Goal: Task Accomplishment & Management: Manage account settings

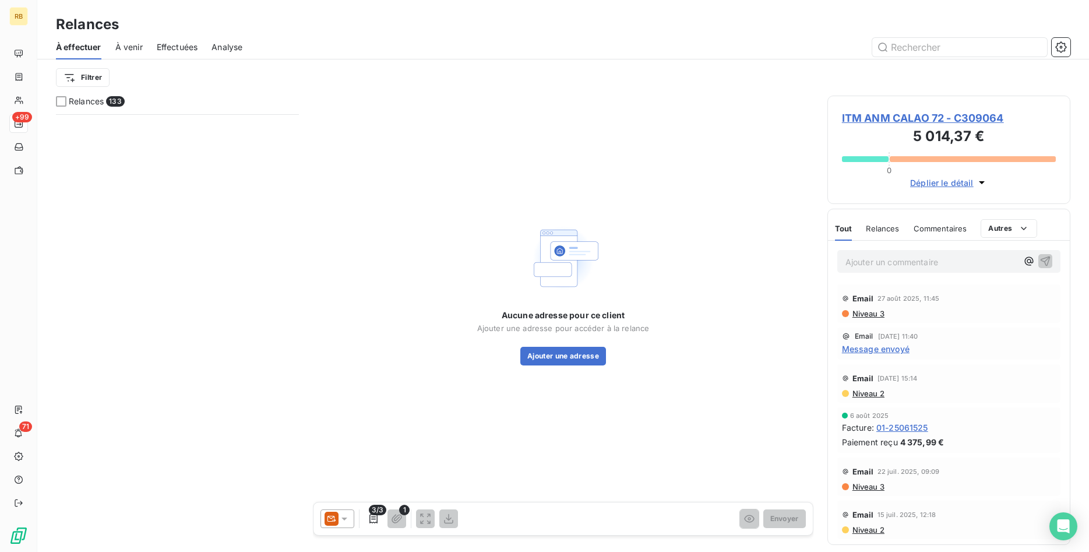
scroll to position [438, 244]
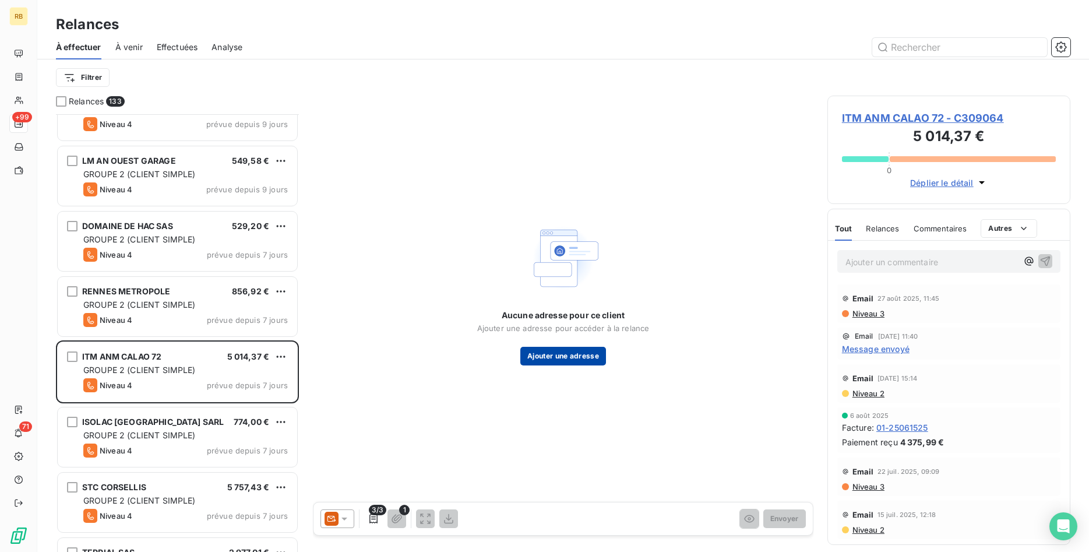
click at [593, 356] on button "Ajouter une adresse" at bounding box center [563, 356] width 86 height 19
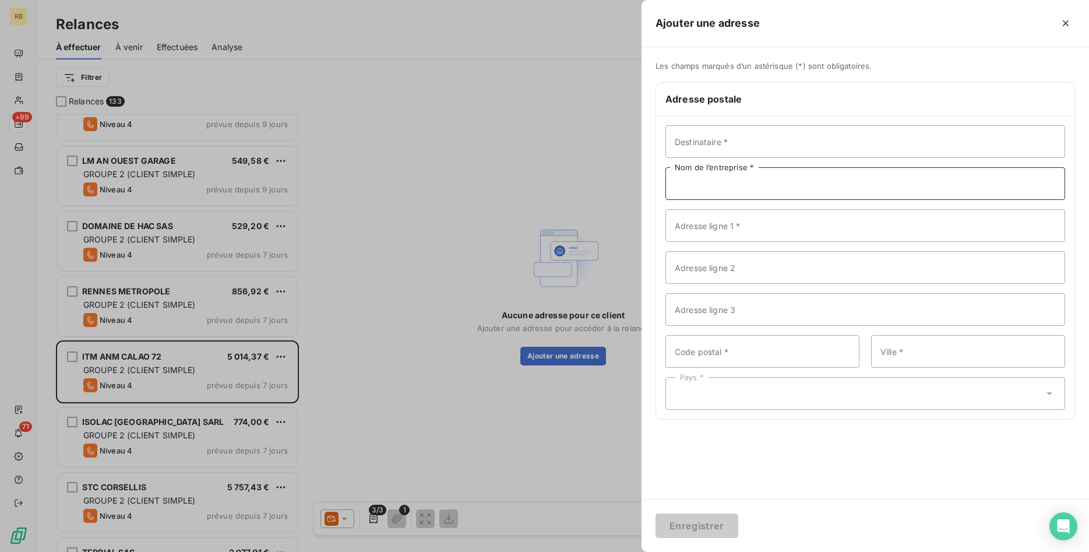
click at [706, 185] on input "Nom de l’entreprise *" at bounding box center [865, 183] width 400 height 33
paste input "ITM ANM CALAO 72"
type input "ITM ANM CALAO 72"
click at [743, 230] on input "Adresse ligne 1 *" at bounding box center [865, 225] width 400 height 33
paste input "[STREET_ADDRESS]"
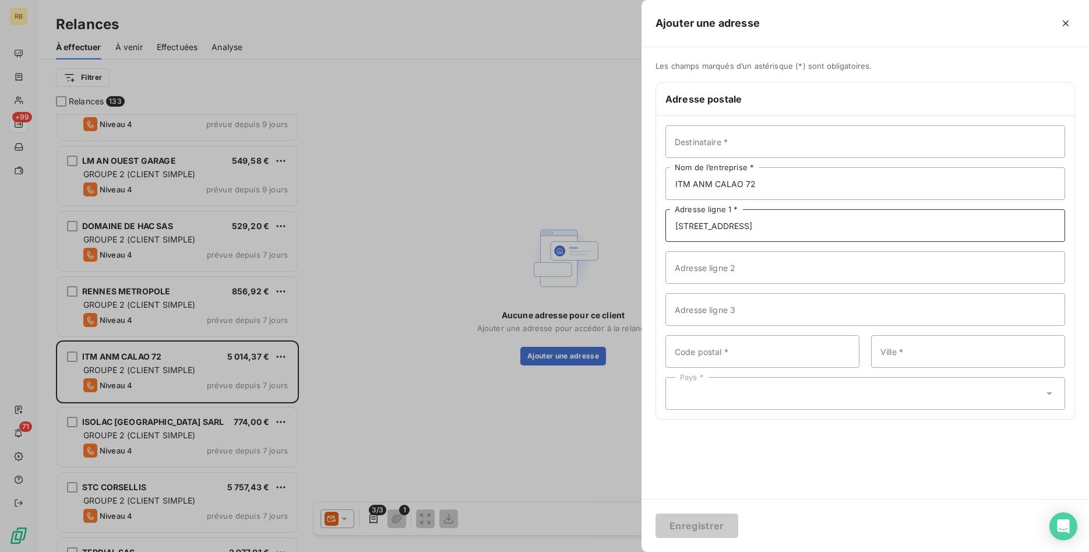
type input "[STREET_ADDRESS]"
click at [726, 344] on input "Code postal *" at bounding box center [762, 351] width 194 height 33
paste input "29000"
type input "29000"
click at [974, 355] on input "Ville *" at bounding box center [968, 351] width 194 height 33
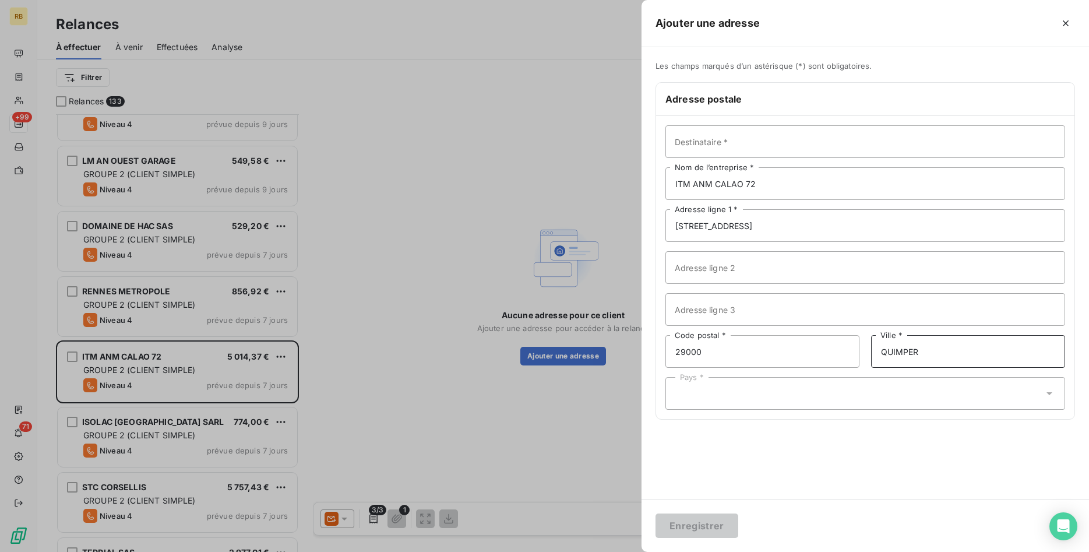
type input "QUIMPER"
click at [823, 392] on div "Pays *" at bounding box center [865, 393] width 400 height 33
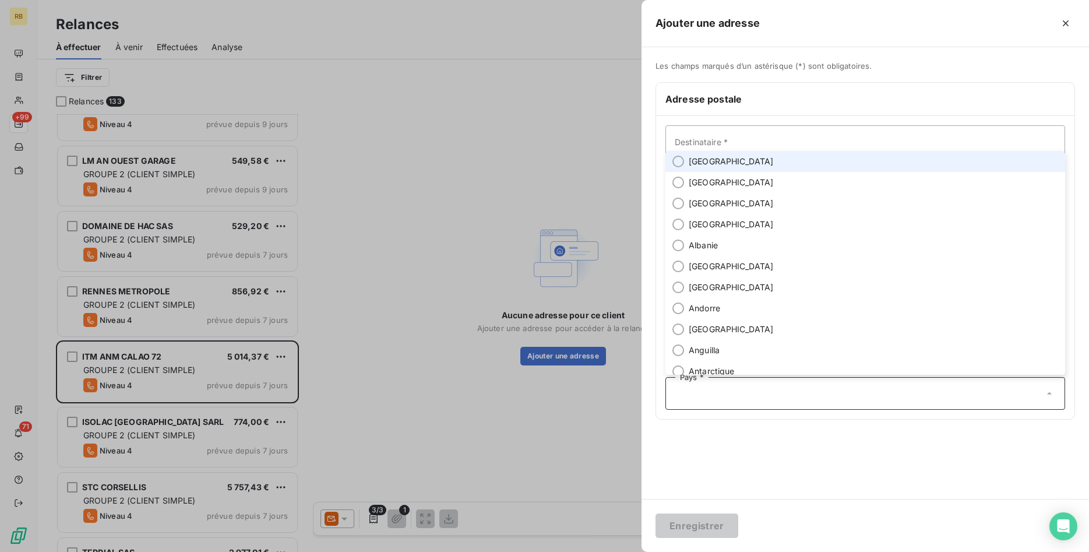
click at [719, 163] on li "[GEOGRAPHIC_DATA]" at bounding box center [865, 161] width 400 height 21
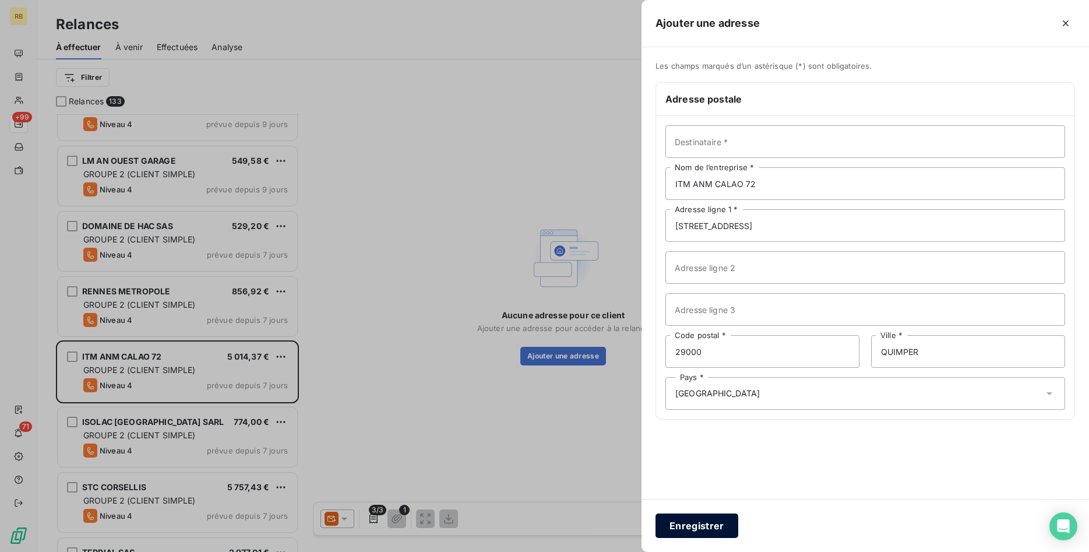
click at [706, 533] on button "Enregistrer" at bounding box center [696, 525] width 83 height 24
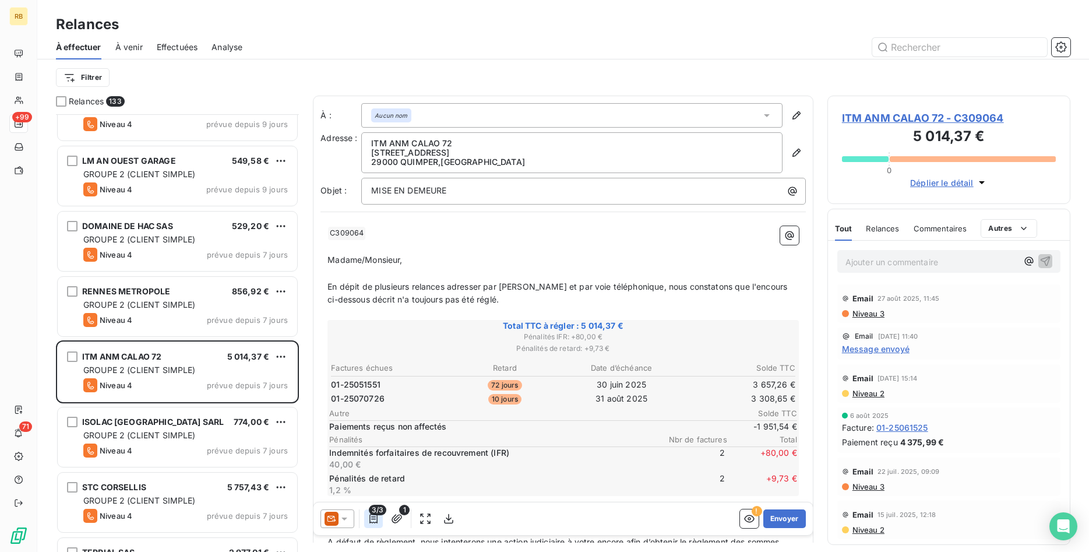
click at [380, 515] on button "button" at bounding box center [373, 518] width 19 height 19
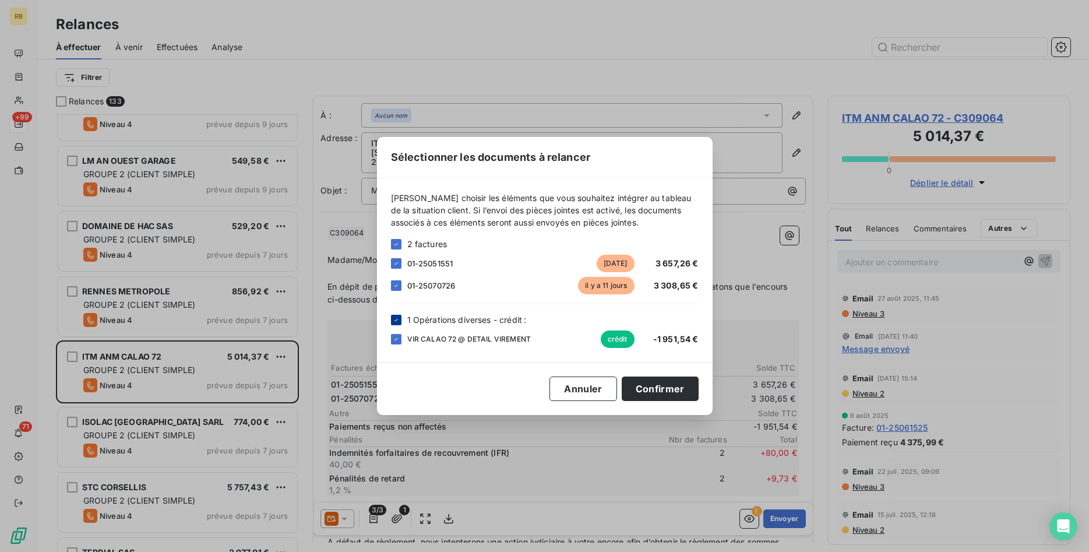
click at [396, 315] on div at bounding box center [396, 320] width 10 height 10
click at [661, 386] on button "Confirmer" at bounding box center [660, 388] width 77 height 24
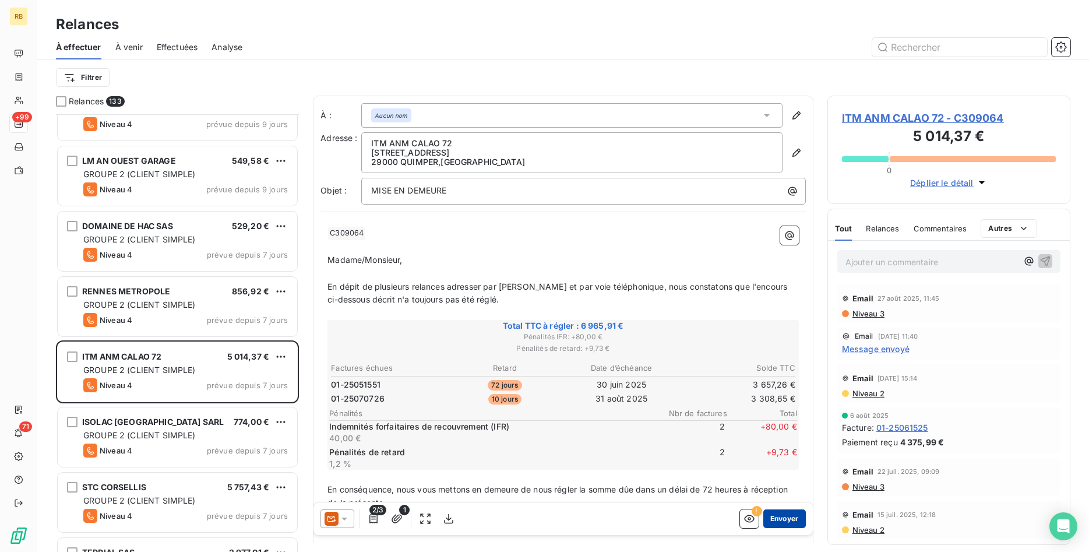
click at [790, 517] on button "Envoyer" at bounding box center [784, 518] width 43 height 19
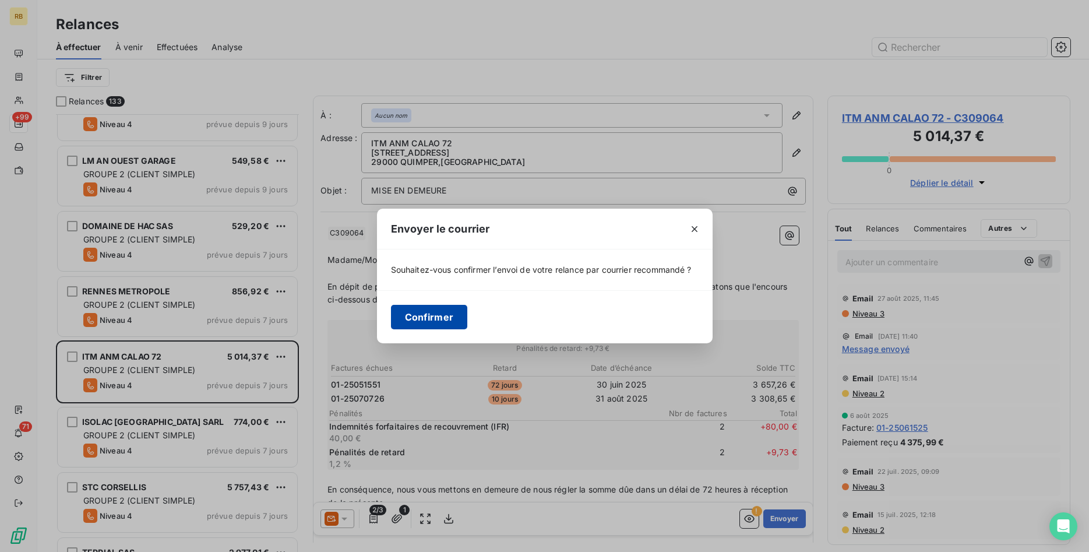
click at [446, 316] on button "Confirmer" at bounding box center [429, 317] width 77 height 24
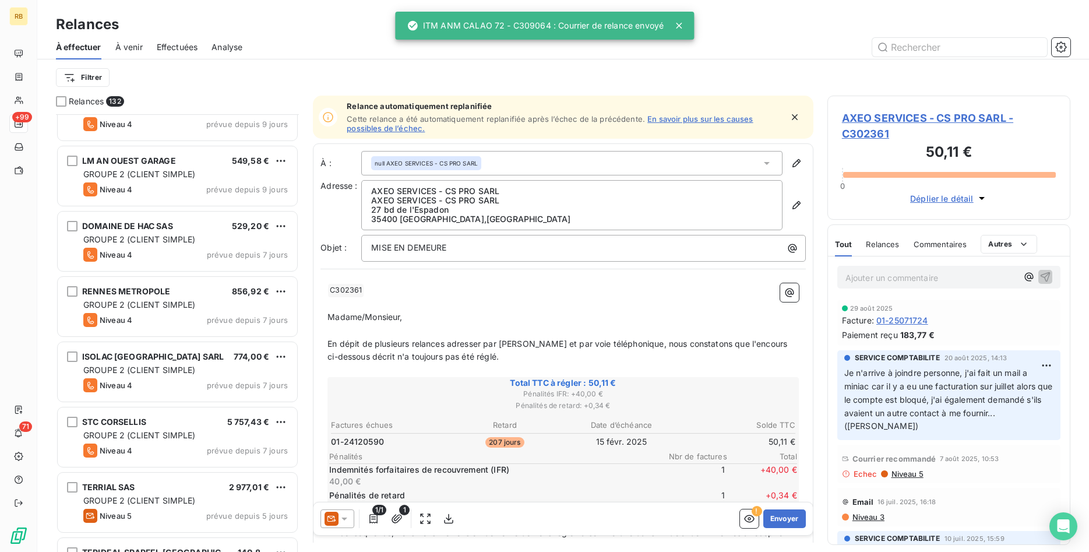
drag, startPoint x: 902, startPoint y: 407, endPoint x: 907, endPoint y: 402, distance: 7.0
click at [904, 404] on p "Je n'arrive à joindre personne, j'ai fait un mail a miniac car il y a eu une fa…" at bounding box center [948, 399] width 209 height 66
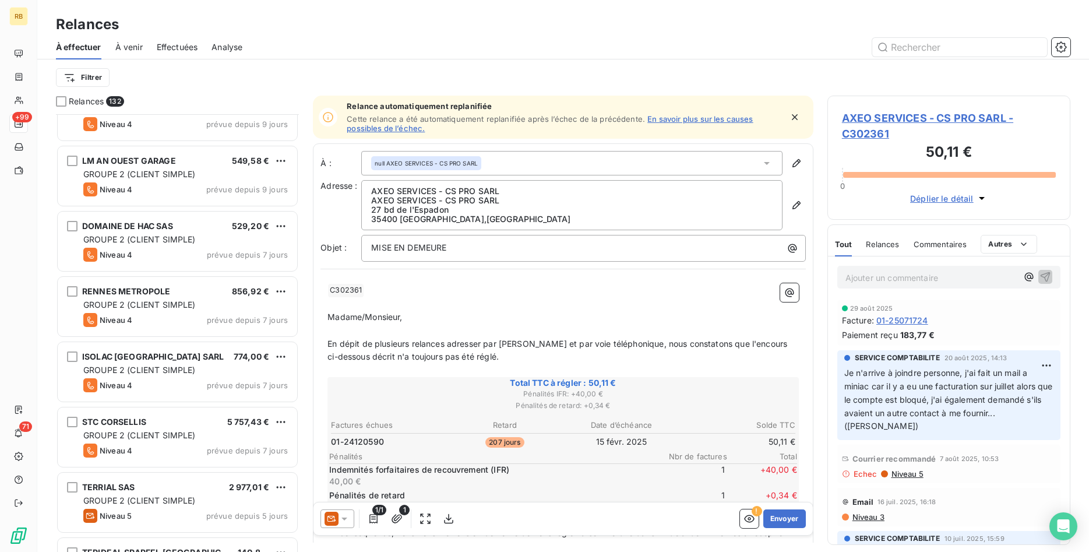
click at [541, 316] on p "Madame/Monsieur," at bounding box center [562, 317] width 471 height 13
click at [875, 512] on span "Niveau 3" at bounding box center [867, 516] width 33 height 9
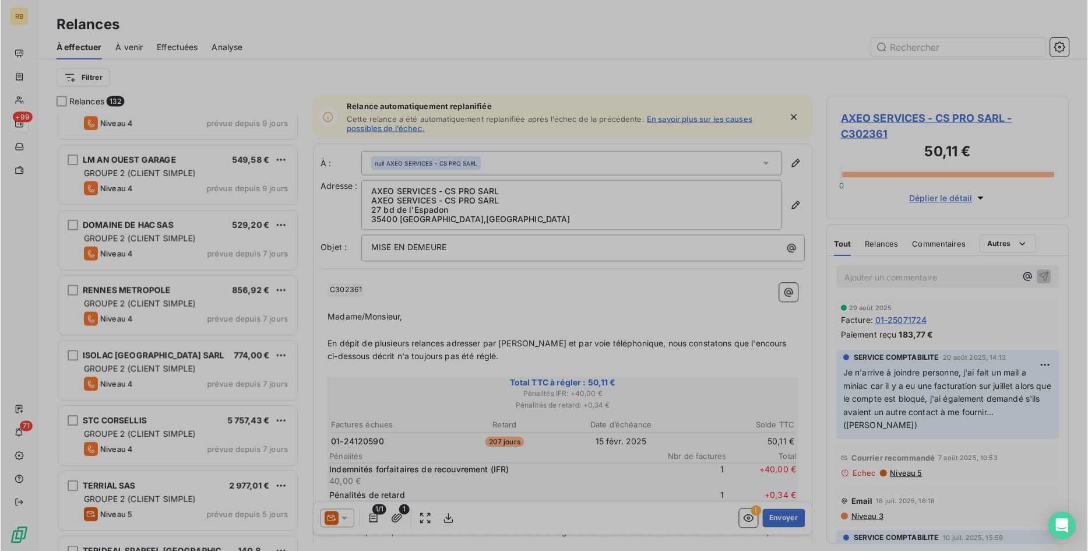
scroll to position [438, 244]
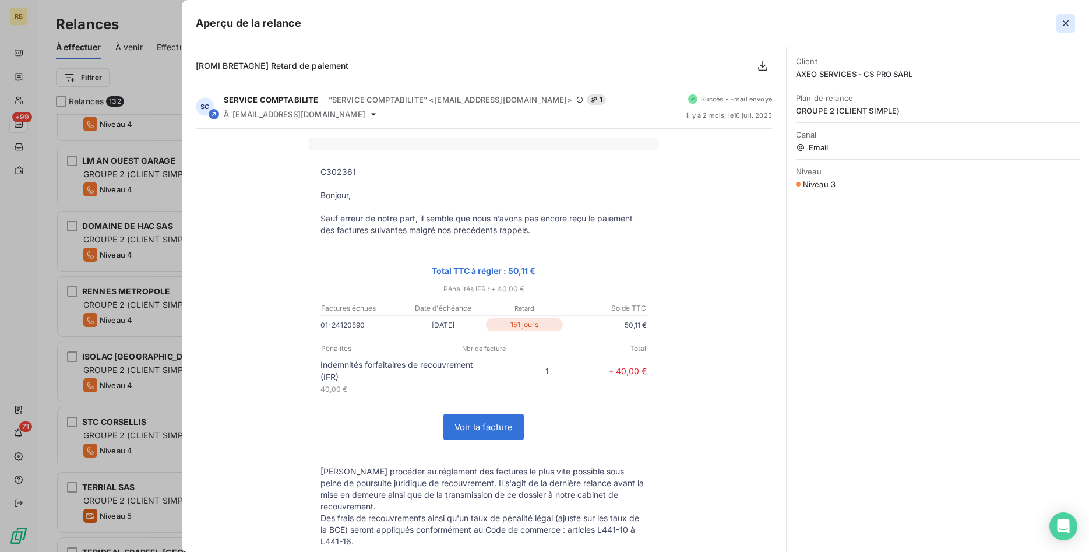
click at [1066, 20] on icon "button" at bounding box center [1066, 23] width 12 height 12
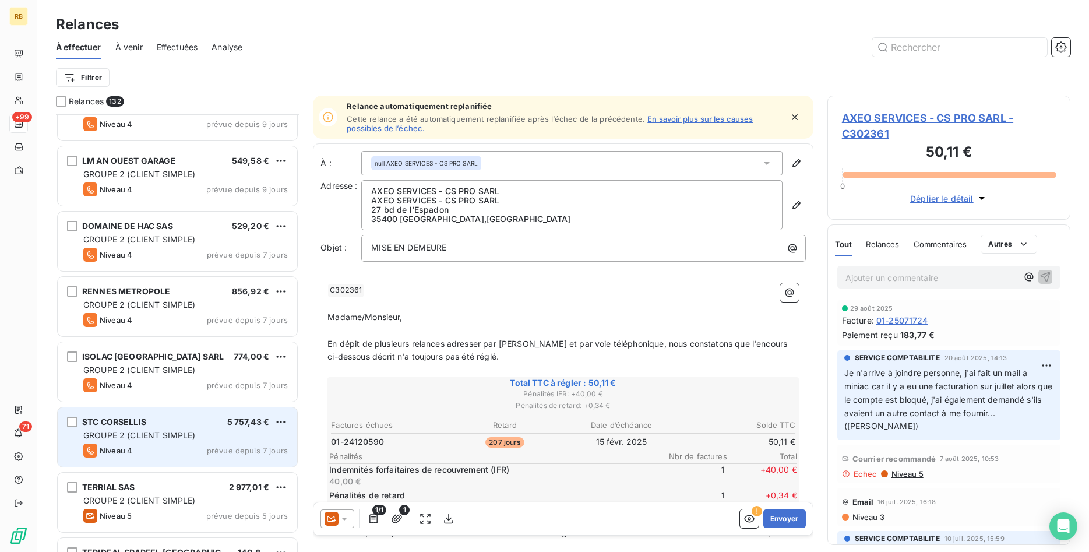
click at [191, 432] on span "GROUPE 2 (CLIENT SIMPLE)" at bounding box center [139, 435] width 112 height 10
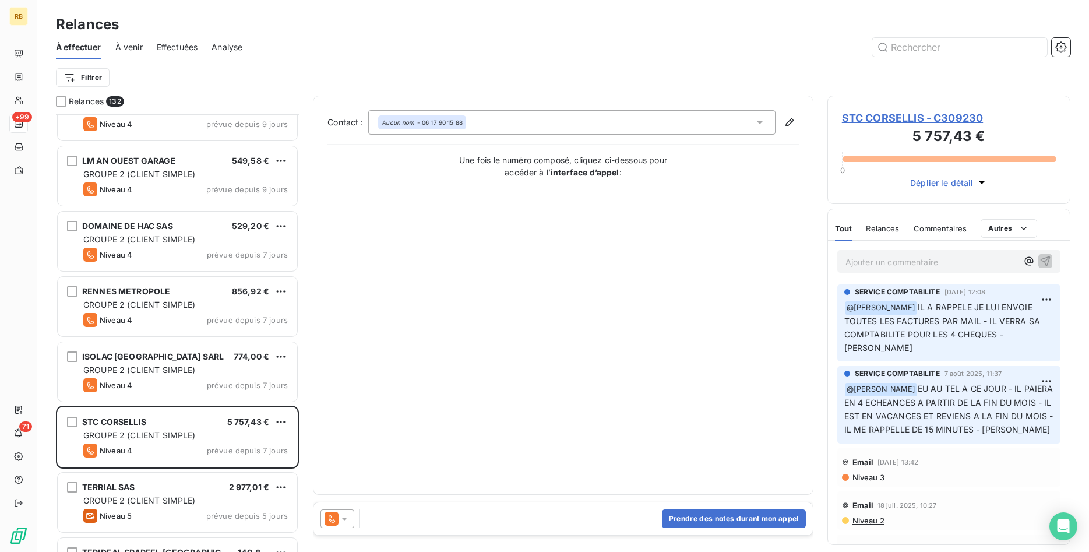
click at [340, 519] on icon at bounding box center [345, 519] width 12 height 12
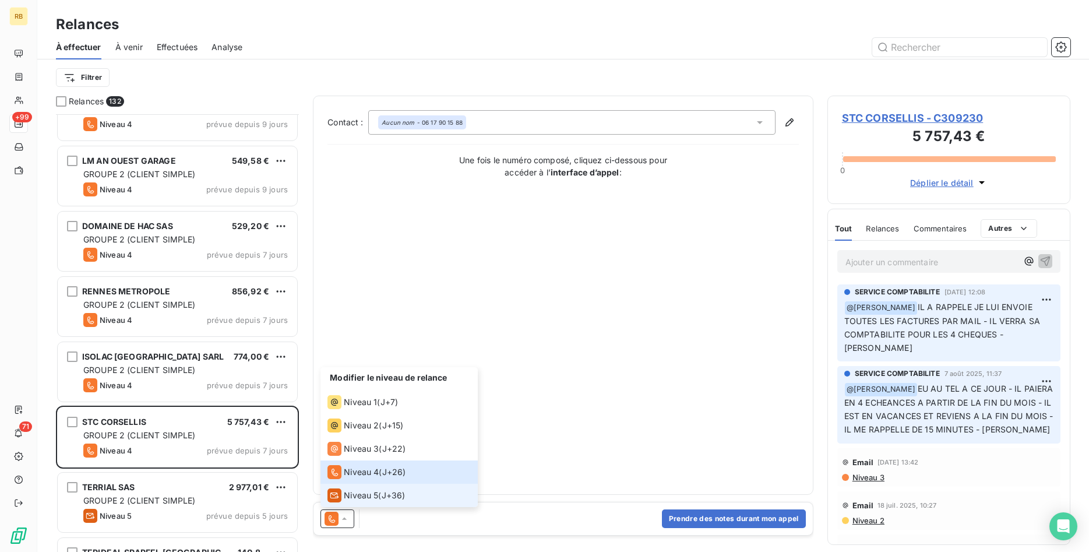
click at [383, 493] on div "Niveau 5 ( J+36 )" at bounding box center [365, 495] width 77 height 14
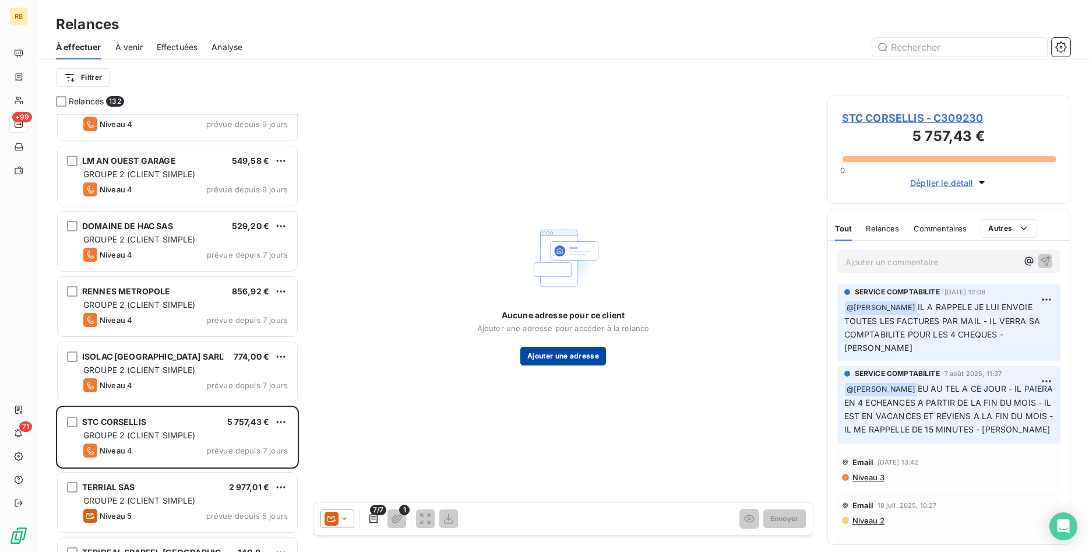
click at [565, 352] on button "Ajouter une adresse" at bounding box center [563, 356] width 86 height 19
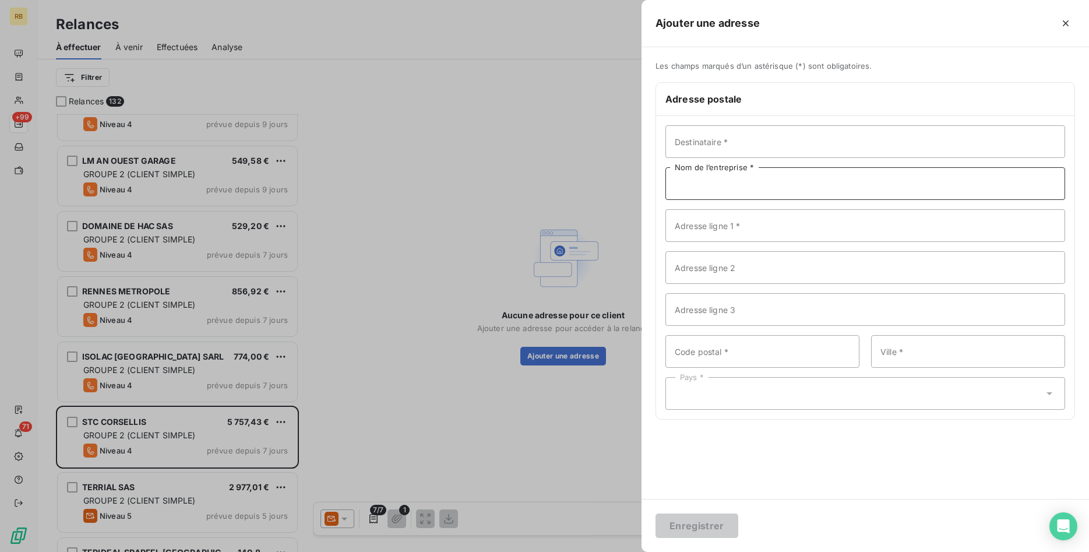
click at [697, 184] on input "Nom de l’entreprise *" at bounding box center [865, 183] width 400 height 33
type input "s"
type input "STC CORSELLIS"
click at [765, 223] on input "Adresse ligne 1 *" at bounding box center [864, 225] width 400 height 33
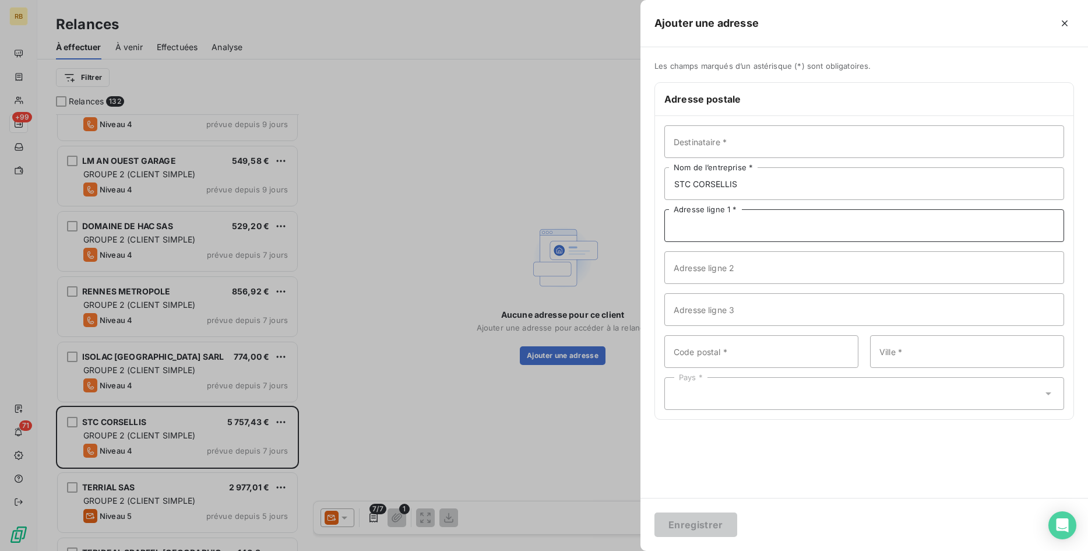
paste input "[STREET_ADDRESS][PERSON_NAME]"
type input "[STREET_ADDRESS][PERSON_NAME]"
click at [748, 345] on input "Code postal *" at bounding box center [761, 351] width 194 height 33
paste input "35400"
type input "35400"
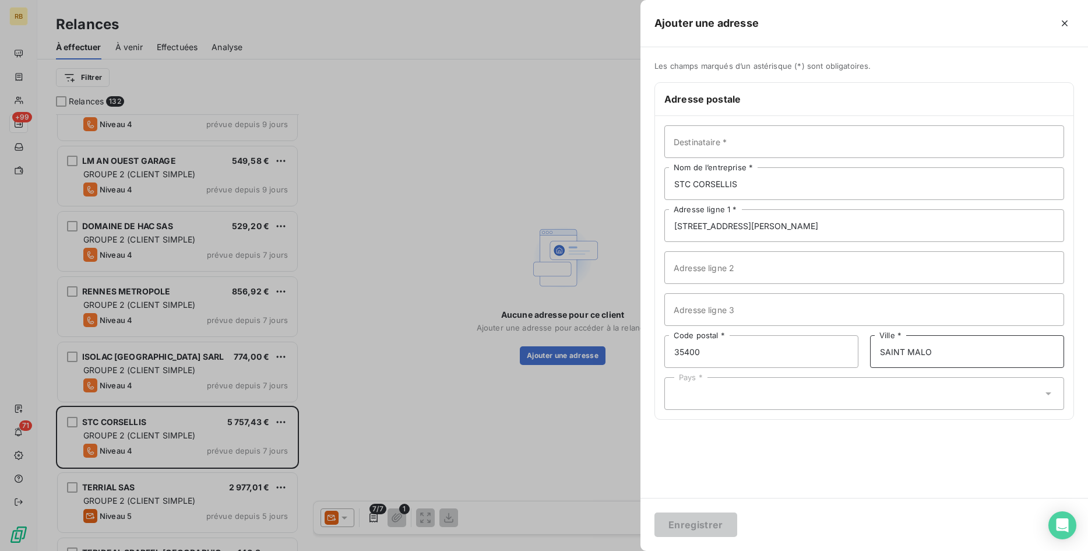
type input "SAINT MALO"
click at [696, 389] on div "Pays *" at bounding box center [864, 393] width 400 height 33
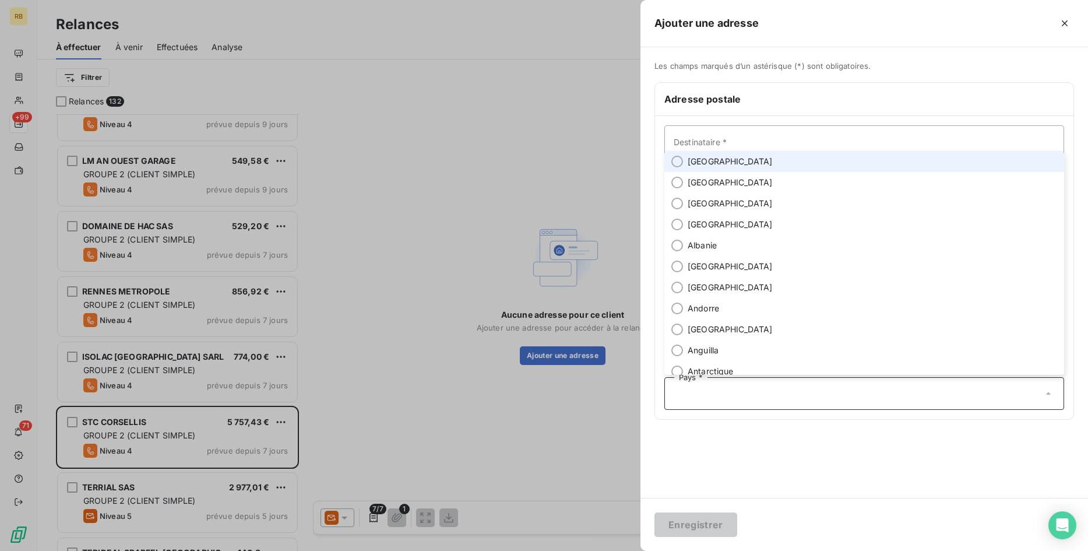
click at [690, 161] on span "[GEOGRAPHIC_DATA]" at bounding box center [730, 162] width 85 height 12
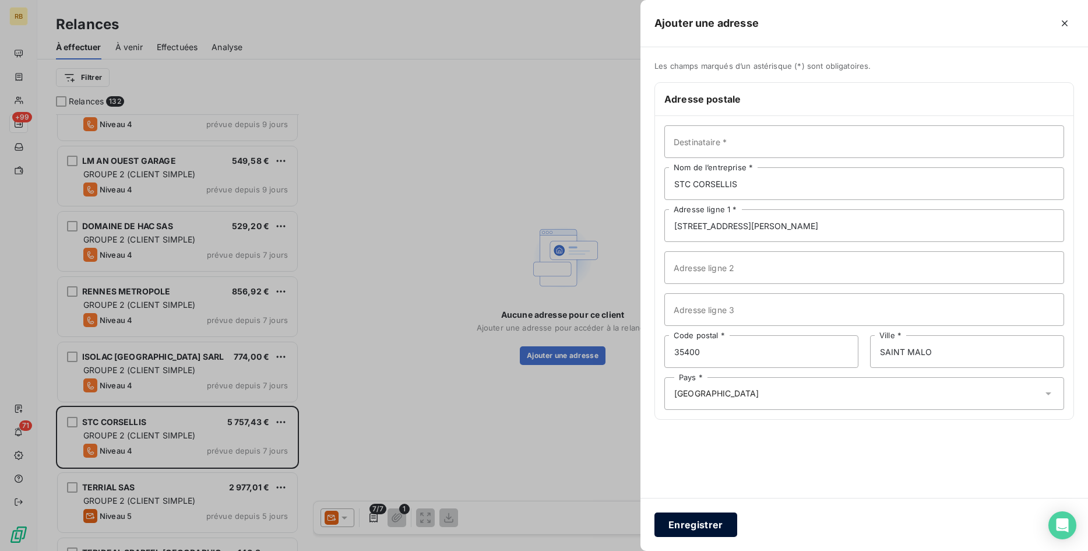
click at [720, 519] on button "Enregistrer" at bounding box center [695, 524] width 83 height 24
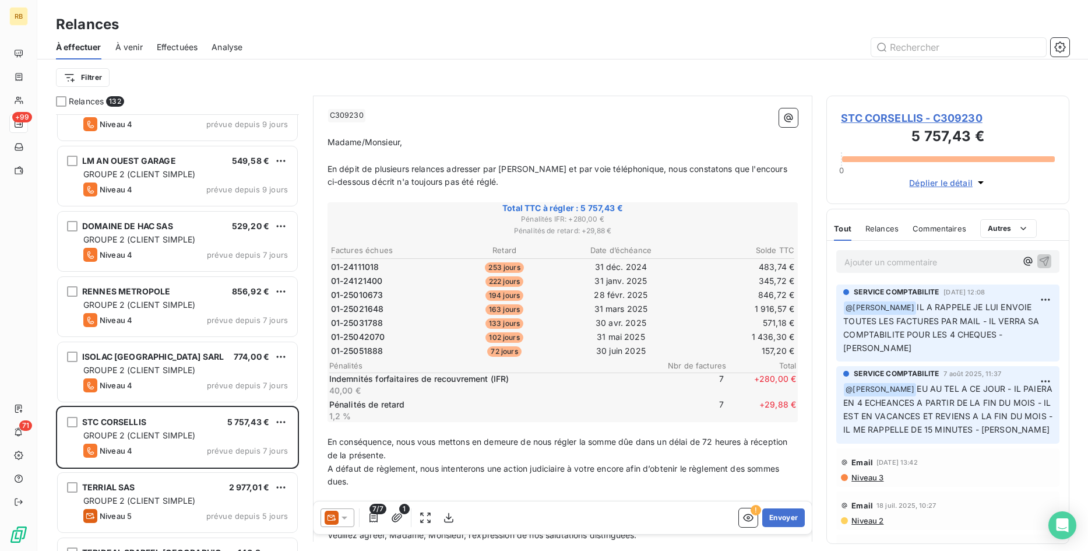
scroll to position [119, 0]
click at [784, 513] on button "Envoyer" at bounding box center [783, 517] width 43 height 19
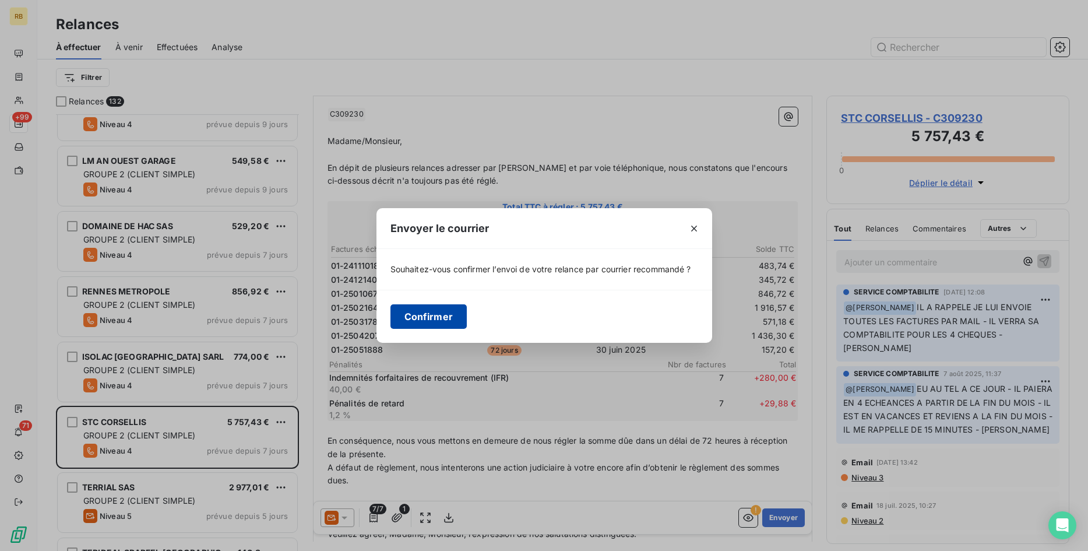
click at [420, 318] on button "Confirmer" at bounding box center [428, 316] width 77 height 24
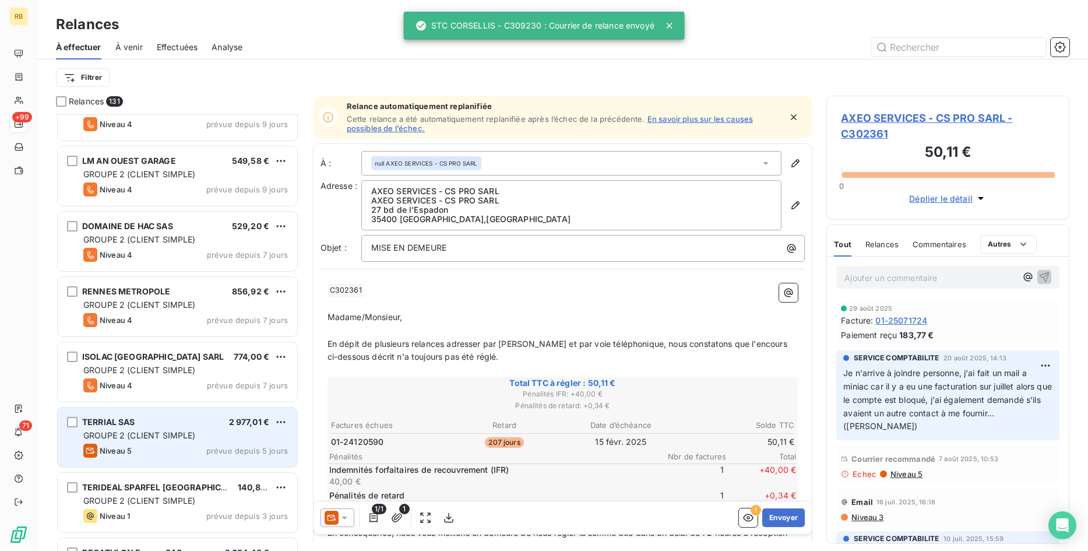
click at [184, 436] on span "GROUPE 2 (CLIENT SIMPLE)" at bounding box center [139, 435] width 112 height 10
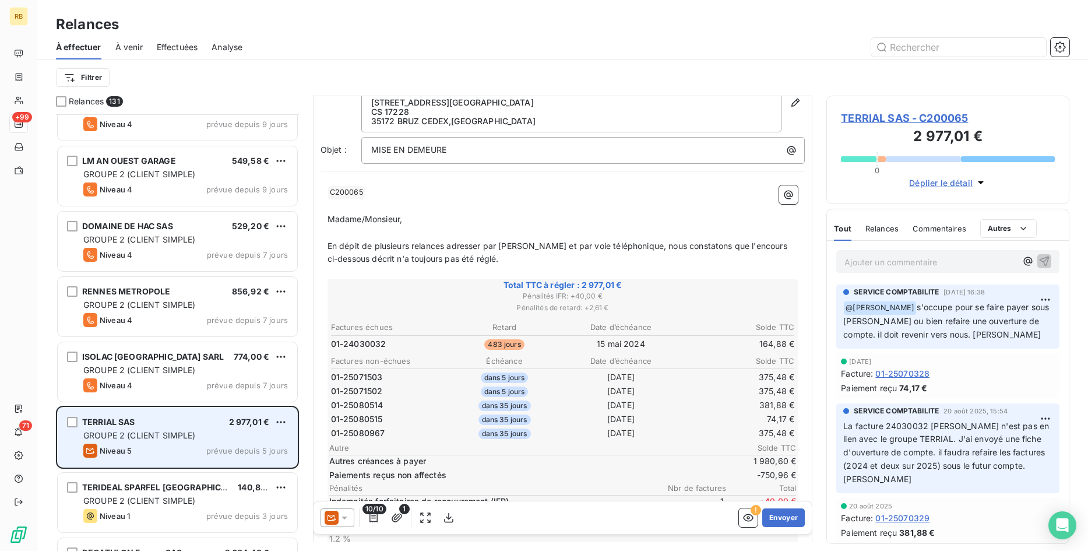
scroll to position [3150, 0]
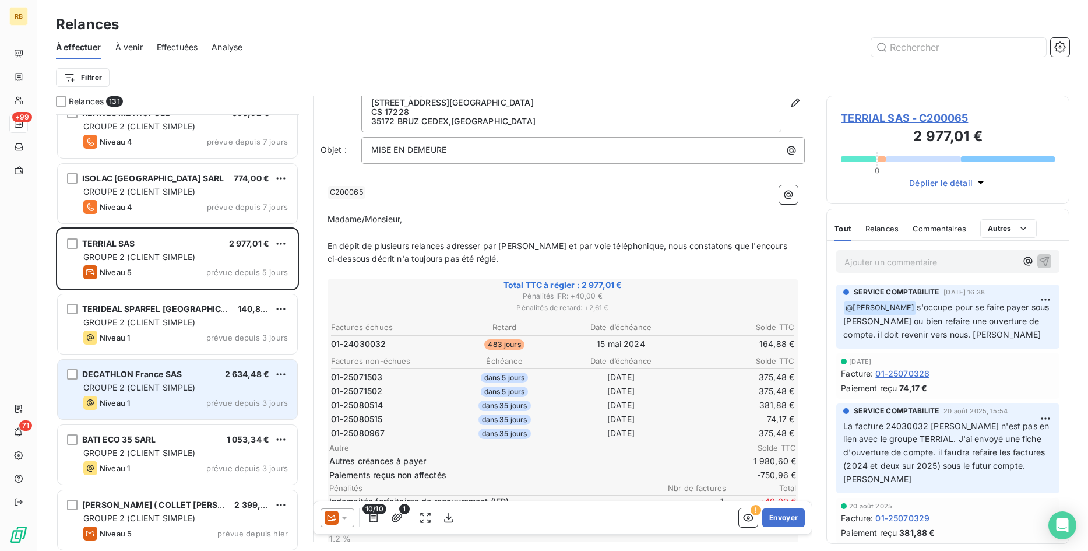
click at [220, 369] on div "DECATHLON France SAS 2 634,48 €" at bounding box center [185, 374] width 205 height 10
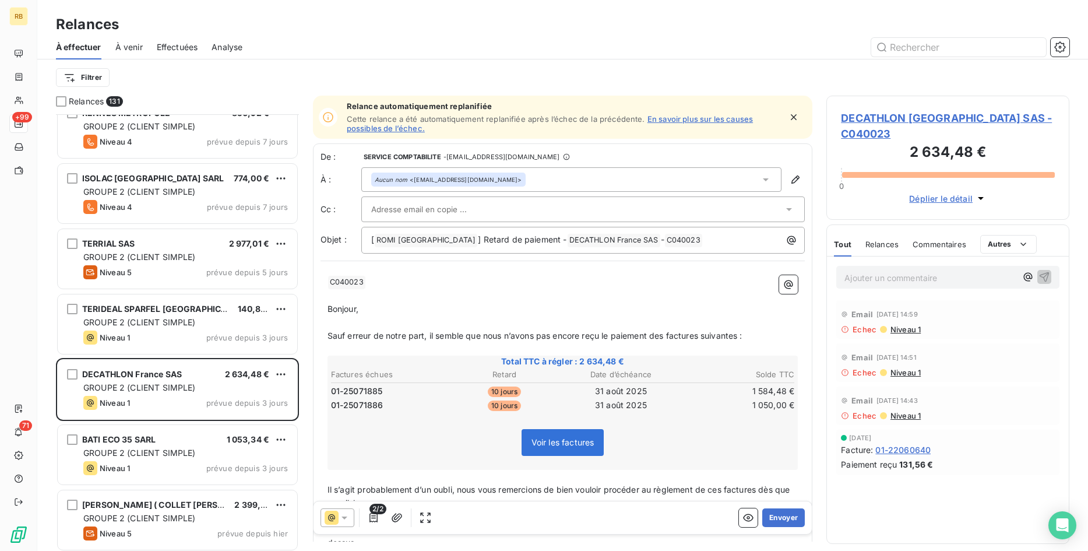
click at [479, 204] on div at bounding box center [577, 208] width 413 height 17
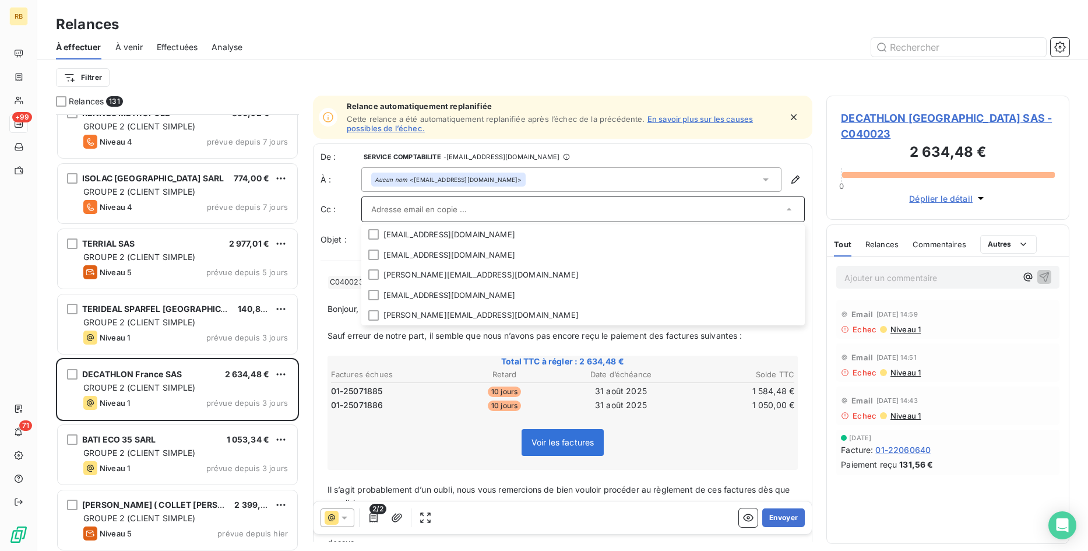
click at [567, 199] on div at bounding box center [583, 209] width 444 height 26
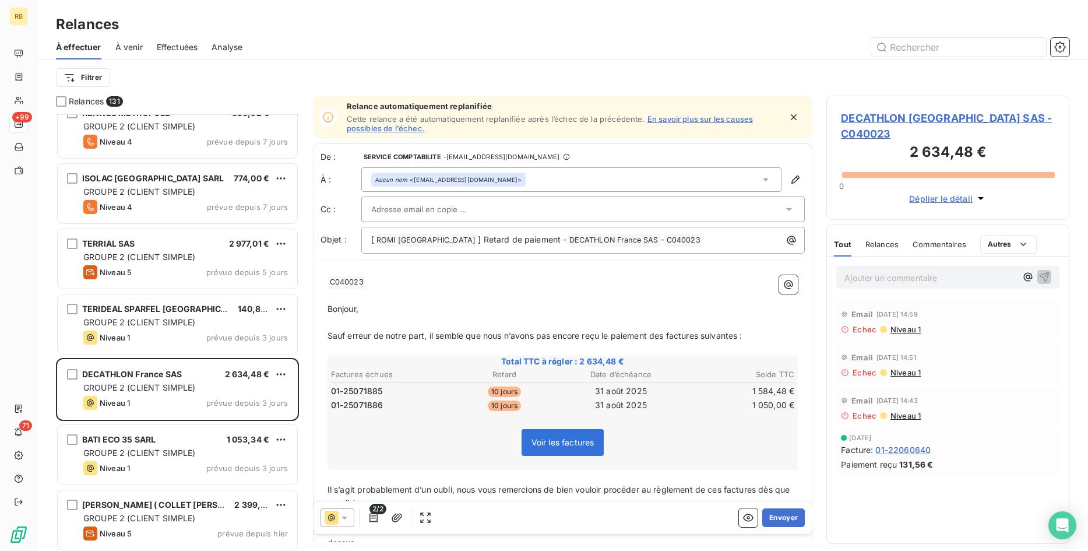
click at [912, 325] on span "Niveau 1" at bounding box center [904, 329] width 31 height 9
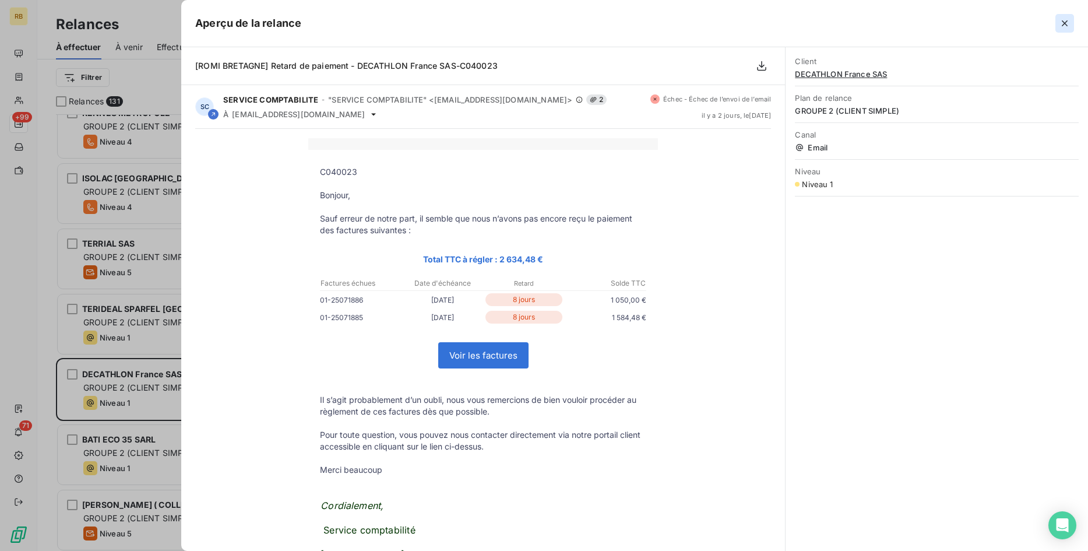
click at [1066, 21] on icon "button" at bounding box center [1065, 23] width 6 height 6
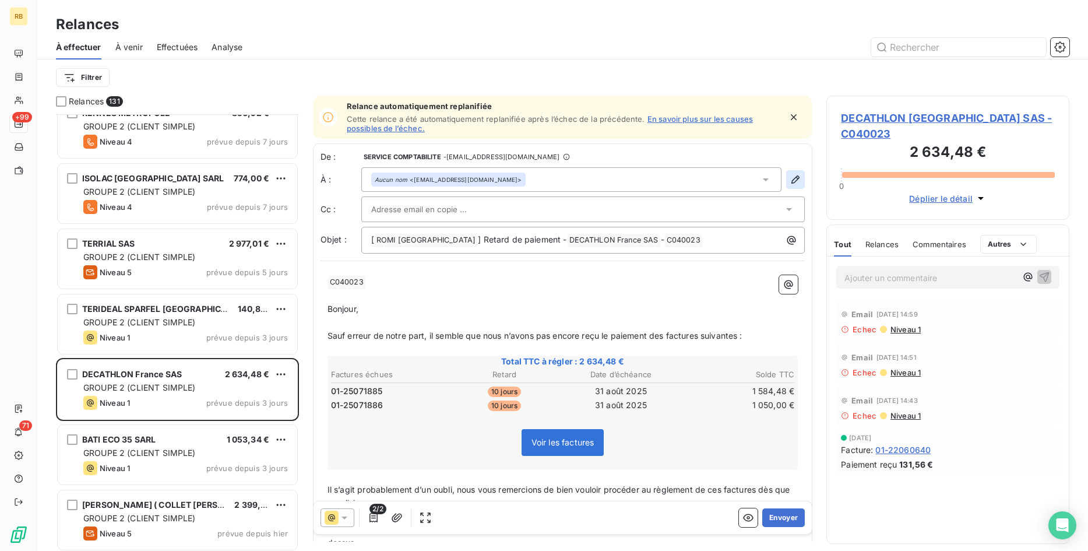
click at [798, 175] on icon "button" at bounding box center [795, 180] width 12 height 12
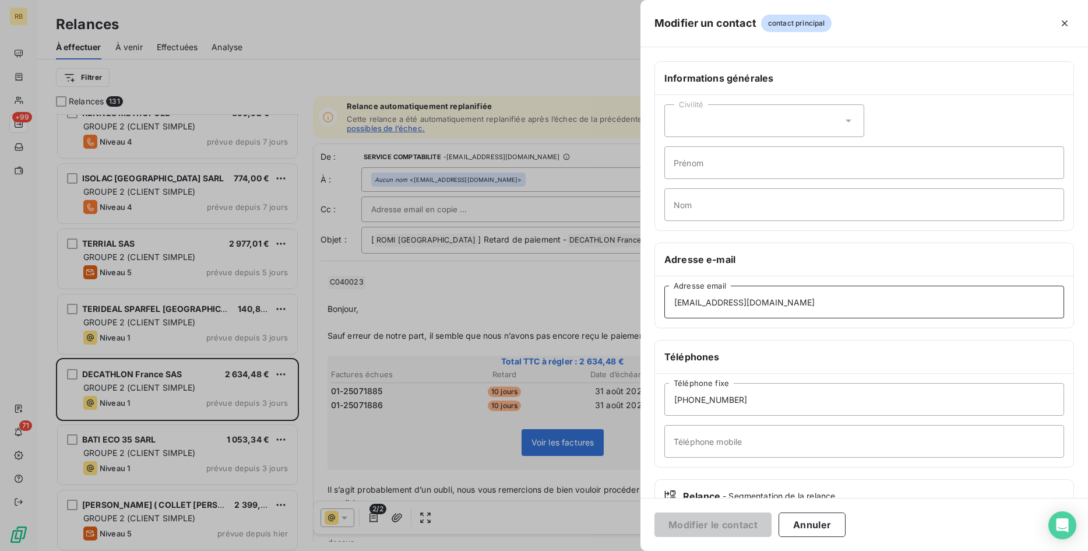
drag, startPoint x: 816, startPoint y: 298, endPoint x: 572, endPoint y: 298, distance: 244.7
click at [572, 551] on div "Modifier un contact contact principal Informations générales Civilité Prénom No…" at bounding box center [544, 551] width 1088 height 0
drag, startPoint x: 788, startPoint y: 302, endPoint x: 586, endPoint y: 301, distance: 202.8
click at [664, 301] on input "[EMAIL_ADDRESS][DOMAIN_NAME]" at bounding box center [864, 301] width 400 height 33
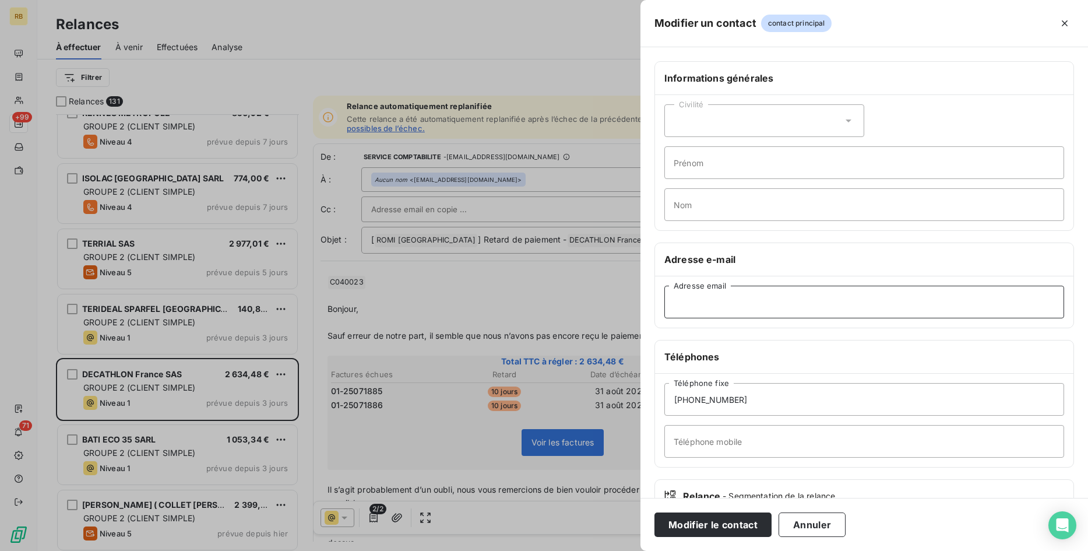
click at [707, 297] on input "Adresse email" at bounding box center [864, 301] width 400 height 33
paste input "[EMAIL_ADDRESS][DOMAIN_NAME]"
type input "[EMAIL_ADDRESS][DOMAIN_NAME]"
click at [720, 517] on button "Modifier le contact" at bounding box center [712, 524] width 117 height 24
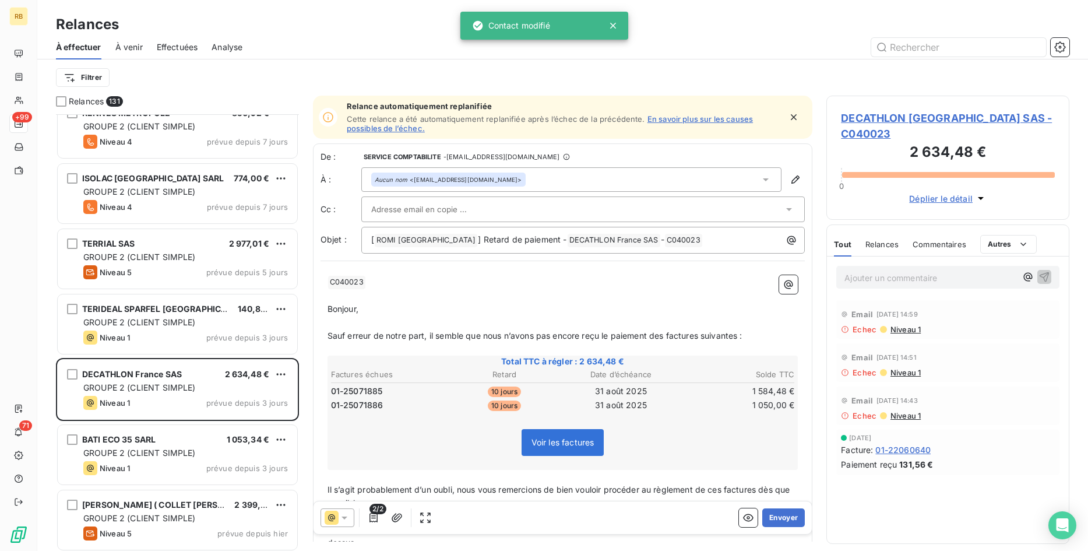
click at [475, 202] on input "text" at bounding box center [433, 208] width 125 height 17
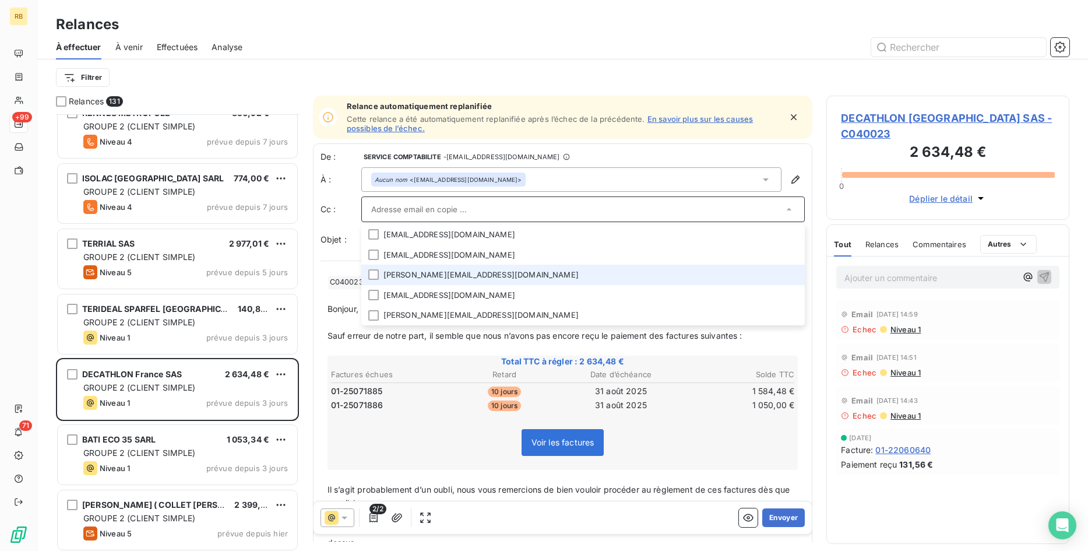
click at [506, 267] on li "[PERSON_NAME][EMAIL_ADDRESS][DOMAIN_NAME]" at bounding box center [583, 275] width 444 height 20
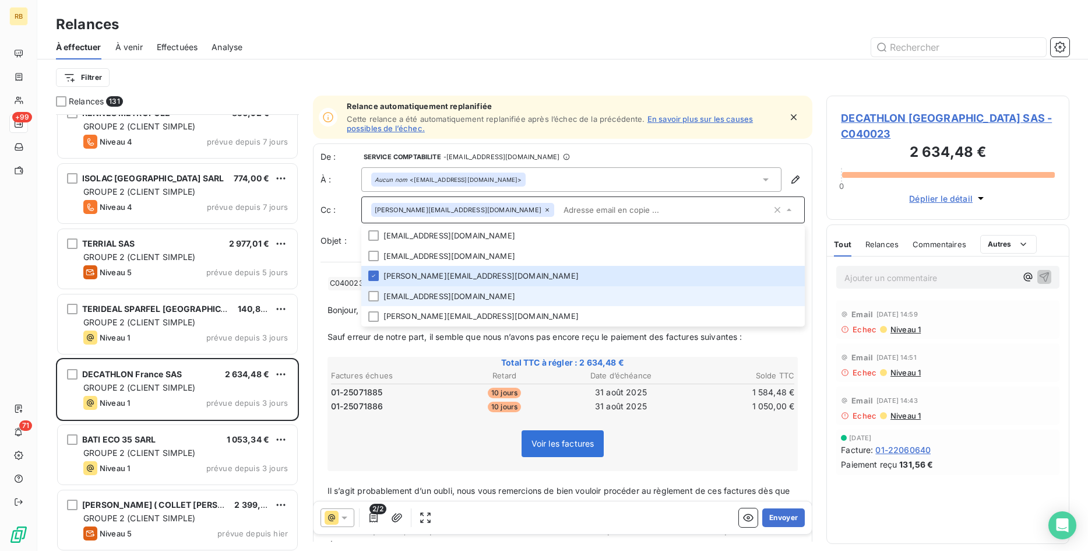
click at [506, 299] on li "[EMAIL_ADDRESS][DOMAIN_NAME]" at bounding box center [583, 296] width 444 height 20
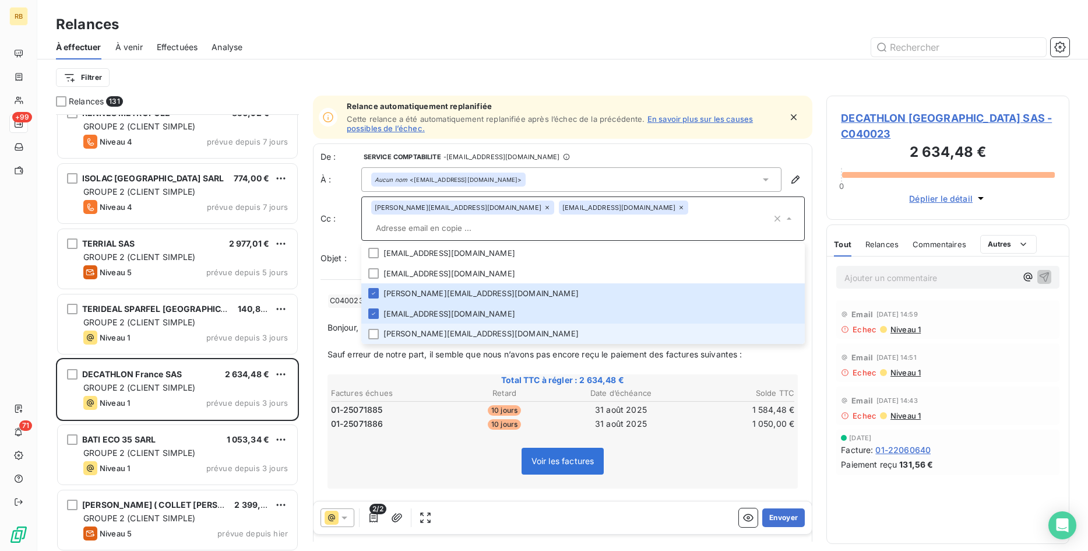
click at [510, 323] on li "[PERSON_NAME][EMAIL_ADDRESS][DOMAIN_NAME]" at bounding box center [583, 333] width 444 height 20
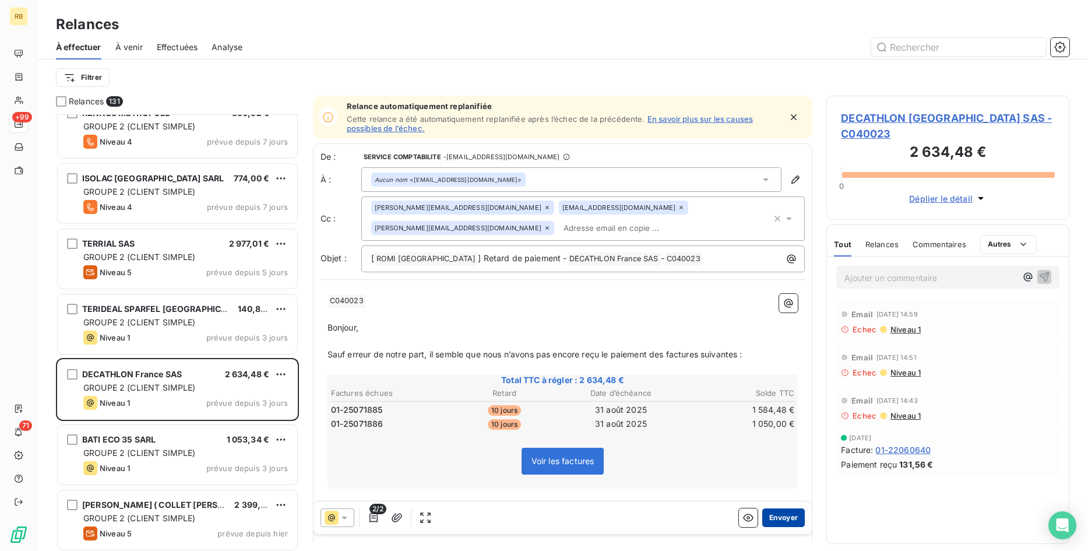
click at [782, 514] on button "Envoyer" at bounding box center [783, 517] width 43 height 19
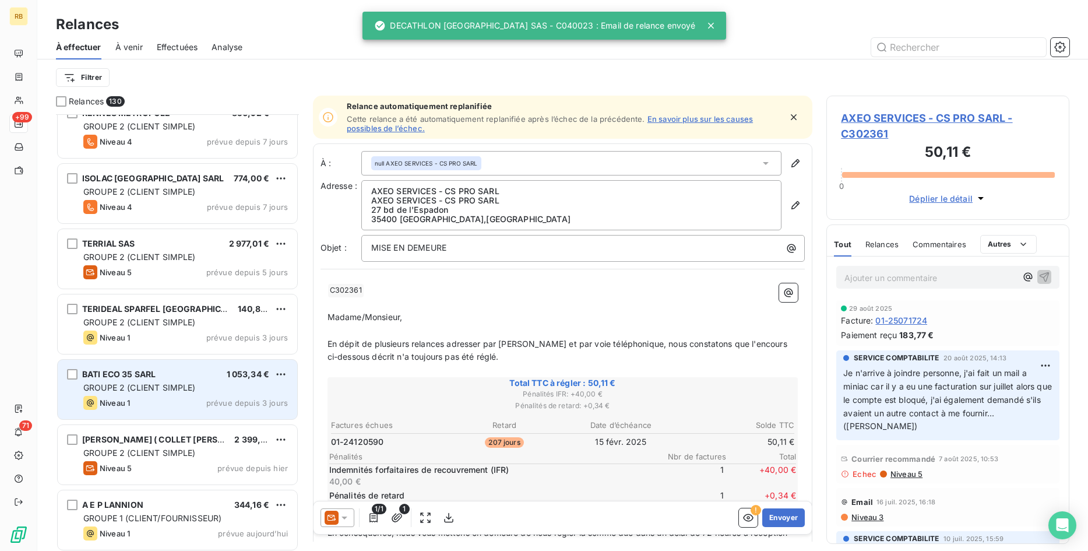
click at [188, 400] on div "Niveau 1 prévue depuis 3 jours" at bounding box center [185, 403] width 205 height 14
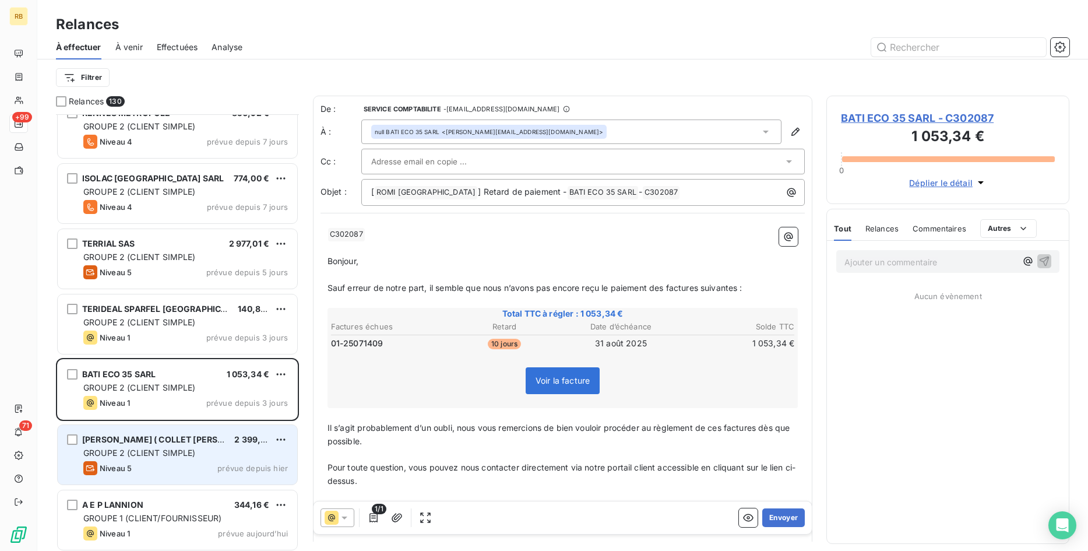
click at [192, 457] on span "GROUPE 2 (CLIENT SIMPLE)" at bounding box center [139, 452] width 112 height 10
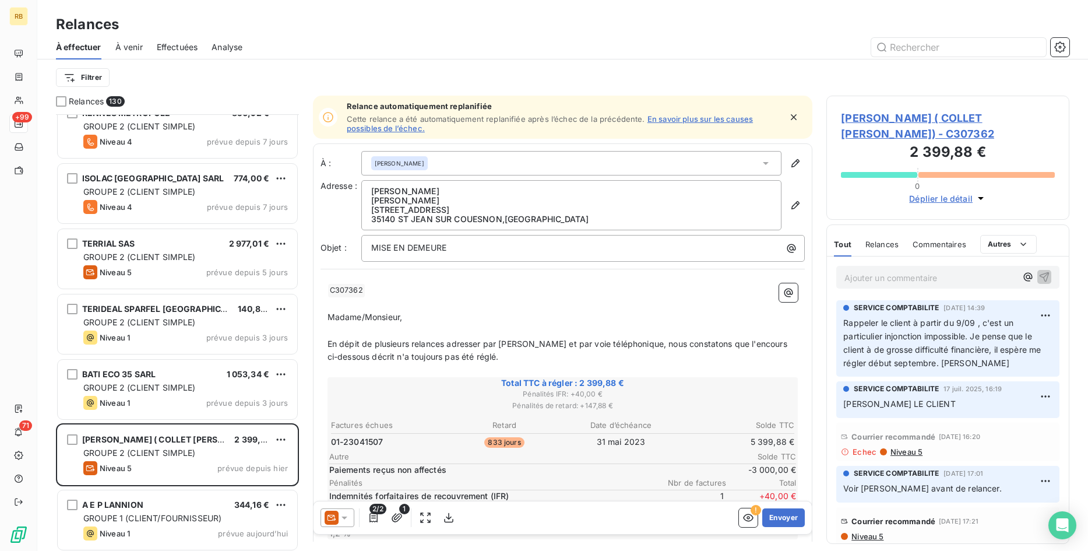
click at [921, 120] on span "[PERSON_NAME] ( COLLET [PERSON_NAME]) - C307362" at bounding box center [948, 125] width 214 height 31
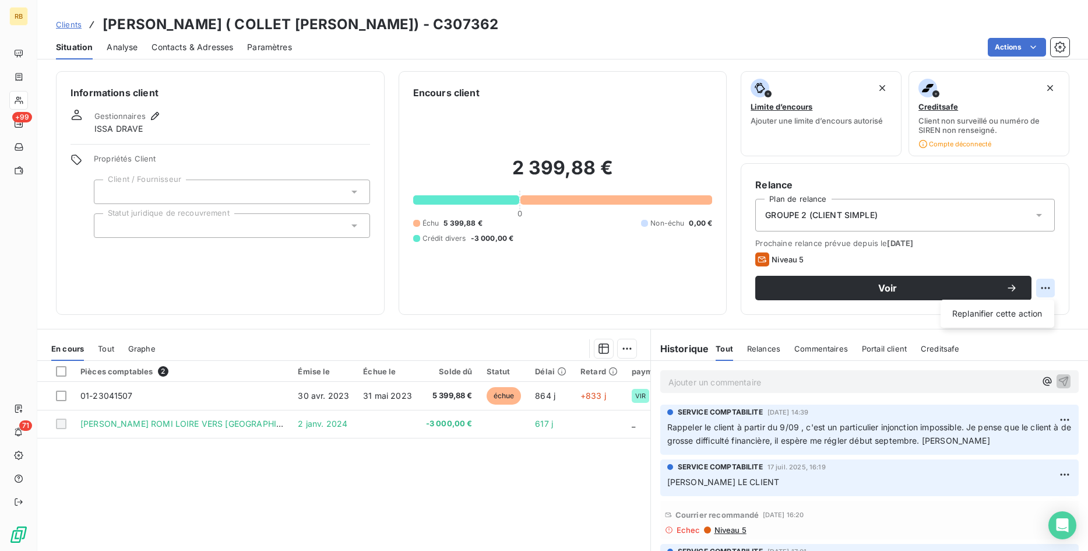
click at [1041, 291] on html "RB +99 71 Clients [PERSON_NAME] ( COLLET [PERSON_NAME]) - C307362 Situation Ana…" at bounding box center [544, 275] width 1088 height 551
click at [999, 316] on div "Replanifier cette action" at bounding box center [997, 313] width 104 height 19
select select "8"
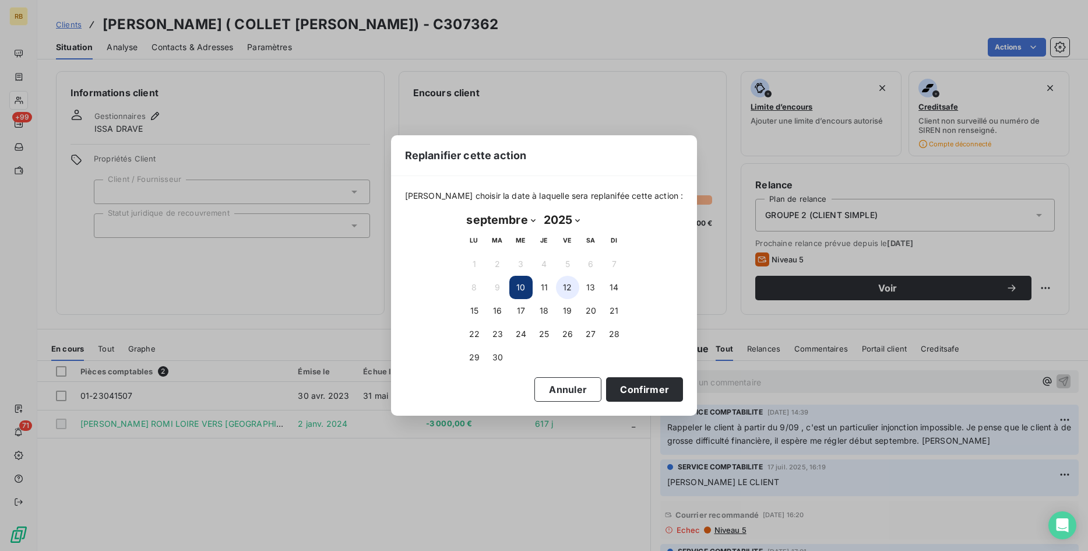
click at [570, 284] on button "12" at bounding box center [567, 287] width 23 height 23
click at [622, 386] on button "Confirmer" at bounding box center [644, 389] width 77 height 24
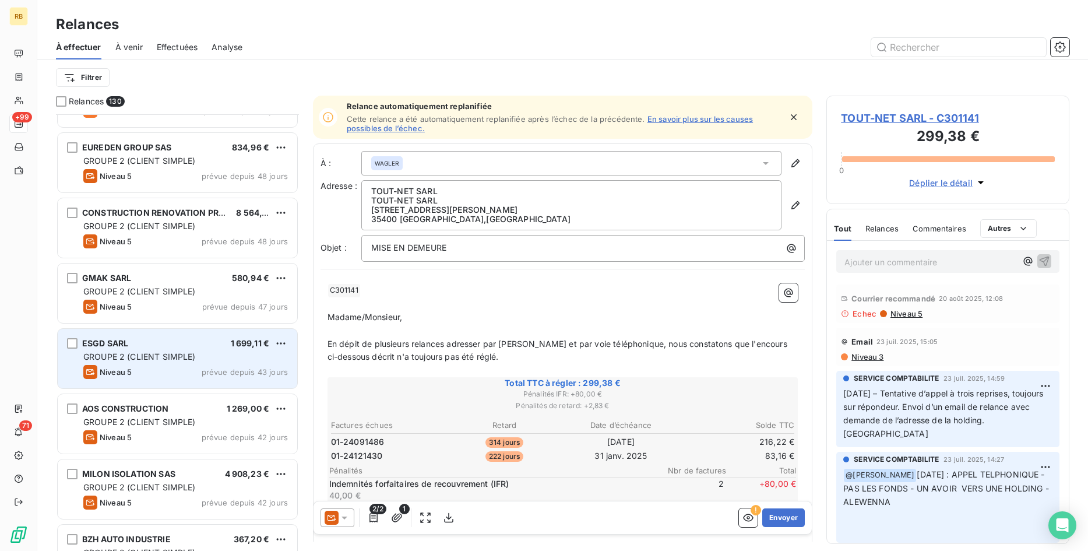
scroll to position [476, 0]
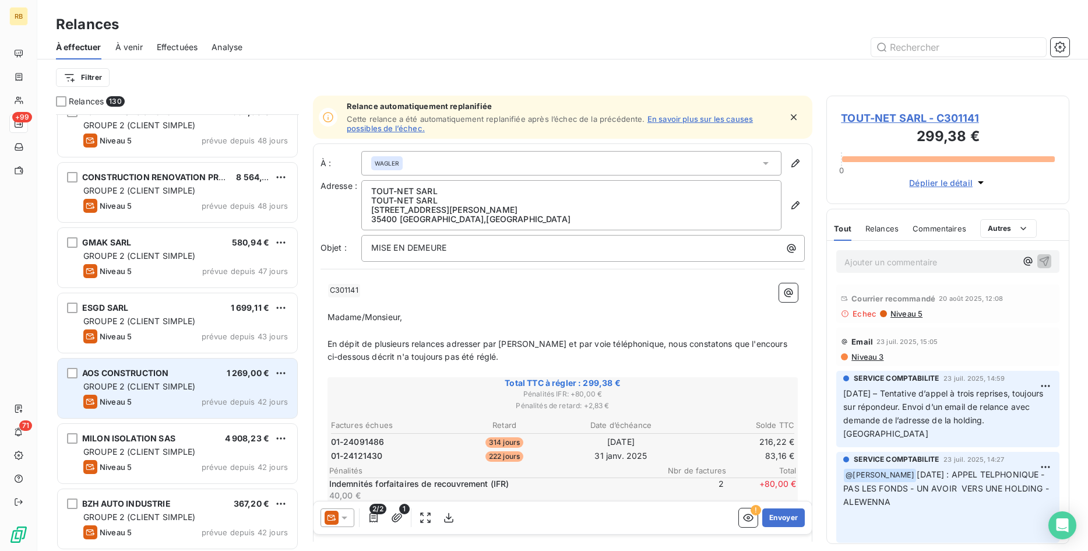
click at [195, 380] on div "GROUPE 2 (CLIENT SIMPLE)" at bounding box center [185, 386] width 205 height 12
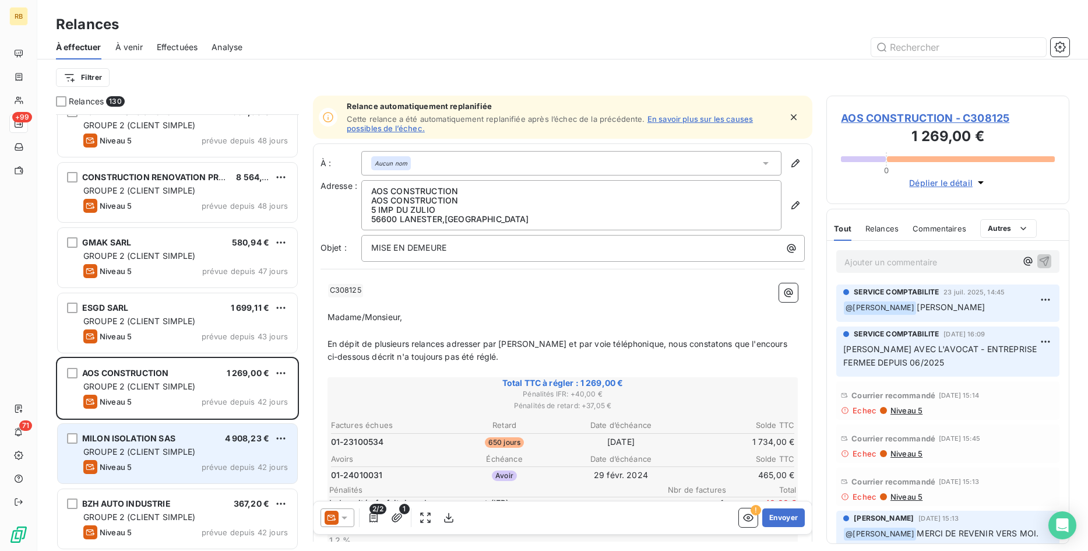
click at [228, 441] on span "4 908,23 €" at bounding box center [247, 438] width 45 height 10
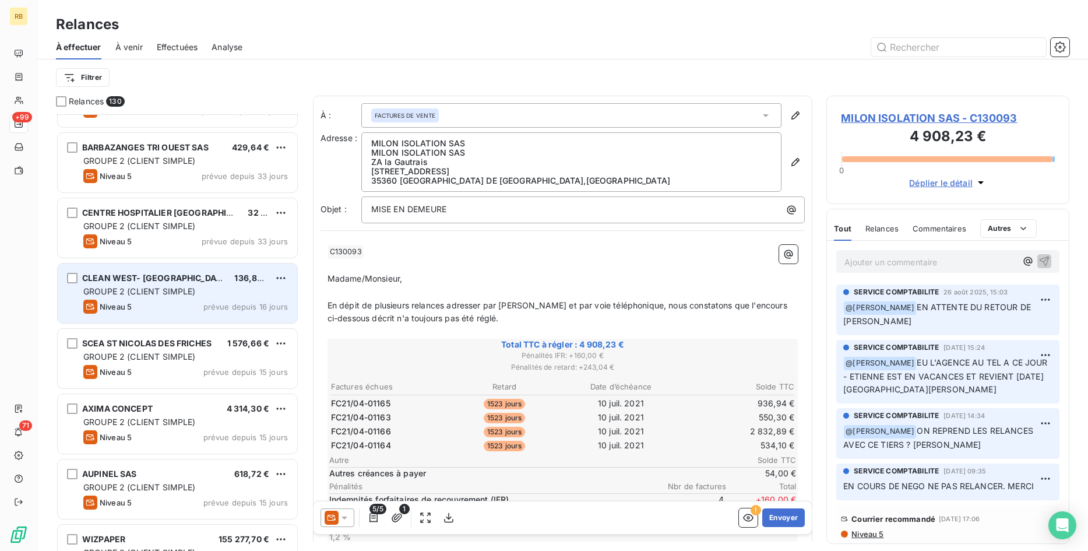
scroll to position [1486, 0]
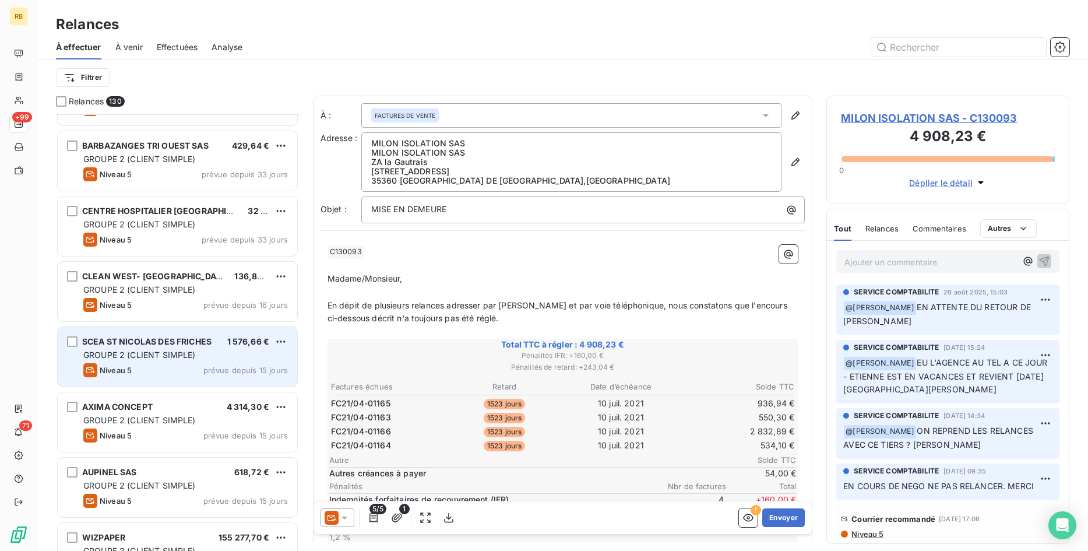
click at [219, 356] on div "GROUPE 2 (CLIENT SIMPLE)" at bounding box center [185, 355] width 205 height 12
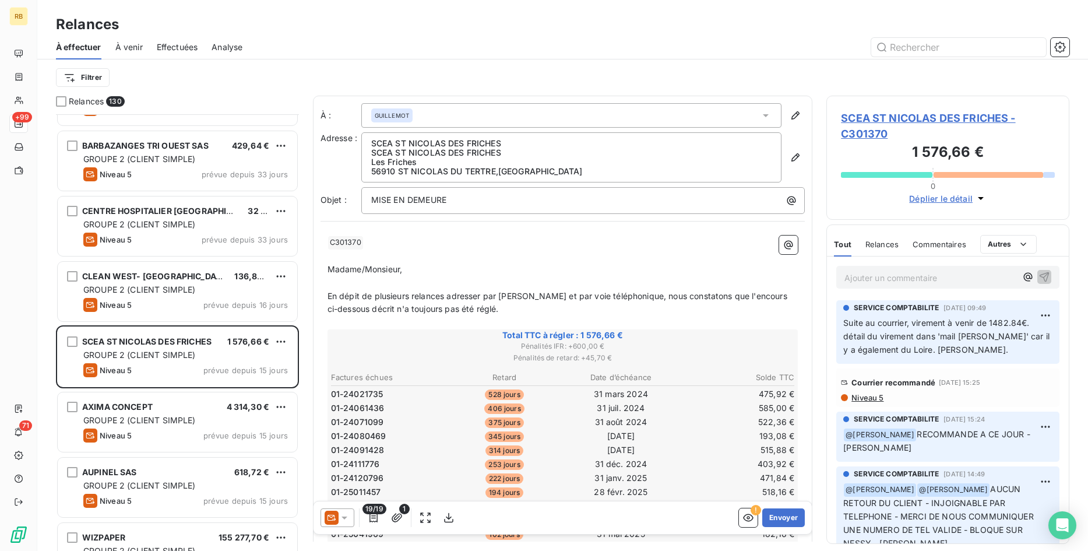
click at [861, 398] on span "Niveau 5" at bounding box center [866, 397] width 33 height 9
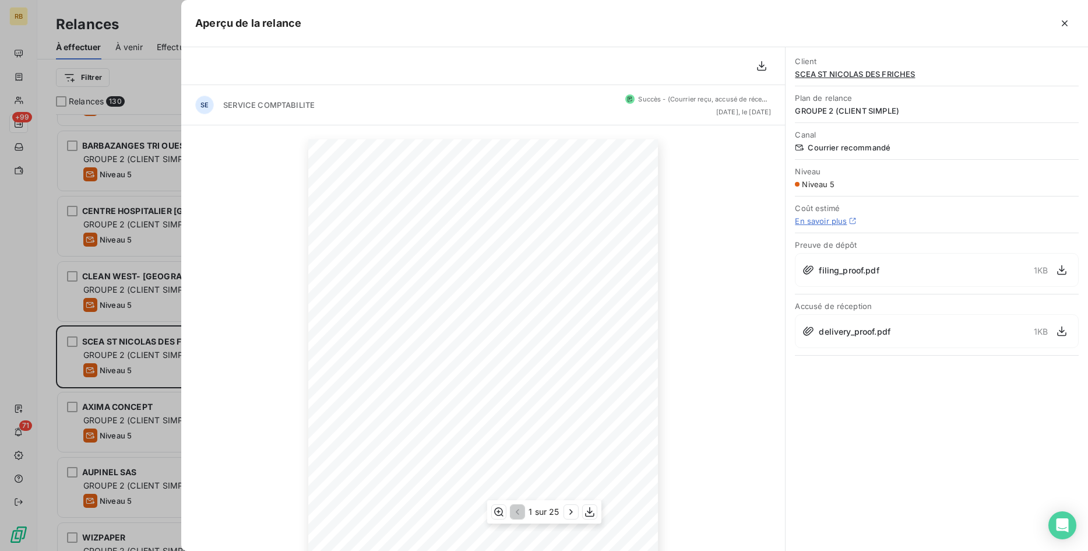
scroll to position [97, 0]
click at [571, 509] on icon "button" at bounding box center [571, 512] width 12 height 12
click at [571, 509] on icon "button" at bounding box center [571, 511] width 3 height 5
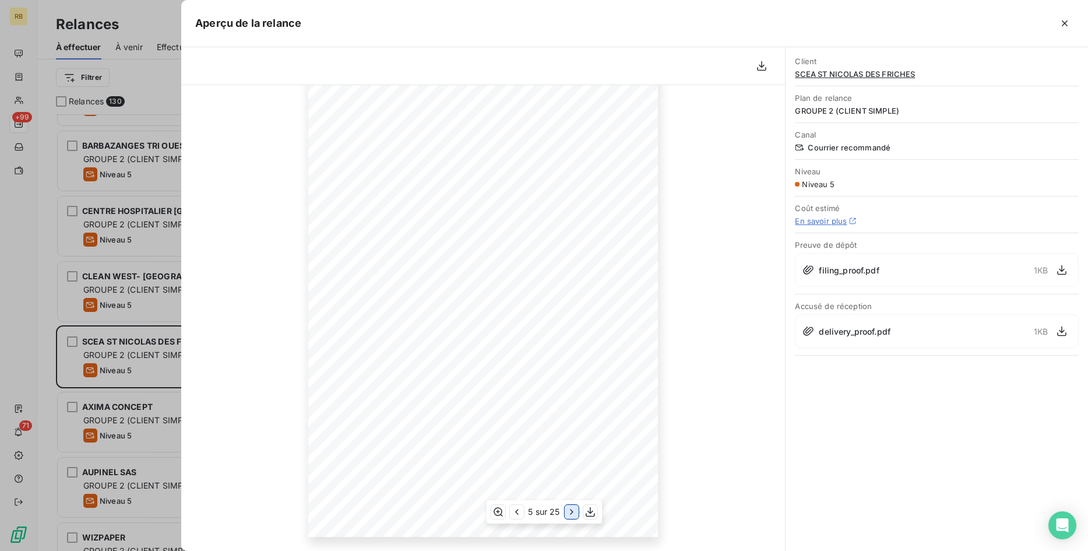
click at [571, 509] on icon "button" at bounding box center [571, 511] width 3 height 5
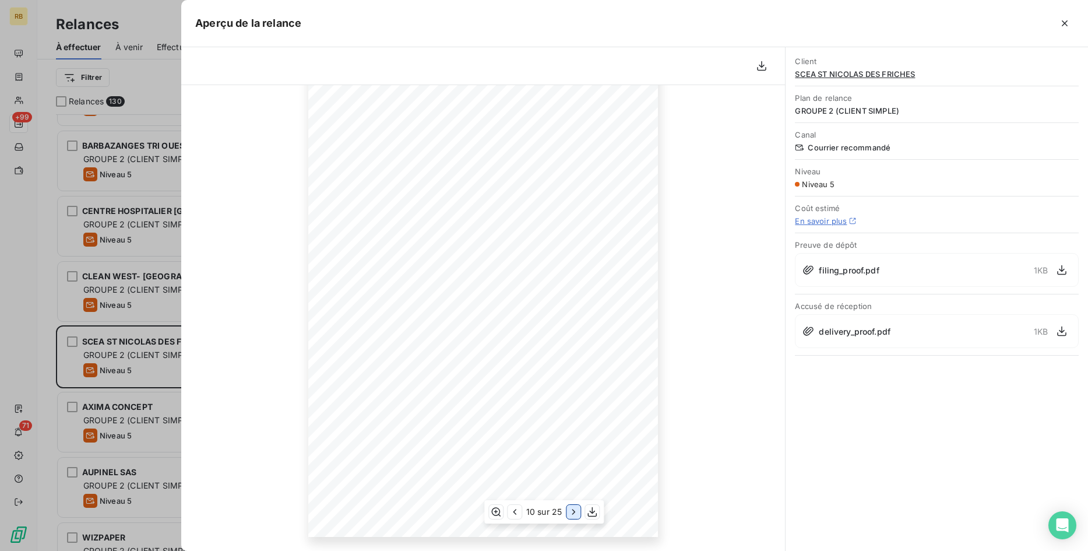
click at [571, 509] on icon "button" at bounding box center [573, 512] width 12 height 12
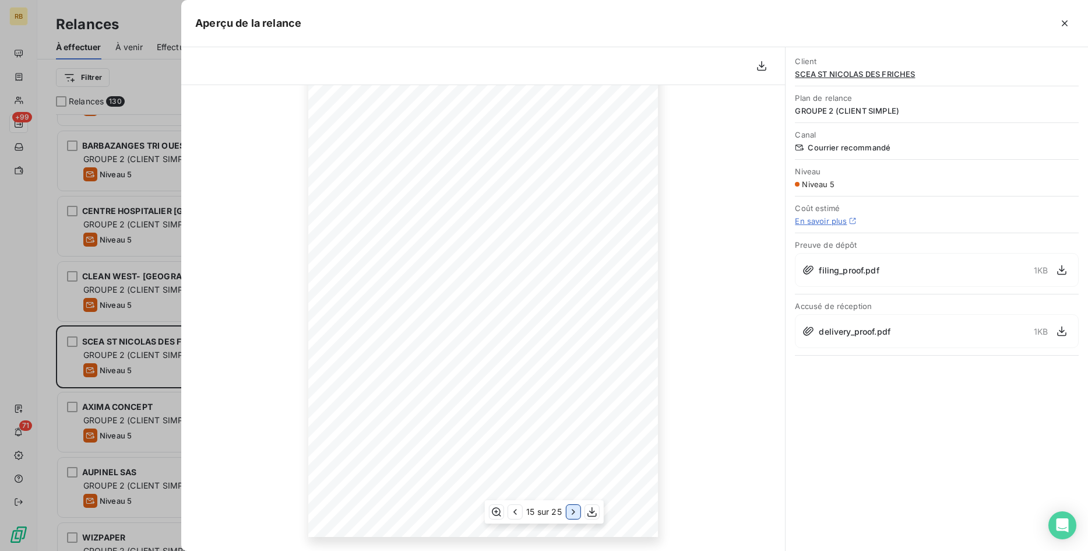
click at [571, 509] on icon "button" at bounding box center [573, 512] width 12 height 12
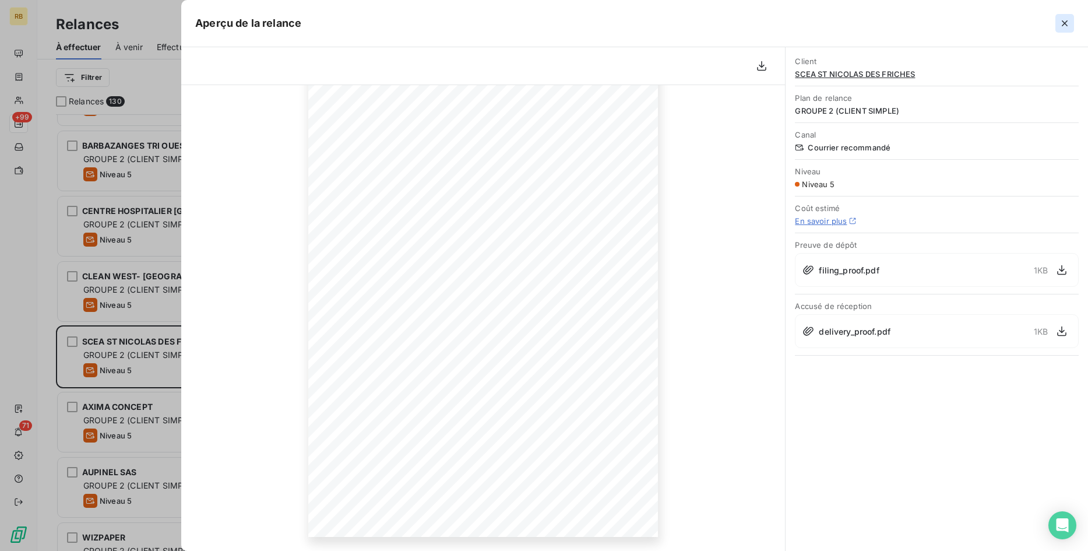
click at [1059, 19] on icon "button" at bounding box center [1065, 23] width 12 height 12
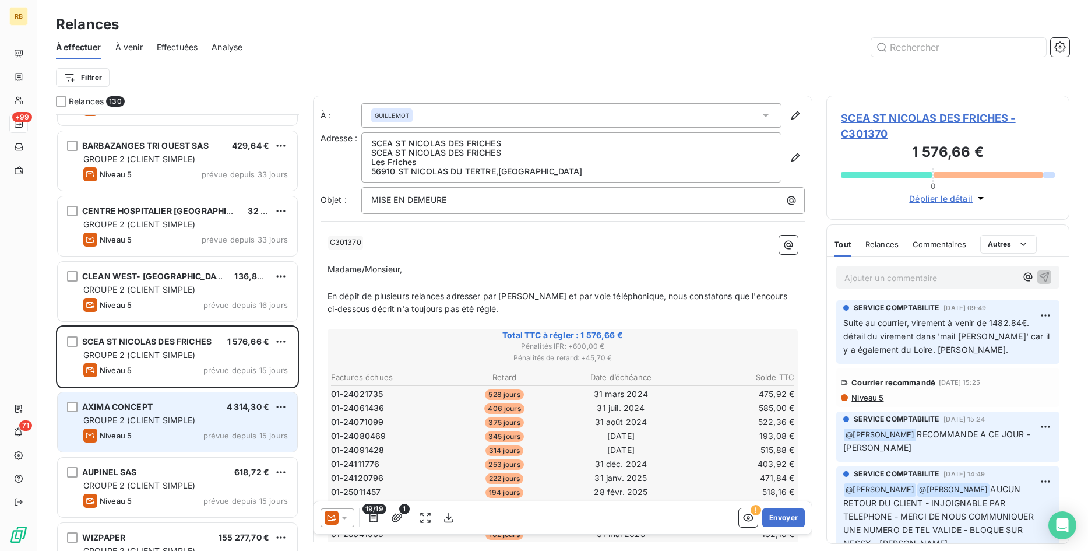
click at [223, 404] on div "AXIMA CONCEPT 4 314,30 €" at bounding box center [185, 406] width 205 height 10
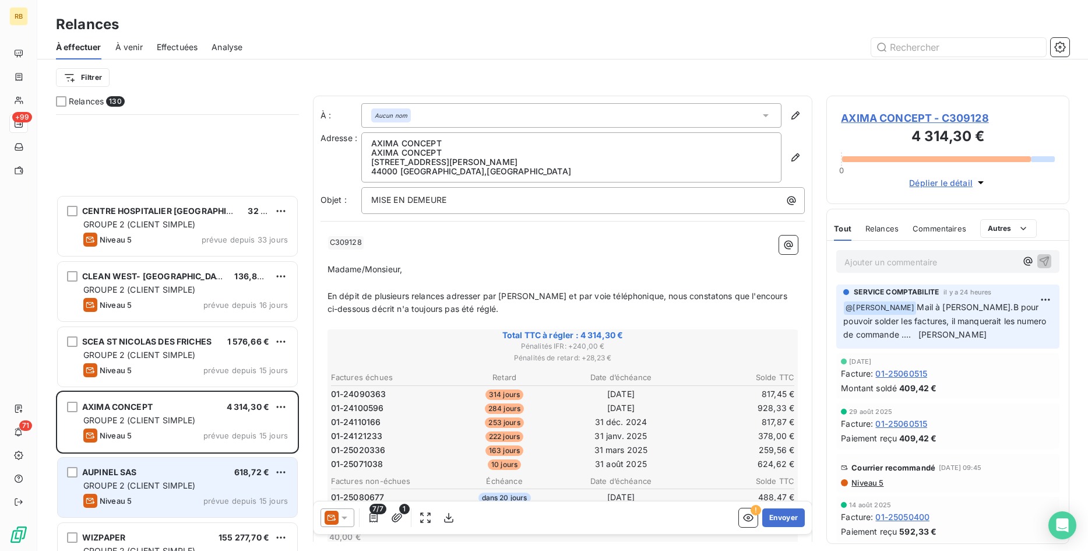
scroll to position [1724, 0]
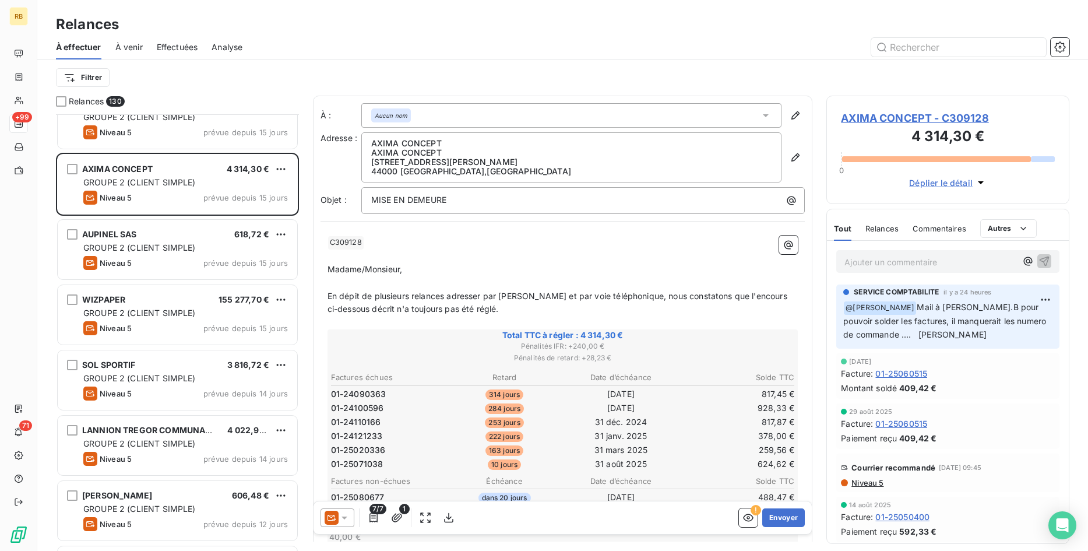
click at [951, 124] on span "AXIMA CONCEPT - C309128" at bounding box center [948, 118] width 214 height 16
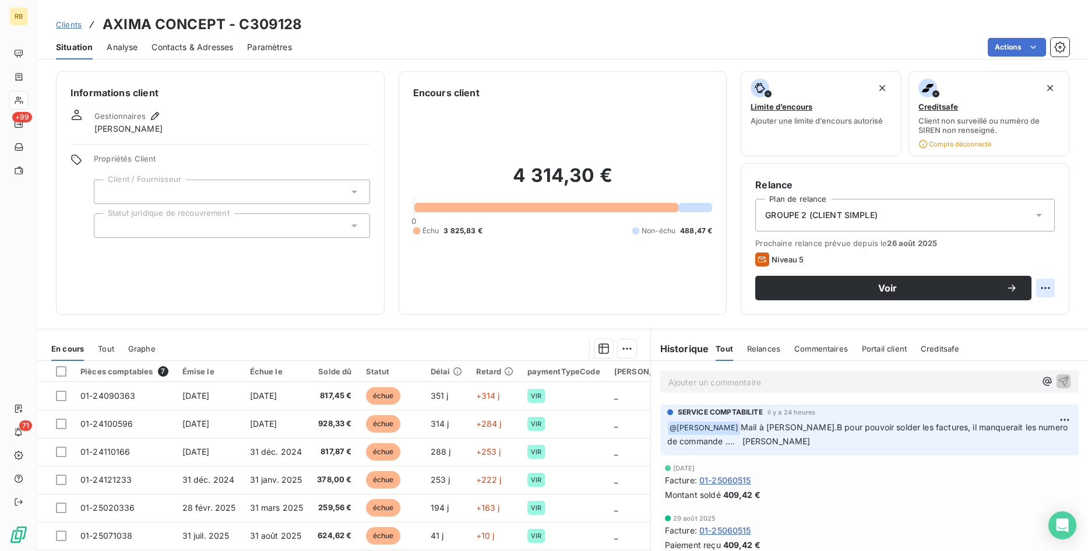
click at [1049, 285] on html "RB +99 71 Clients AXIMA CONCEPT - C309128 Situation Analyse Contacts & Adresses…" at bounding box center [544, 275] width 1088 height 551
click at [1001, 318] on div "Replanifier cette action" at bounding box center [997, 313] width 104 height 19
select select "8"
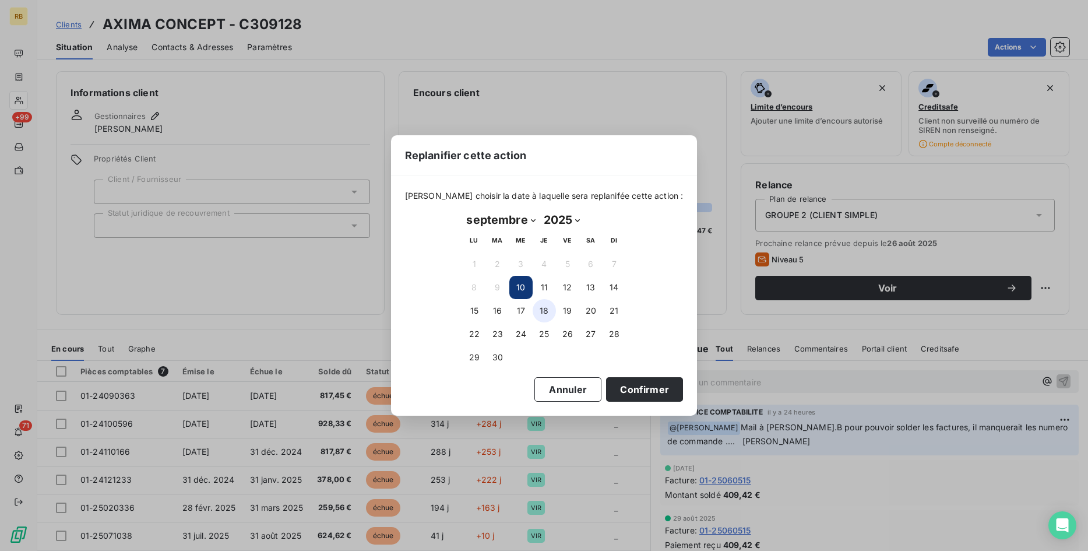
click at [547, 312] on button "18" at bounding box center [544, 310] width 23 height 23
click at [631, 386] on button "Confirmer" at bounding box center [644, 389] width 77 height 24
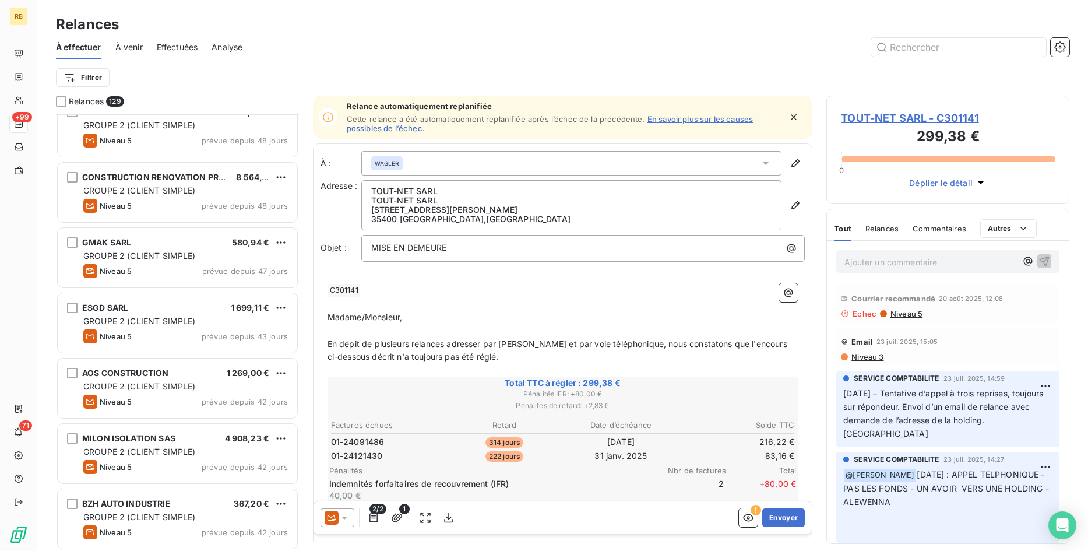
scroll to position [535, 0]
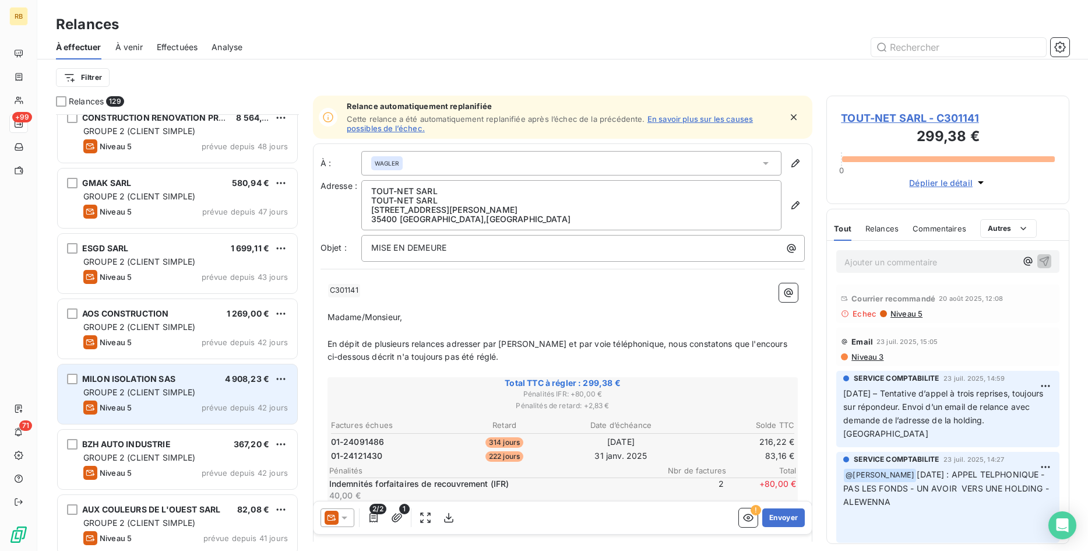
click at [209, 397] on div "GROUPE 2 (CLIENT SIMPLE)" at bounding box center [185, 392] width 205 height 12
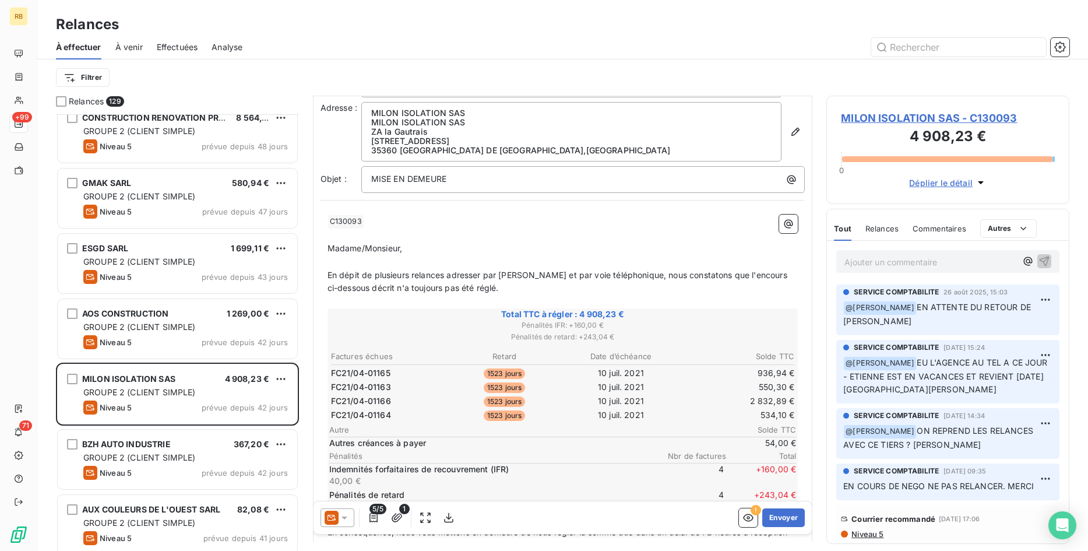
scroll to position [1, 0]
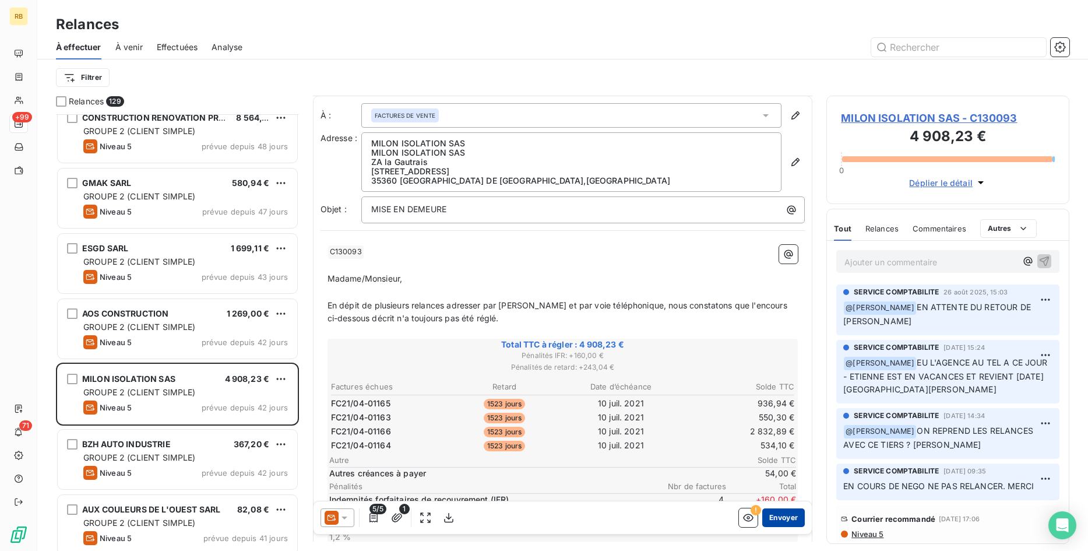
click at [789, 514] on button "Envoyer" at bounding box center [783, 517] width 43 height 19
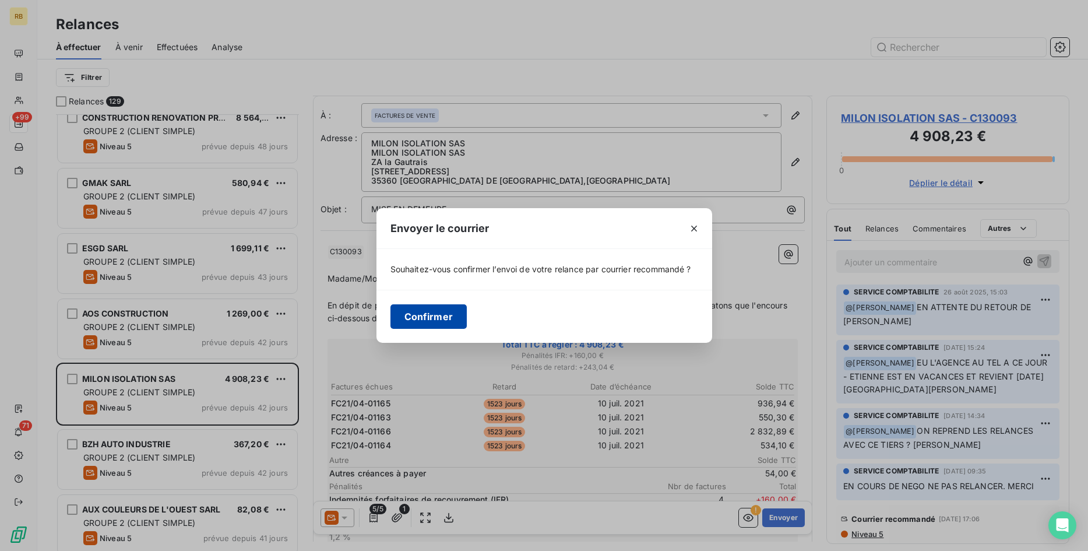
click at [450, 309] on button "Confirmer" at bounding box center [428, 316] width 77 height 24
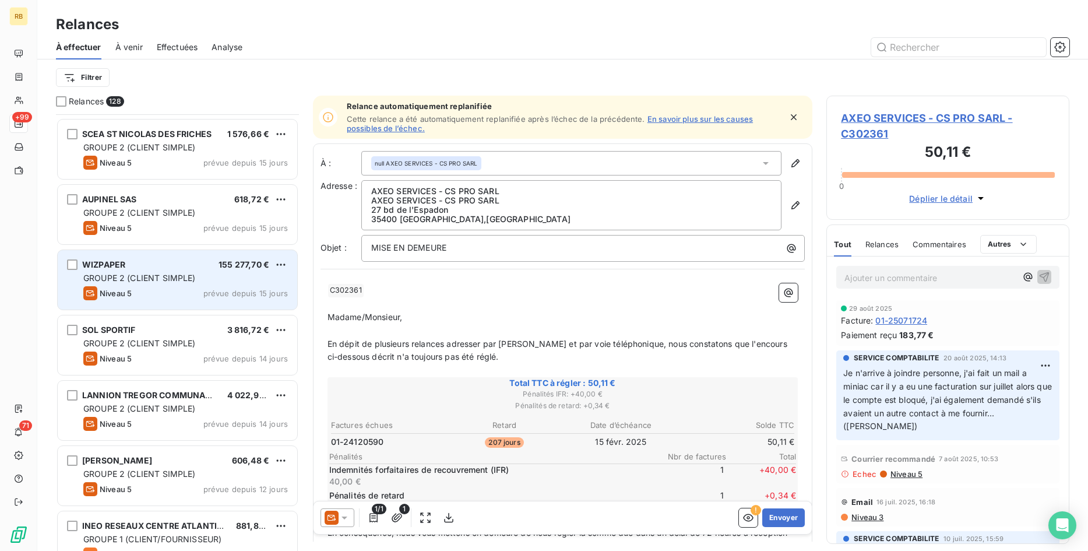
scroll to position [1665, 0]
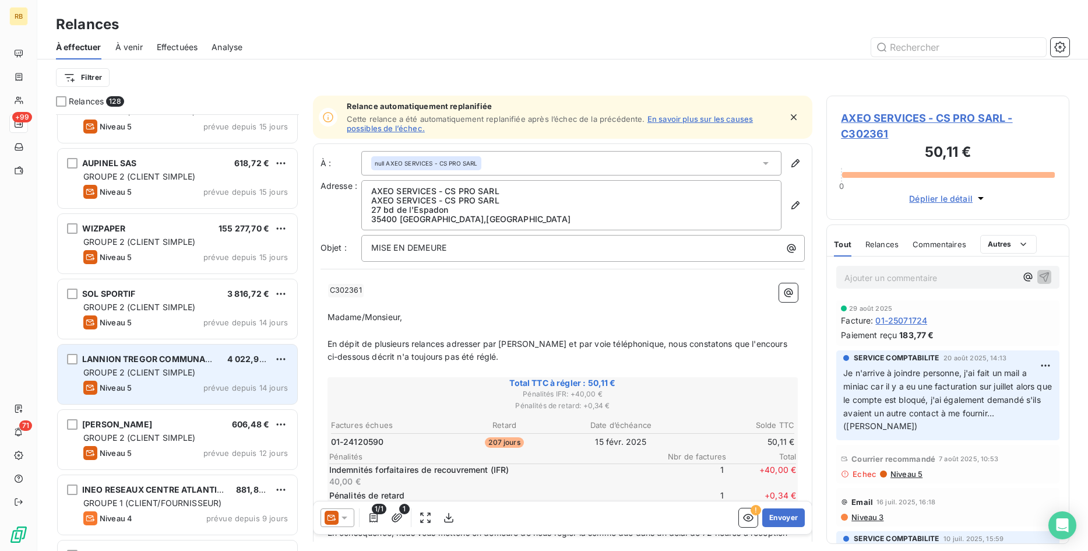
click at [242, 387] on span "prévue depuis 14 jours" at bounding box center [245, 387] width 84 height 9
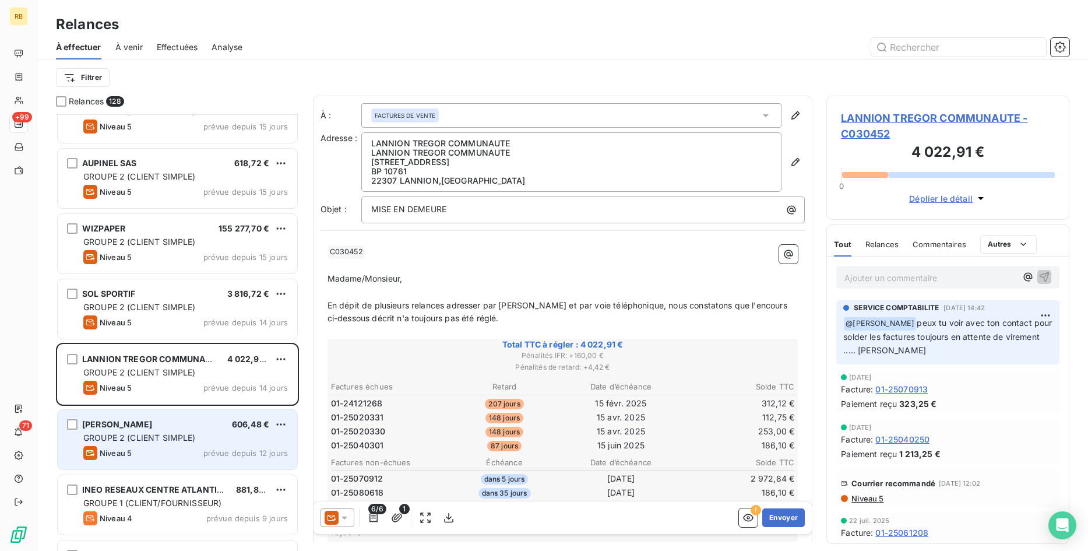
click at [228, 431] on div "[PERSON_NAME] 606,48 € GROUPE 2 (CLIENT SIMPLE) Niveau 5 prévue depuis 12 jours" at bounding box center [177, 439] width 239 height 59
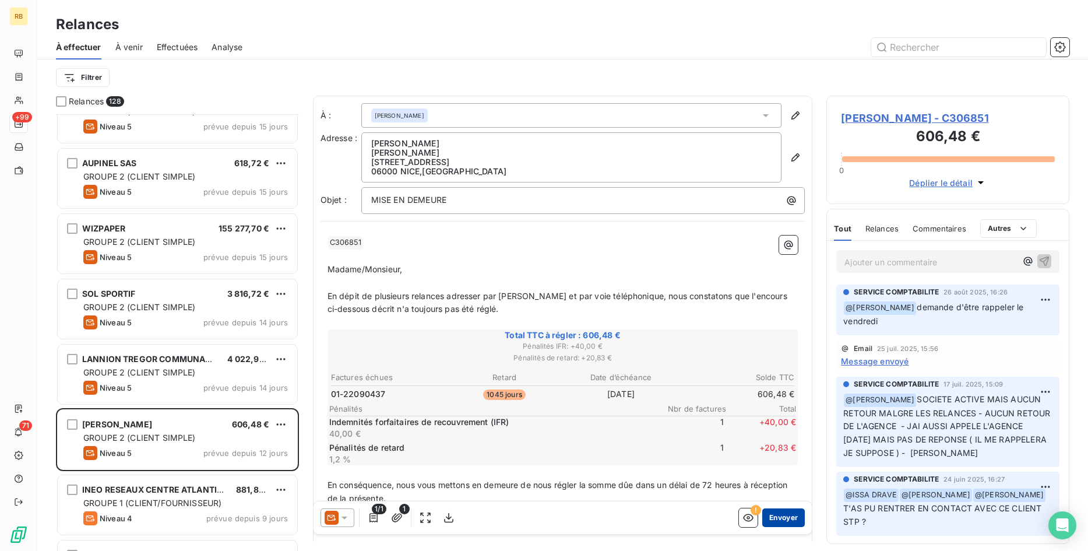
click at [803, 513] on button "Envoyer" at bounding box center [783, 517] width 43 height 19
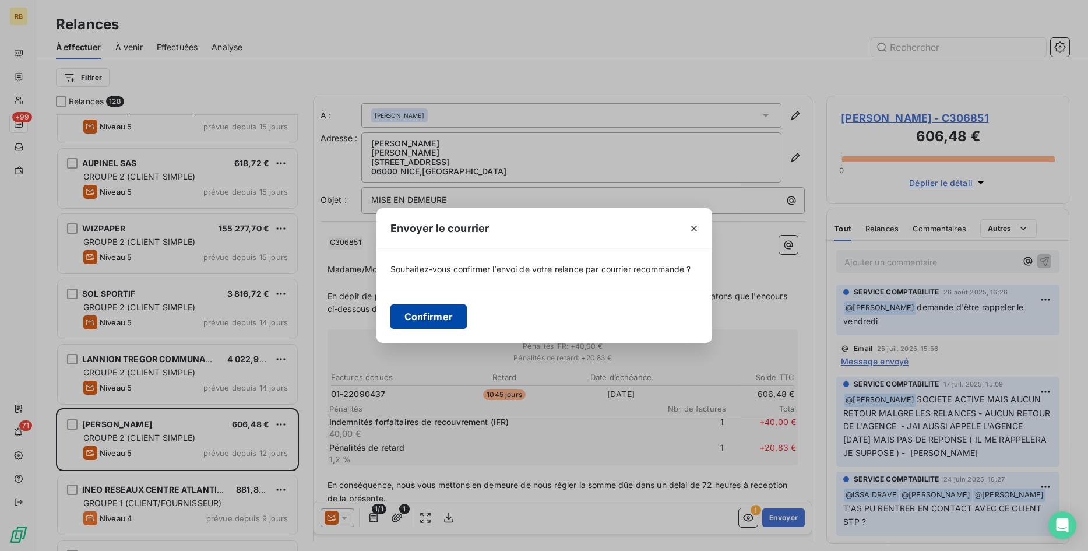
click at [431, 313] on button "Confirmer" at bounding box center [428, 316] width 77 height 24
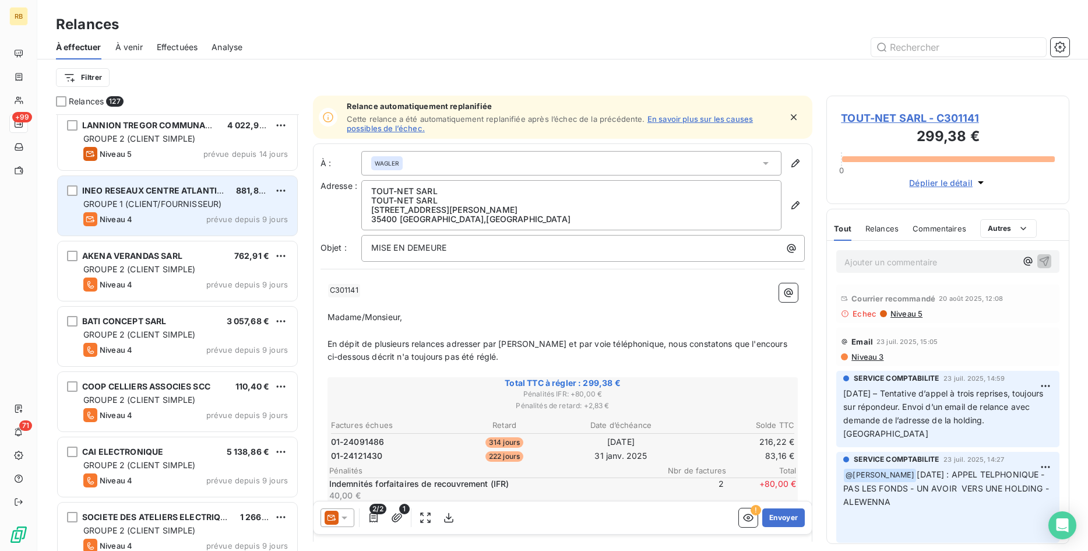
scroll to position [1902, 0]
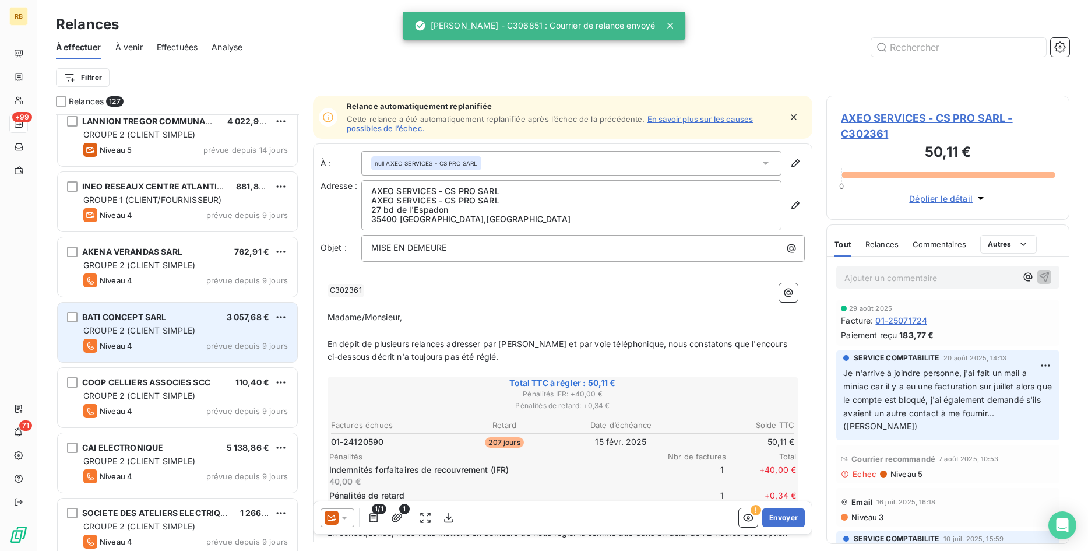
click at [200, 320] on div "BATI CONCEPT SARL 3 057,68 €" at bounding box center [185, 317] width 205 height 10
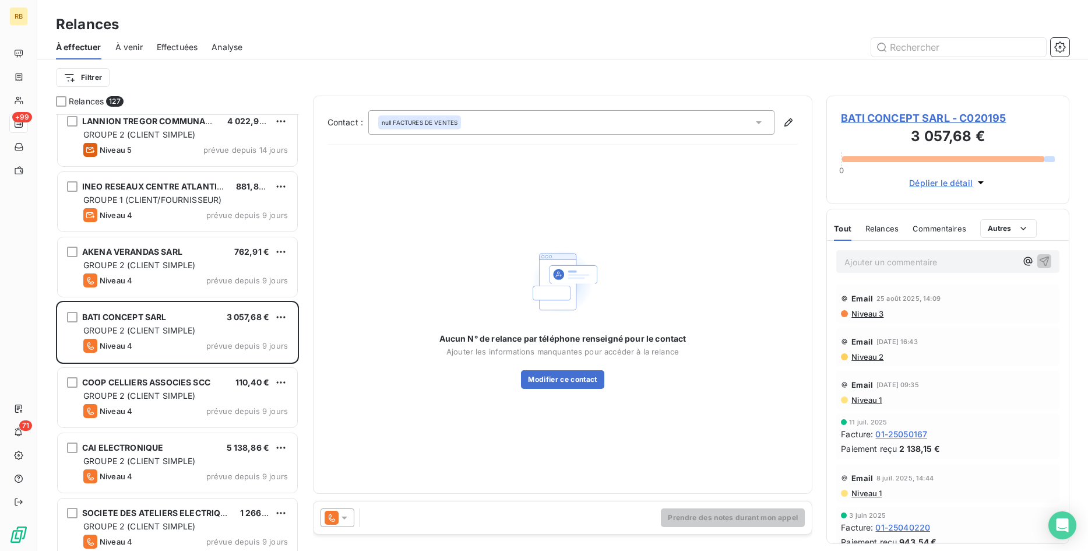
click at [346, 519] on icon at bounding box center [345, 518] width 12 height 12
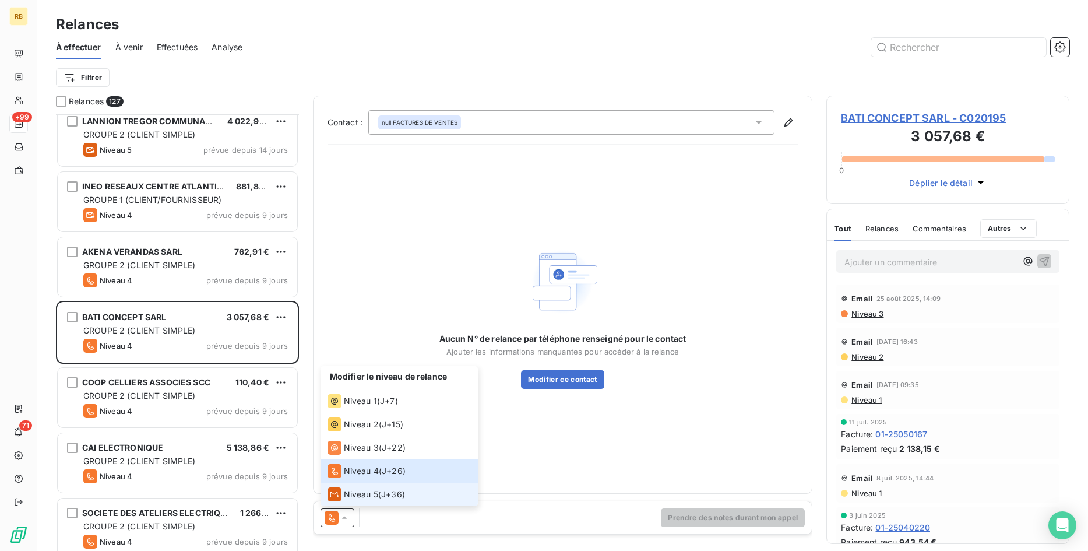
click at [351, 495] on span "Niveau 5" at bounding box center [361, 494] width 34 height 12
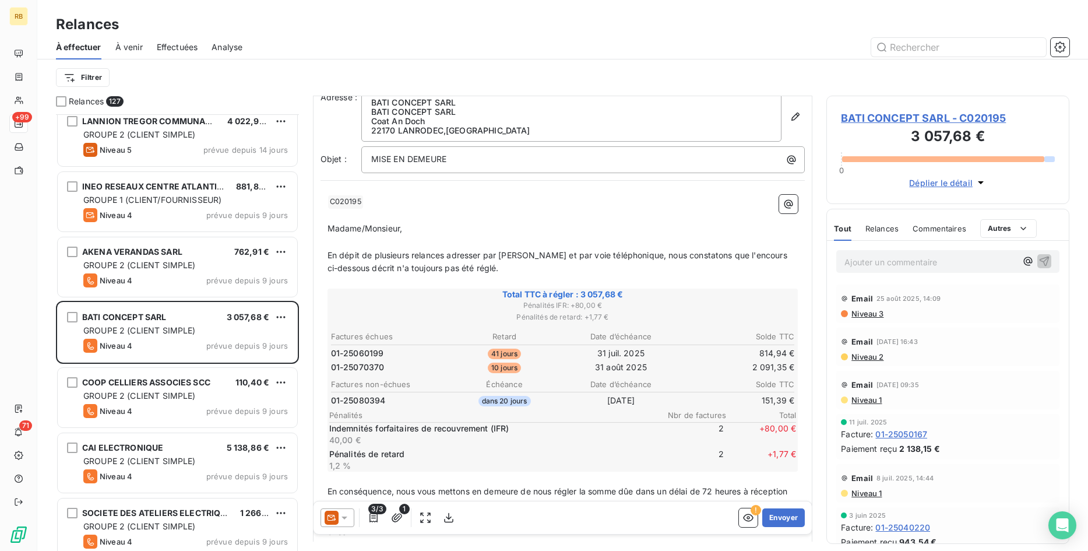
scroll to position [60, 0]
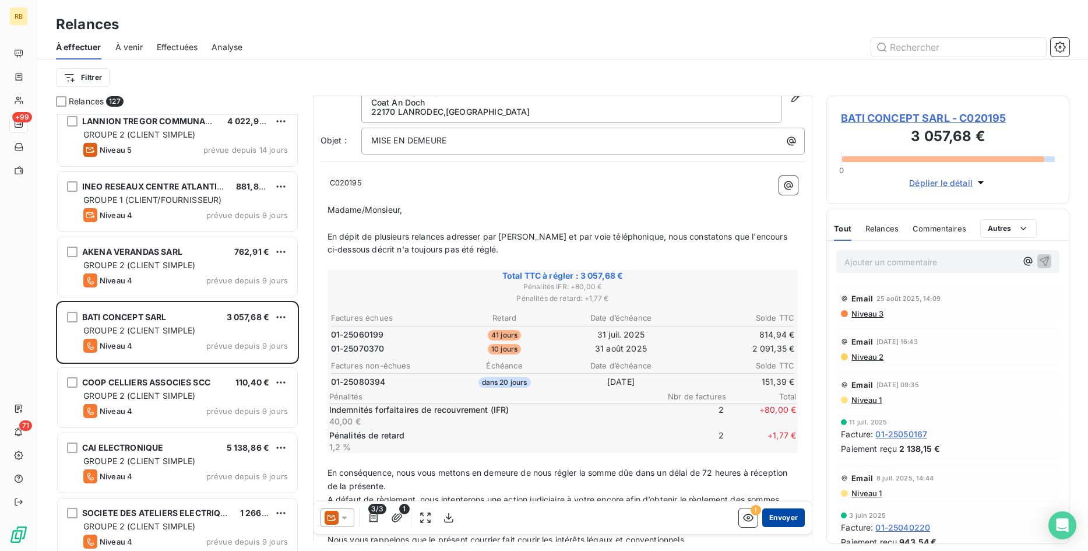
click at [796, 520] on button "Envoyer" at bounding box center [783, 517] width 43 height 19
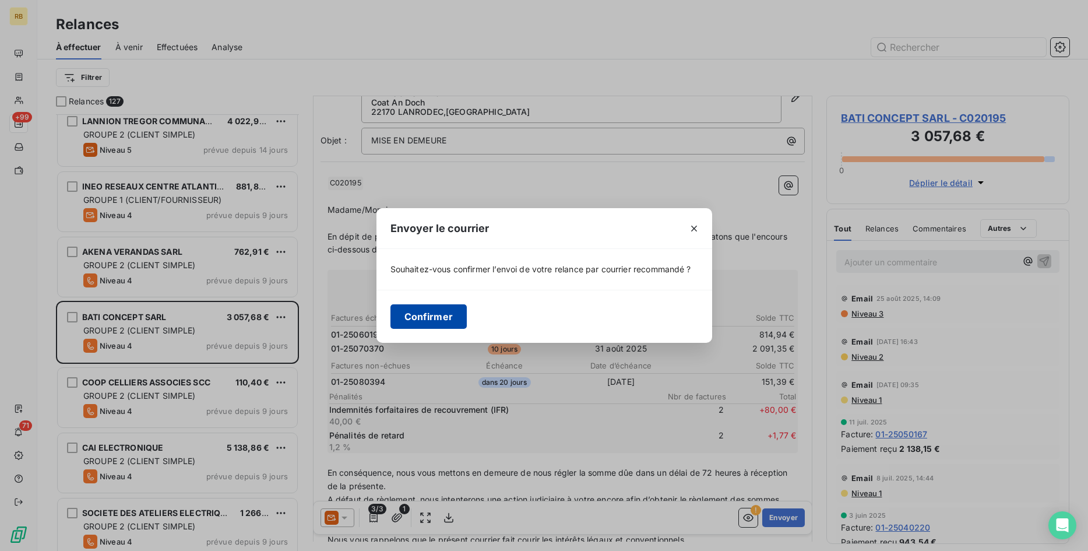
click at [459, 310] on button "Confirmer" at bounding box center [428, 316] width 77 height 24
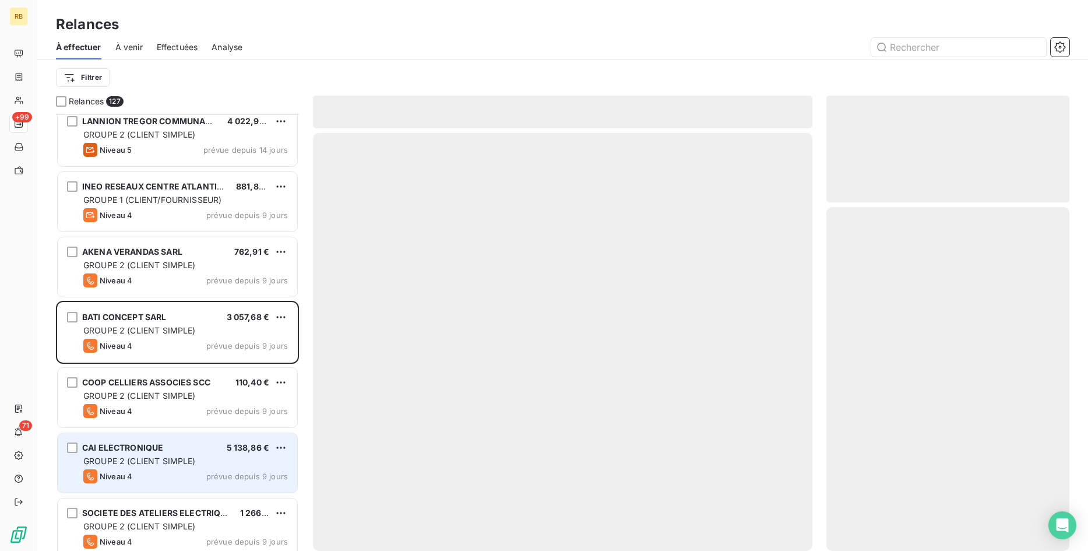
click at [156, 452] on span "CAI ELECTRONIQUE" at bounding box center [122, 447] width 81 height 10
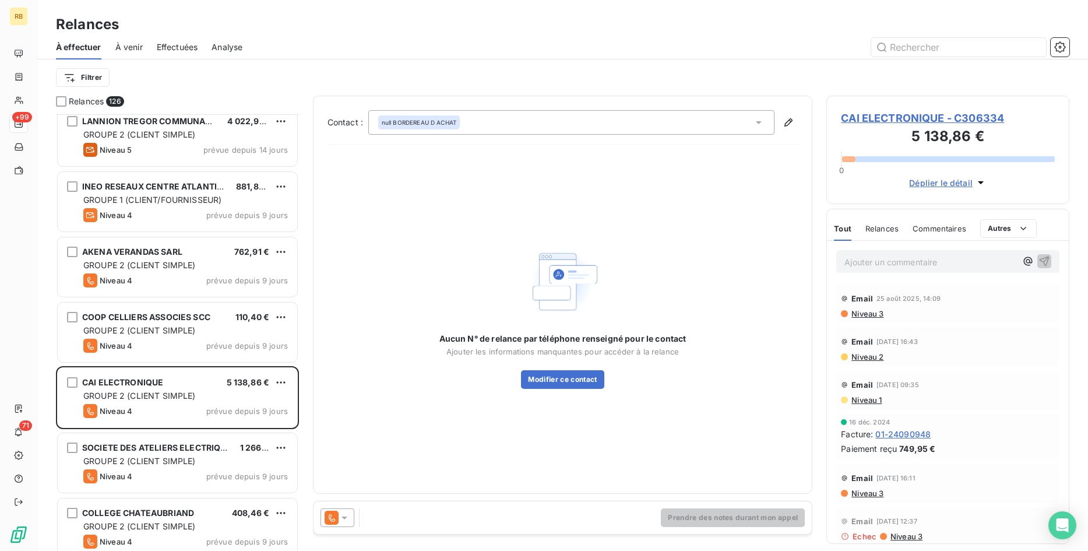
click at [350, 517] on div at bounding box center [337, 517] width 34 height 19
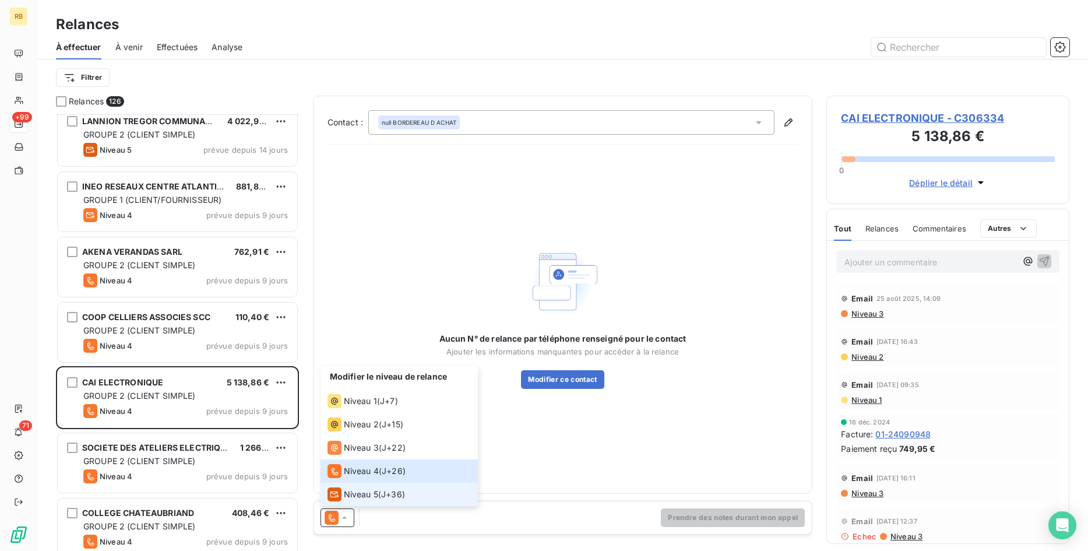
click at [372, 496] on span "Niveau 5" at bounding box center [361, 494] width 34 height 12
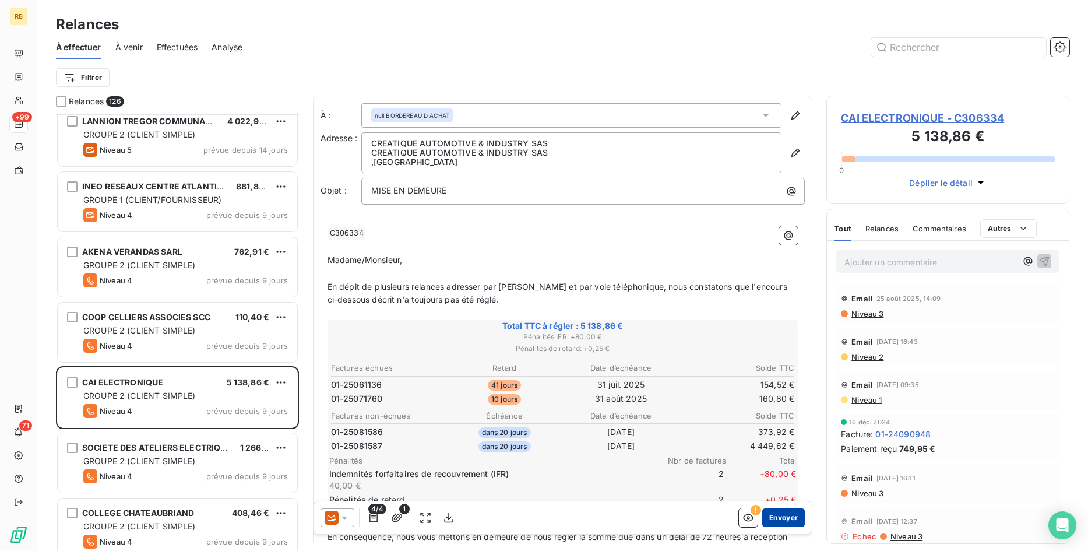
click at [789, 512] on button "Envoyer" at bounding box center [783, 517] width 43 height 19
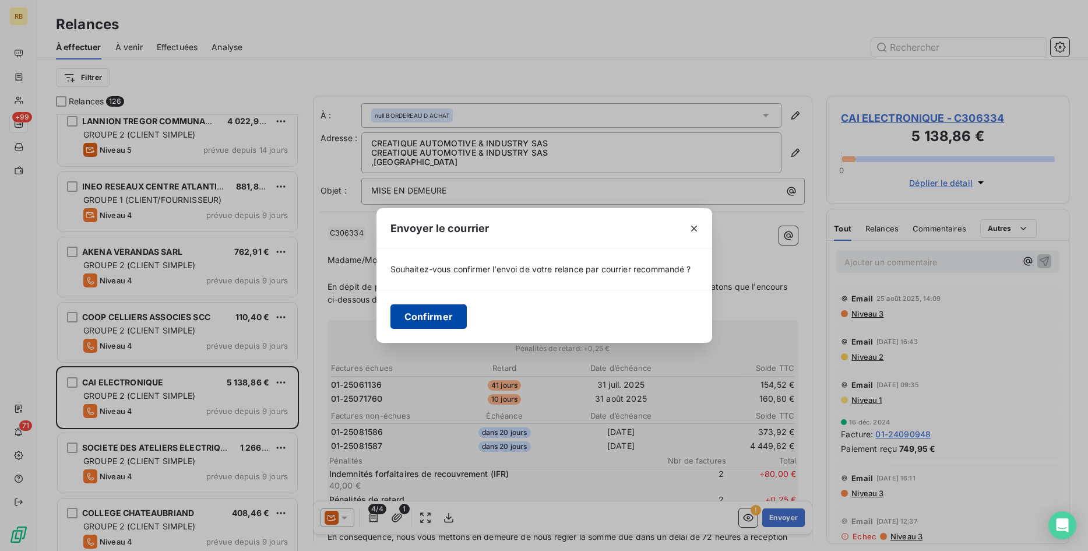
click at [434, 312] on button "Confirmer" at bounding box center [428, 316] width 77 height 24
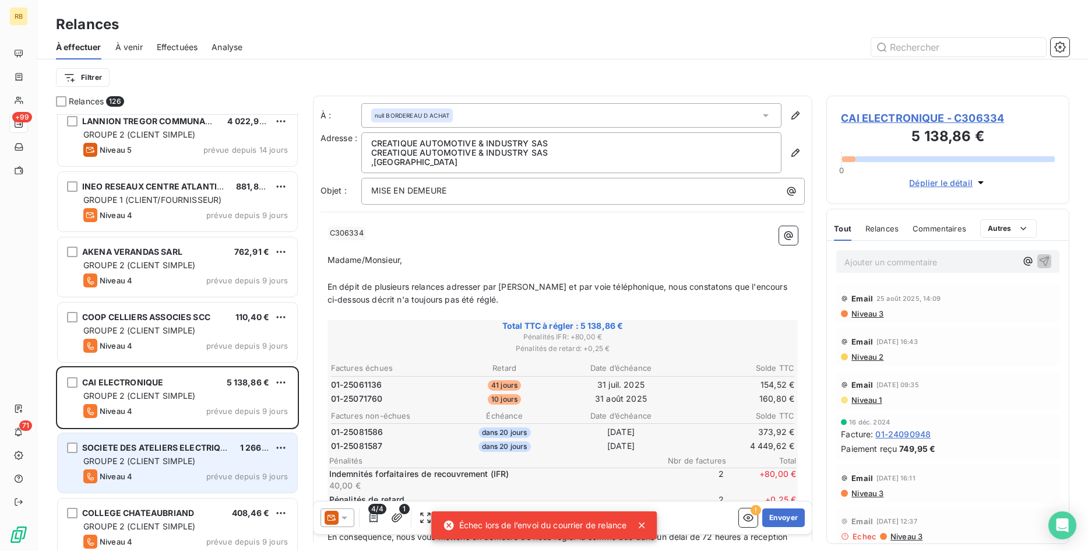
click at [191, 449] on span "SOCIETE DES ATELIERS ELECTRIQUES DE L'OUEST" at bounding box center [184, 447] width 205 height 10
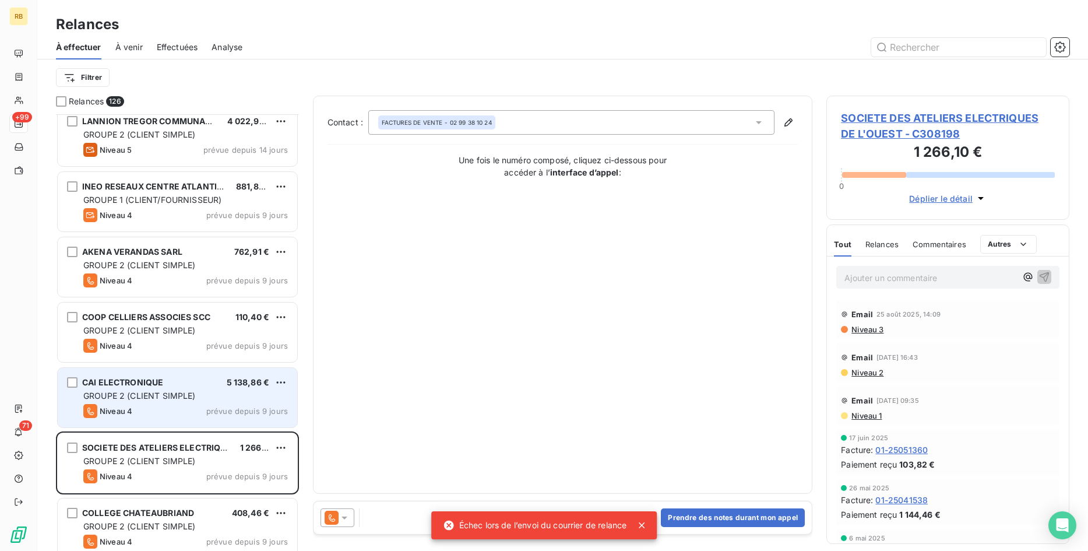
click at [187, 390] on div "GROUPE 2 (CLIENT SIMPLE)" at bounding box center [185, 396] width 205 height 12
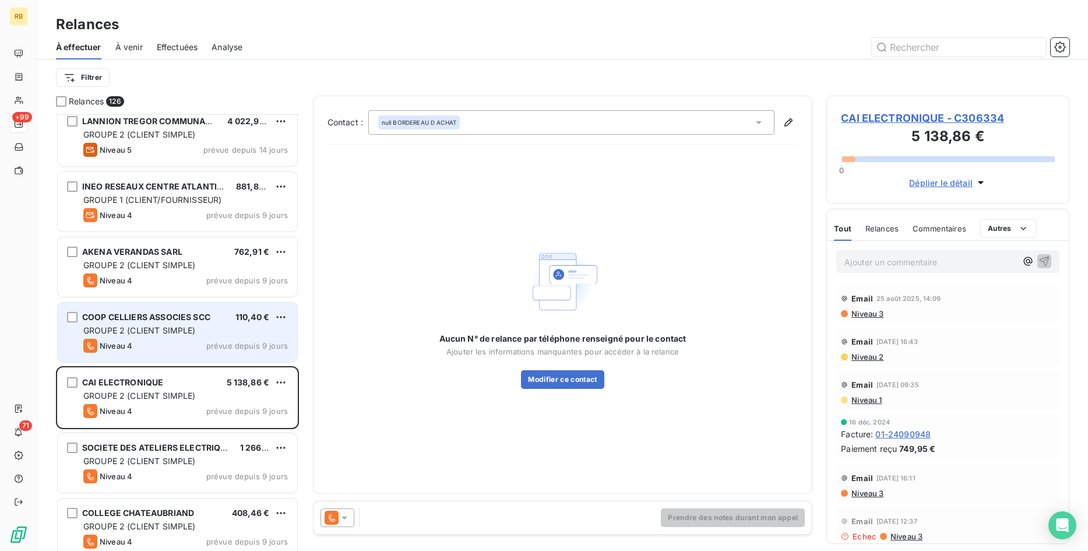
click at [166, 325] on div "GROUPE 2 (CLIENT SIMPLE)" at bounding box center [185, 331] width 205 height 12
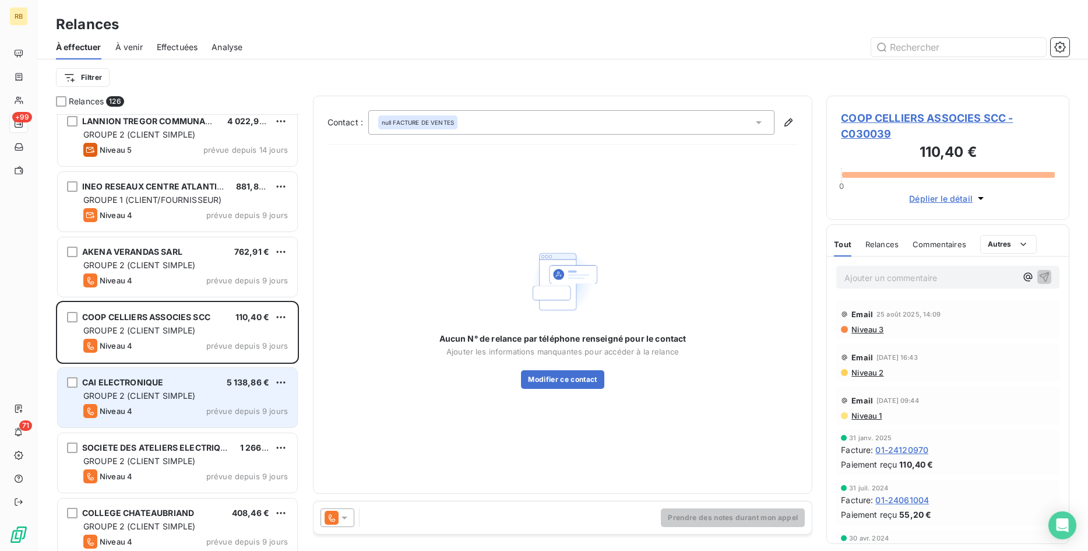
click at [163, 387] on div "CAI ELECTRONIQUE 5 138,86 € GROUPE 2 (CLIENT SIMPLE) Niveau 4 prévue depuis 9 j…" at bounding box center [177, 397] width 239 height 59
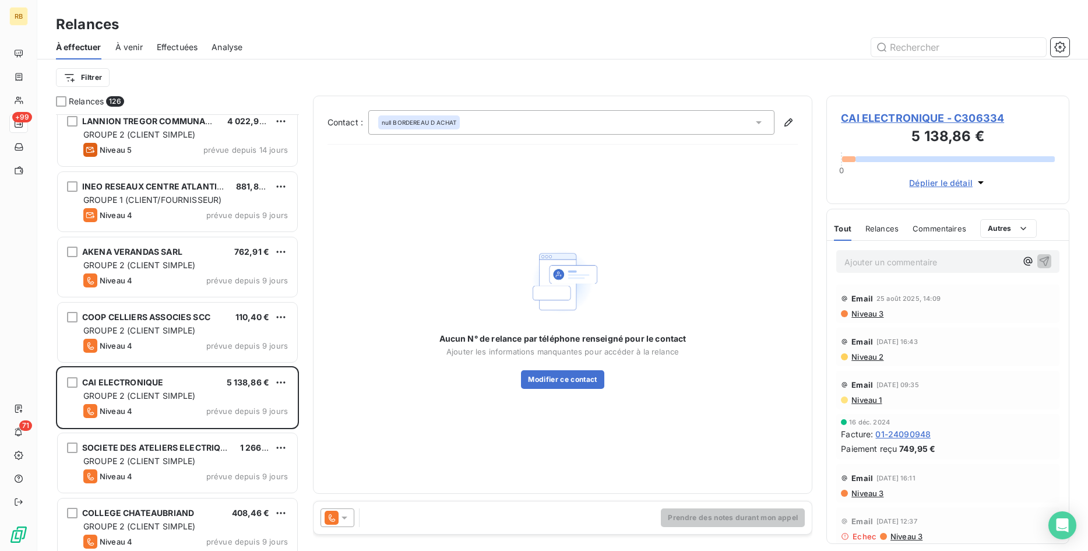
click at [343, 517] on icon at bounding box center [344, 517] width 6 height 3
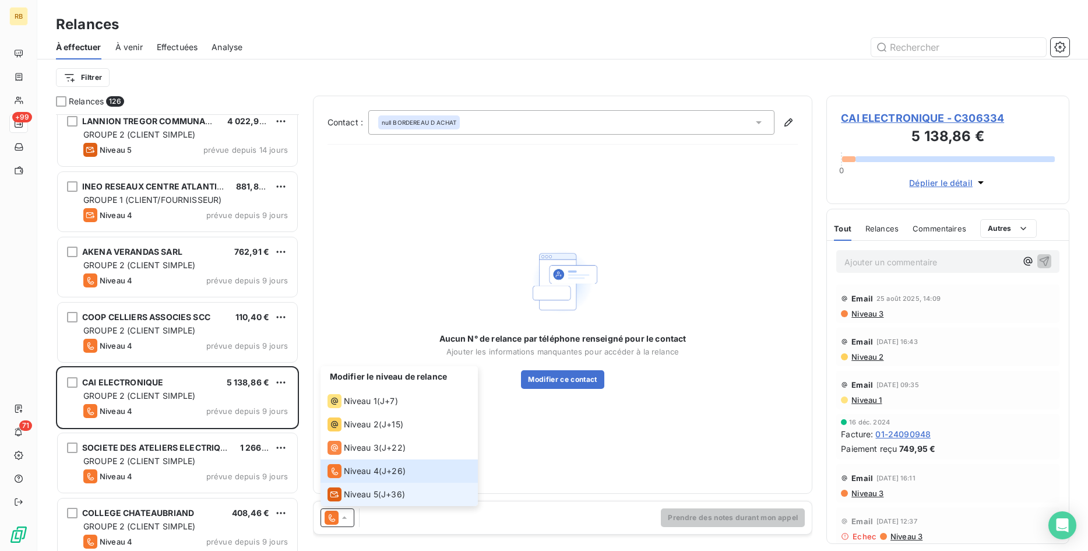
click at [346, 491] on span "Niveau 5" at bounding box center [361, 494] width 34 height 12
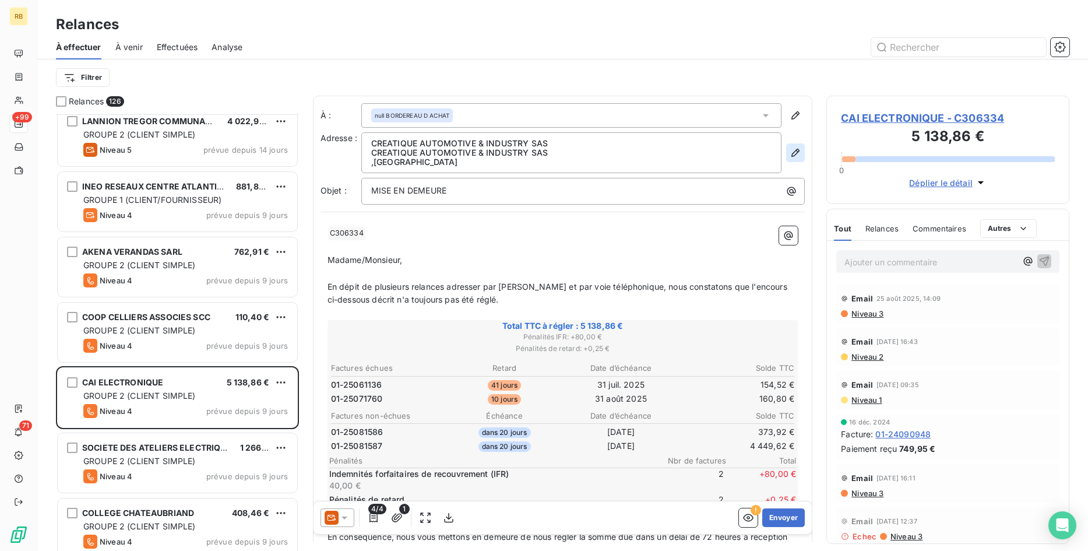
click at [797, 149] on icon "button" at bounding box center [795, 153] width 12 height 12
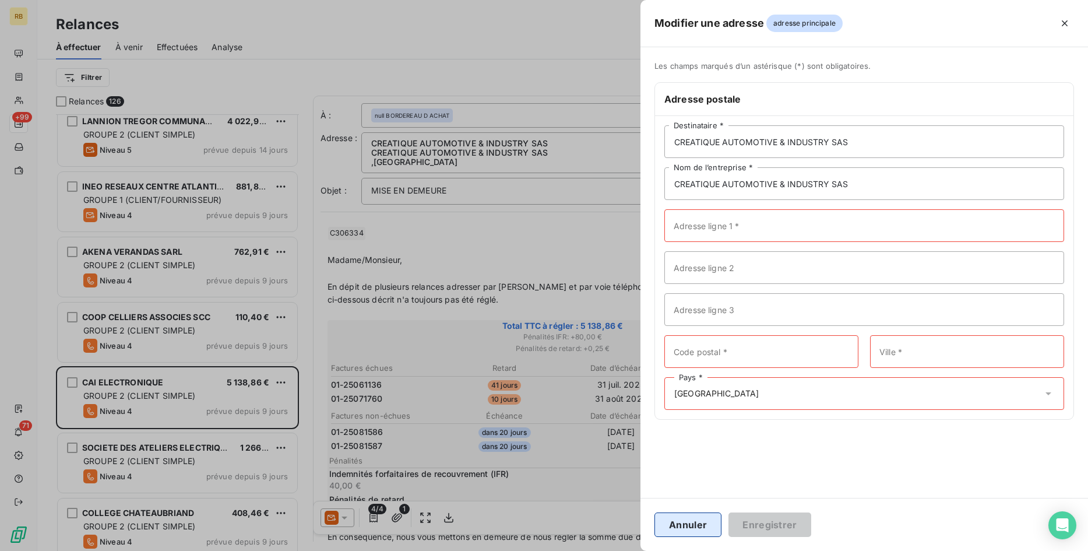
click at [701, 526] on button "Annuler" at bounding box center [687, 524] width 67 height 24
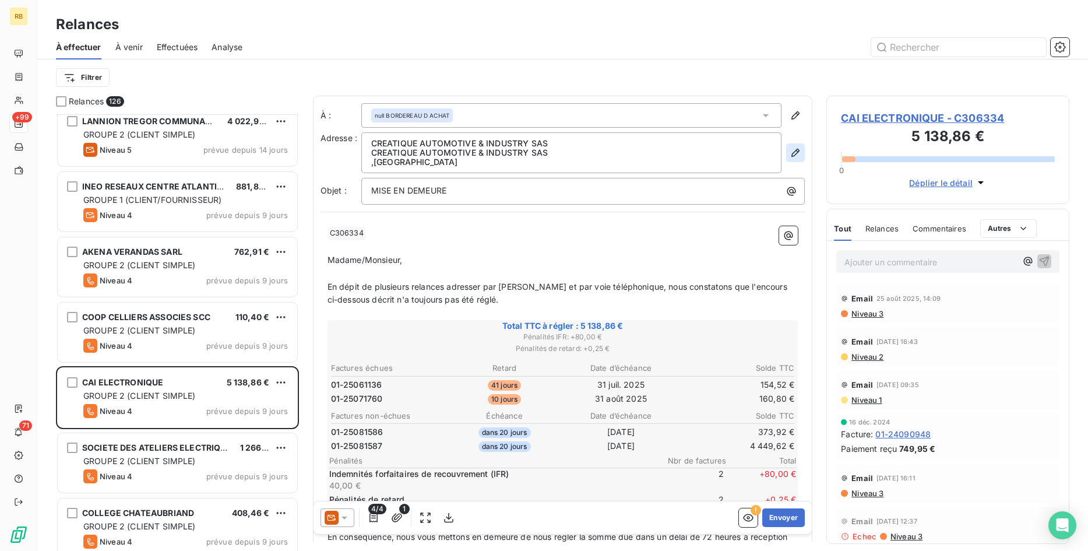
click at [795, 150] on icon "button" at bounding box center [795, 153] width 8 height 8
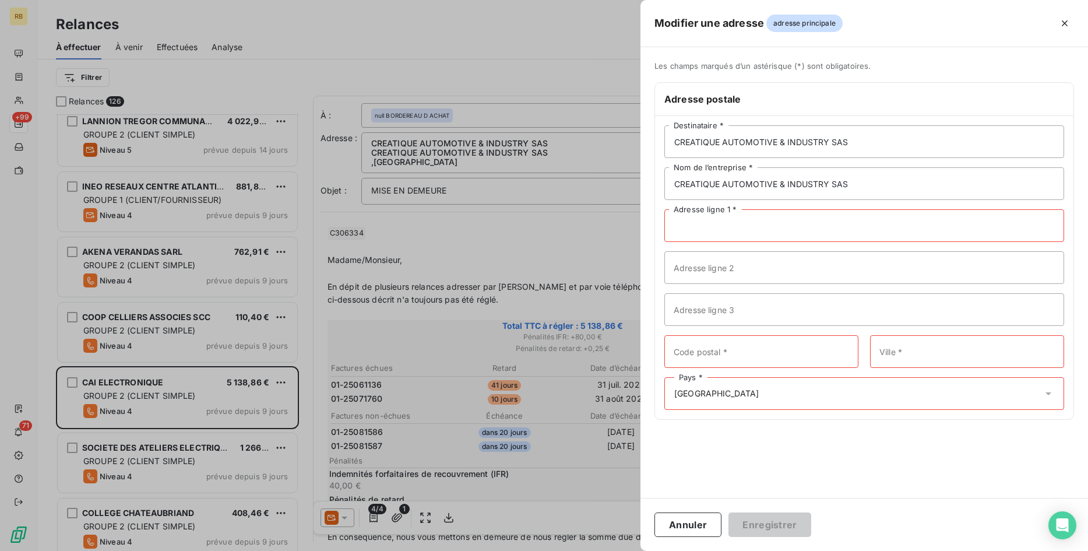
click at [735, 220] on input "Adresse ligne 1 *" at bounding box center [864, 225] width 400 height 33
paste input "2 LE CLOS DE LA MARRE"
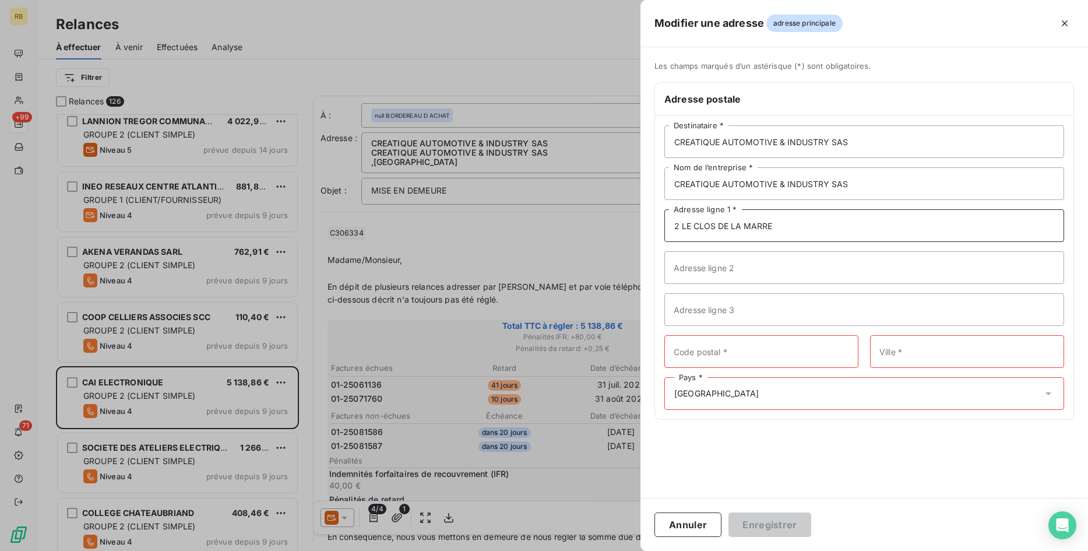
type input "2 LE CLOS DE LA MARRE"
click at [696, 272] on input "Adresse ligne 2" at bounding box center [864, 267] width 400 height 33
paste input "P.A L HERMITAGE"
type input "P.A L HERMITAGE"
click at [704, 351] on input "Code postal *" at bounding box center [761, 351] width 194 height 33
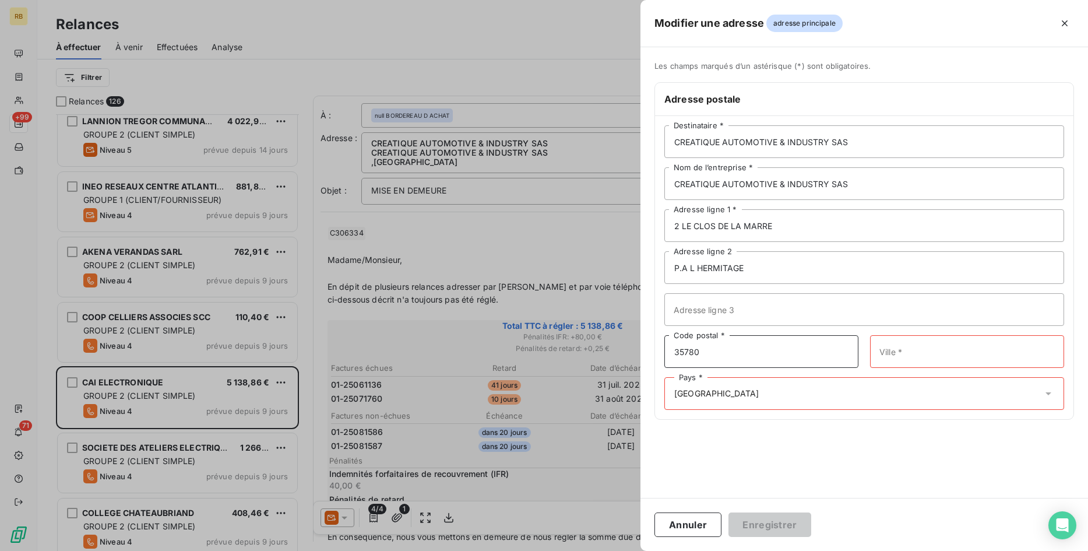
type input "35780"
type input "LA RICHARDAIS"
click at [956, 387] on div "Pays * [GEOGRAPHIC_DATA]" at bounding box center [864, 393] width 400 height 33
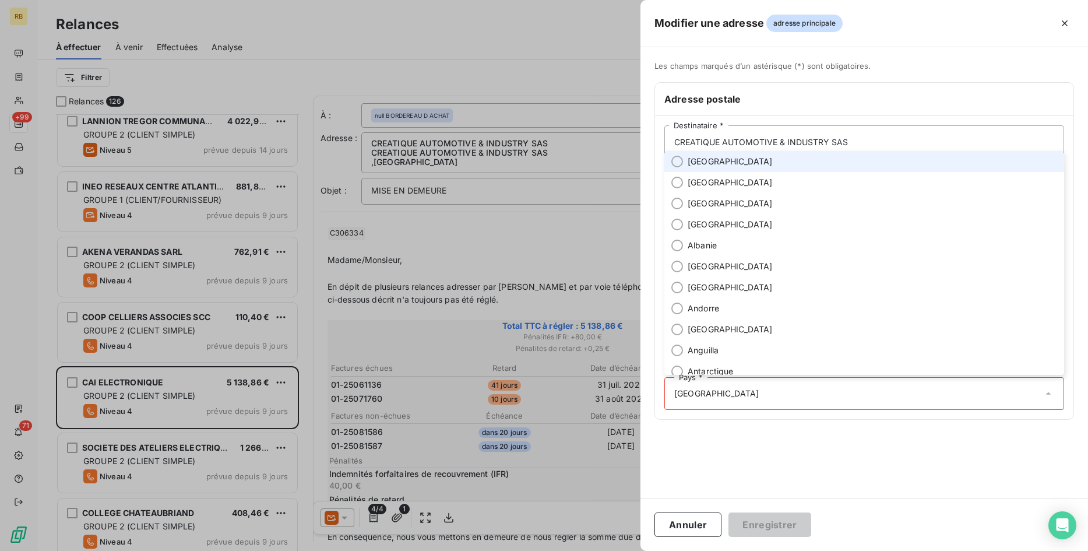
click at [741, 157] on li "[GEOGRAPHIC_DATA]" at bounding box center [864, 161] width 400 height 21
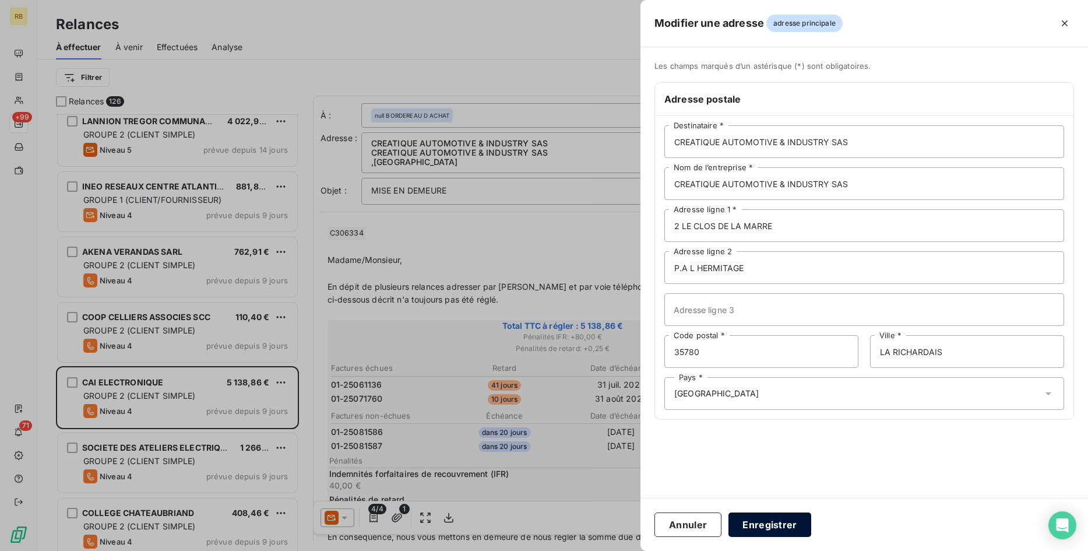
click at [767, 530] on button "Enregistrer" at bounding box center [769, 524] width 83 height 24
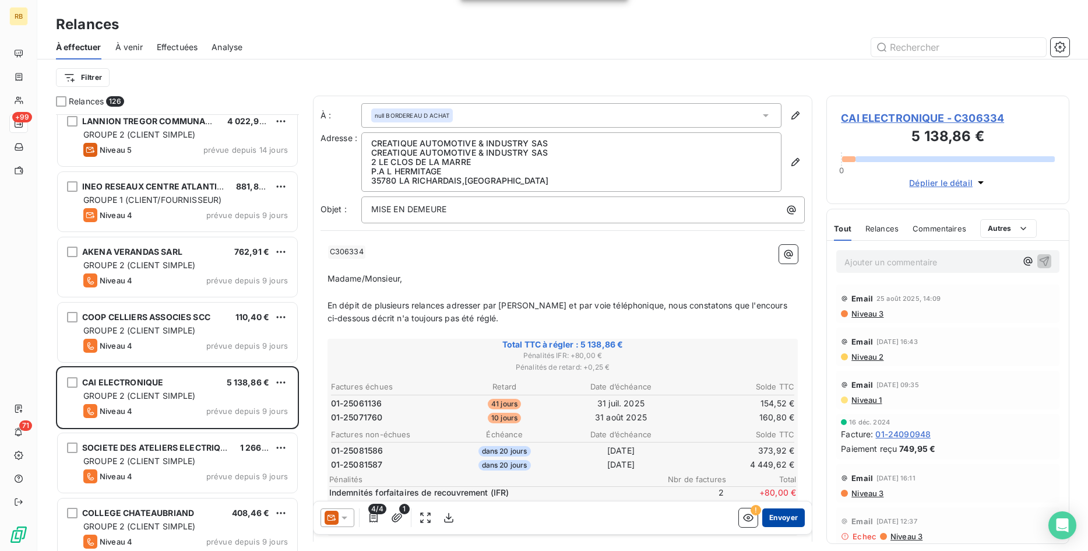
click at [787, 520] on button "Envoyer" at bounding box center [783, 517] width 43 height 19
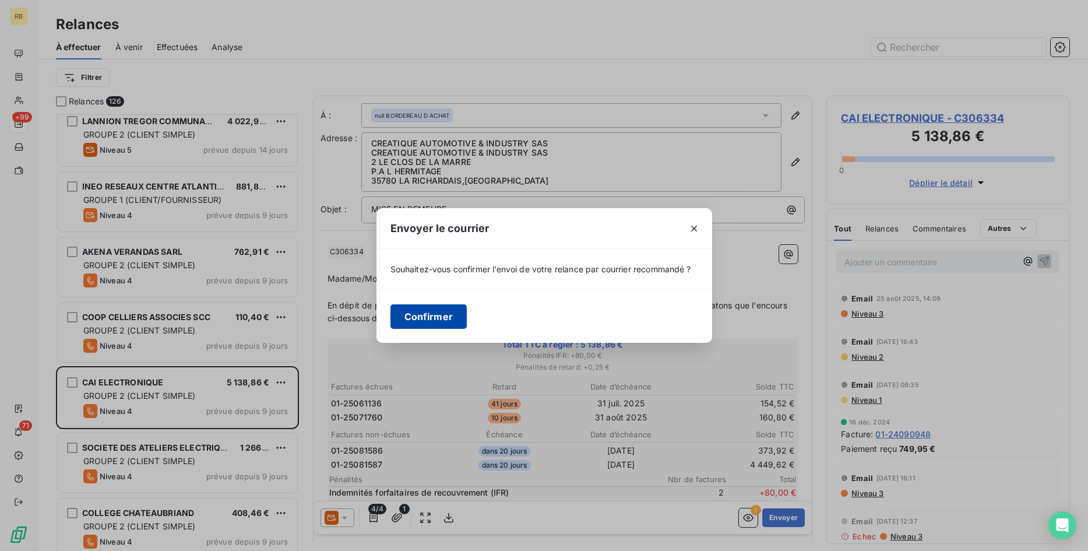
click at [432, 318] on button "Confirmer" at bounding box center [428, 316] width 77 height 24
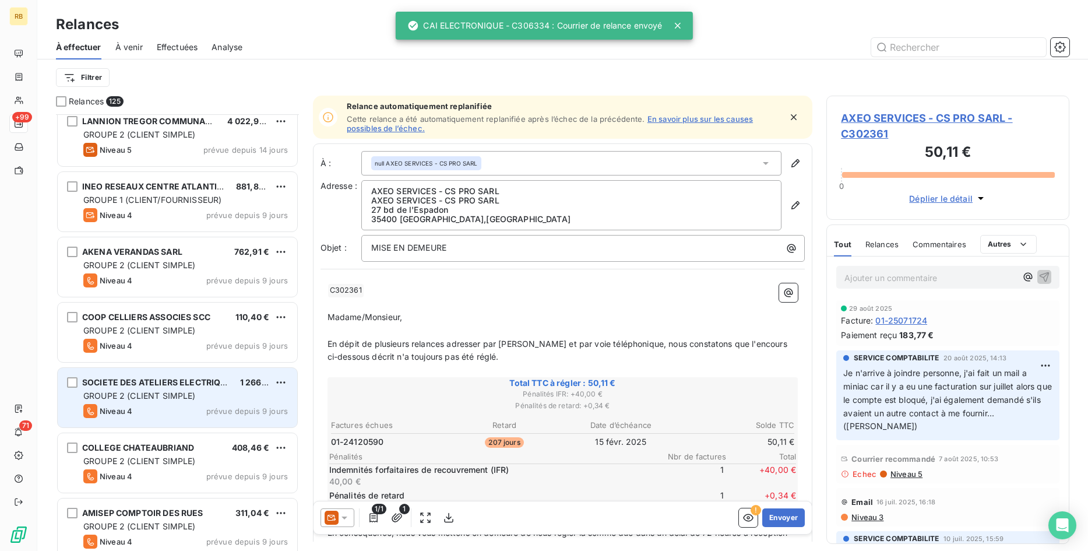
click at [248, 394] on div "GROUPE 2 (CLIENT SIMPLE)" at bounding box center [185, 396] width 205 height 12
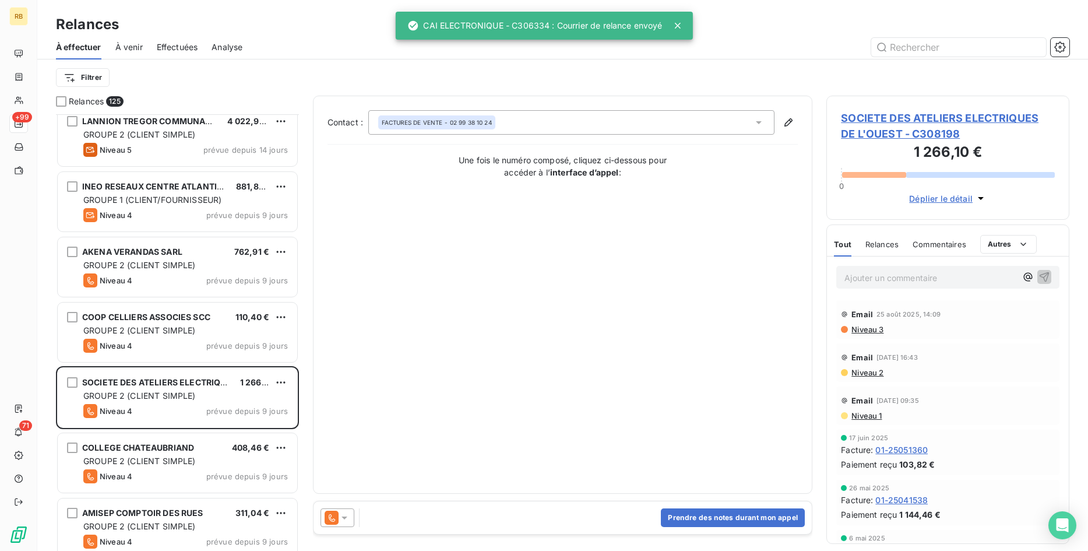
click at [347, 520] on icon at bounding box center [345, 518] width 12 height 12
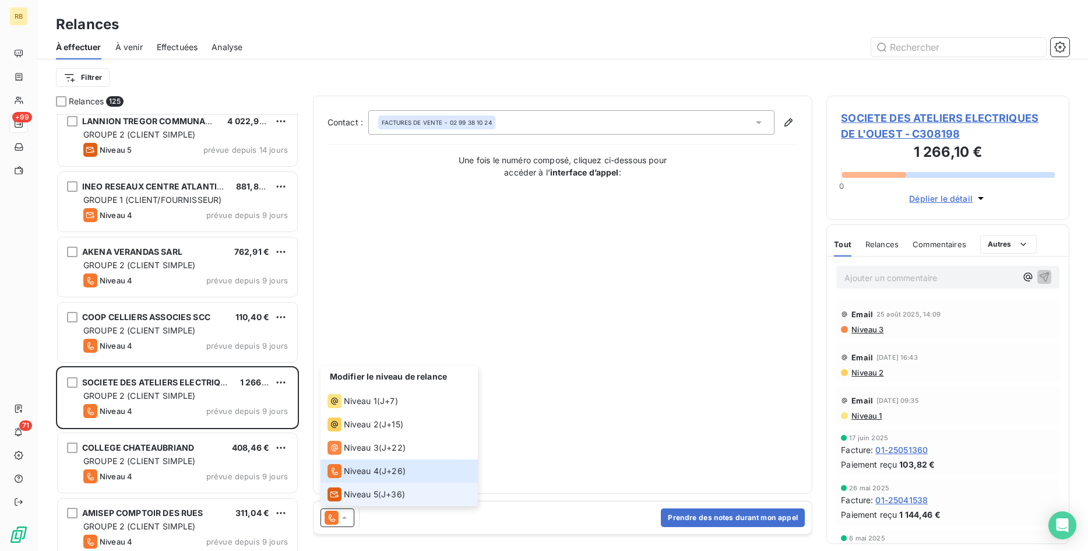
click at [355, 491] on span "Niveau 5" at bounding box center [361, 494] width 34 height 12
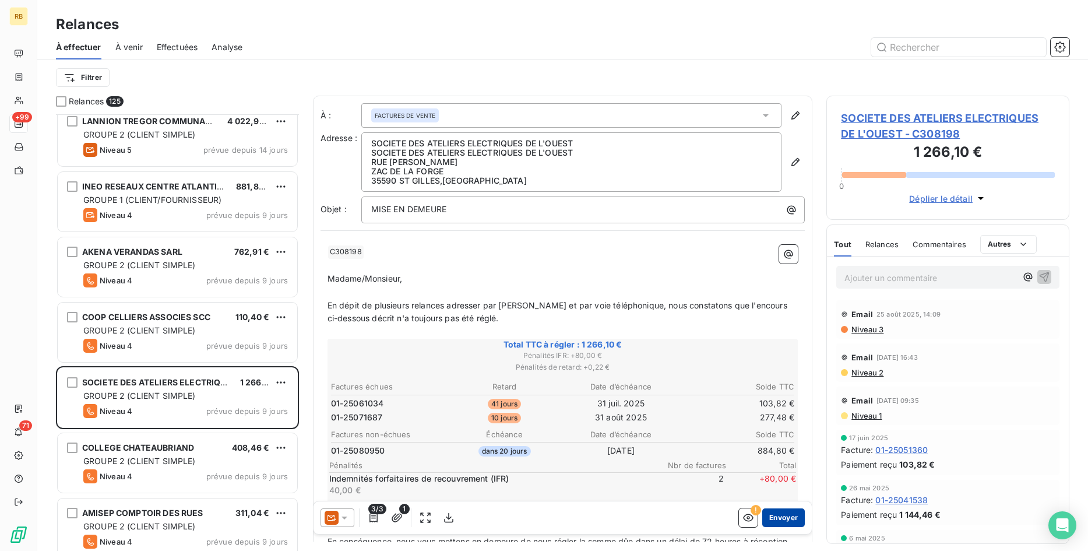
click at [798, 516] on button "Envoyer" at bounding box center [783, 517] width 43 height 19
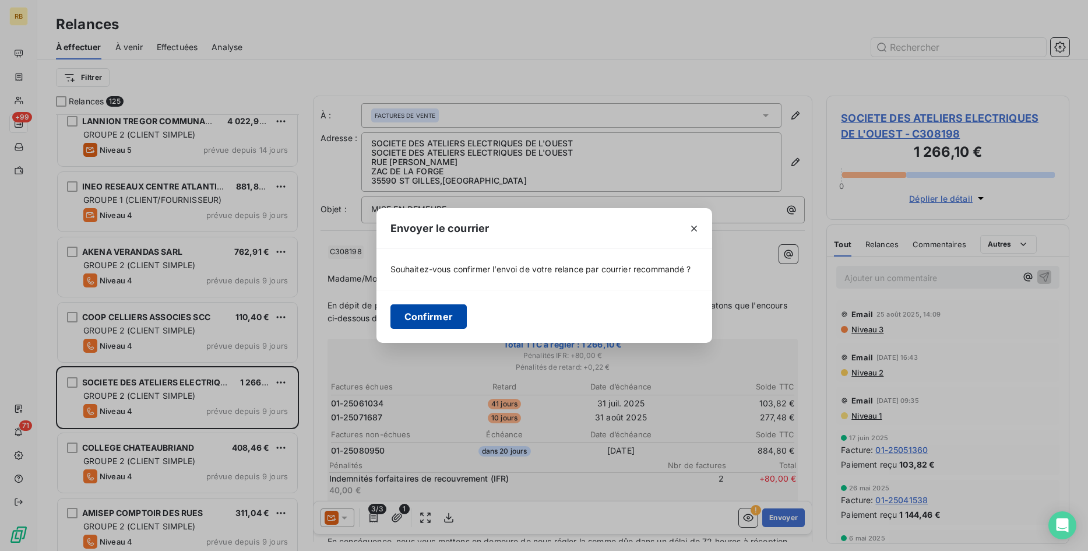
click at [452, 318] on button "Confirmer" at bounding box center [428, 316] width 77 height 24
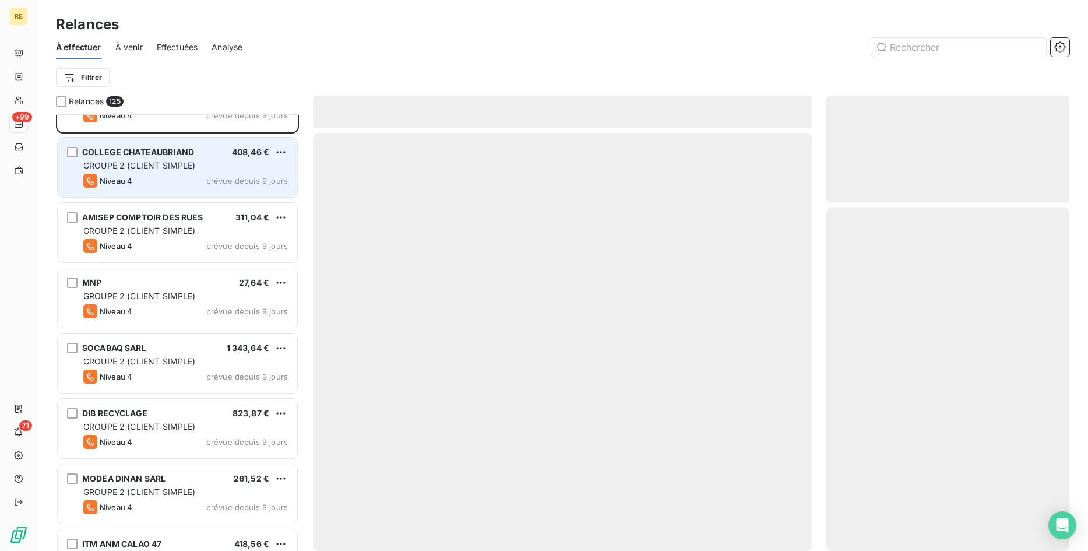
scroll to position [2199, 0]
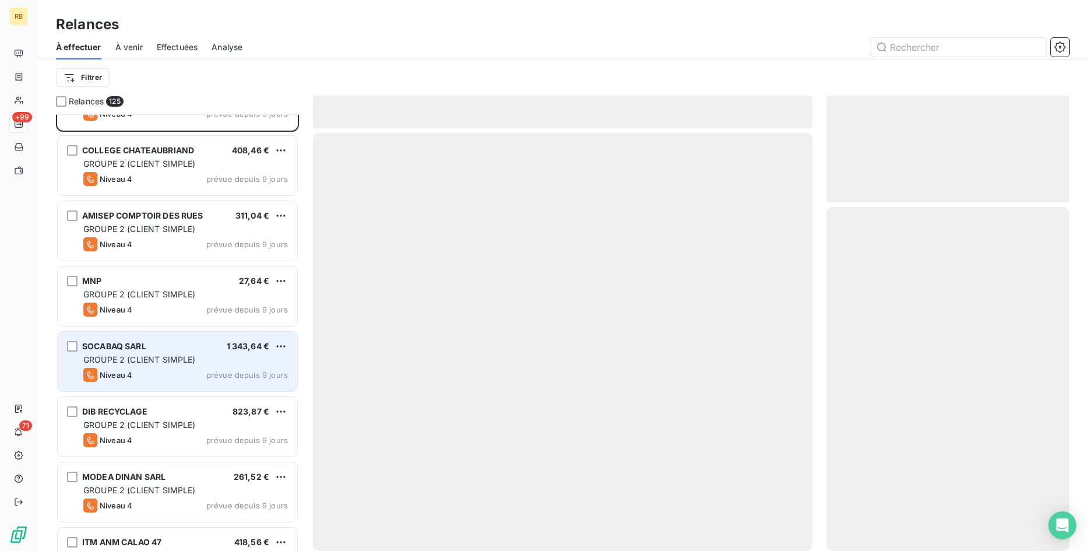
click at [207, 351] on div "SOCABAQ SARL 1 343,64 € GROUPE 2 (CLIENT SIMPLE) Niveau 4 prévue depuis 9 jours" at bounding box center [177, 361] width 239 height 59
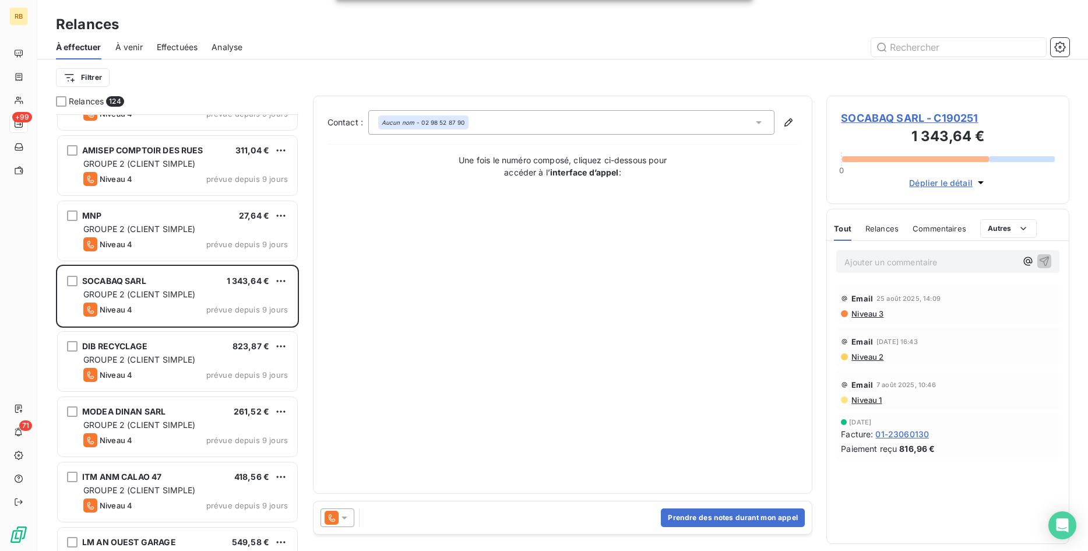
click at [346, 519] on icon at bounding box center [345, 518] width 12 height 12
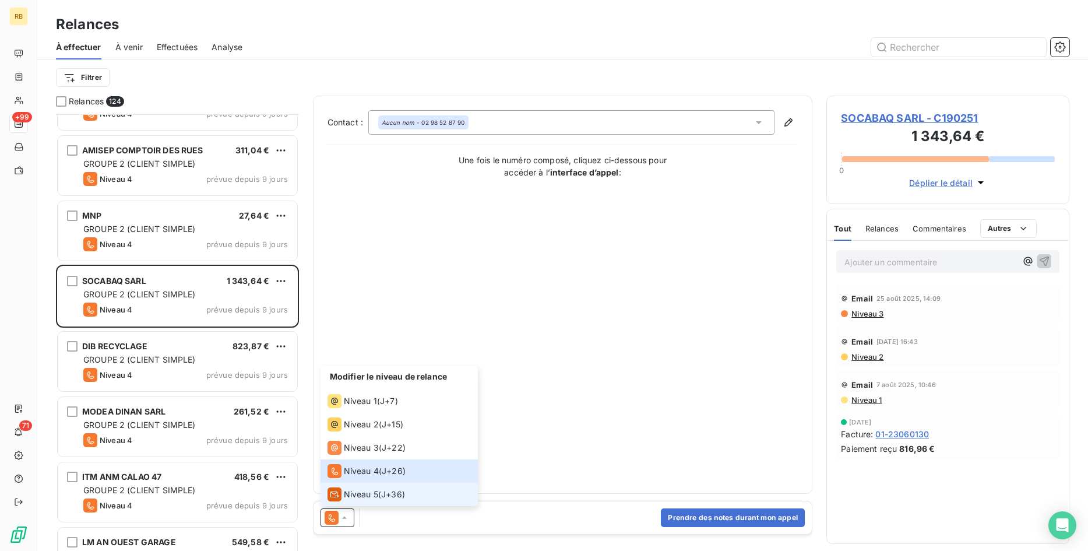
click at [361, 493] on span "Niveau 5" at bounding box center [361, 494] width 34 height 12
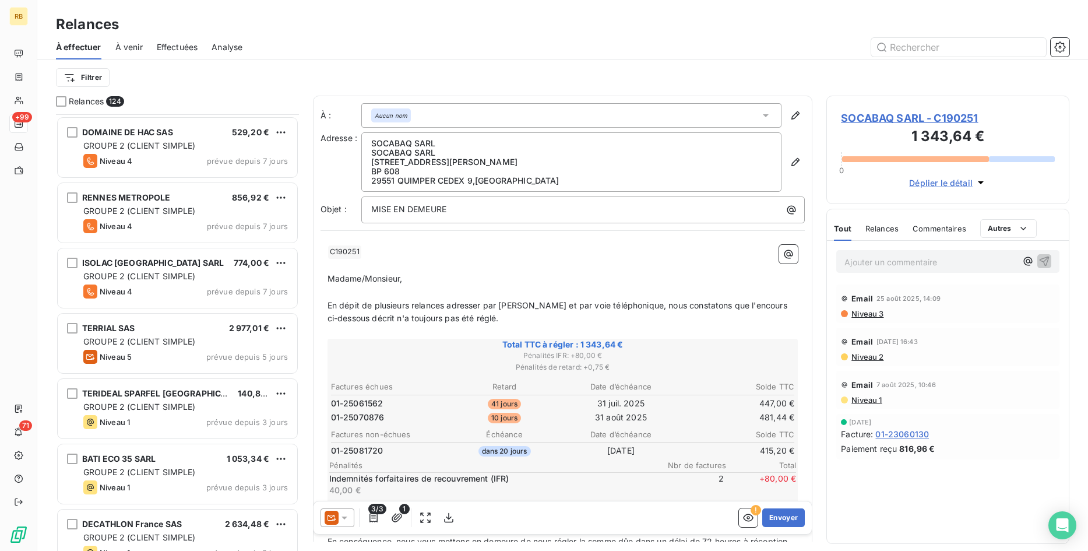
scroll to position [2675, 0]
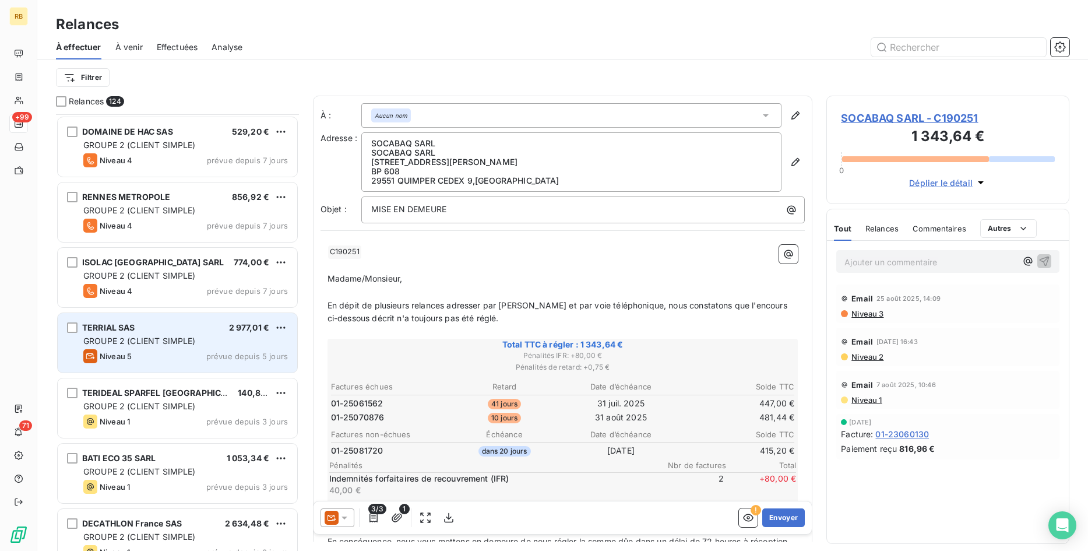
click at [182, 338] on span "GROUPE 2 (CLIENT SIMPLE)" at bounding box center [139, 341] width 112 height 10
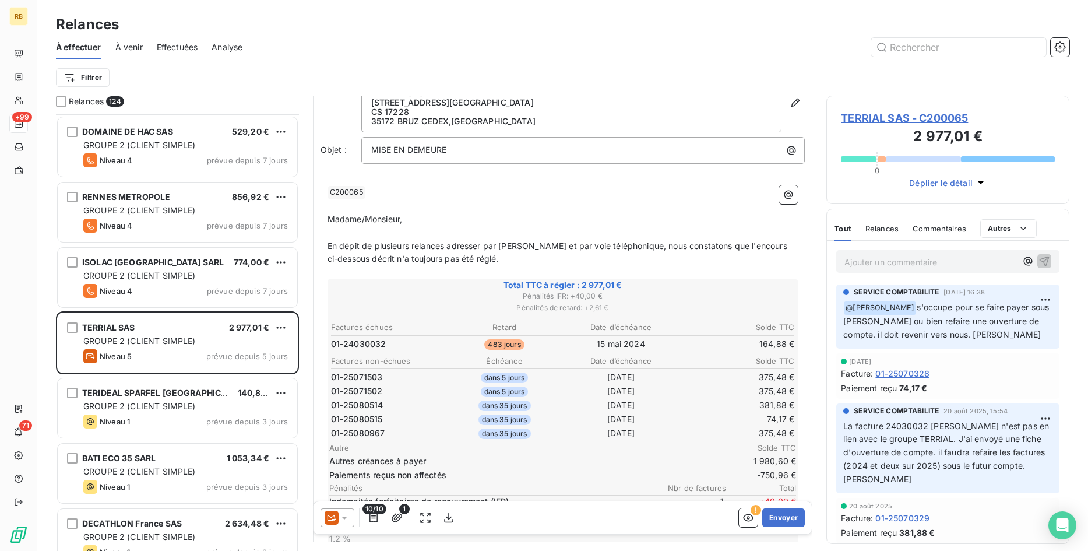
scroll to position [119, 0]
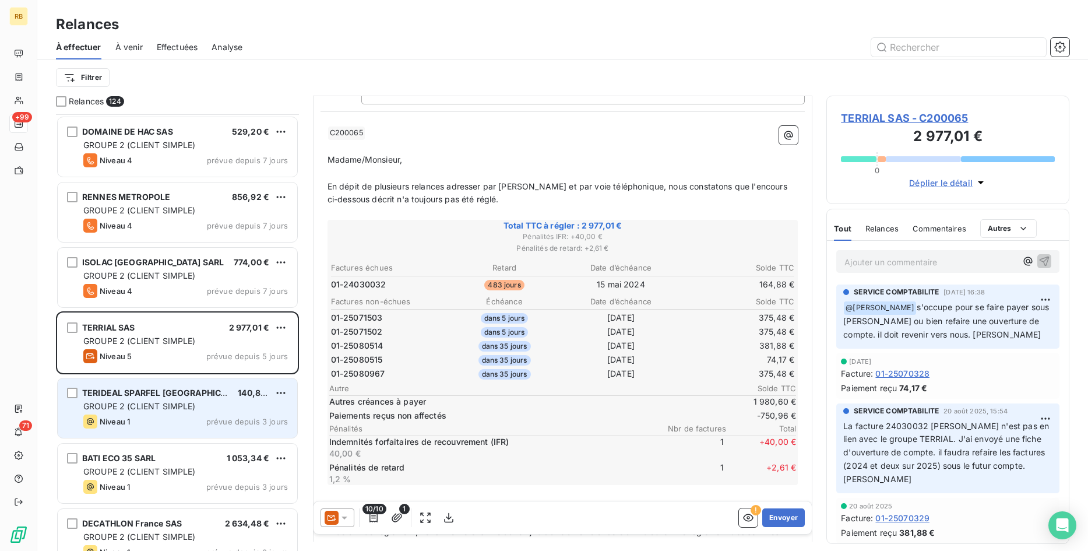
click at [214, 397] on div "TERIDEAL SPARFEL BRETAGNE 140,82 €" at bounding box center [185, 392] width 205 height 10
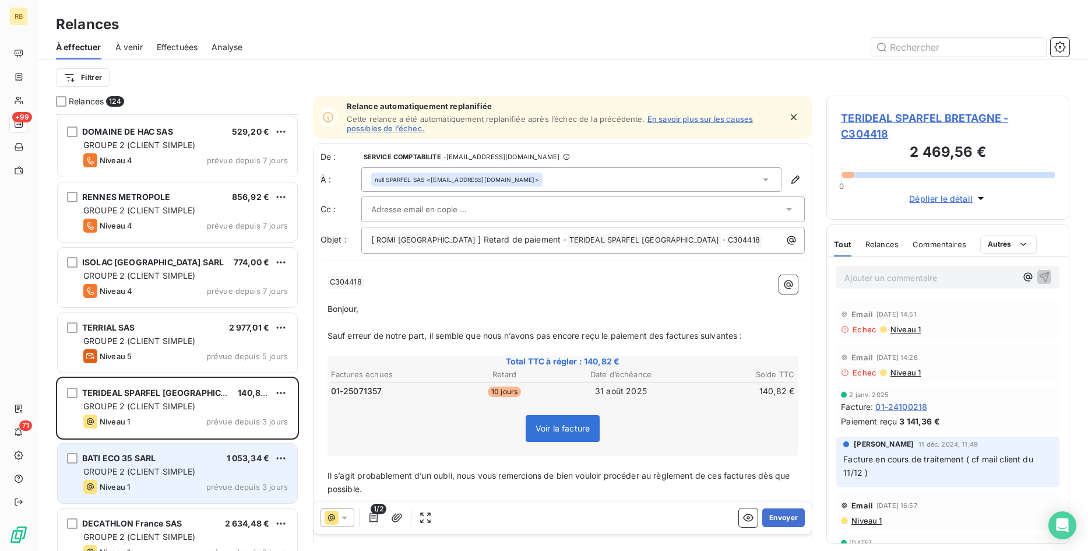
scroll to position [2853, 0]
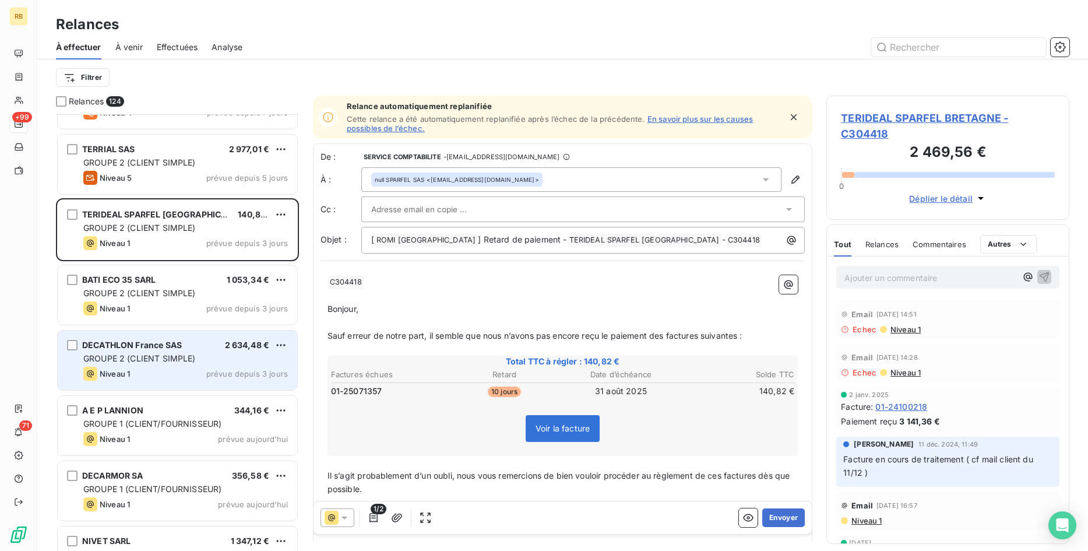
click at [186, 361] on span "GROUPE 2 (CLIENT SIMPLE)" at bounding box center [139, 358] width 112 height 10
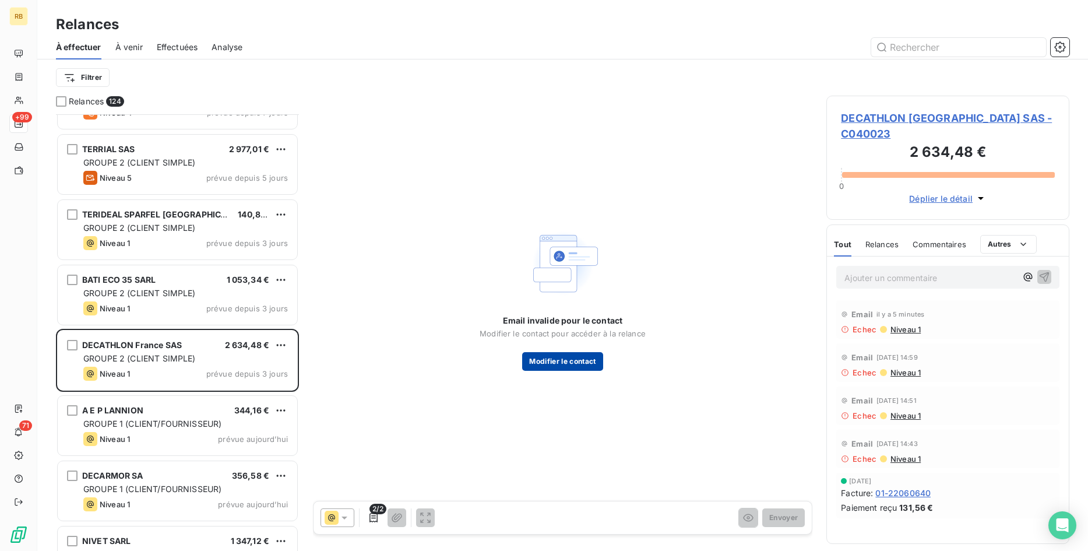
click at [587, 358] on button "Modifier le contact" at bounding box center [562, 361] width 80 height 19
type input "[EMAIL_ADDRESS][DOMAIN_NAME]"
type input "[PHONE_NUMBER]"
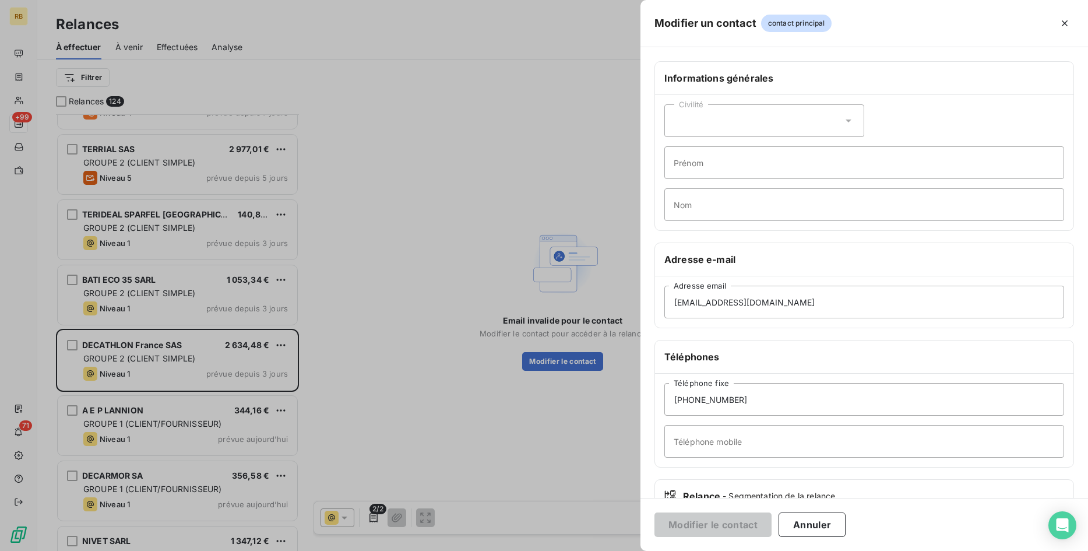
click at [404, 255] on div at bounding box center [544, 275] width 1088 height 551
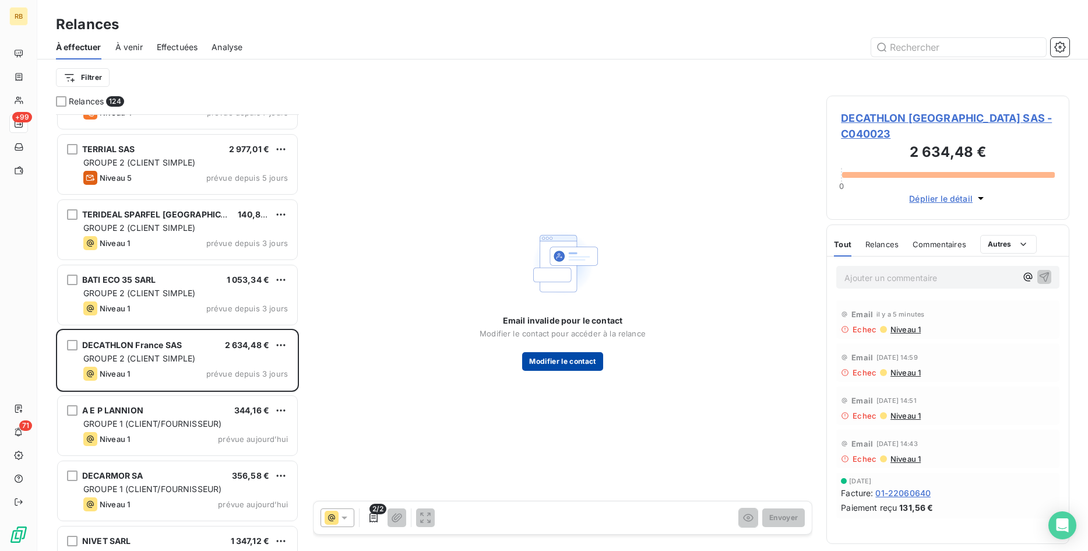
click at [567, 365] on button "Modifier le contact" at bounding box center [562, 361] width 80 height 19
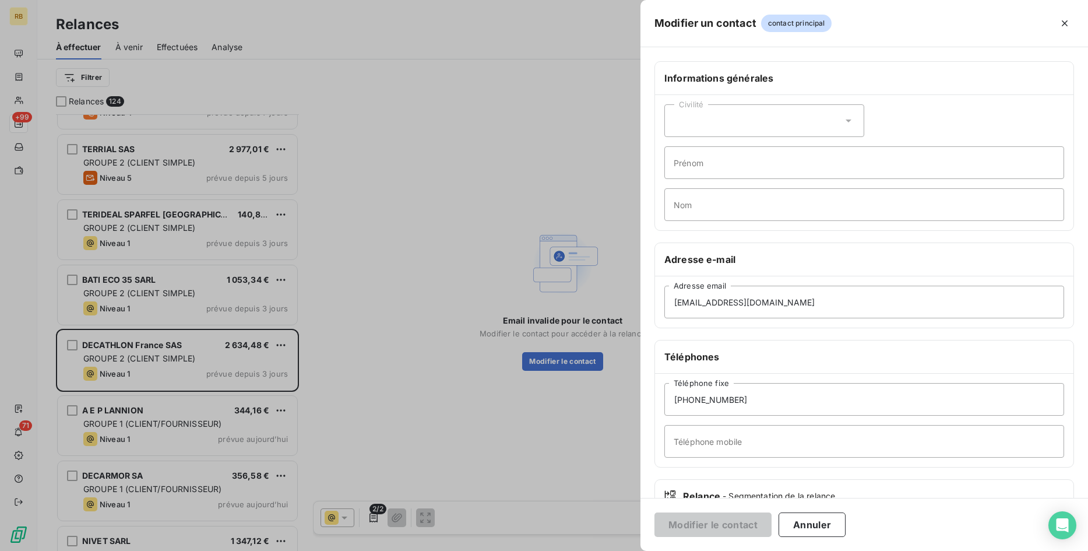
click at [858, 322] on div "[EMAIL_ADDRESS][DOMAIN_NAME] Adresse email" at bounding box center [864, 301] width 418 height 51
click at [856, 303] on input "[EMAIL_ADDRESS][DOMAIN_NAME]" at bounding box center [864, 301] width 400 height 33
drag, startPoint x: 856, startPoint y: 303, endPoint x: 451, endPoint y: 299, distance: 405.0
click at [664, 299] on input "[EMAIL_ADDRESS][DOMAIN_NAME]" at bounding box center [864, 301] width 400 height 33
paste input "marc.[PERSON_NAME]"
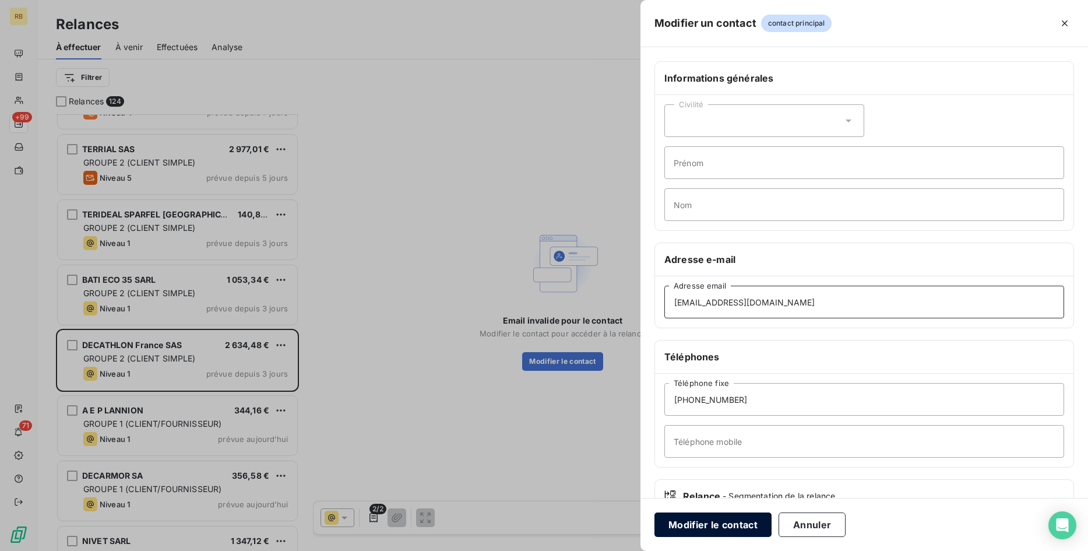
type input "[EMAIL_ADDRESS][DOMAIN_NAME]"
click at [725, 528] on button "Modifier le contact" at bounding box center [712, 524] width 117 height 24
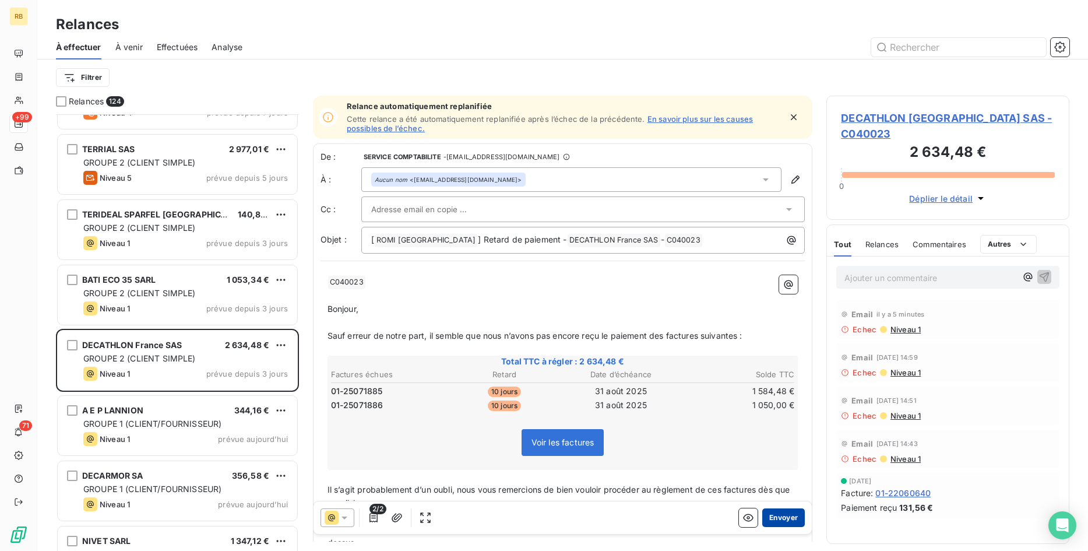
click at [781, 514] on button "Envoyer" at bounding box center [783, 517] width 43 height 19
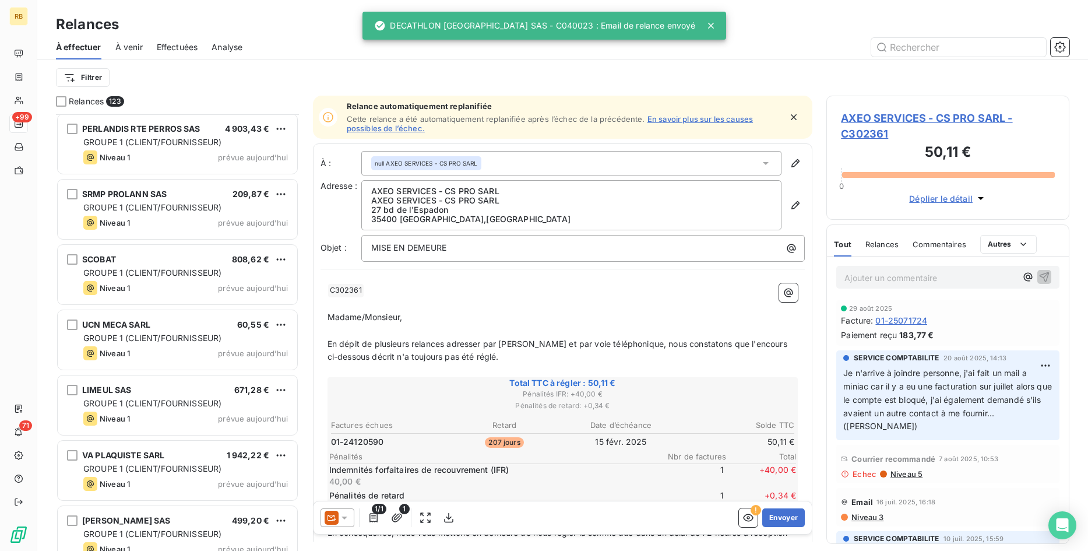
scroll to position [3269, 0]
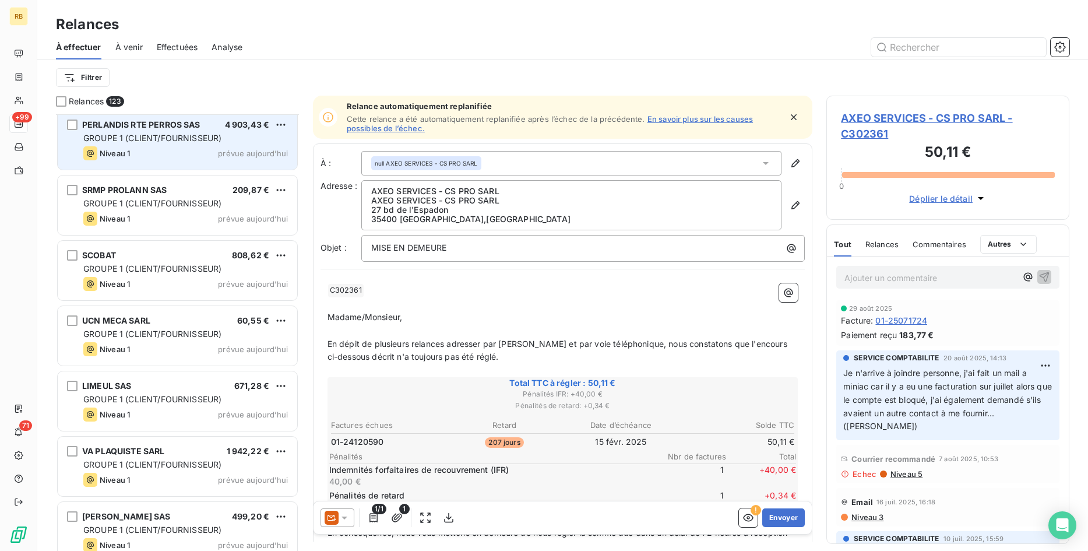
click at [202, 133] on div "GROUPE 1 (CLIENT/FOURNISSEUR)" at bounding box center [185, 138] width 205 height 12
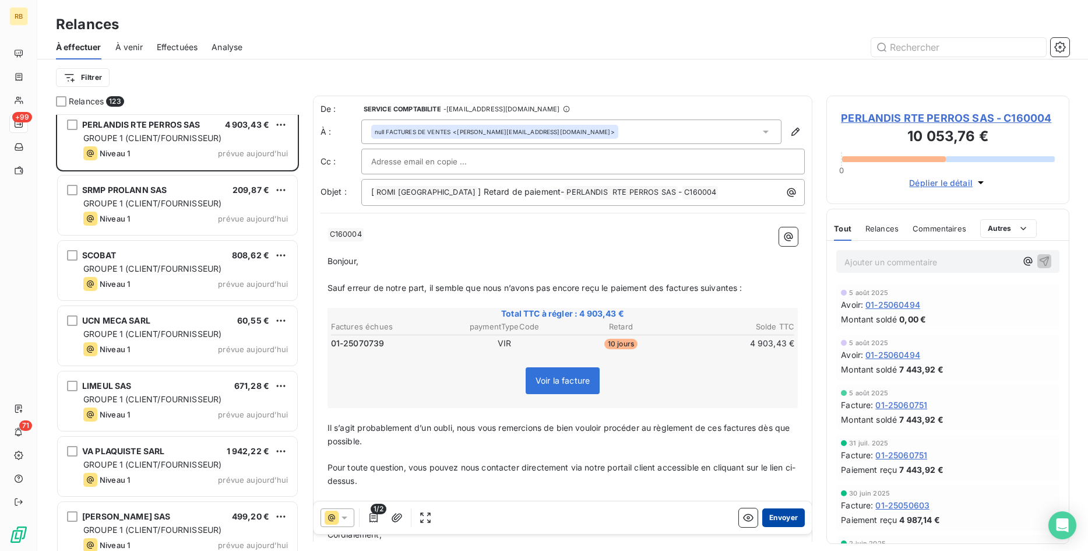
click at [798, 515] on button "Envoyer" at bounding box center [783, 517] width 43 height 19
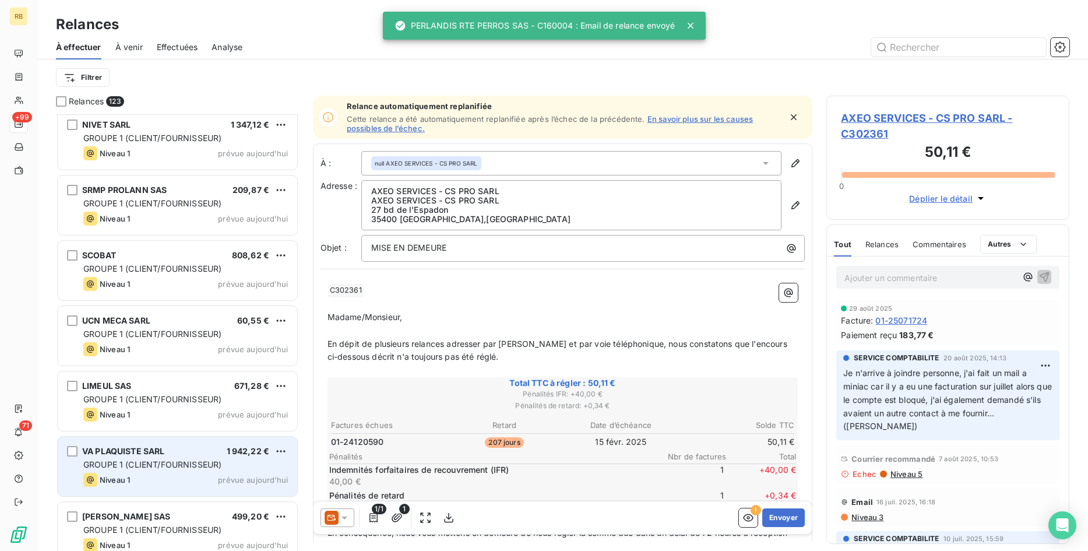
click at [219, 446] on div "VA PLAQUISTE SARL 1 942,22 €" at bounding box center [185, 451] width 205 height 10
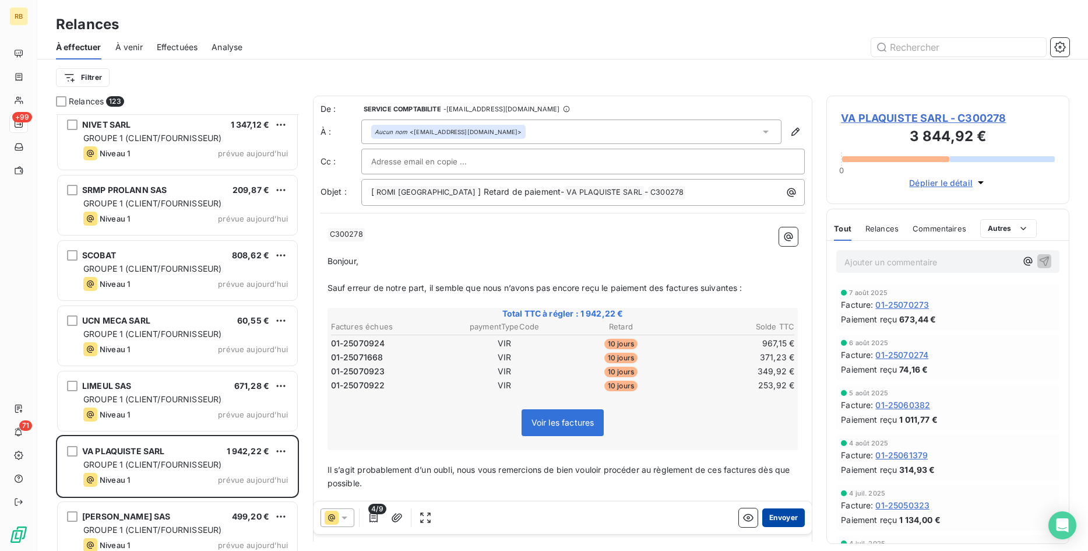
click at [791, 516] on button "Envoyer" at bounding box center [783, 517] width 43 height 19
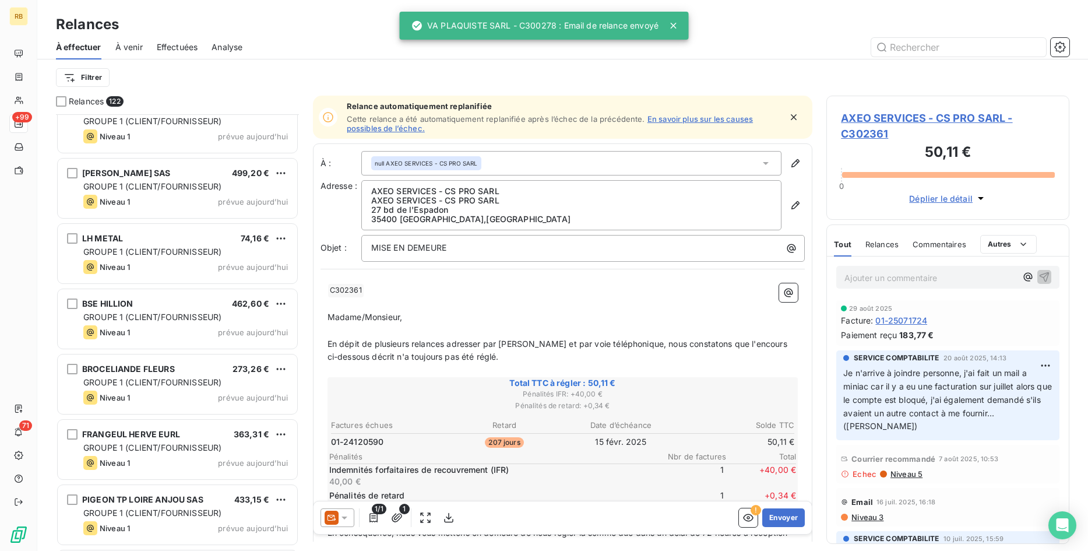
scroll to position [3566, 0]
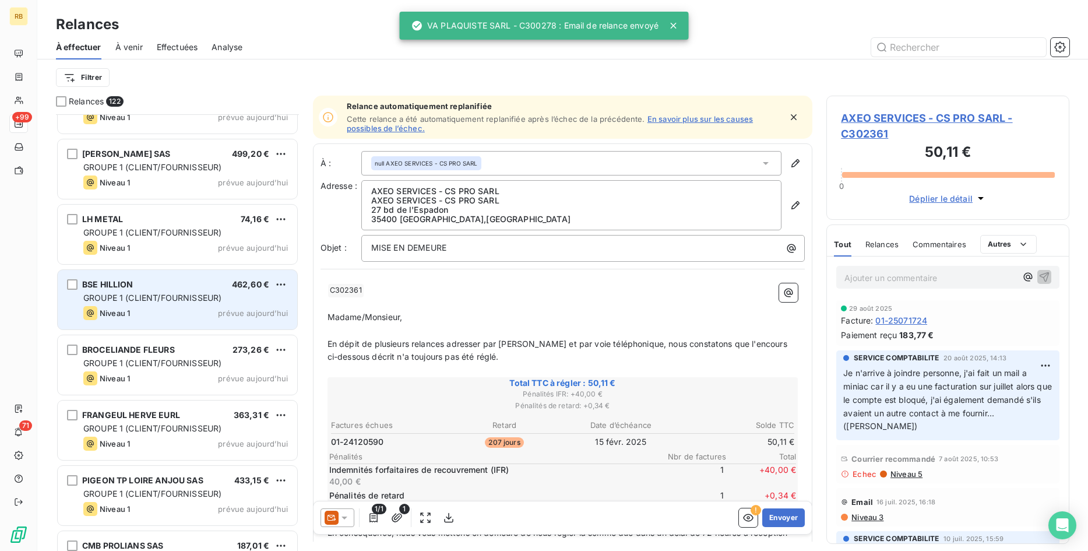
click at [177, 295] on span "GROUPE 1 (CLIENT/FOURNISSEUR)" at bounding box center [152, 297] width 138 height 10
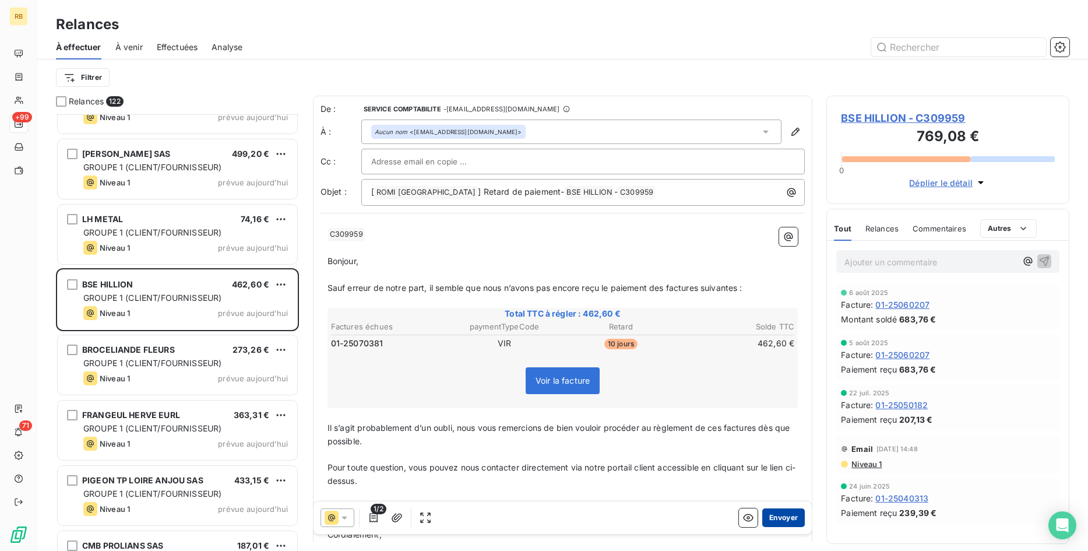
click at [780, 510] on button "Envoyer" at bounding box center [783, 517] width 43 height 19
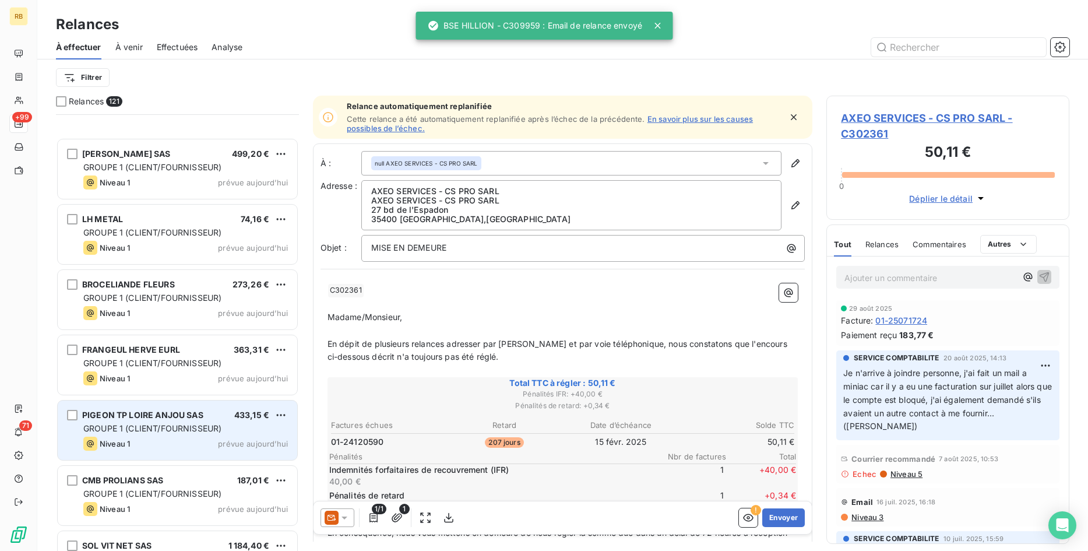
scroll to position [3745, 0]
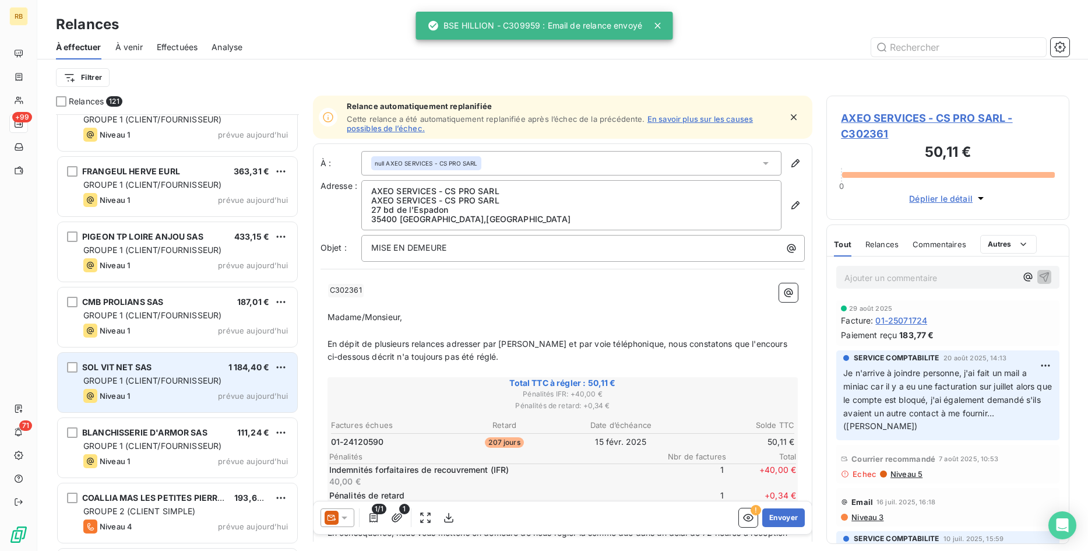
click at [213, 388] on div "SOL VIT NET SAS 1 184,40 € GROUPE 1 (CLIENT/FOURNISSEUR) Niveau 1 prévue [DATE]" at bounding box center [177, 381] width 239 height 59
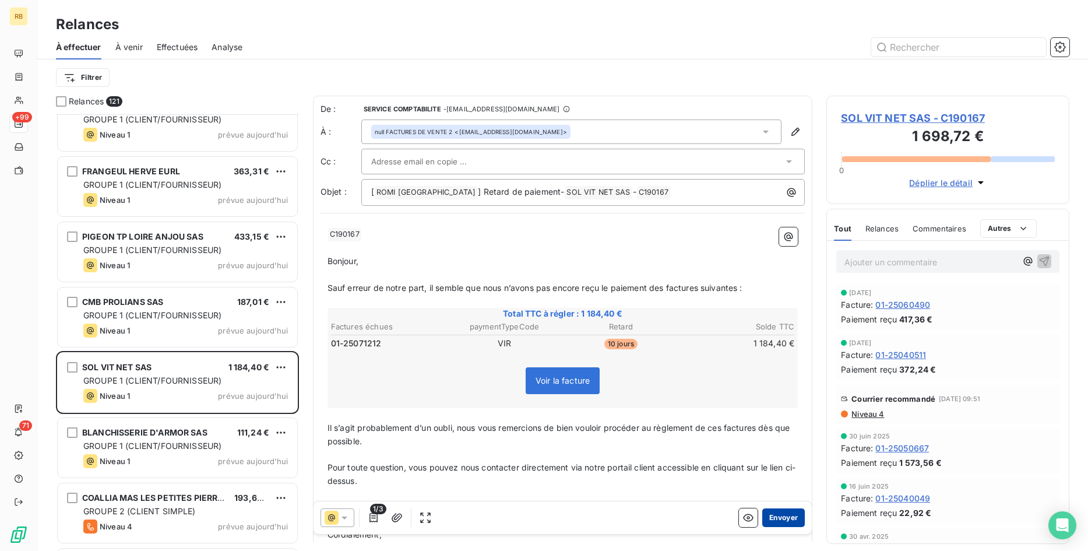
click at [789, 523] on button "Envoyer" at bounding box center [783, 517] width 43 height 19
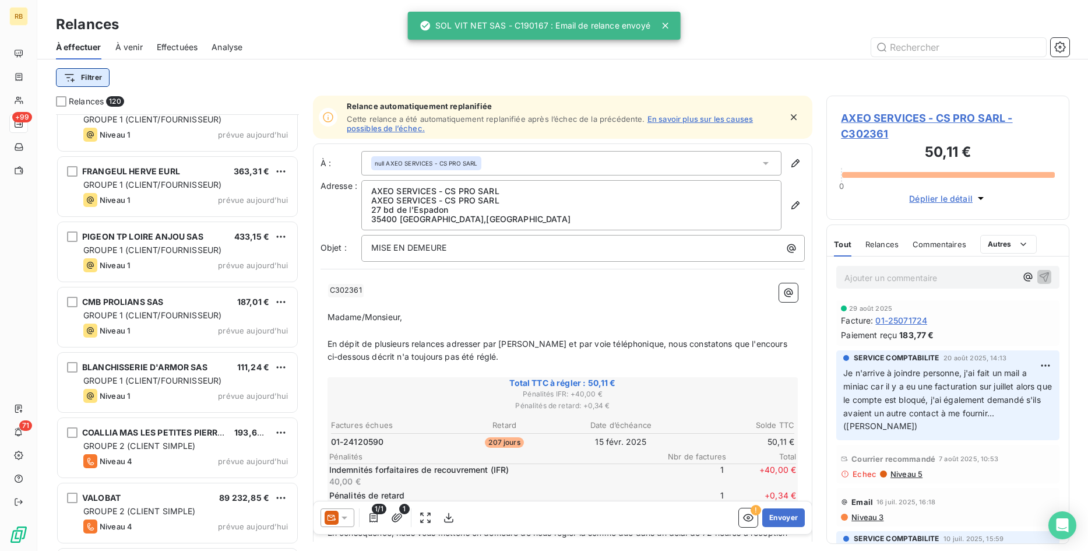
click at [89, 77] on html "RB +99 71 Relances À effectuer À venir Effectuées Analyse Filtrer Relances 120 …" at bounding box center [544, 275] width 1088 height 551
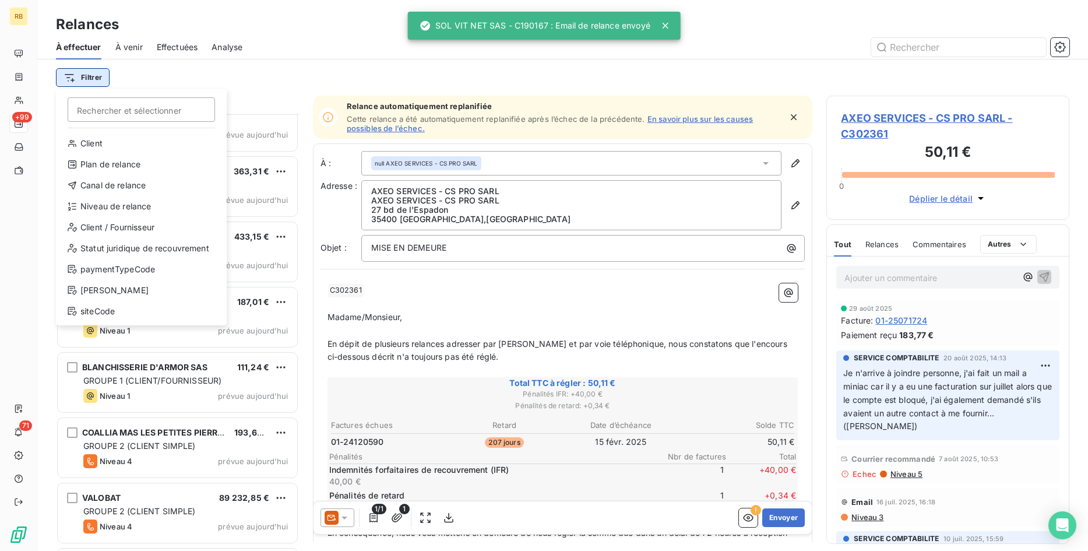
scroll to position [436, 243]
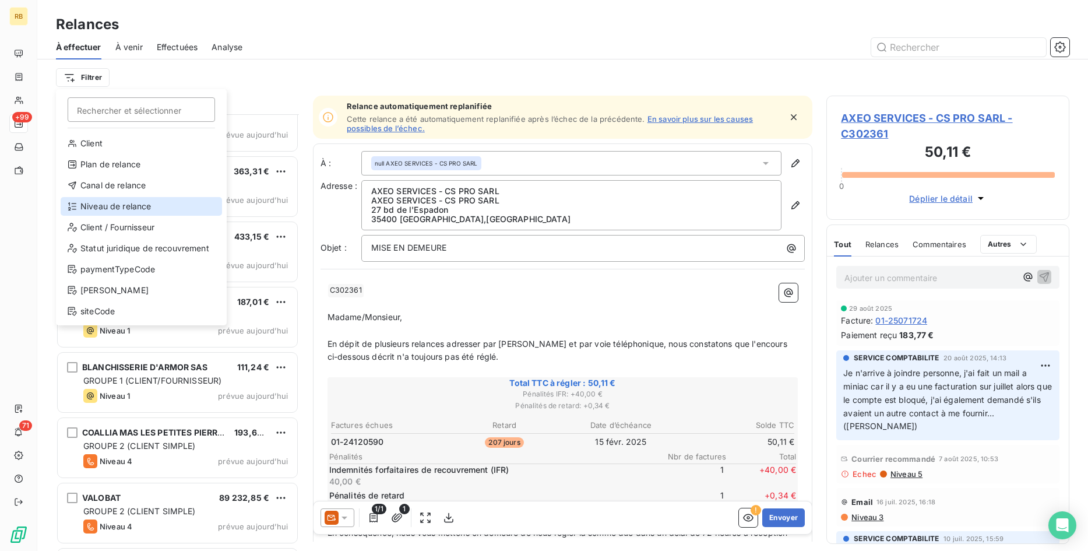
click at [120, 206] on div "Niveau de relance" at bounding box center [141, 206] width 161 height 19
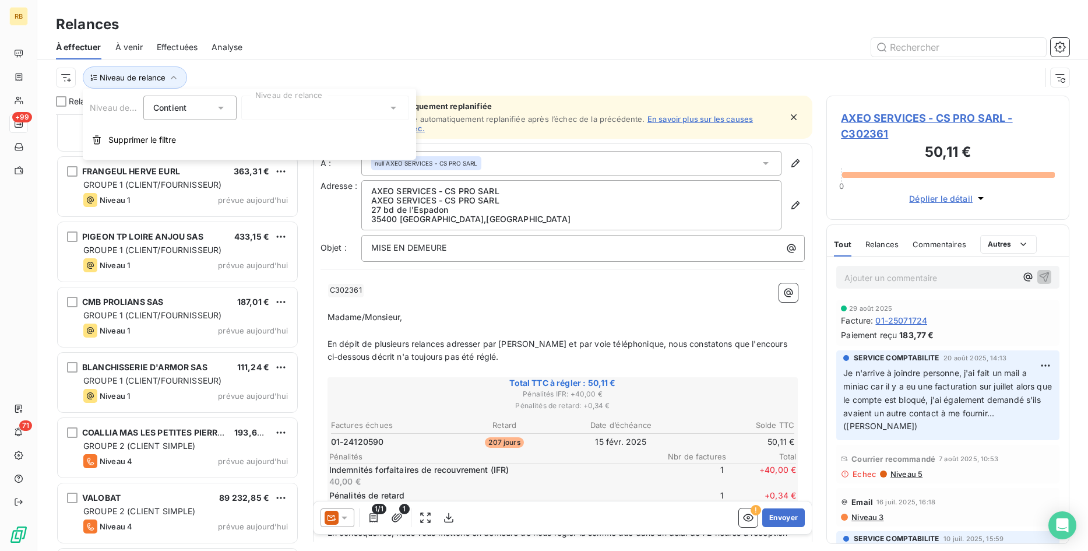
click at [363, 102] on div at bounding box center [325, 108] width 168 height 24
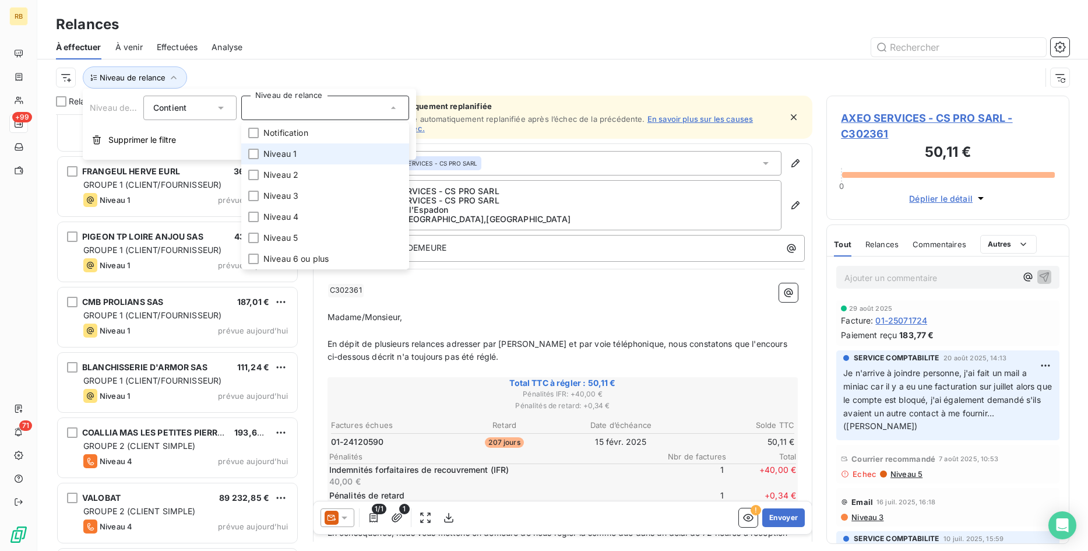
click at [311, 154] on li "Niveau 1" at bounding box center [325, 153] width 168 height 21
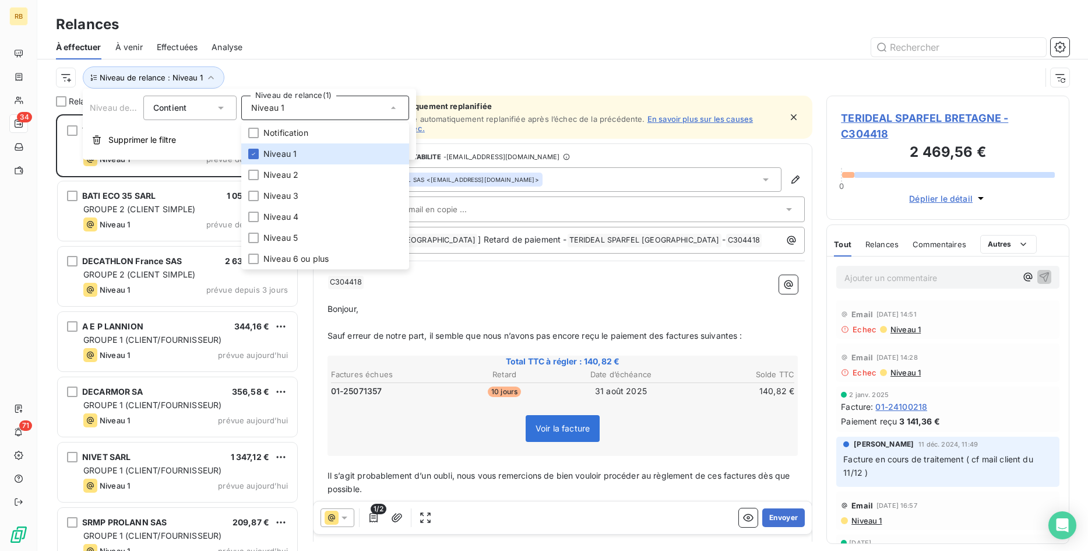
scroll to position [436, 243]
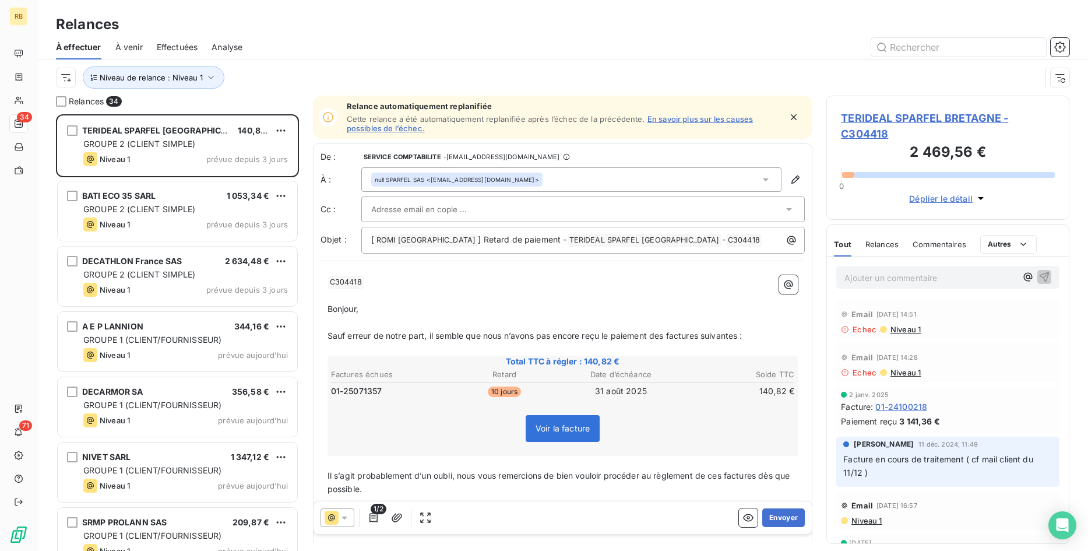
click at [304, 38] on div at bounding box center [662, 47] width 813 height 19
click at [58, 100] on div at bounding box center [61, 101] width 10 height 10
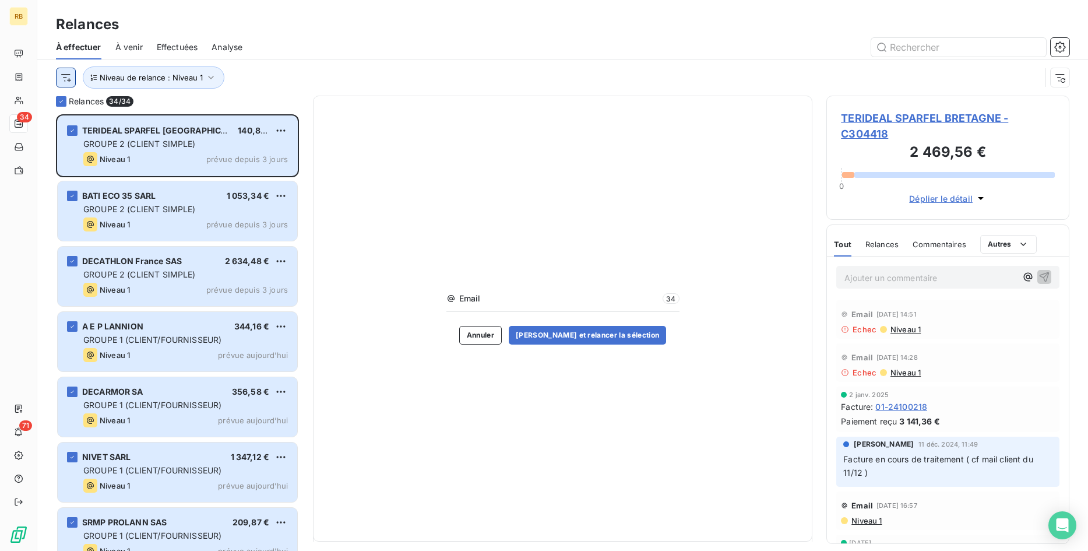
click at [65, 73] on html "RB 34 71 Relances À effectuer À venir Effectuées Analyse Niveau de relance : Ni…" at bounding box center [544, 275] width 1088 height 551
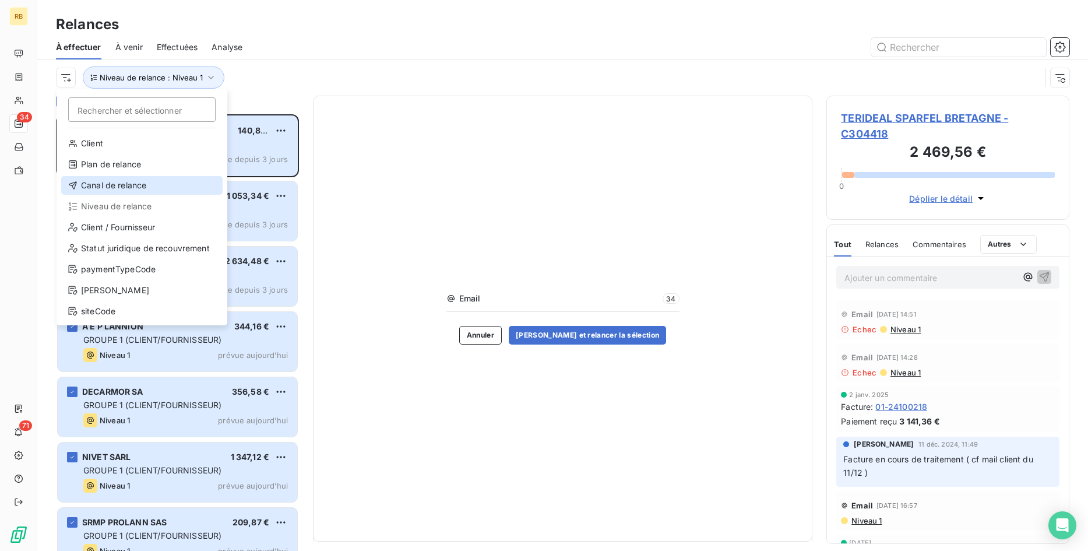
click at [122, 178] on div "Canal de relance" at bounding box center [141, 185] width 161 height 19
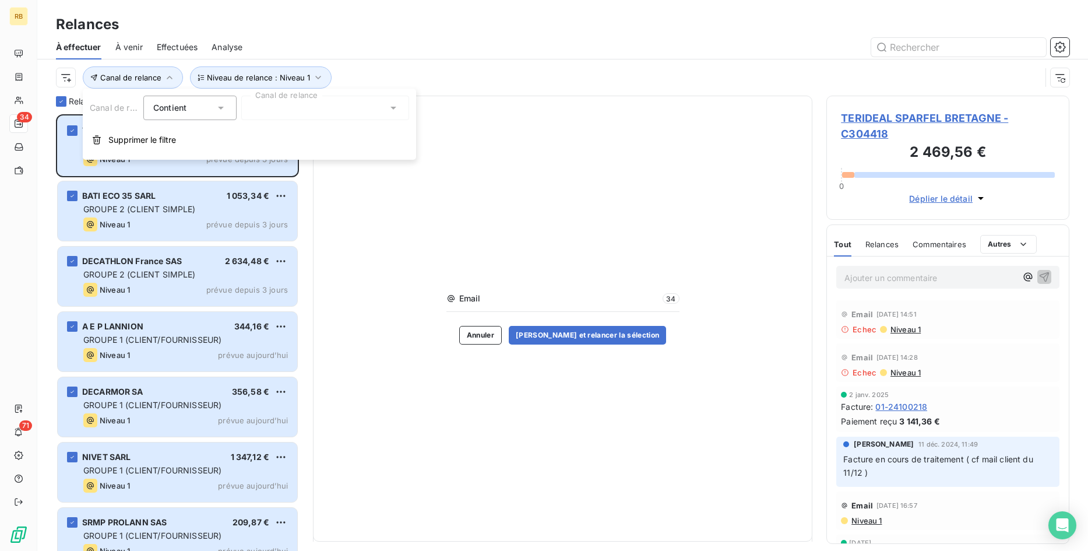
click at [394, 103] on icon at bounding box center [393, 108] width 12 height 12
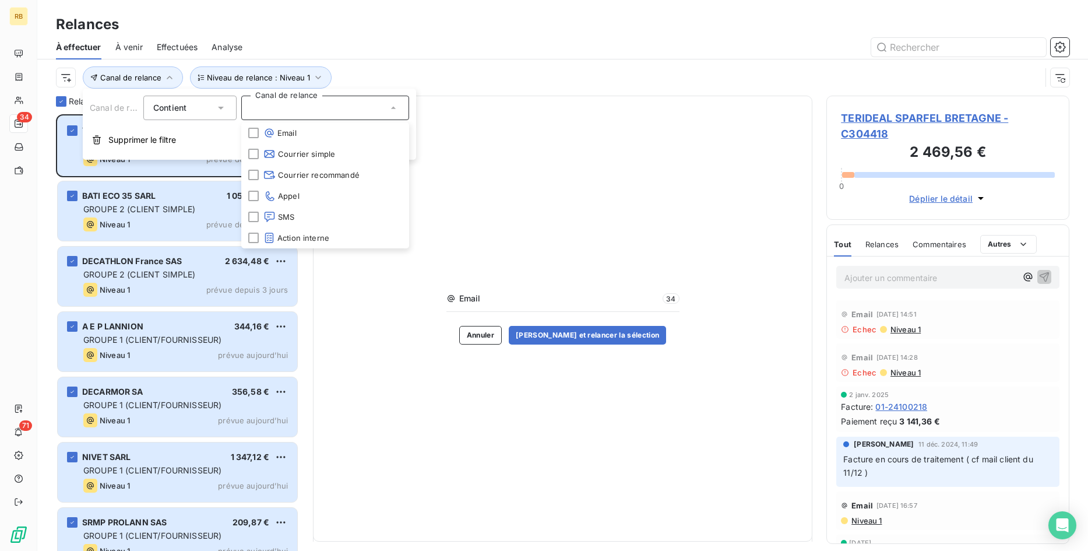
click at [380, 46] on div at bounding box center [662, 47] width 813 height 19
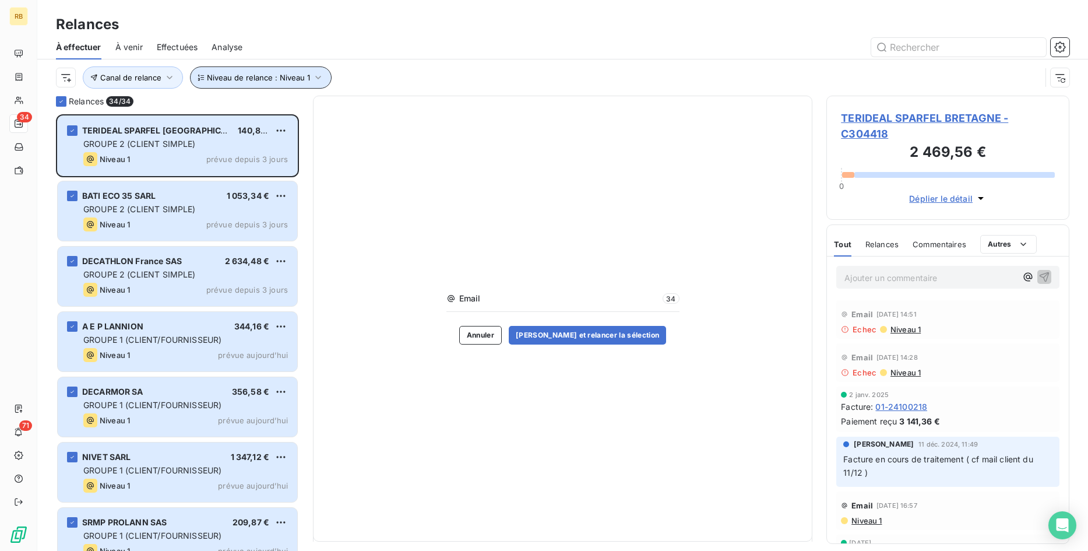
click at [315, 77] on icon "button" at bounding box center [318, 78] width 12 height 12
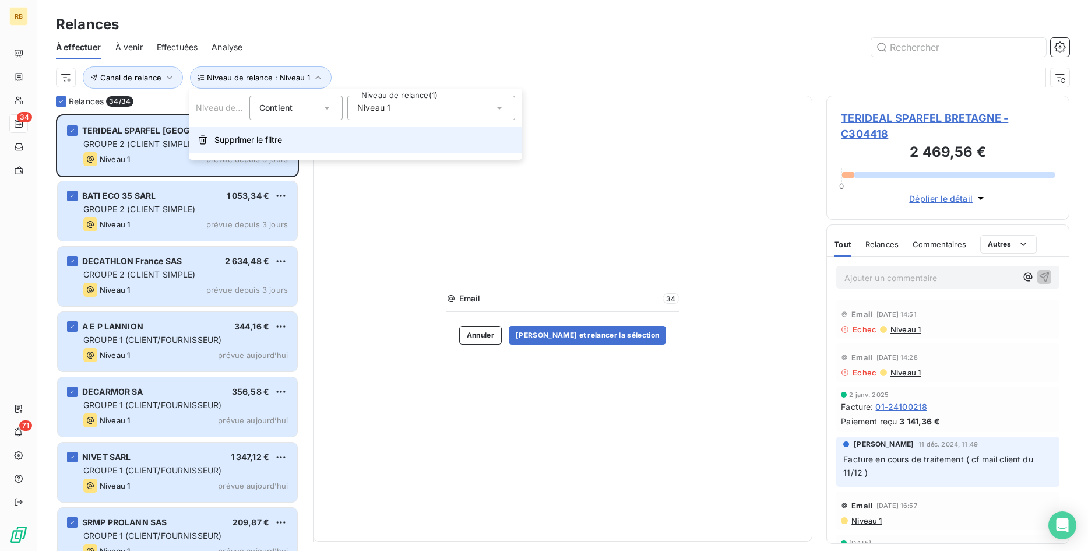
click at [251, 145] on span "Supprimer le filtre" at bounding box center [248, 140] width 68 height 12
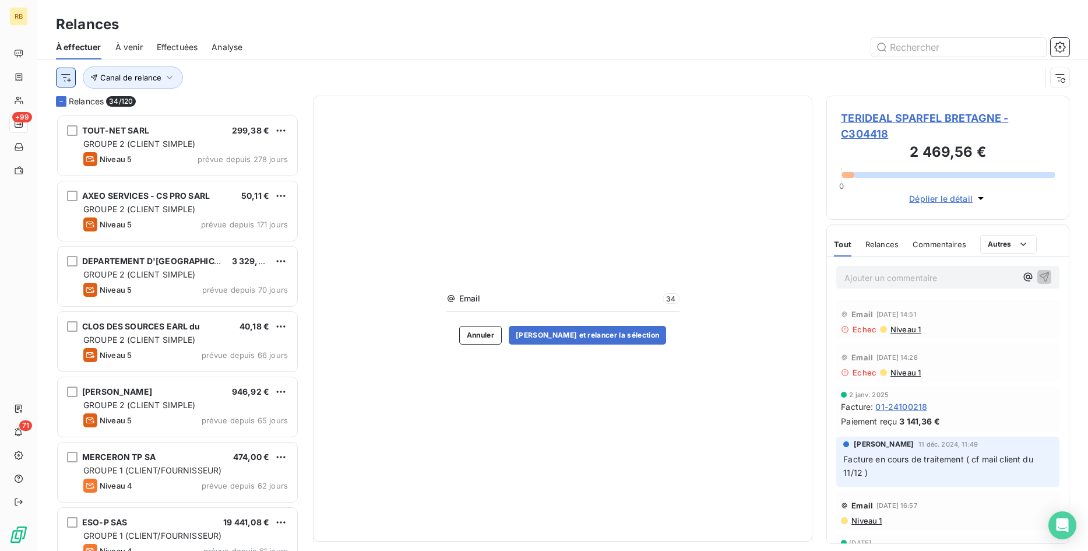
click at [72, 73] on html "RB +99 71 Relances À effectuer À venir Effectuées Analyse Canal de relance Rela…" at bounding box center [544, 275] width 1088 height 551
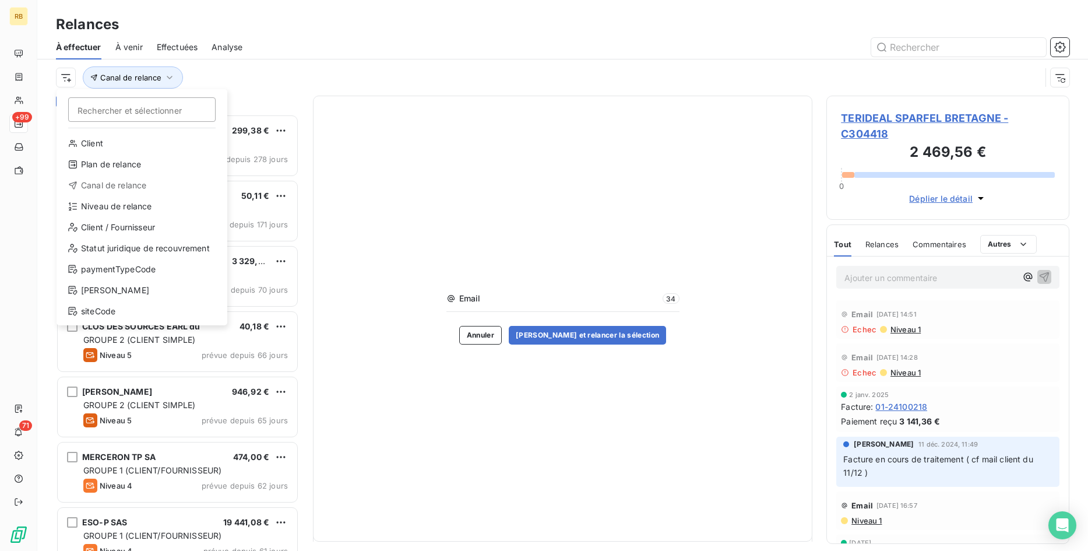
click at [147, 216] on div "Client Plan de relance Canal de relance Niveau de relance Client / Fournisseur …" at bounding box center [141, 229] width 161 height 191
click at [148, 209] on div "Niveau de relance" at bounding box center [141, 206] width 161 height 19
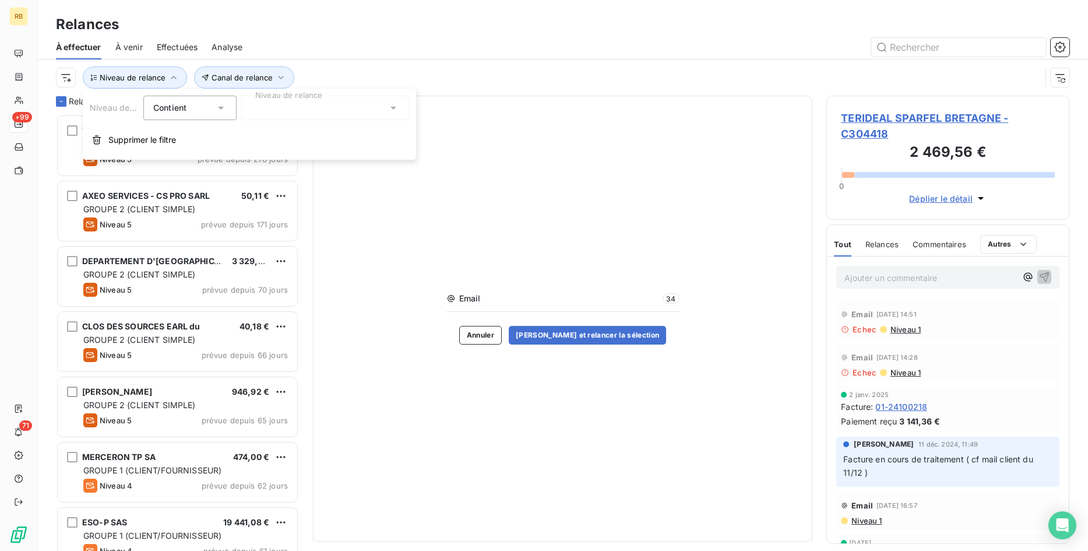
click at [306, 104] on div at bounding box center [325, 108] width 168 height 24
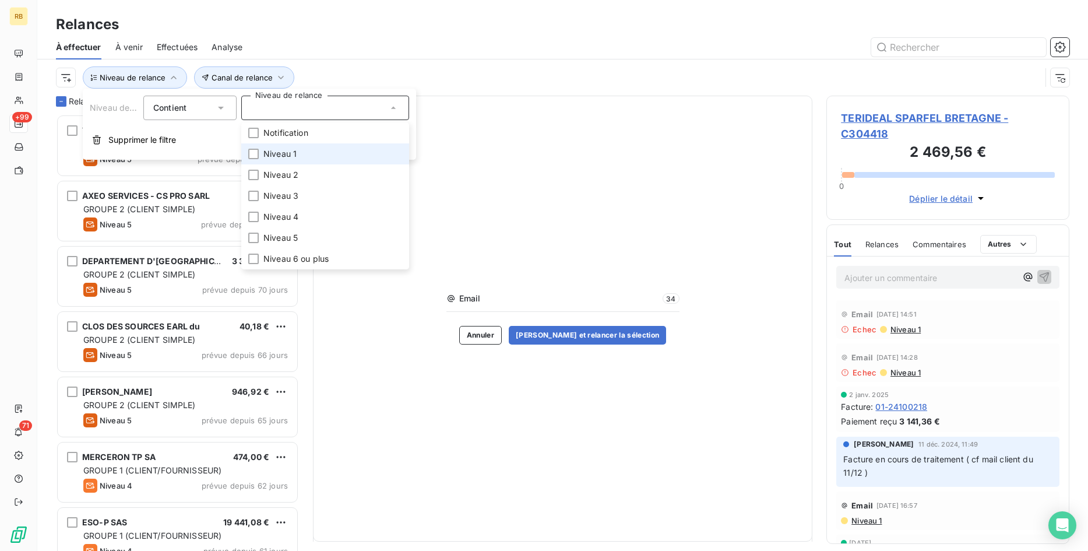
click at [315, 151] on li "Niveau 1" at bounding box center [325, 153] width 168 height 21
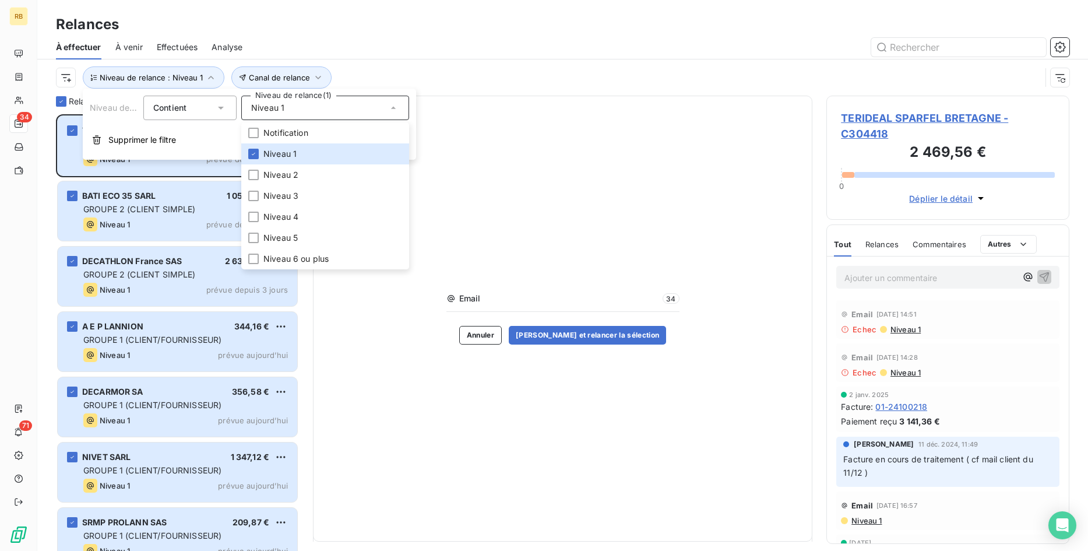
click at [347, 58] on div "À effectuer À venir Effectuées Analyse" at bounding box center [562, 47] width 1051 height 24
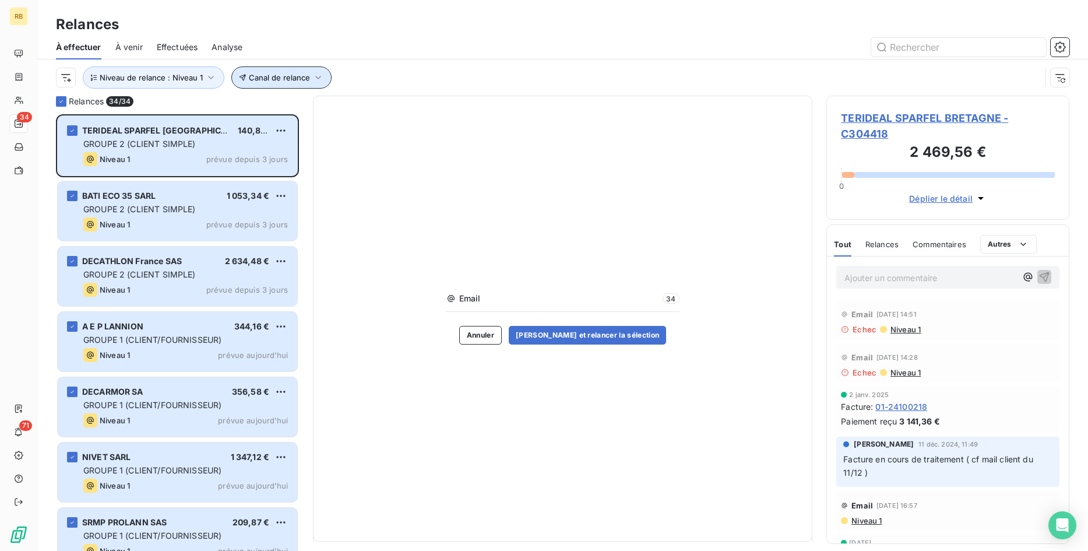
click at [317, 79] on icon "button" at bounding box center [318, 78] width 12 height 12
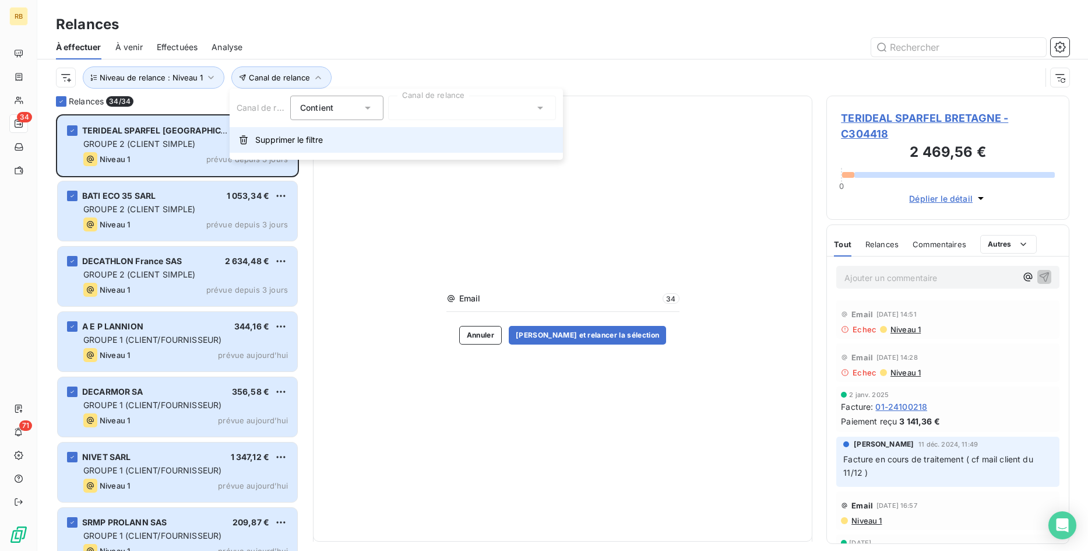
click at [300, 143] on span "Supprimer le filtre" at bounding box center [289, 140] width 68 height 12
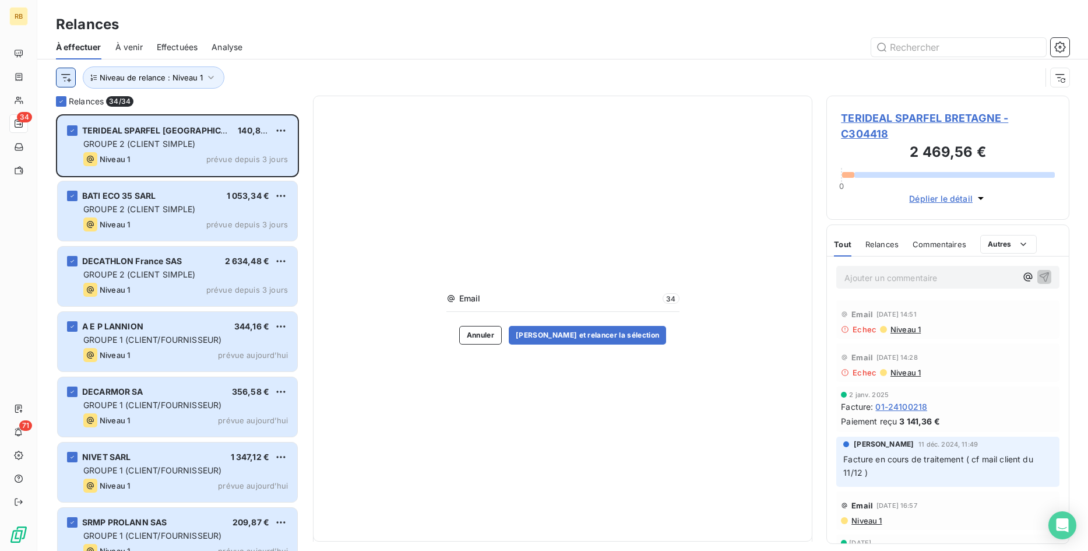
click at [67, 79] on html "RB 34 71 Relances À effectuer À venir Effectuées Analyse Niveau de relance : Ni…" at bounding box center [544, 275] width 1088 height 551
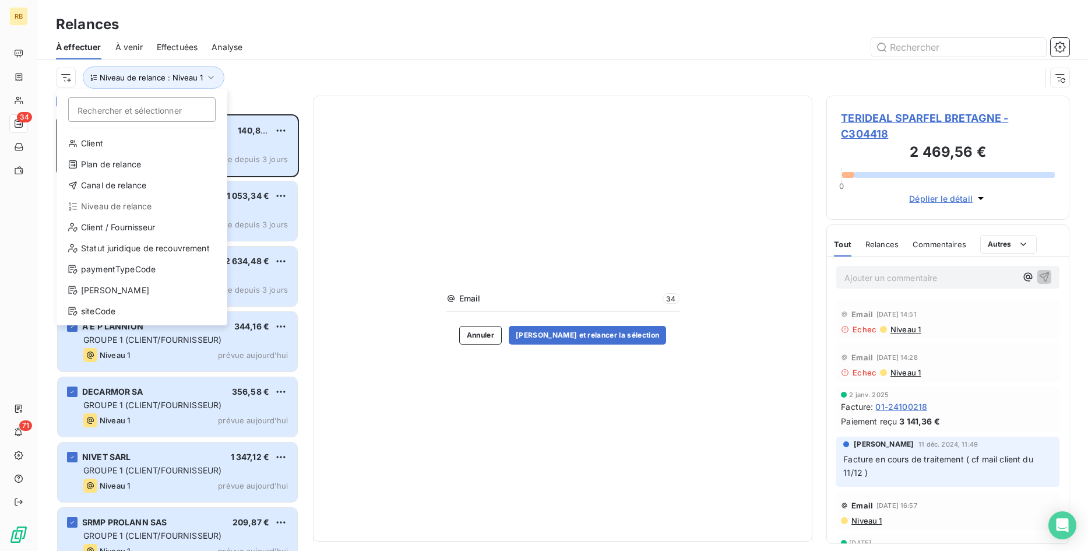
click at [294, 66] on html "RB 34 71 Relances À effectuer À venir Effectuées Analyse Rechercher et sélectio…" at bounding box center [544, 275] width 1088 height 551
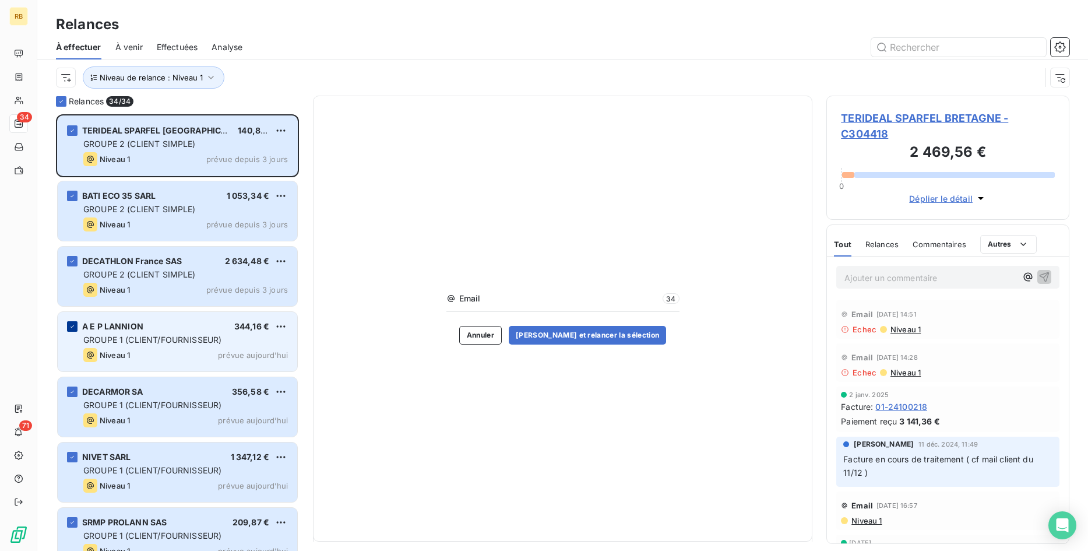
click at [71, 322] on div "grid" at bounding box center [72, 326] width 10 height 10
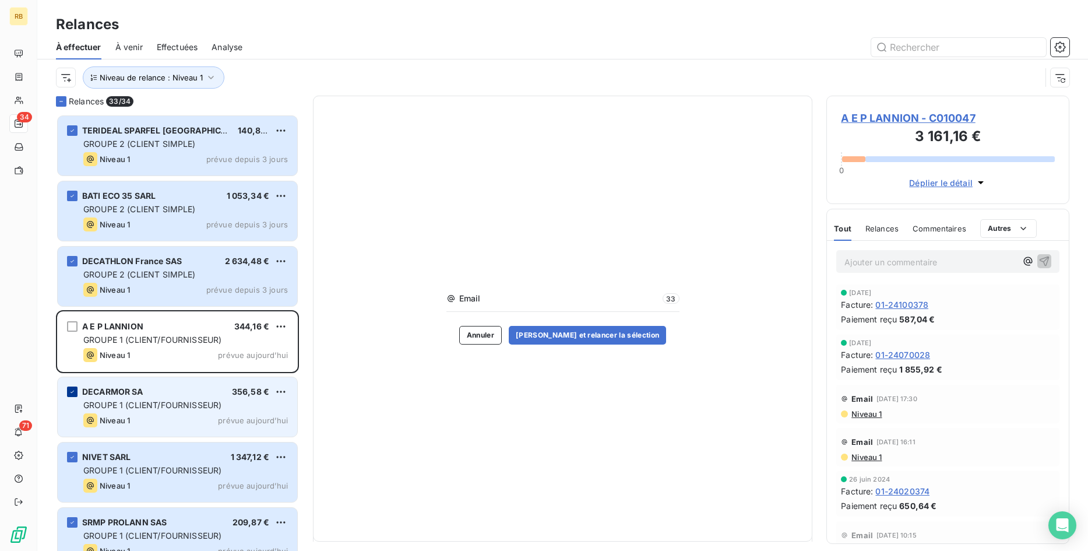
click at [68, 390] on div "grid" at bounding box center [72, 391] width 10 height 10
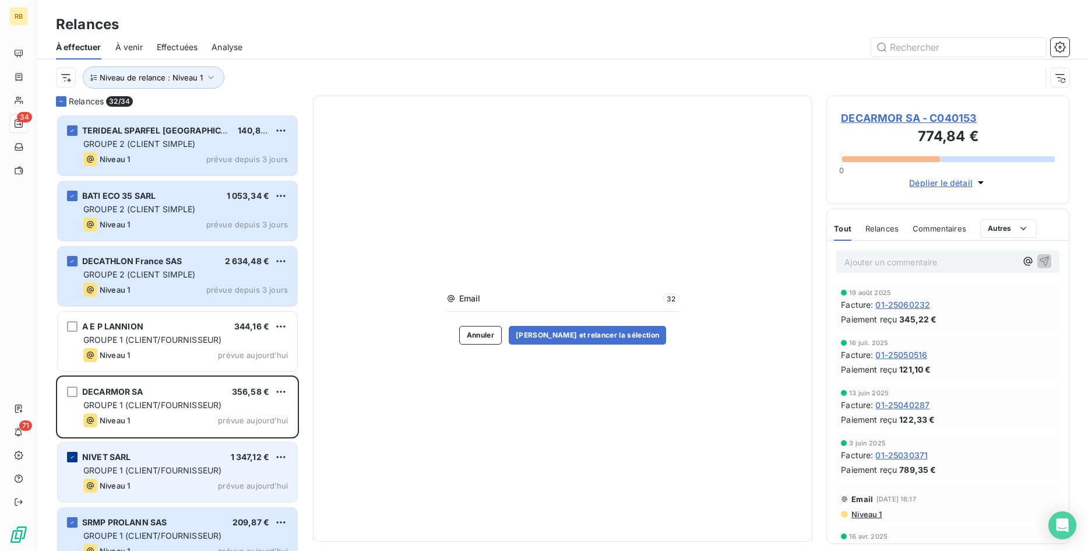
click at [73, 455] on icon "grid" at bounding box center [72, 456] width 7 height 7
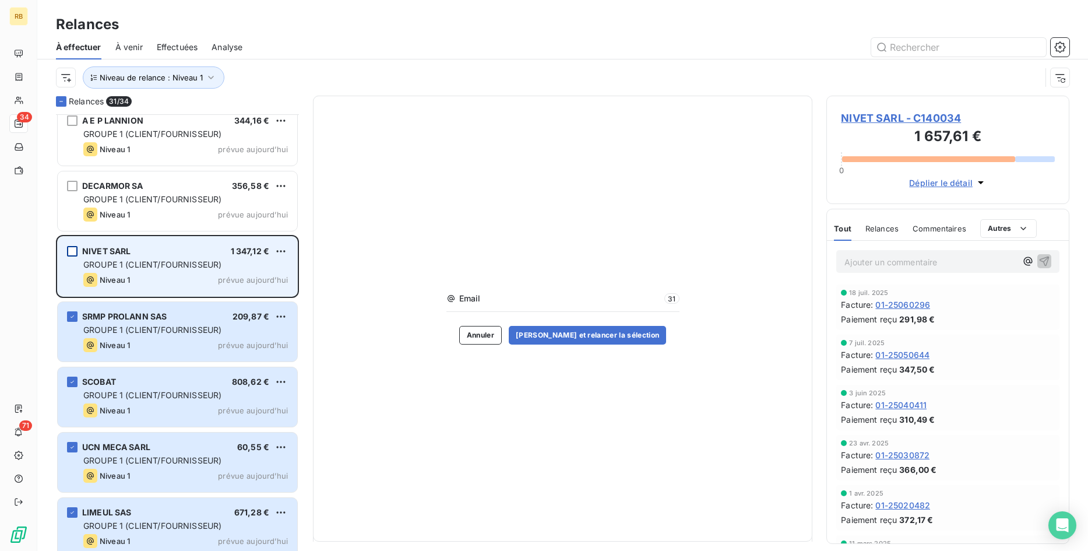
scroll to position [238, 0]
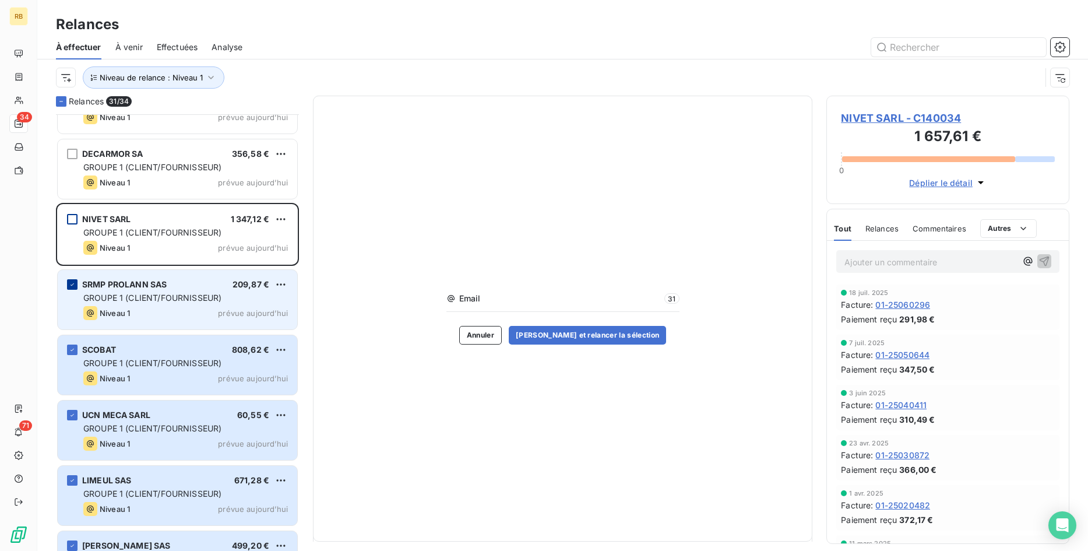
click at [74, 283] on icon "grid" at bounding box center [72, 284] width 7 height 7
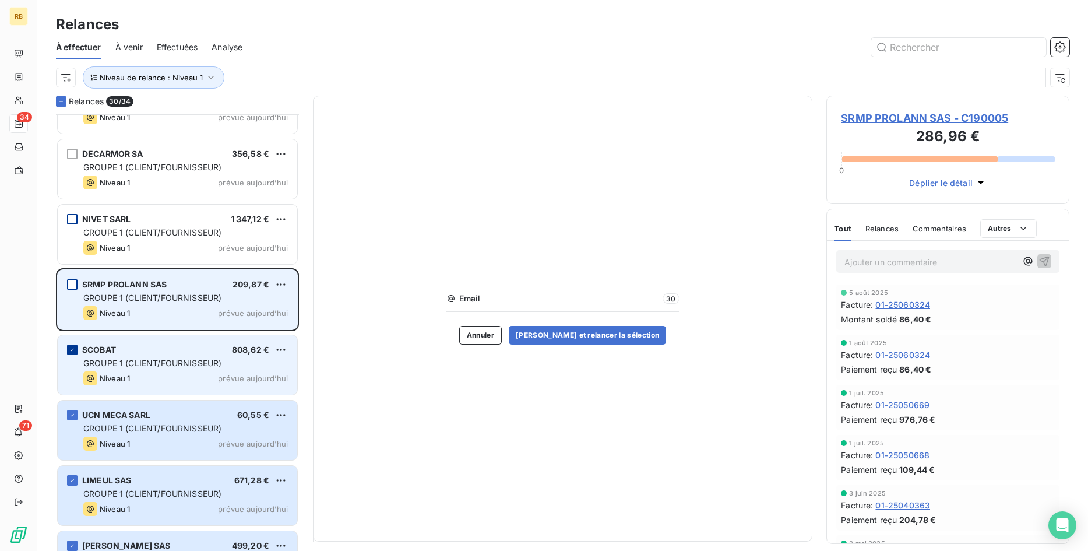
click at [72, 350] on icon "grid" at bounding box center [71, 349] width 3 height 2
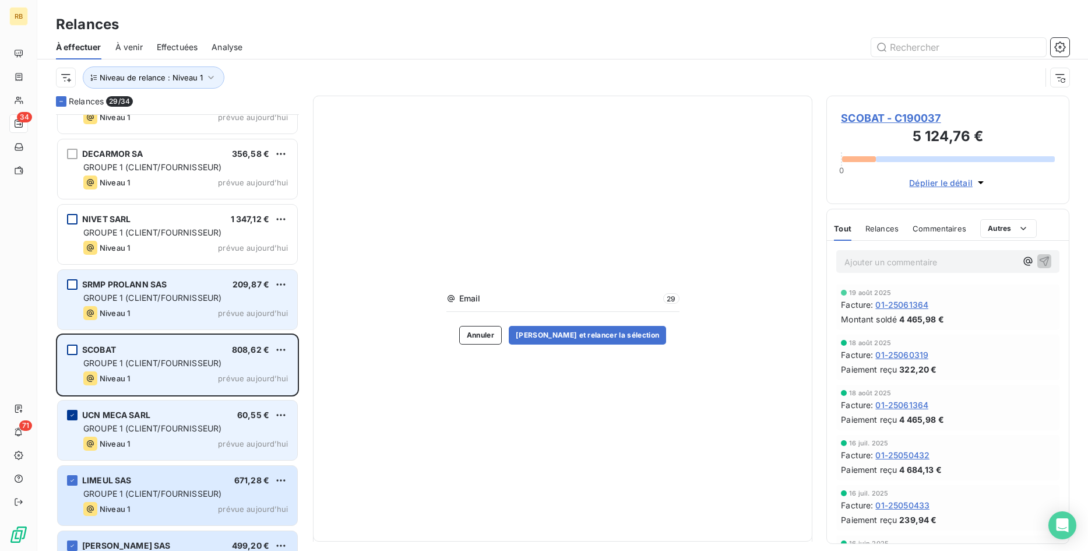
click at [71, 410] on div "grid" at bounding box center [72, 415] width 10 height 10
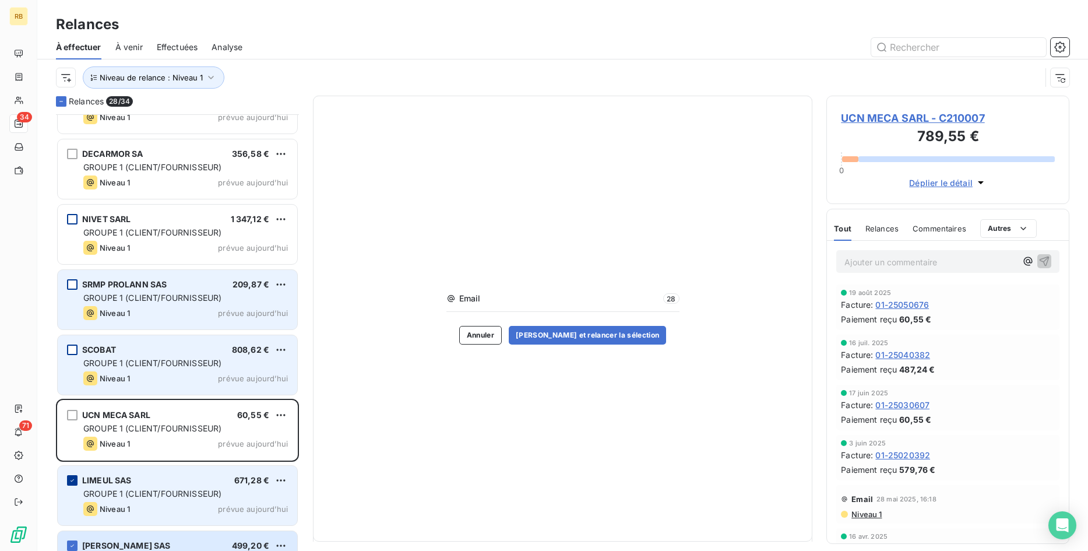
click at [73, 475] on div "grid" at bounding box center [72, 480] width 10 height 10
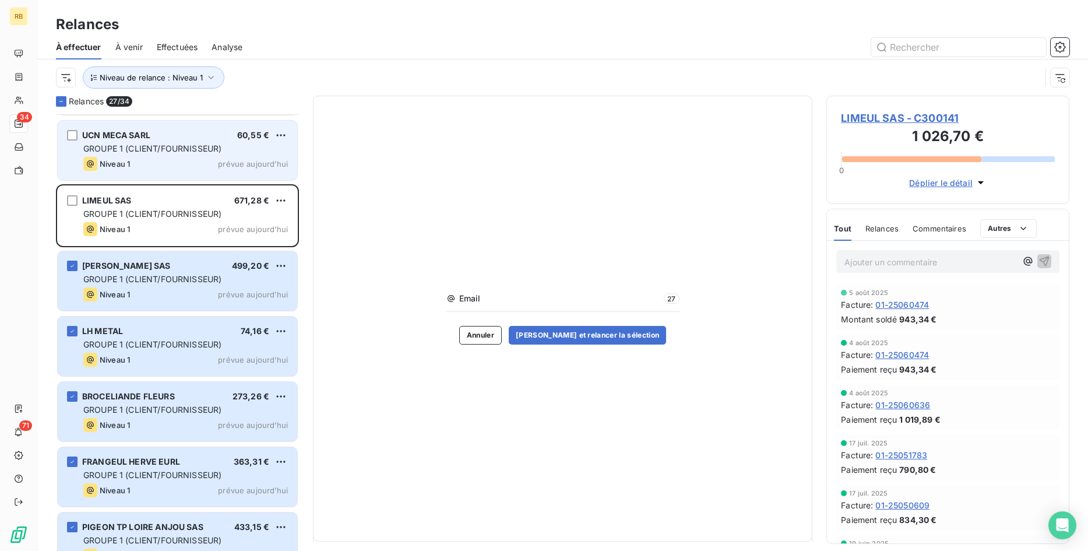
scroll to position [535, 0]
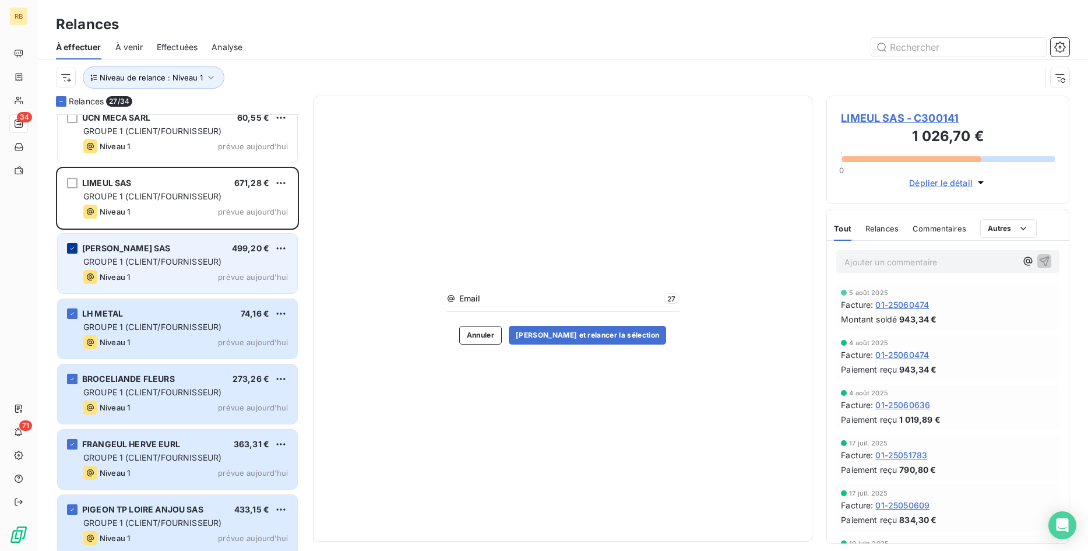
click at [75, 248] on icon "grid" at bounding box center [72, 248] width 7 height 7
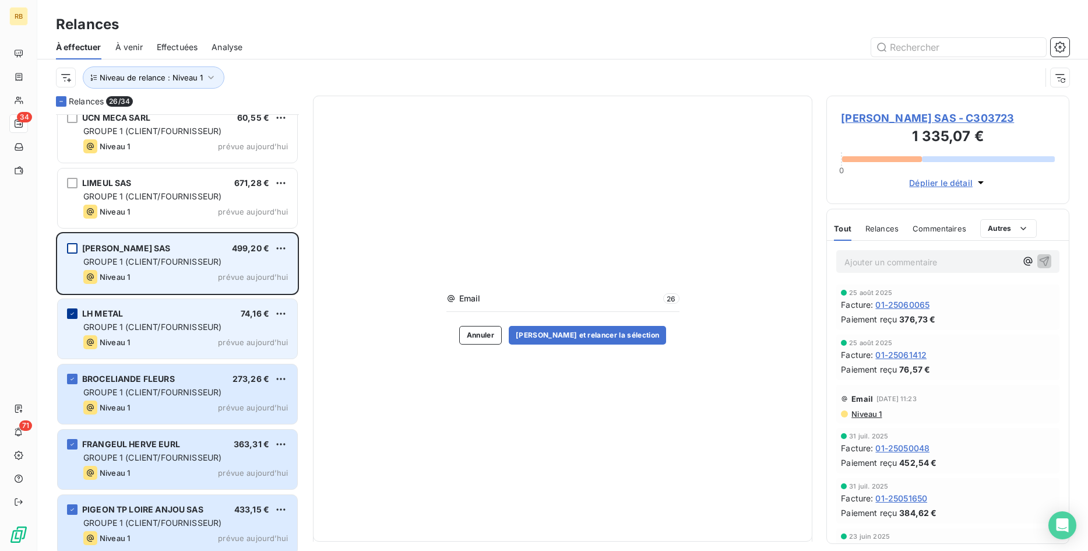
click at [73, 311] on icon "grid" at bounding box center [72, 313] width 7 height 7
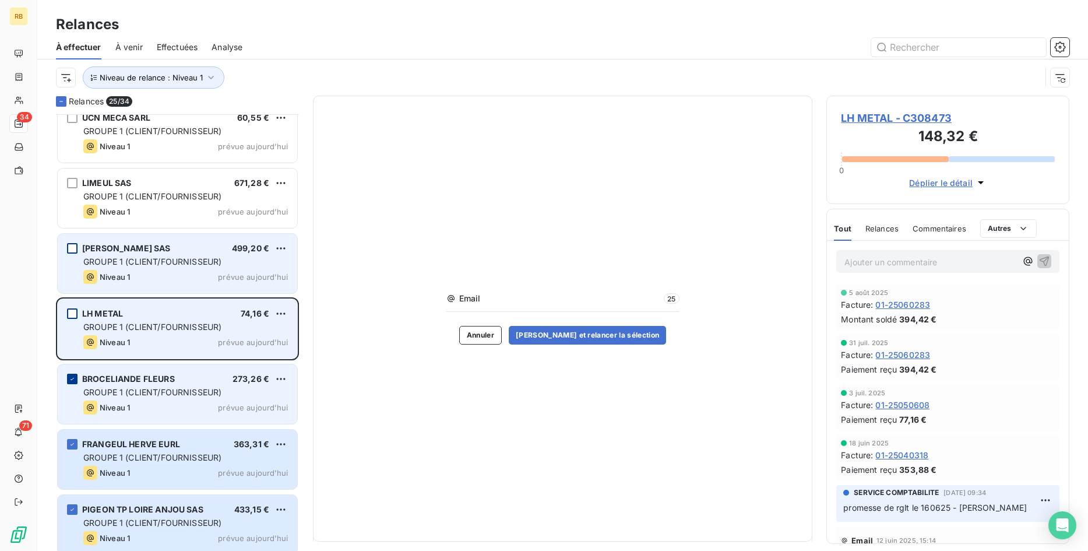
click at [70, 378] on icon "grid" at bounding box center [72, 378] width 7 height 7
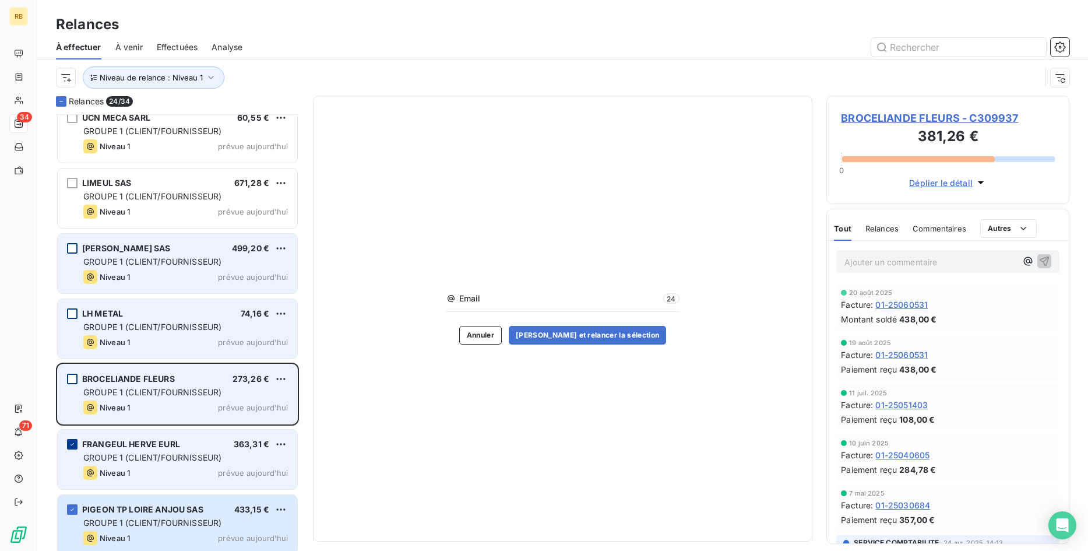
click at [73, 444] on icon "grid" at bounding box center [72, 443] width 7 height 7
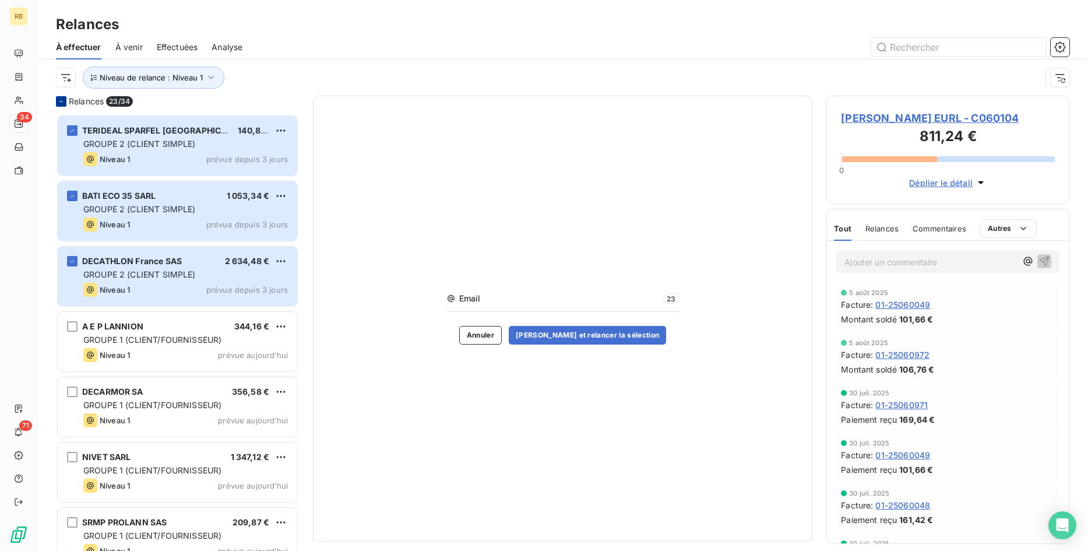
click at [62, 101] on icon at bounding box center [60, 101] width 3 height 1
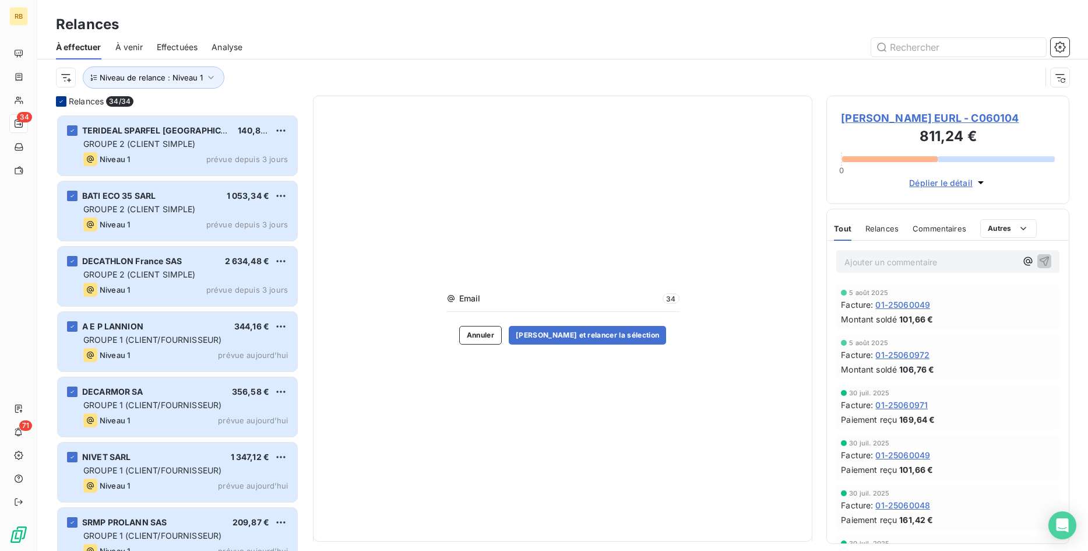
click at [62, 101] on icon at bounding box center [60, 101] width 3 height 2
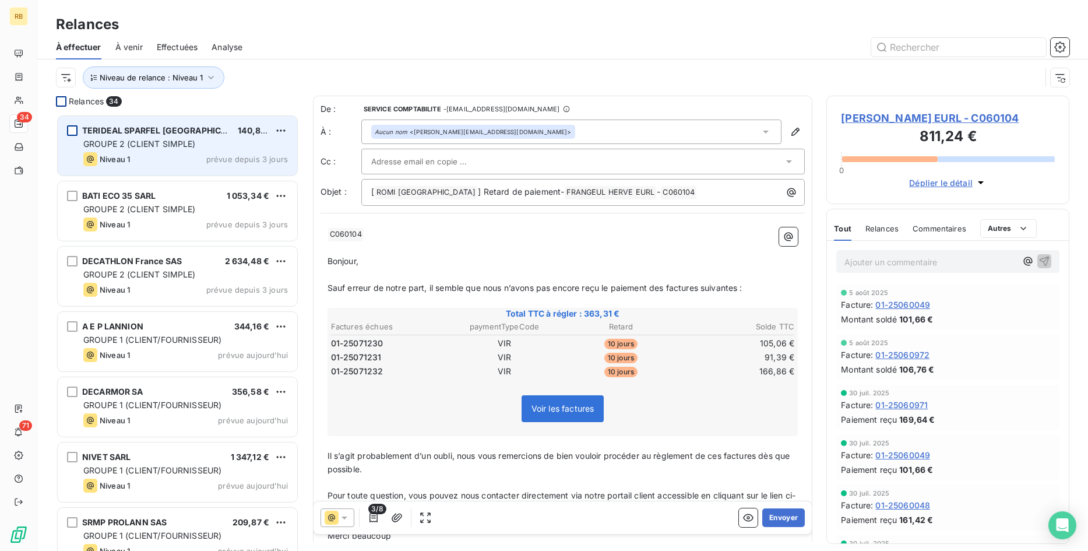
click at [77, 132] on div "grid" at bounding box center [72, 130] width 10 height 10
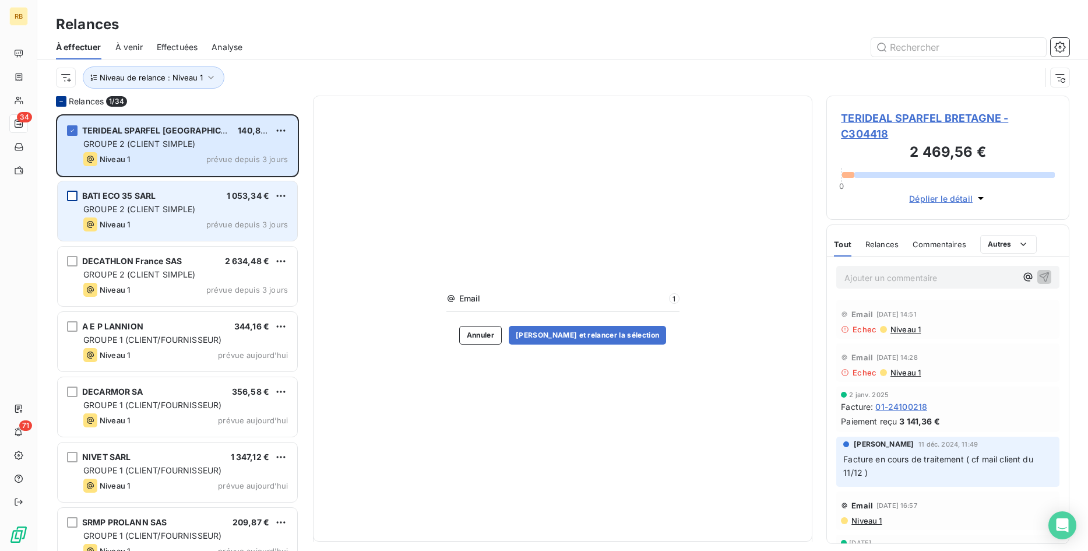
click at [76, 195] on div "grid" at bounding box center [72, 196] width 10 height 10
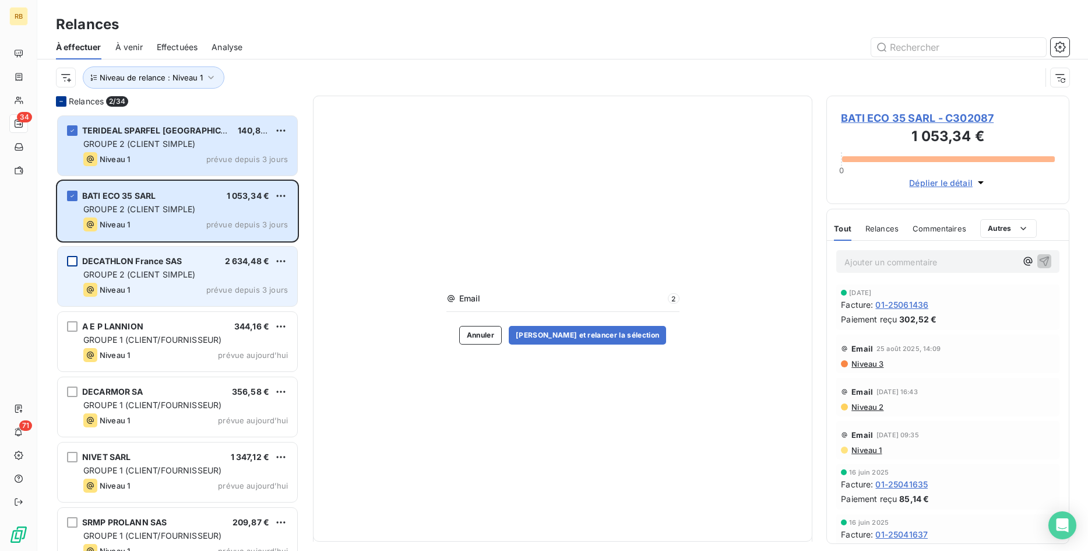
click at [77, 260] on div "grid" at bounding box center [72, 261] width 10 height 10
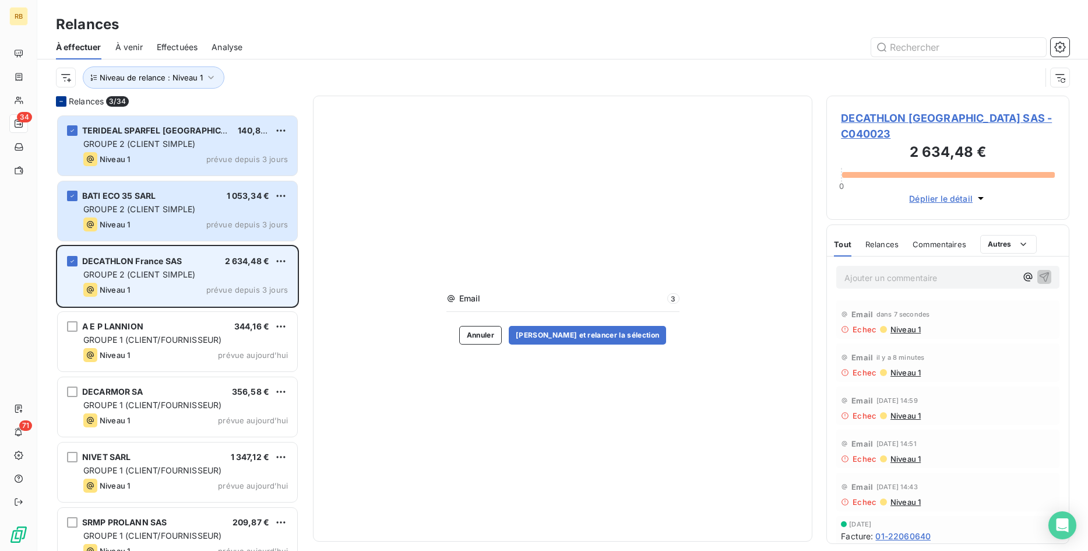
click at [211, 277] on div "GROUPE 2 (CLIENT SIMPLE)" at bounding box center [185, 275] width 205 height 12
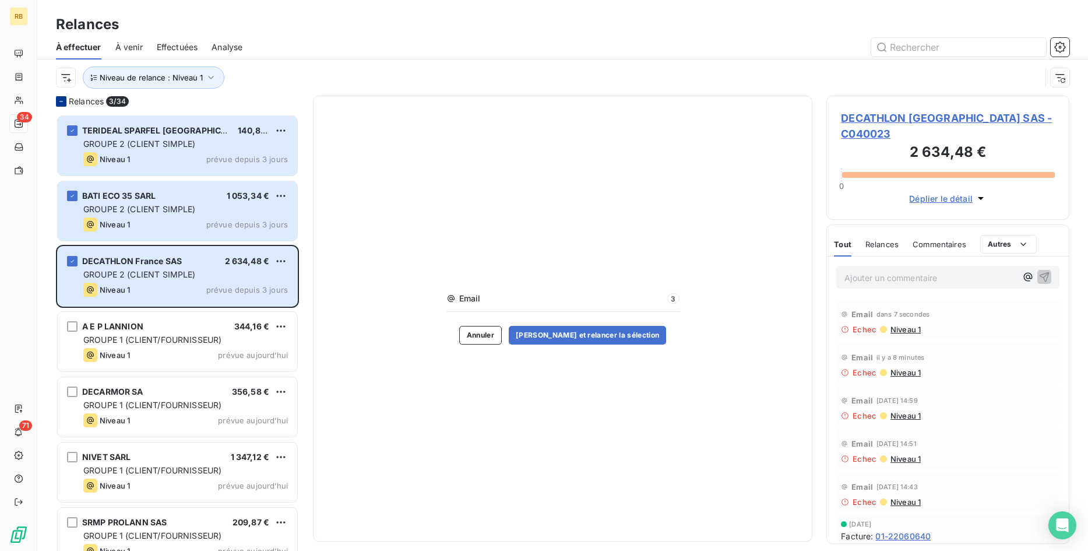
click at [58, 98] on icon at bounding box center [61, 101] width 7 height 7
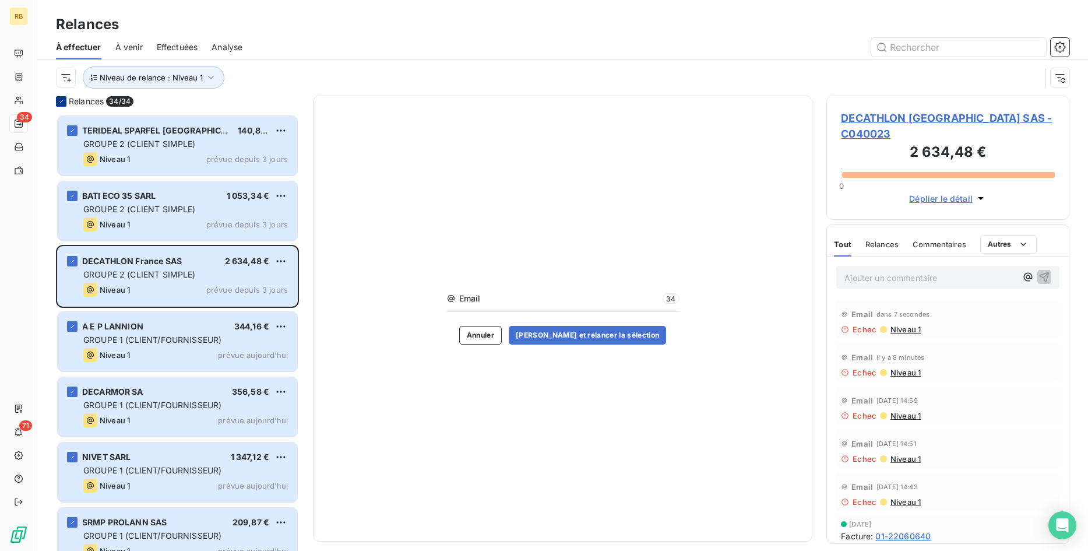
click at [58, 98] on icon at bounding box center [61, 101] width 7 height 7
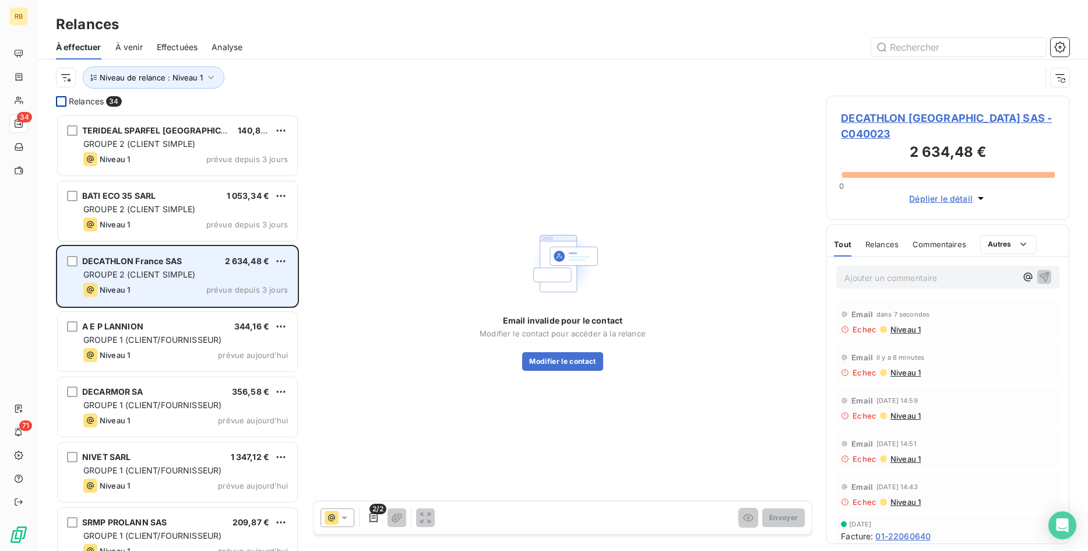
click at [190, 271] on span "GROUPE 2 (CLIENT SIMPLE)" at bounding box center [139, 274] width 112 height 10
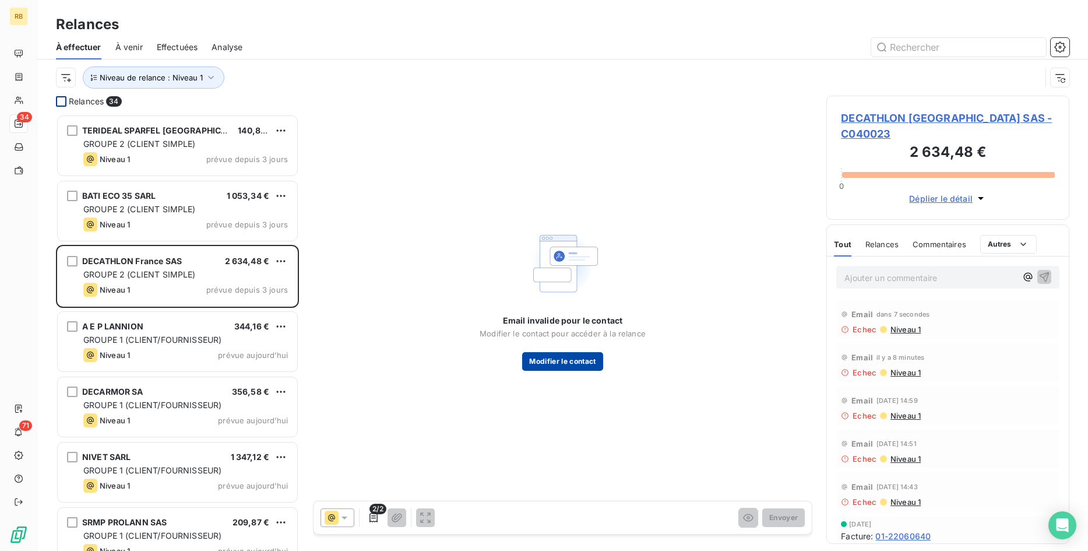
click at [552, 358] on button "Modifier le contact" at bounding box center [562, 361] width 80 height 19
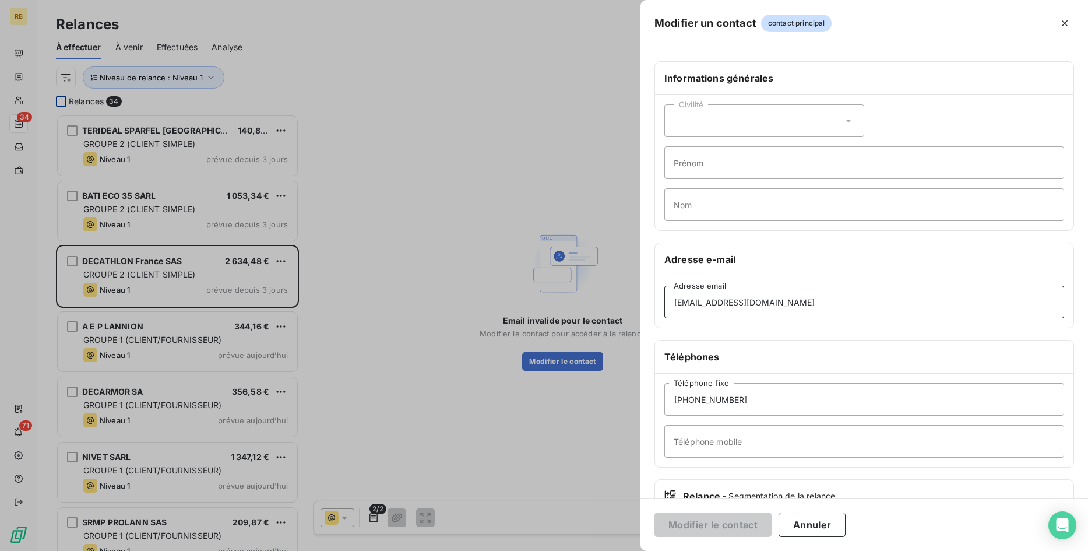
click at [807, 301] on input "[EMAIL_ADDRESS][DOMAIN_NAME]" at bounding box center [864, 301] width 400 height 33
drag, startPoint x: 807, startPoint y: 301, endPoint x: 659, endPoint y: 301, distance: 148.0
click at [664, 301] on input "[EMAIL_ADDRESS][DOMAIN_NAME]" at bounding box center [864, 301] width 400 height 33
paste input "[PERSON_NAME][DEMOGRAPHIC_DATA]mereau"
type input "[PERSON_NAME][EMAIL_ADDRESS][DOMAIN_NAME]"
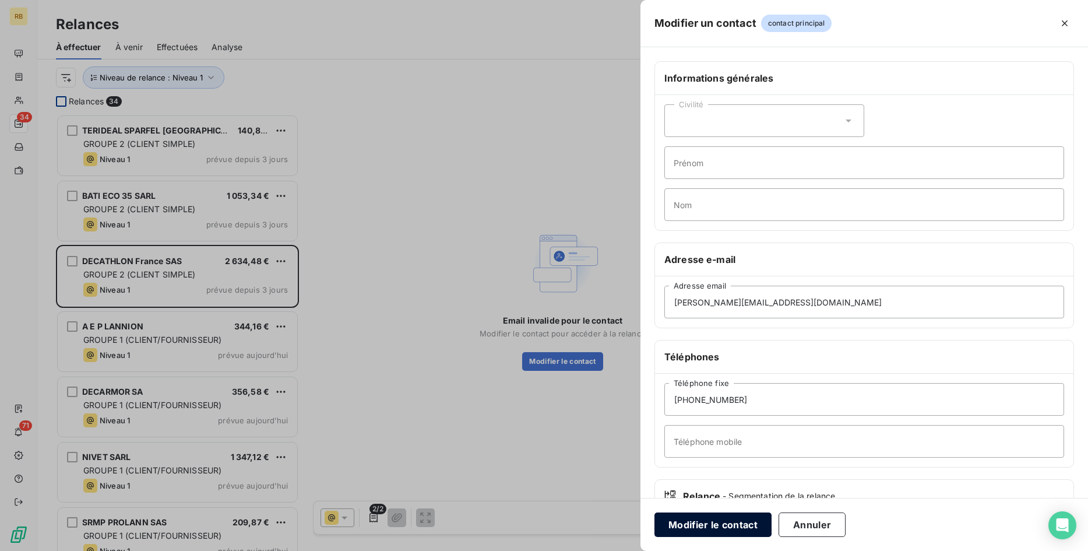
click at [714, 520] on button "Modifier le contact" at bounding box center [712, 524] width 117 height 24
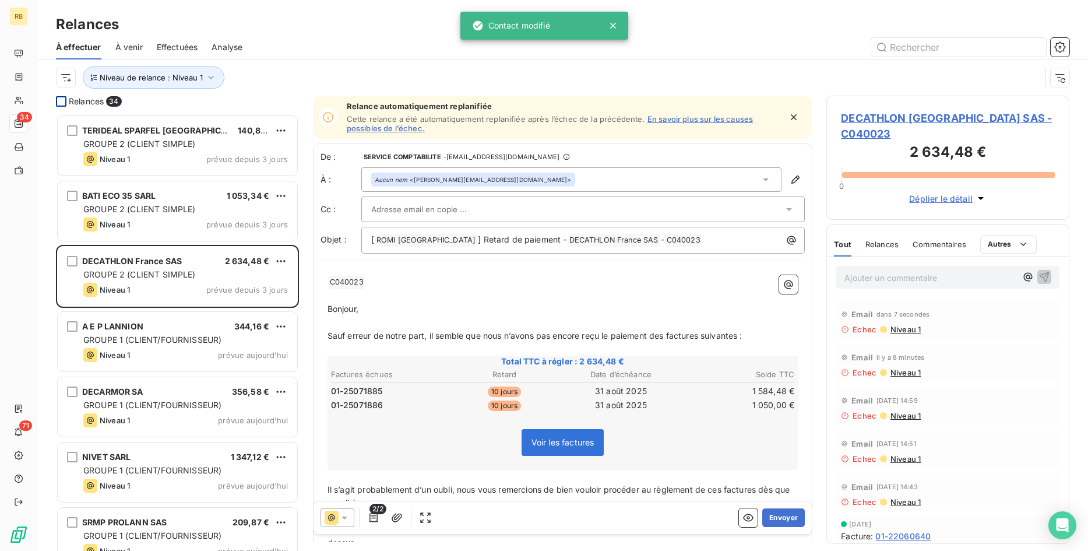
click at [452, 203] on input "text" at bounding box center [433, 208] width 125 height 17
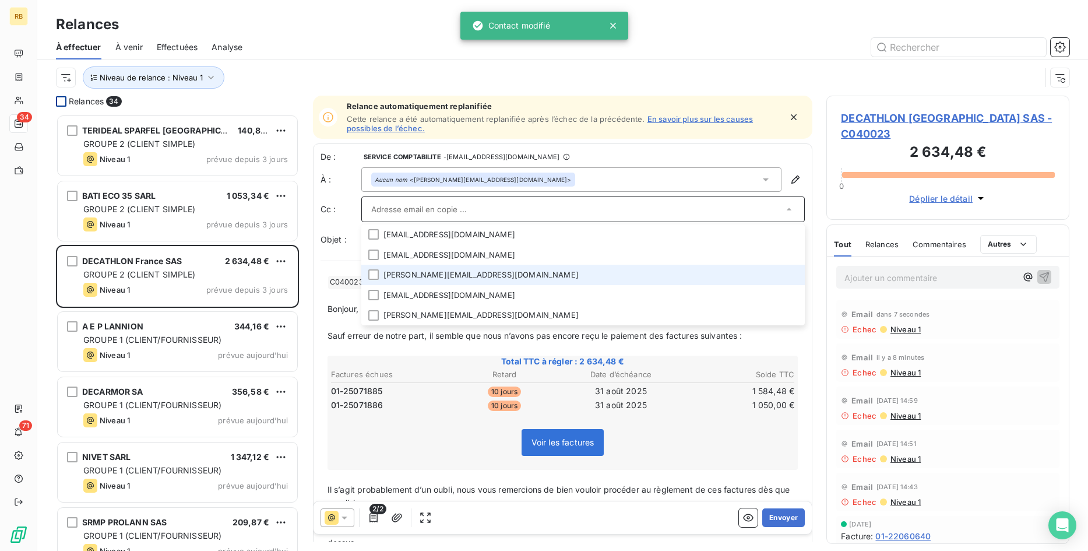
click at [459, 280] on li "[PERSON_NAME][EMAIL_ADDRESS][DOMAIN_NAME]" at bounding box center [583, 275] width 444 height 20
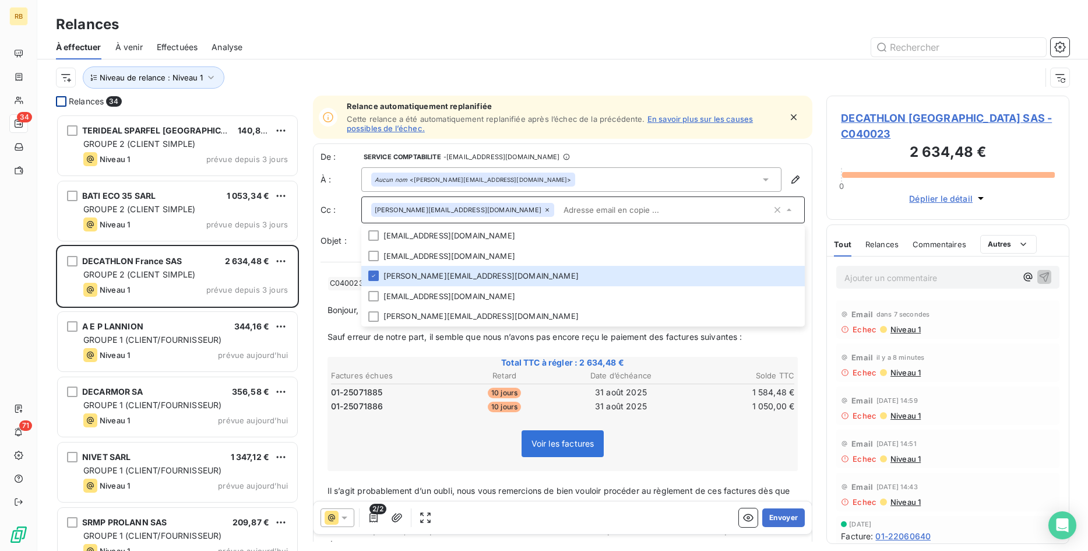
click at [700, 415] on div "Total TTC à régler : 2 634,48 € Factures échues Retard Date d’échéance Solde TT…" at bounding box center [562, 414] width 471 height 114
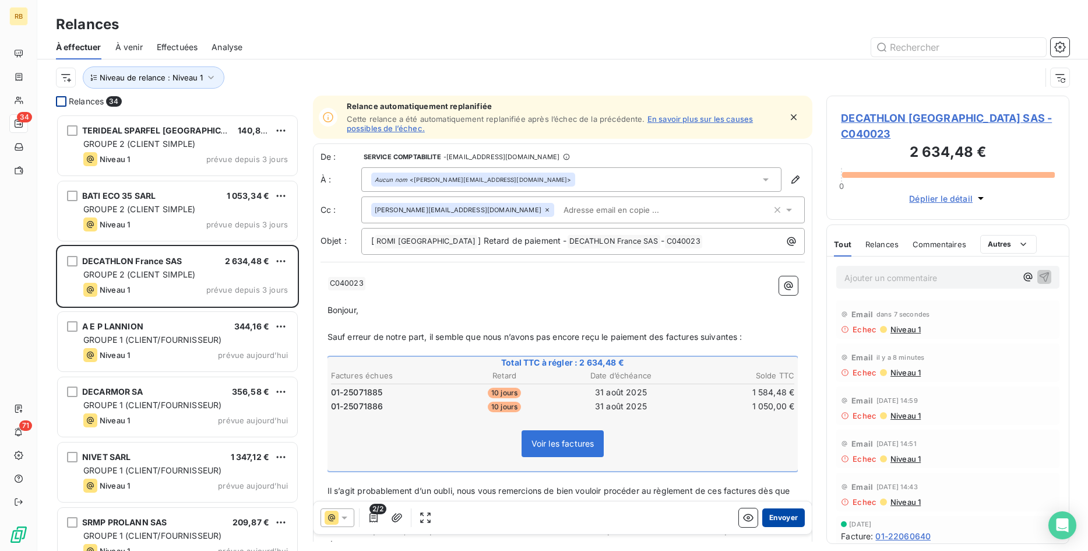
click at [792, 518] on button "Envoyer" at bounding box center [783, 517] width 43 height 19
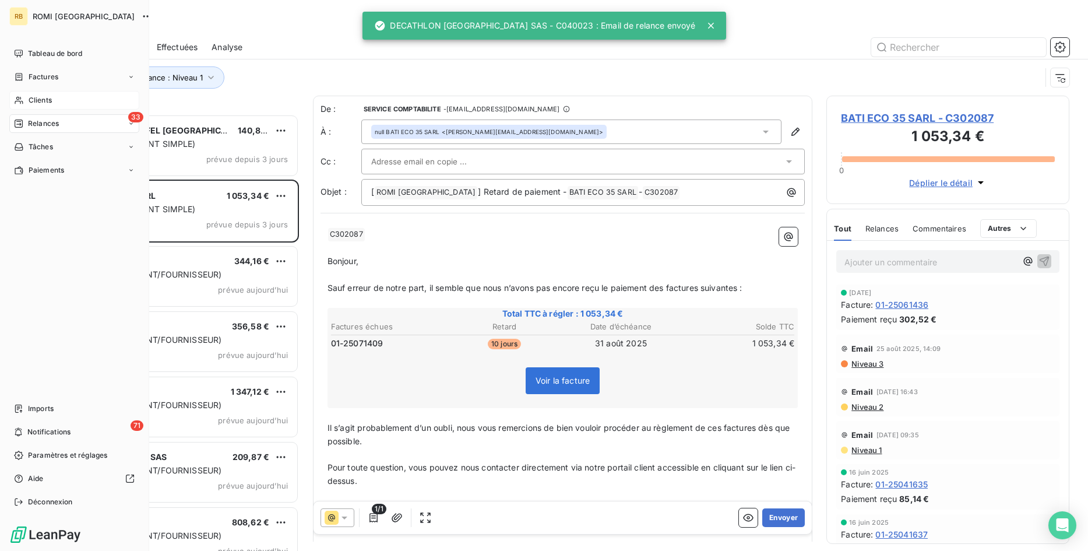
click at [34, 99] on span "Clients" at bounding box center [40, 100] width 23 height 10
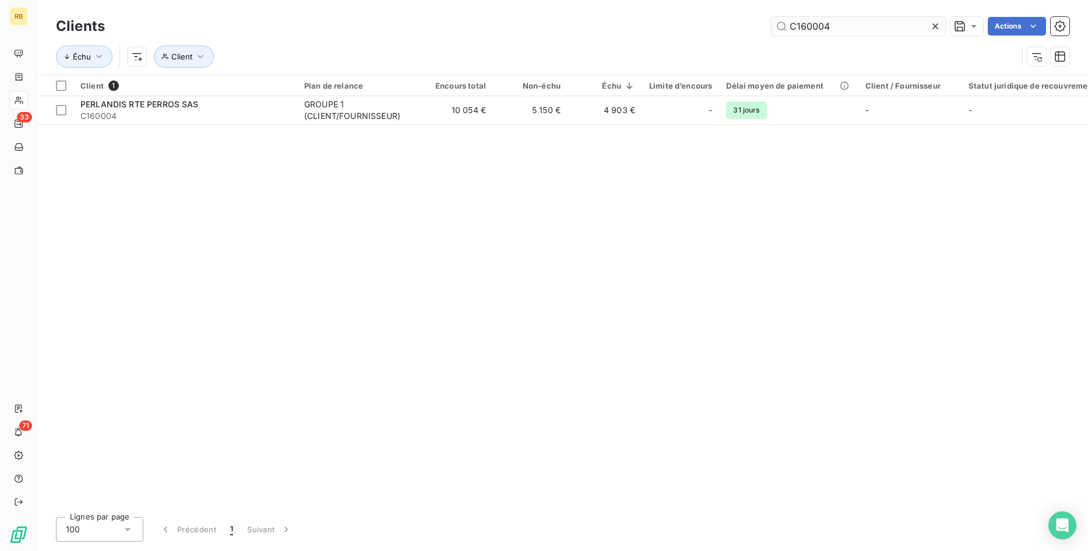
type input "C160004"
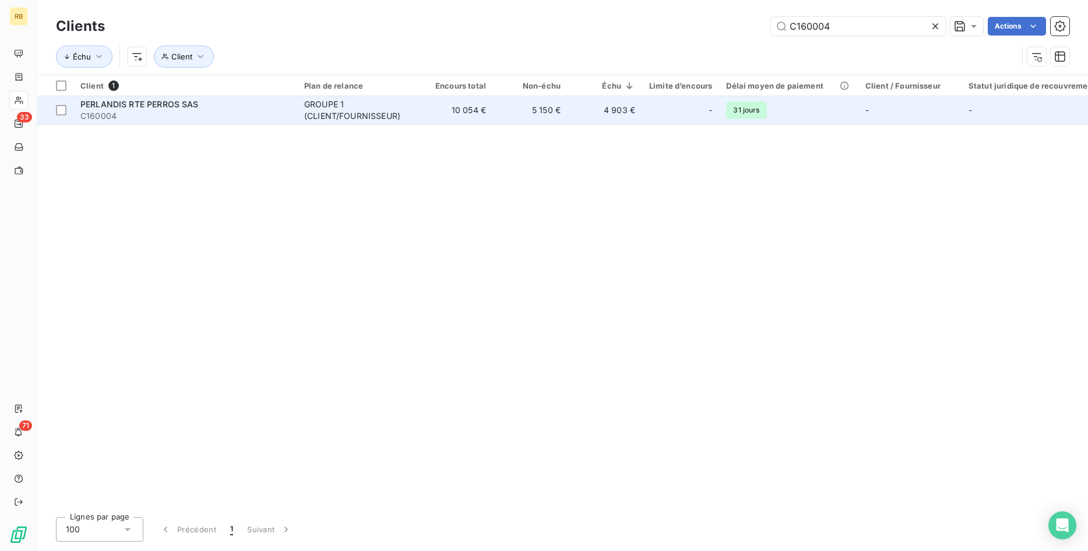
click at [619, 107] on td "4 903 €" at bounding box center [604, 110] width 75 height 28
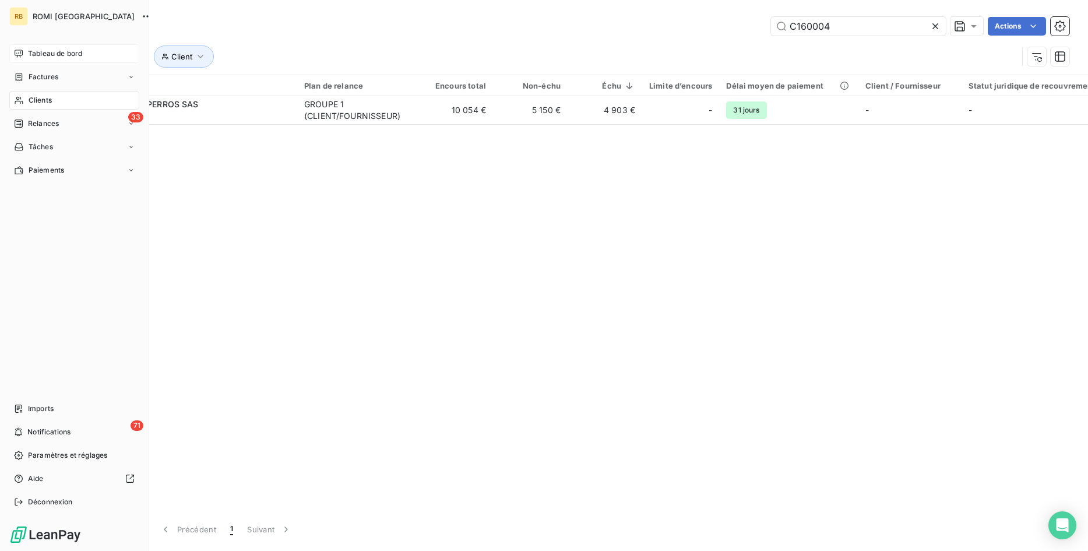
click at [46, 52] on span "Tableau de bord" at bounding box center [55, 53] width 54 height 10
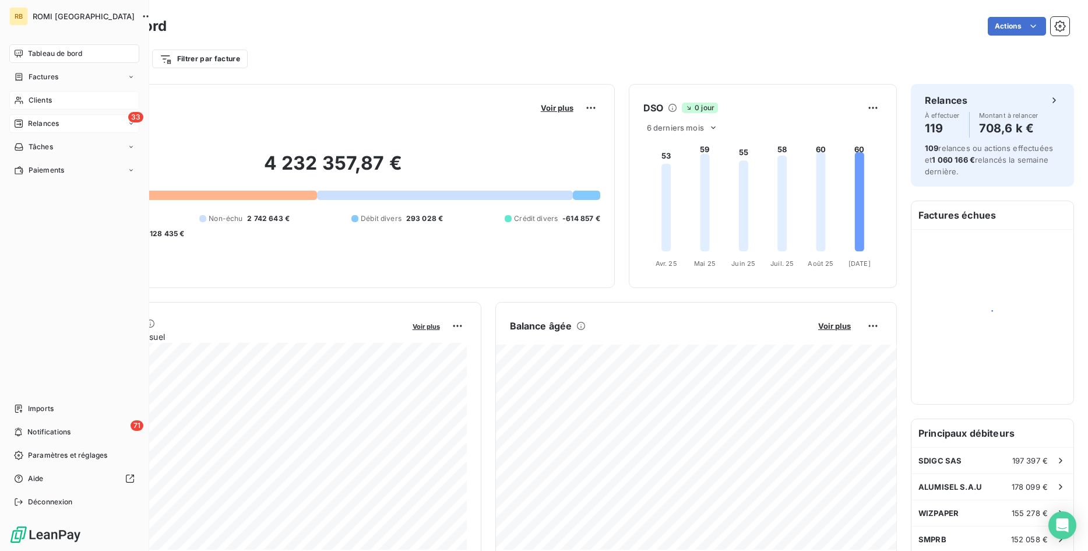
click at [61, 119] on div "33 Relances" at bounding box center [74, 123] width 130 height 19
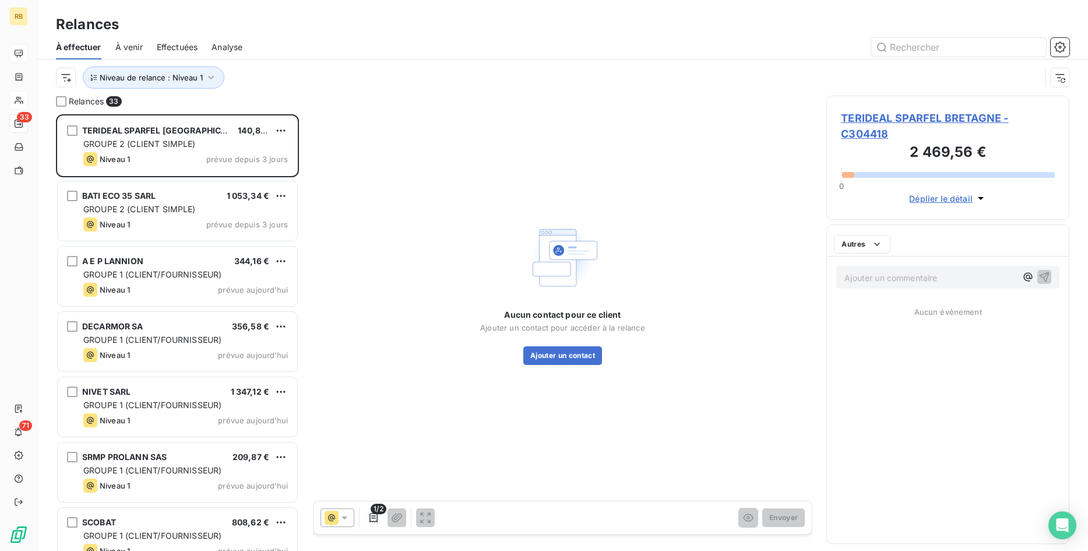
scroll to position [436, 243]
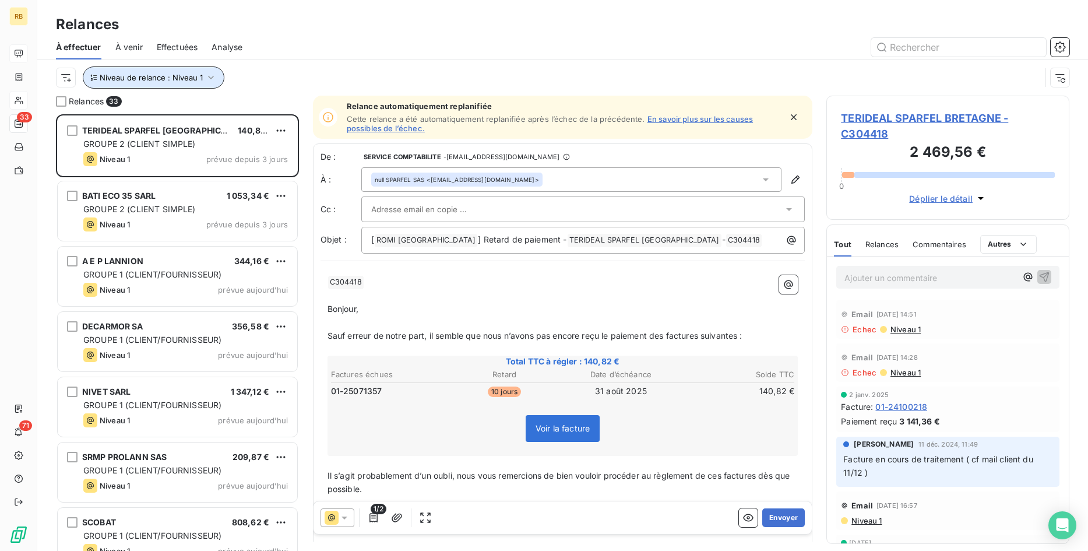
click at [210, 75] on icon "button" at bounding box center [211, 78] width 12 height 12
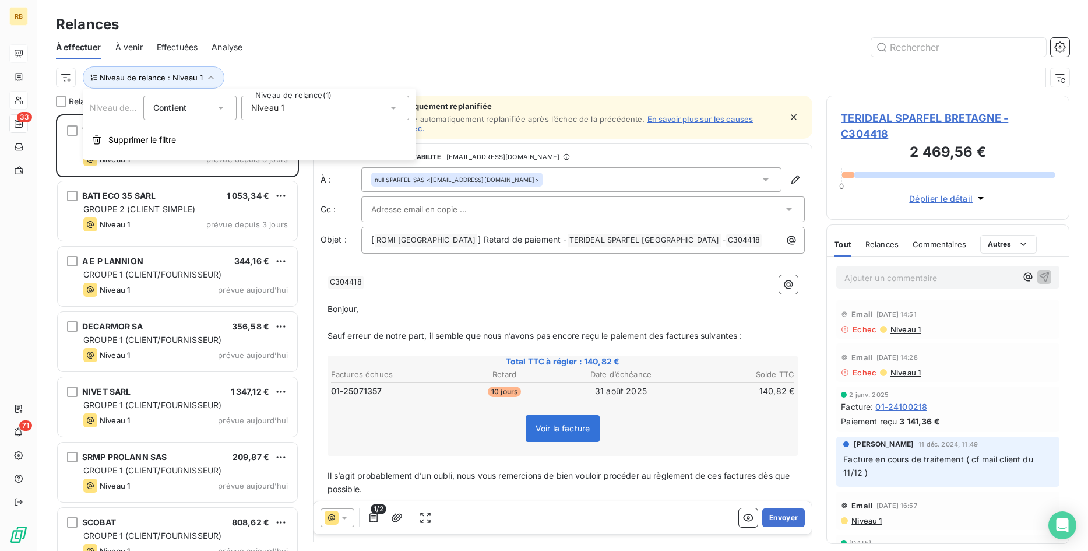
click at [301, 38] on div at bounding box center [662, 47] width 813 height 19
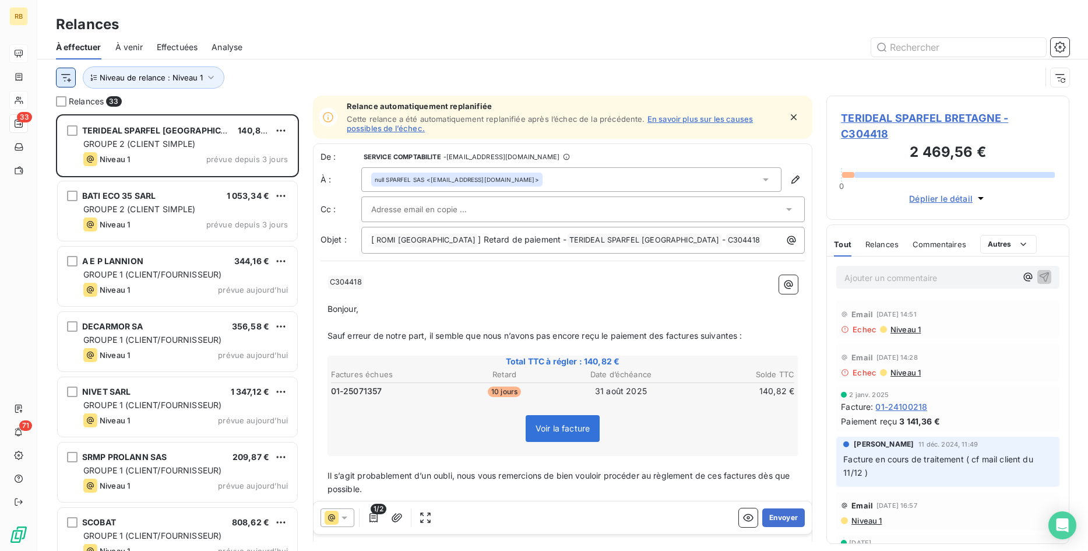
click at [64, 76] on html "RB 33 71 Relances À effectuer À venir Effectuées Analyse Niveau de relance : Ni…" at bounding box center [544, 275] width 1088 height 551
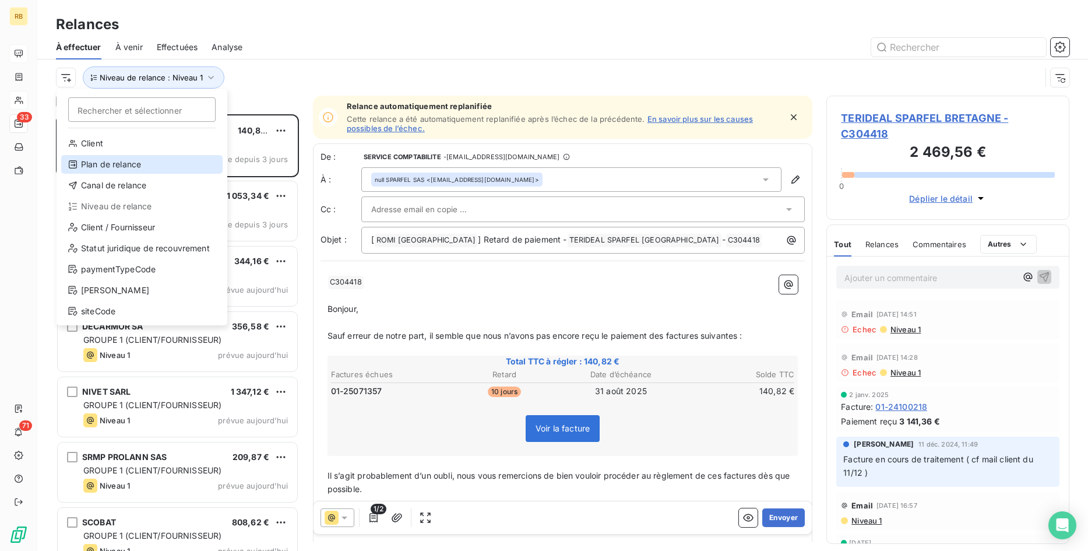
click at [111, 167] on div "Plan de relance" at bounding box center [141, 164] width 161 height 19
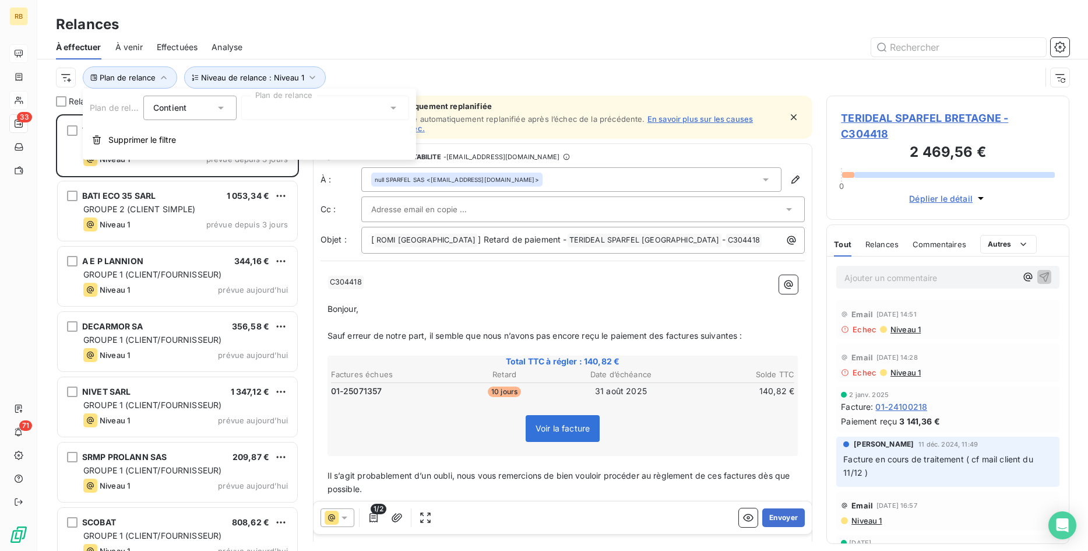
click at [393, 106] on icon at bounding box center [393, 108] width 12 height 12
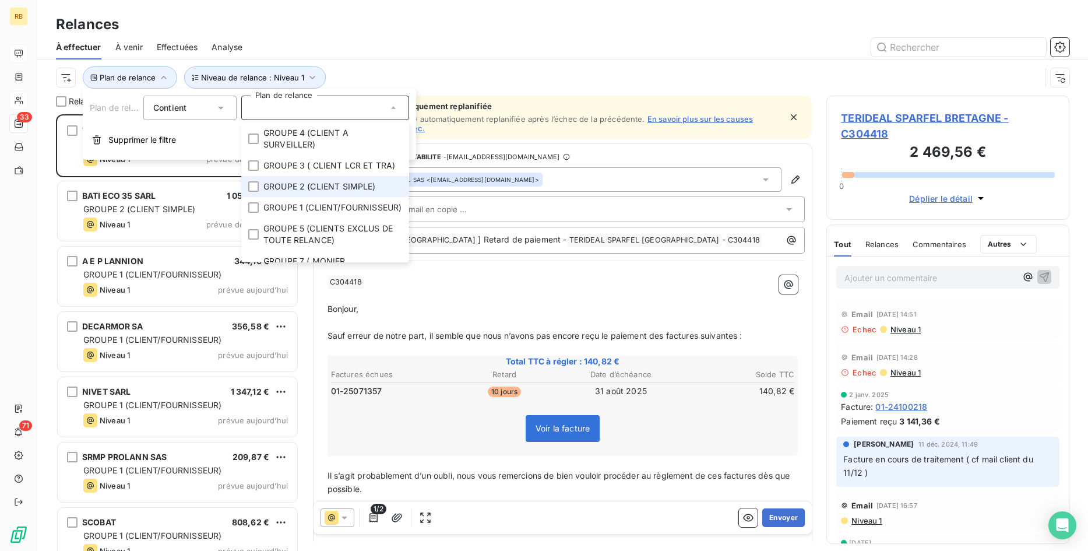
click at [361, 181] on span "GROUPE 2 (CLIENT SIMPLE)" at bounding box center [319, 187] width 112 height 12
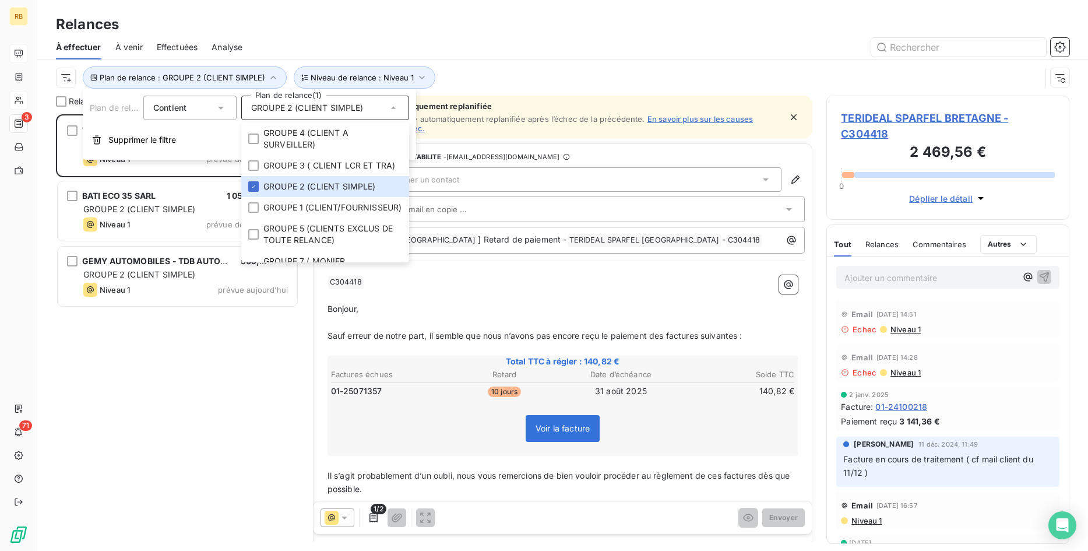
click at [426, 12] on div "Relances À effectuer À venir Effectuées Analyse Plan de relance : GROUPE 2 (CLI…" at bounding box center [562, 48] width 1051 height 96
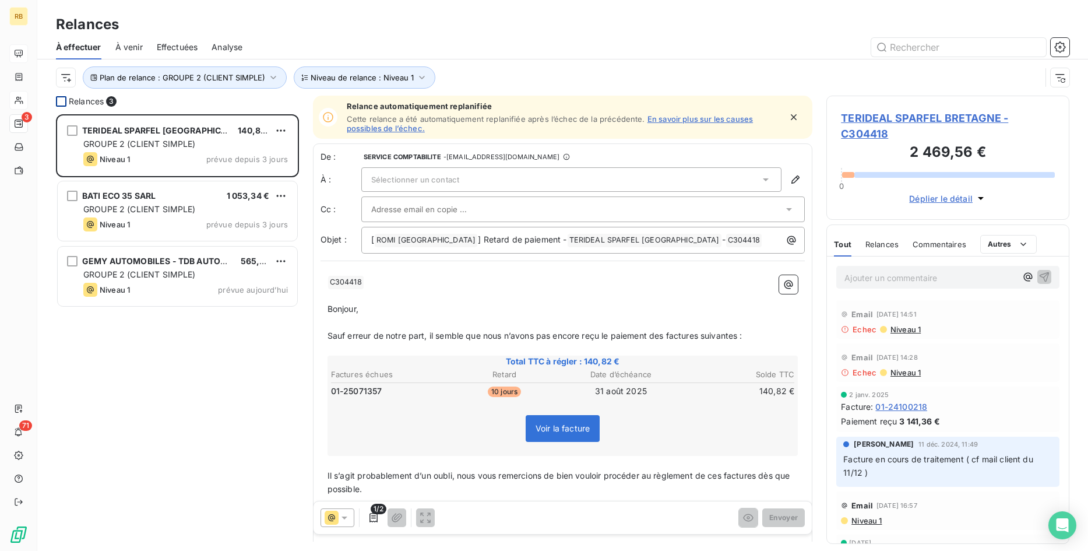
click at [62, 100] on div at bounding box center [61, 101] width 10 height 10
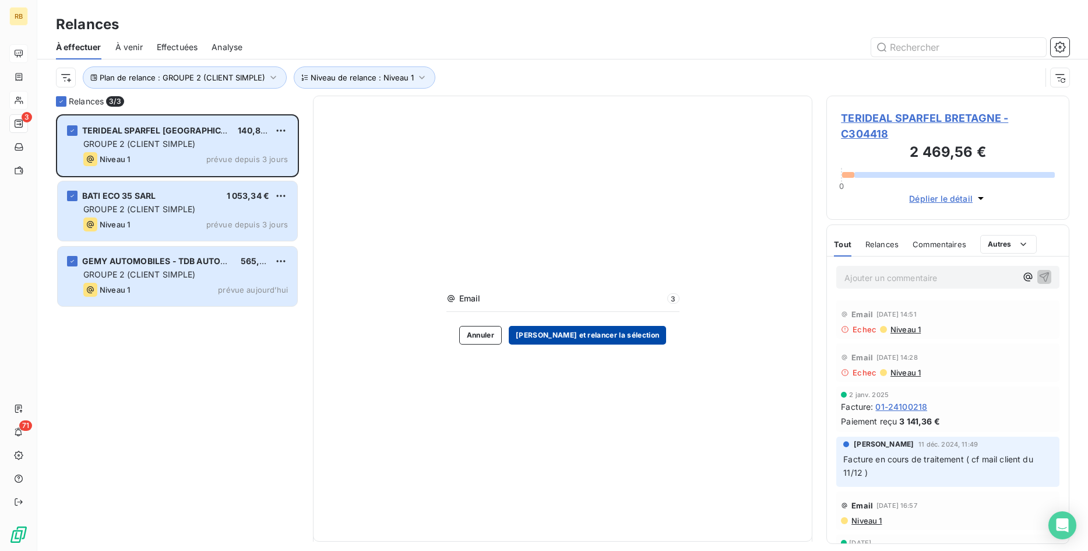
click at [604, 335] on button "[PERSON_NAME] et relancer la sélection" at bounding box center [587, 335] width 157 height 19
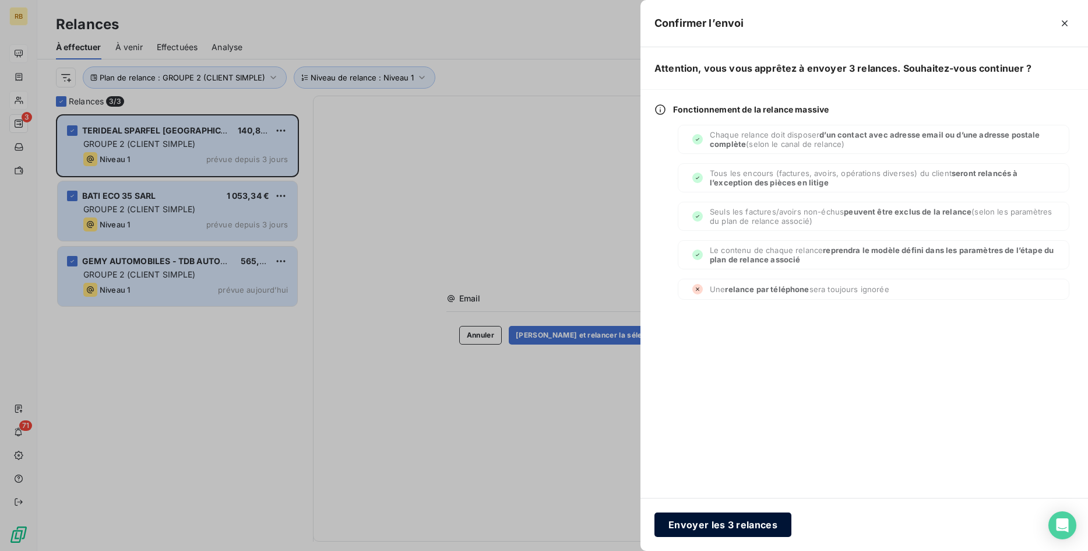
click at [729, 524] on button "Envoyer les 3 relances" at bounding box center [722, 524] width 137 height 24
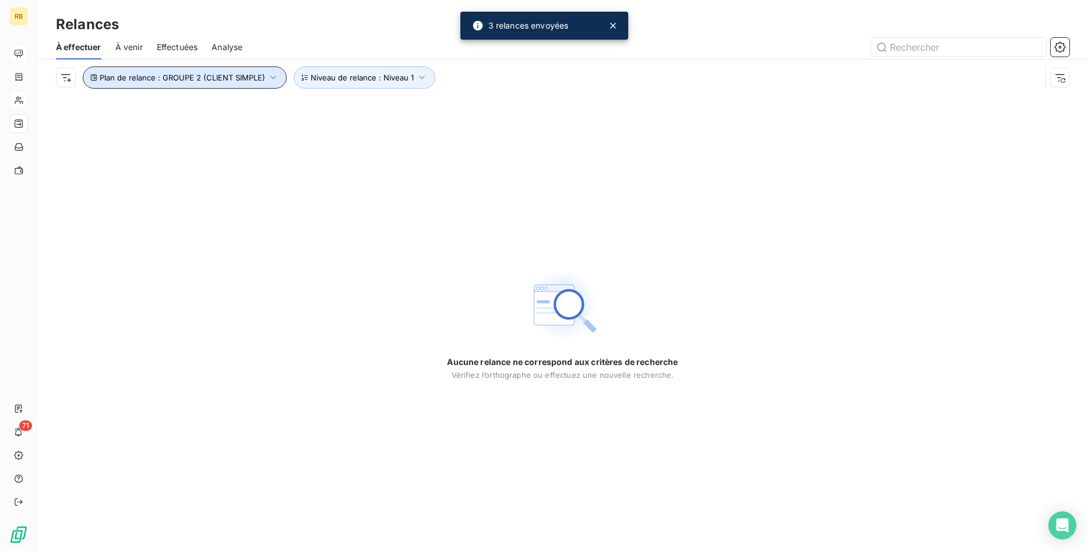
click at [270, 77] on icon "button" at bounding box center [273, 77] width 6 height 3
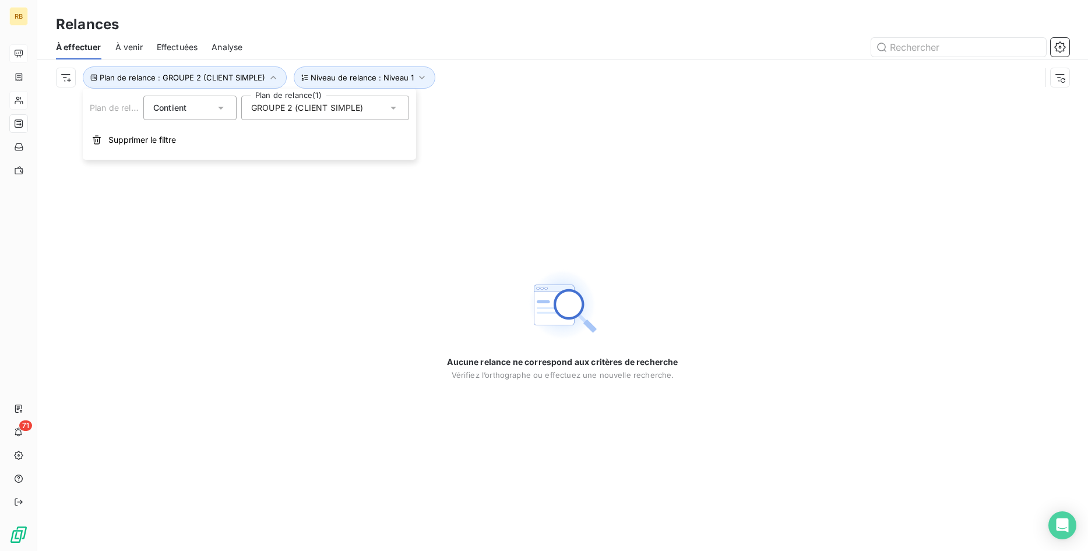
click at [391, 107] on icon at bounding box center [393, 108] width 12 height 12
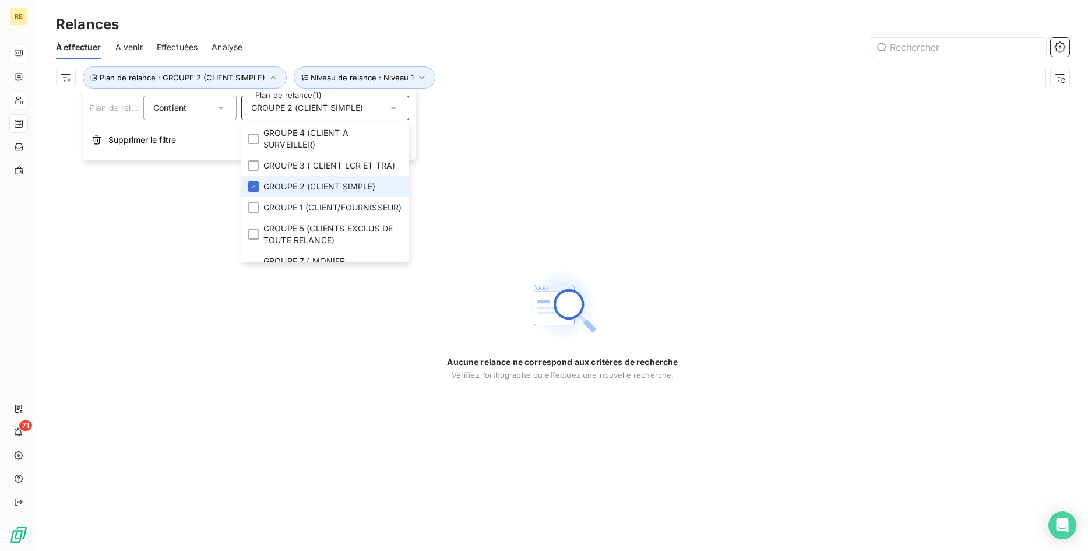
click at [255, 180] on li "GROUPE 2 (CLIENT SIMPLE)" at bounding box center [325, 186] width 168 height 21
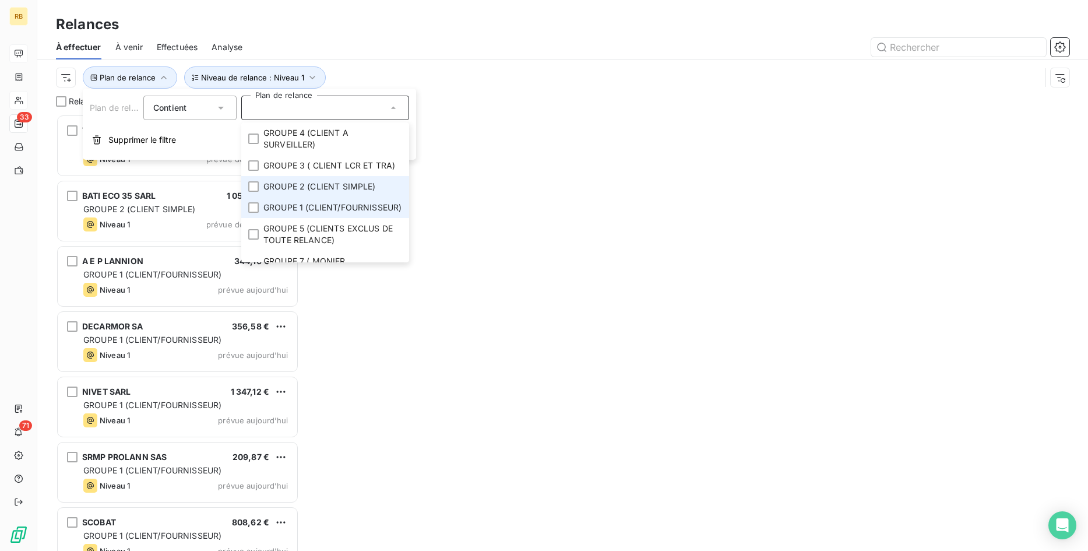
scroll to position [436, 243]
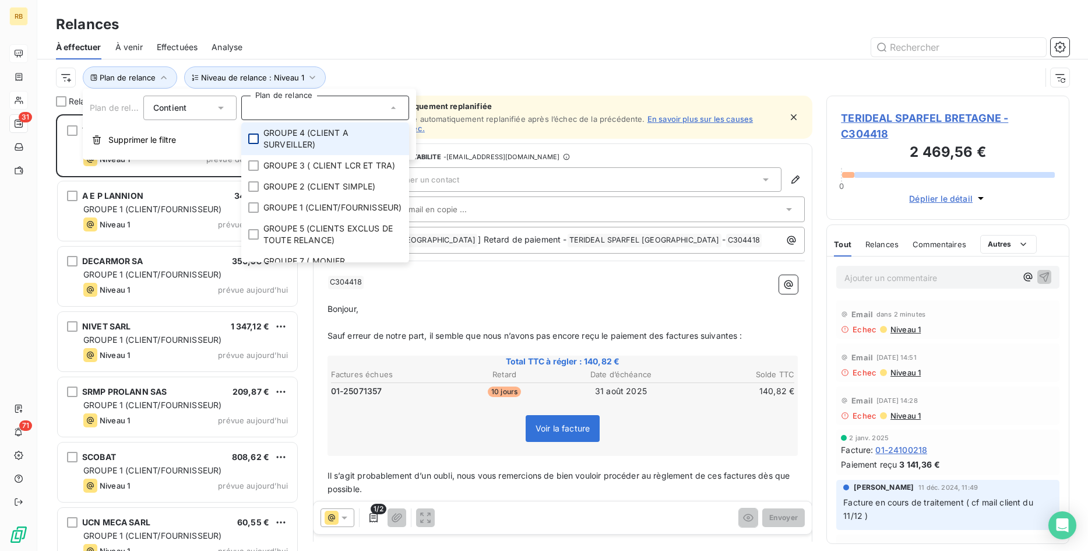
click at [252, 139] on div at bounding box center [253, 138] width 10 height 10
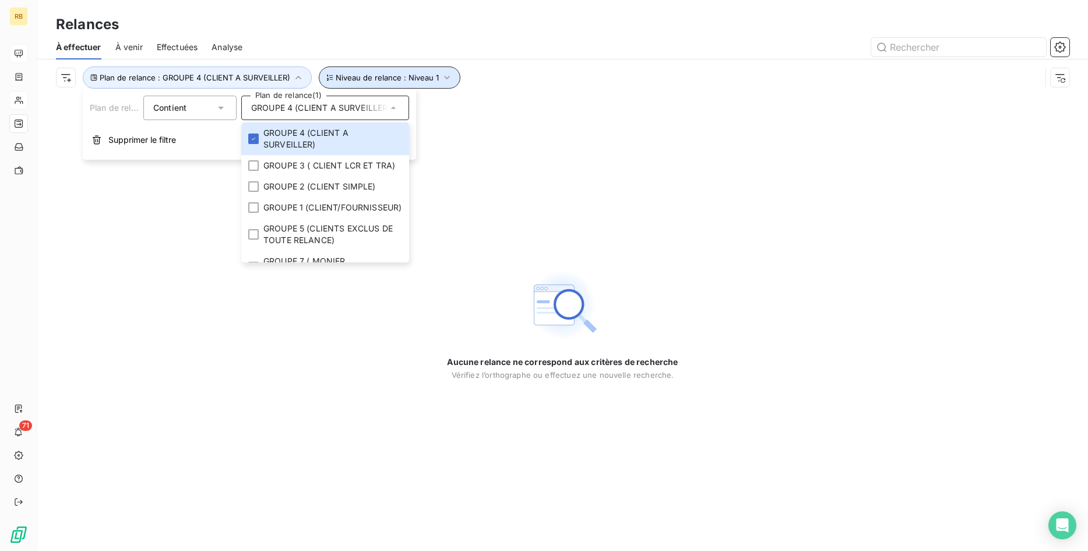
click at [445, 77] on icon "button" at bounding box center [446, 77] width 5 height 3
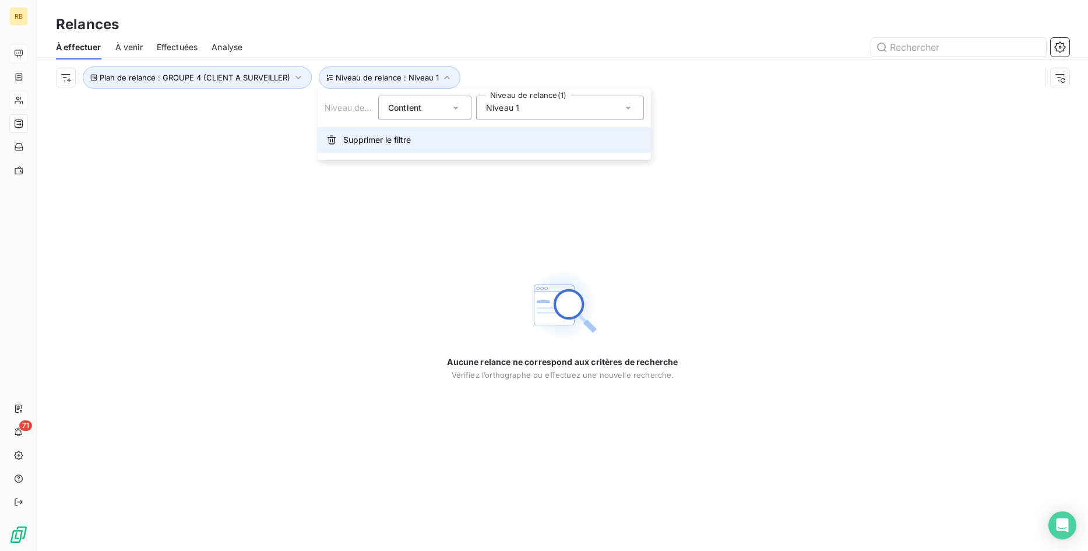
click at [375, 137] on span "Supprimer le filtre" at bounding box center [377, 140] width 68 height 12
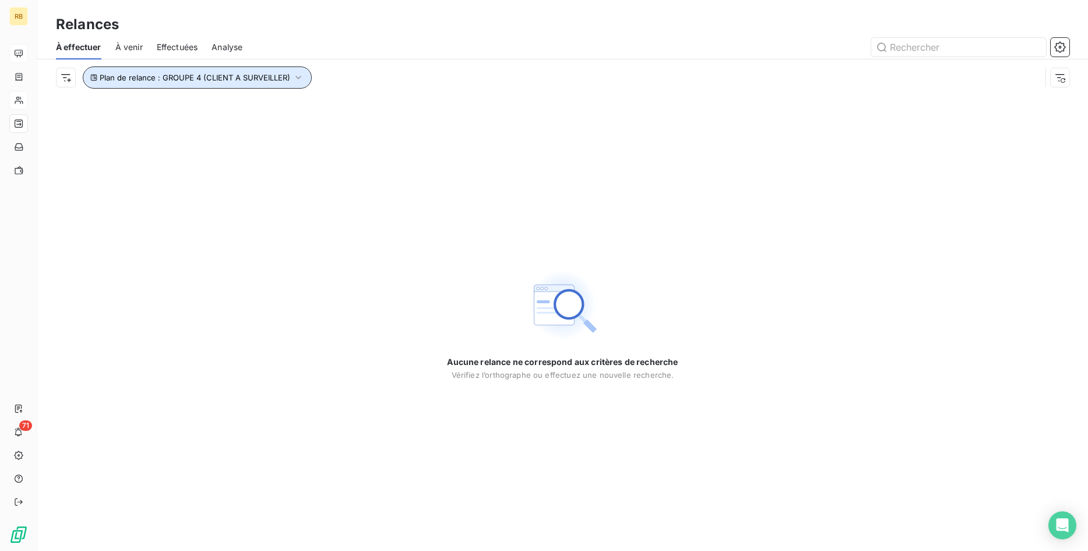
click at [295, 71] on button "Plan de relance : GROUPE 4 (CLIENT A SURVEILLER)" at bounding box center [197, 77] width 229 height 22
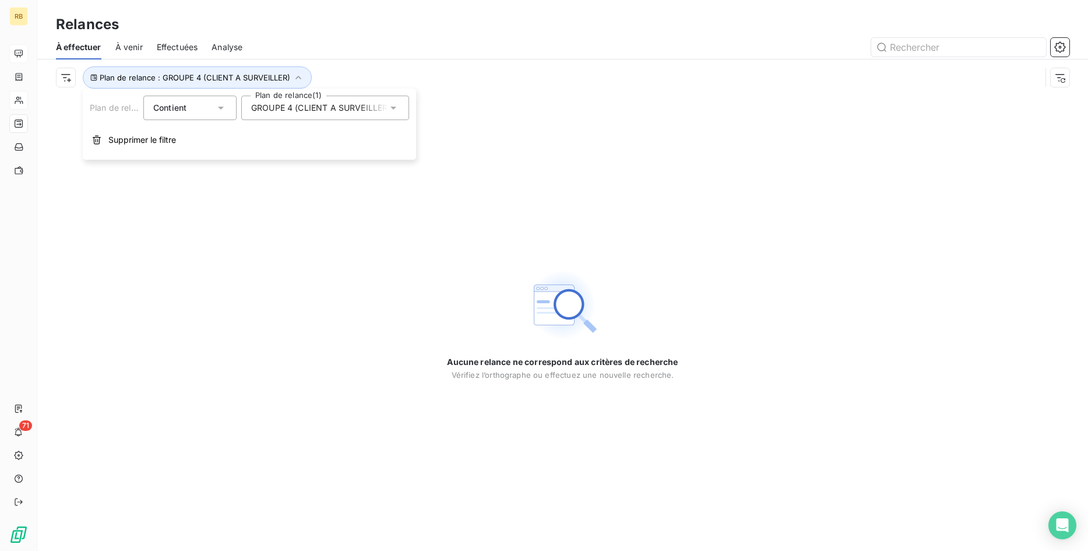
click at [395, 106] on icon at bounding box center [393, 108] width 12 height 12
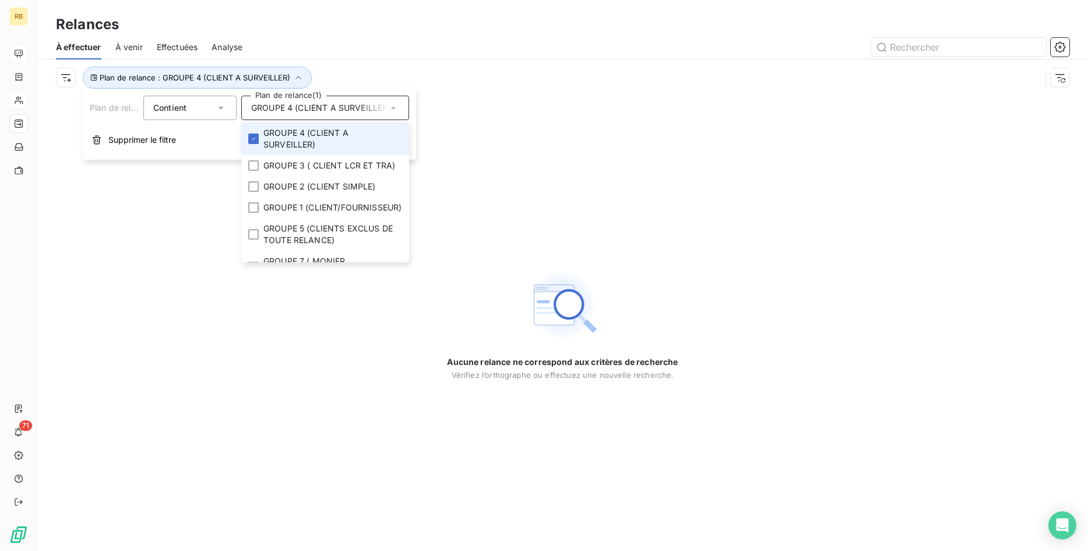
click at [255, 133] on li "GROUPE 4 (CLIENT A SURVEILLER)" at bounding box center [325, 138] width 168 height 33
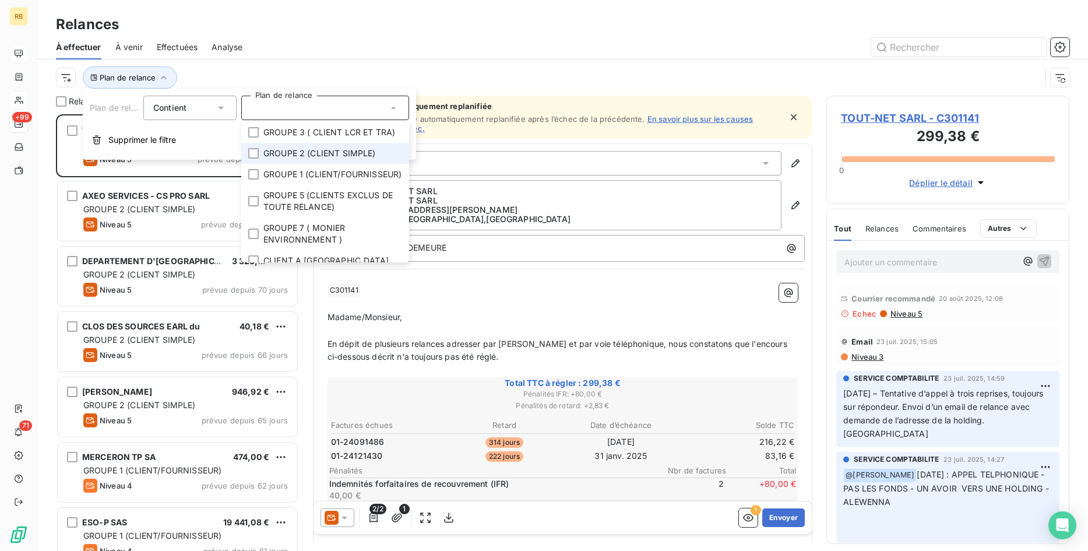
scroll to position [54, 0]
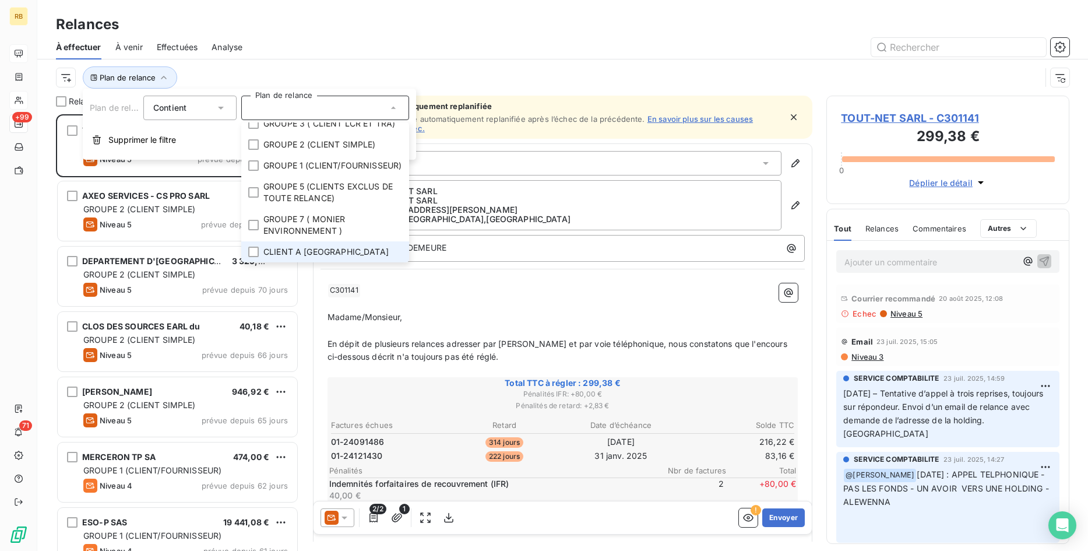
click at [343, 244] on li "CLIENT A [GEOGRAPHIC_DATA]" at bounding box center [325, 251] width 168 height 21
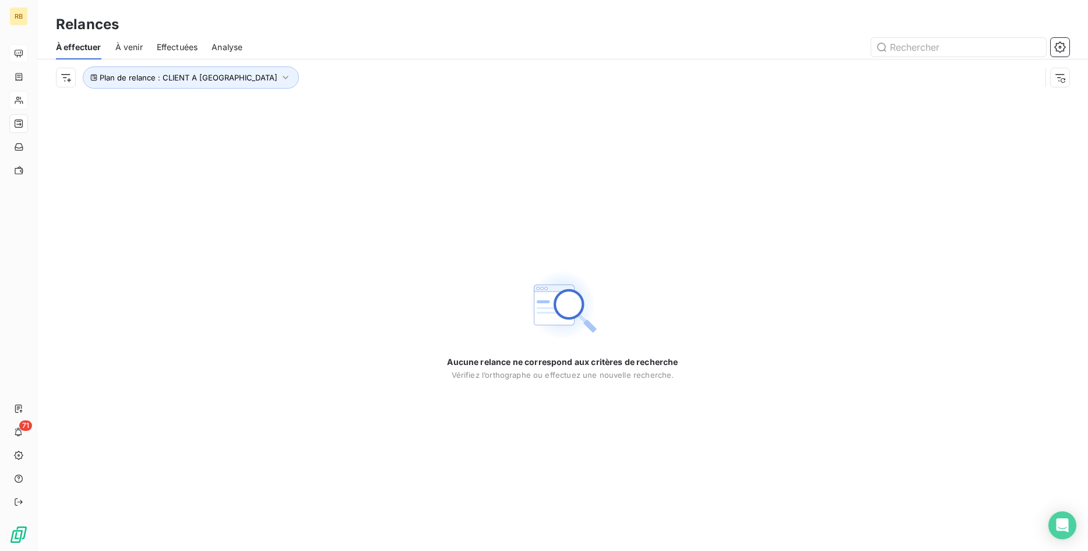
click at [450, 54] on div at bounding box center [662, 47] width 813 height 19
click at [185, 47] on span "Effectuées" at bounding box center [177, 47] width 41 height 12
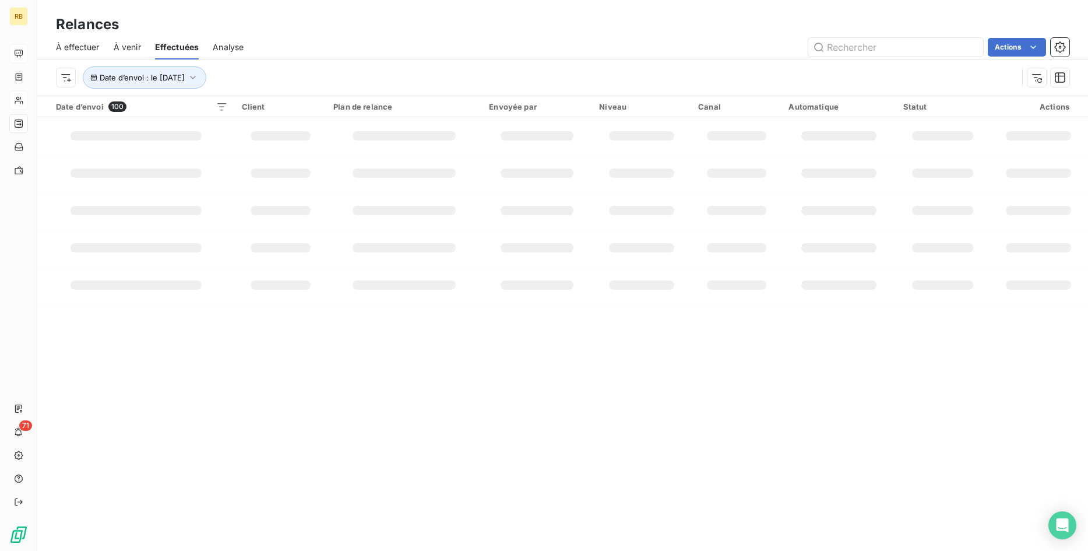
click at [132, 45] on span "À venir" at bounding box center [127, 47] width 27 height 12
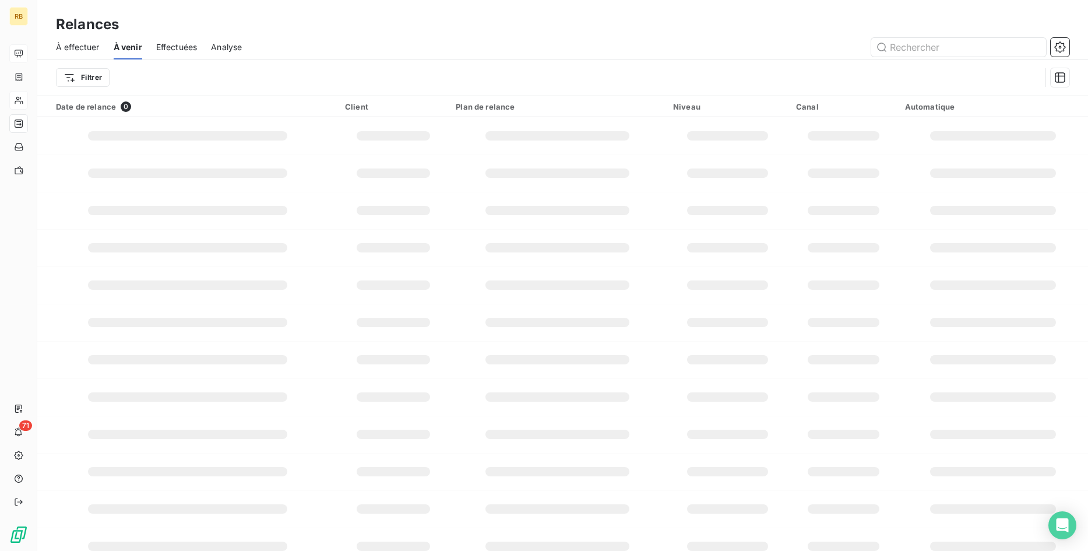
click at [73, 44] on span "À effectuer" at bounding box center [78, 47] width 44 height 12
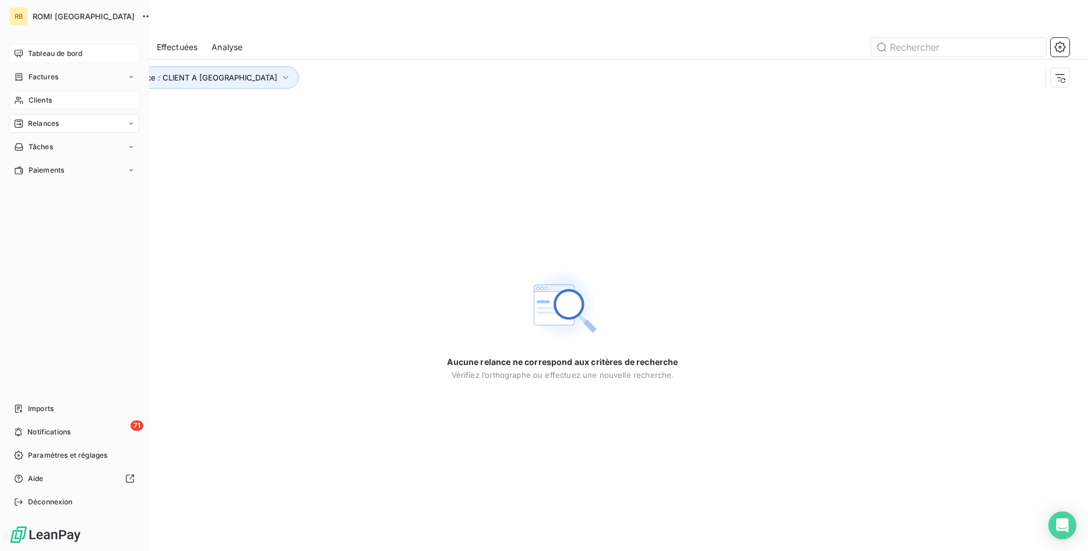
click at [64, 122] on div "Relances" at bounding box center [74, 123] width 130 height 19
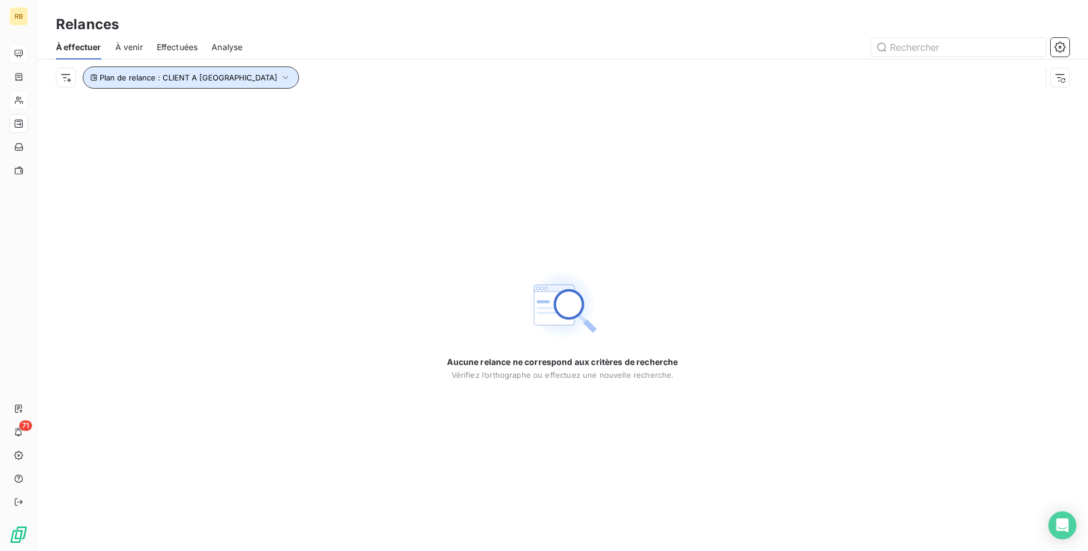
click at [280, 74] on icon "button" at bounding box center [286, 78] width 12 height 12
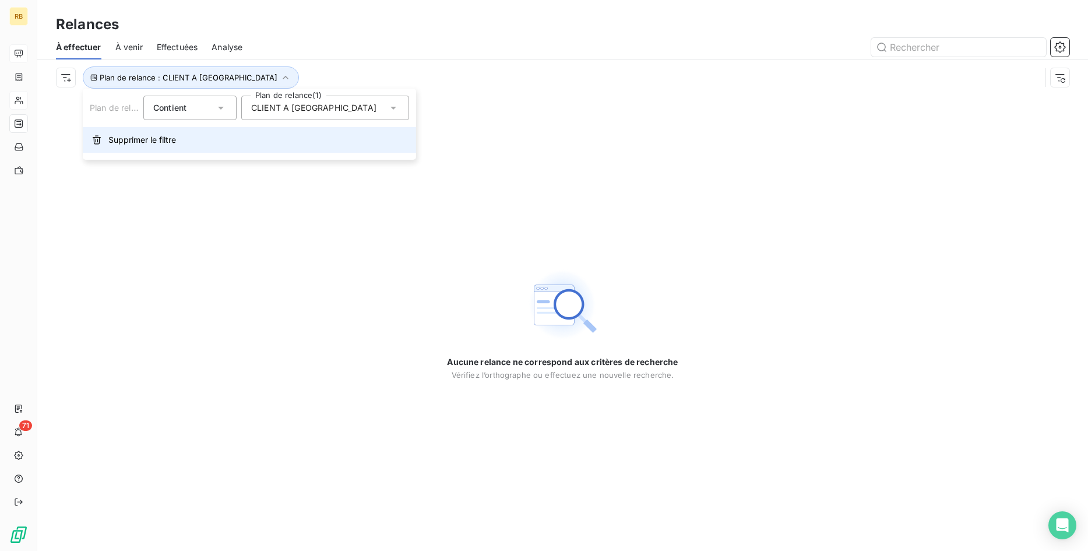
click at [161, 138] on span "Supprimer le filtre" at bounding box center [142, 140] width 68 height 12
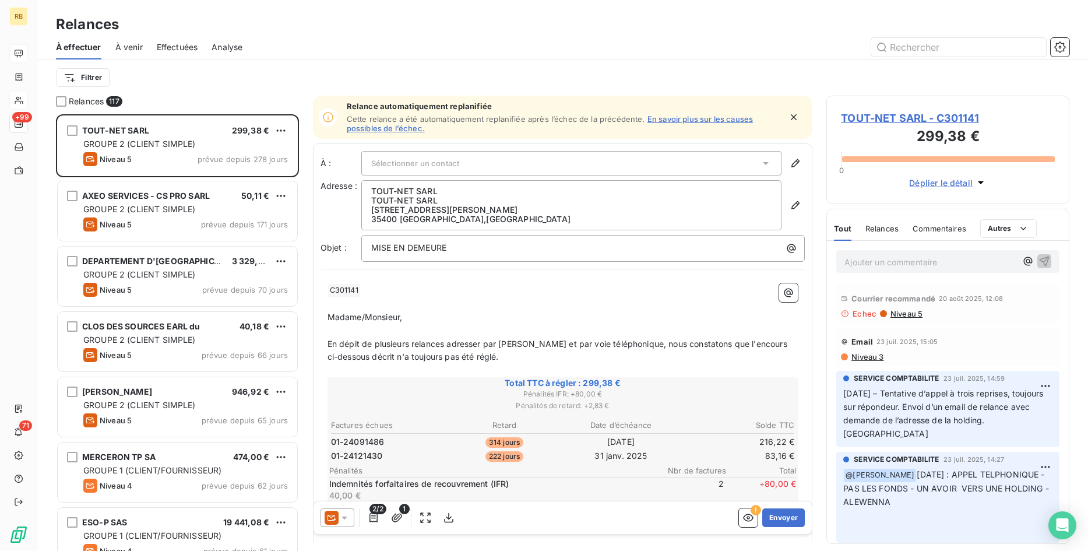
scroll to position [436, 243]
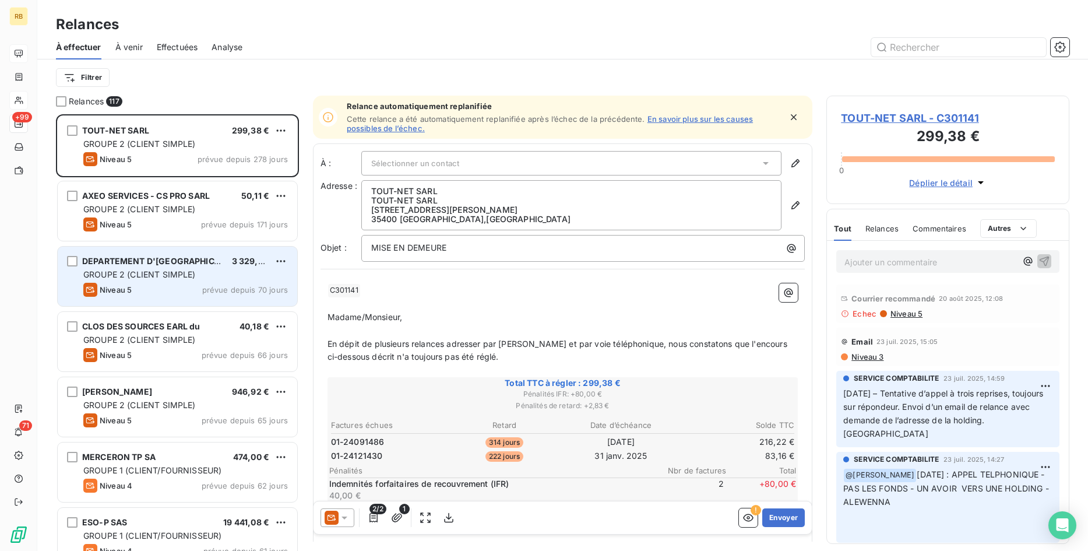
click at [212, 259] on span "DEPARTEMENT D'[GEOGRAPHIC_DATA]" at bounding box center [162, 261] width 160 height 10
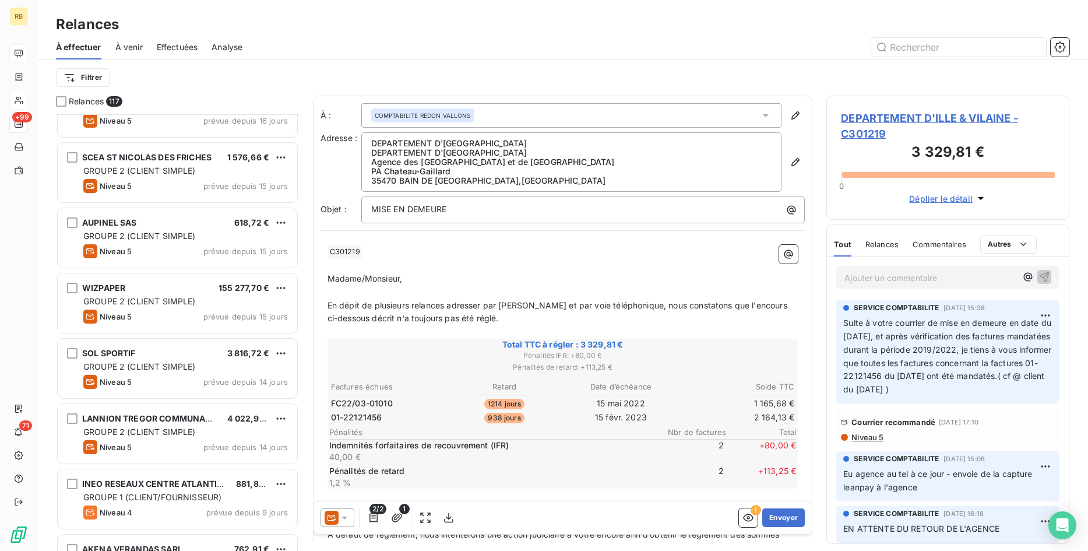
scroll to position [2140, 0]
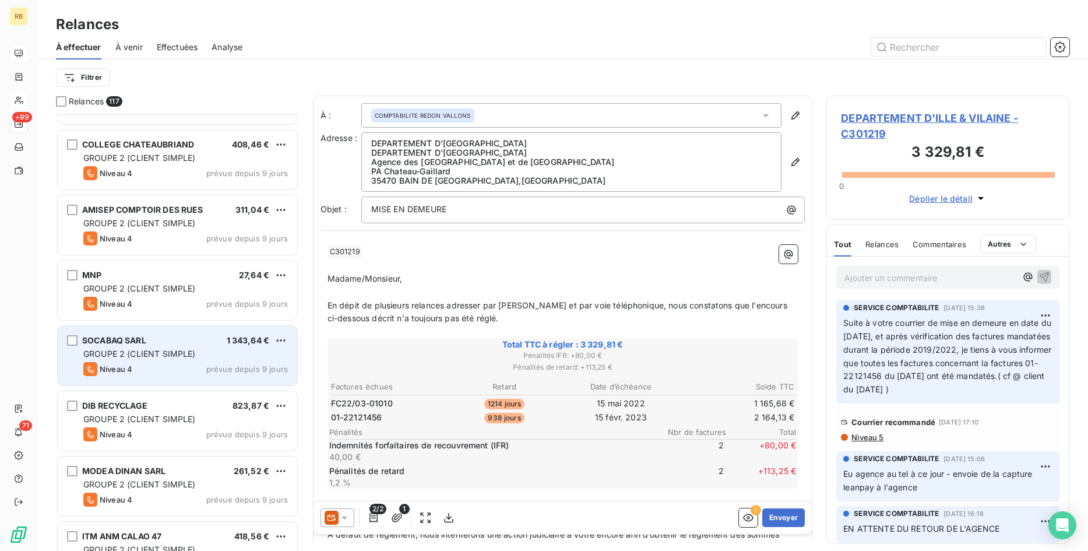
click at [237, 344] on span "1 343,64 €" at bounding box center [248, 340] width 43 height 10
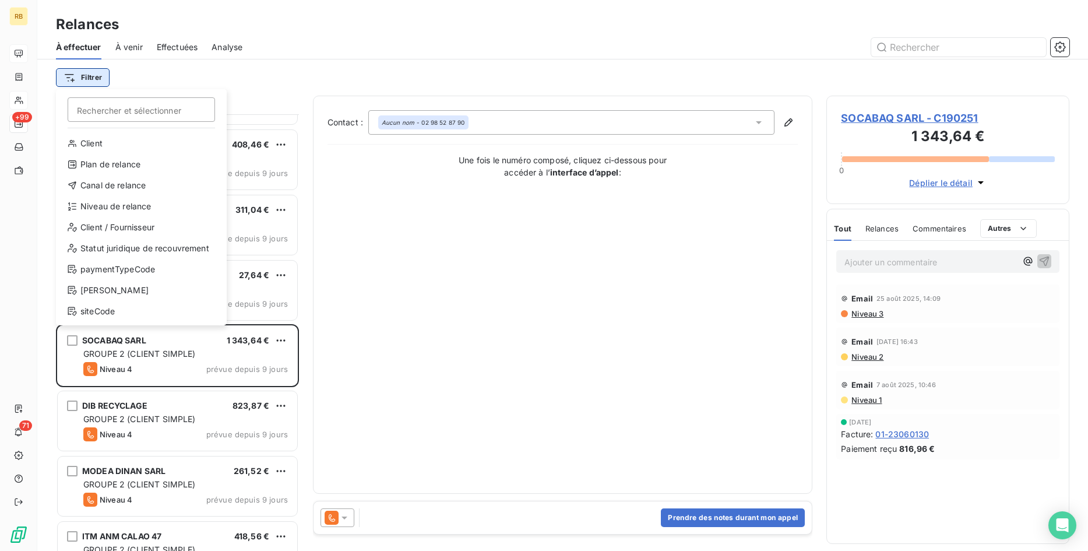
click at [92, 77] on html "RB +99 71 Relances À effectuer À venir Effectuées Analyse Filtrer Rechercher et…" at bounding box center [544, 275] width 1088 height 551
click at [130, 160] on div "Plan de relance" at bounding box center [141, 164] width 161 height 19
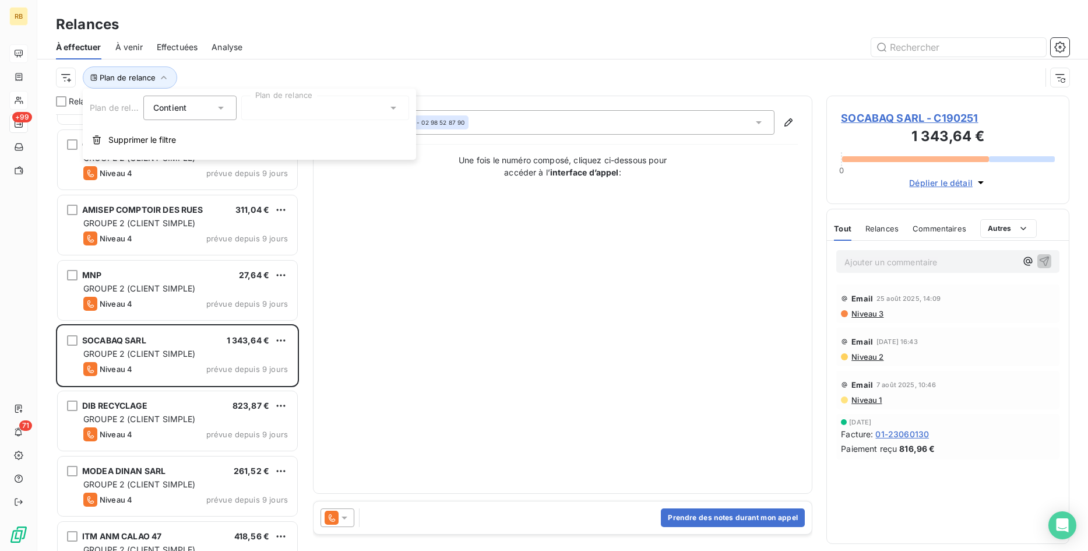
click at [382, 107] on div at bounding box center [325, 108] width 168 height 24
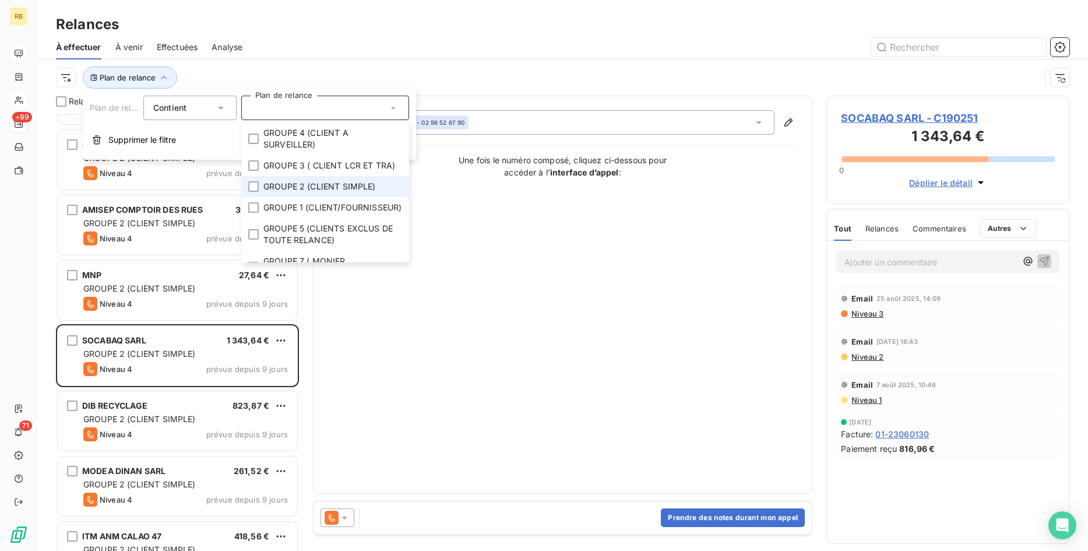
click at [320, 185] on span "GROUPE 2 (CLIENT SIMPLE)" at bounding box center [319, 187] width 112 height 12
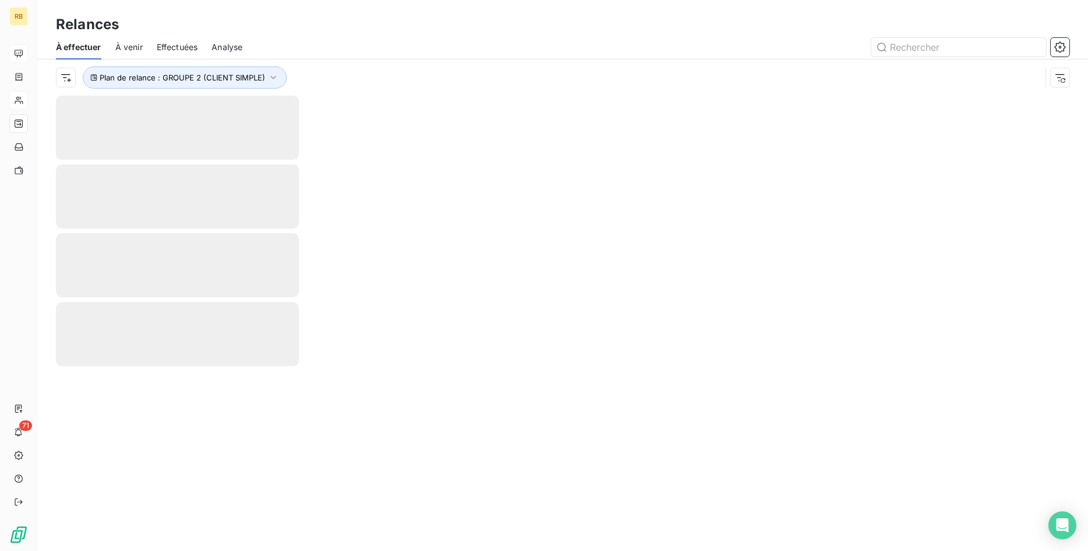
click at [329, 31] on div "Relances" at bounding box center [562, 24] width 1051 height 21
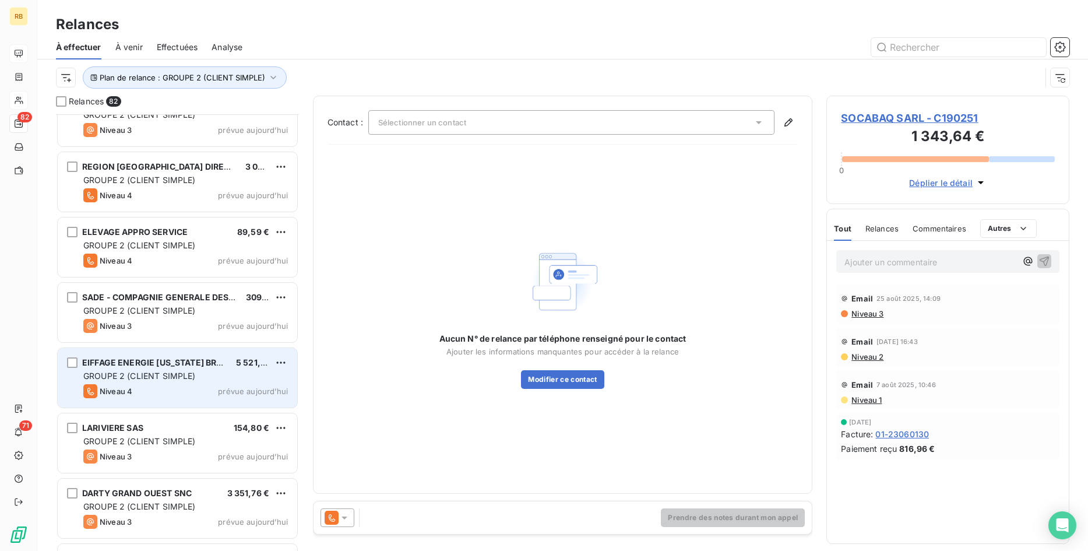
scroll to position [3566, 0]
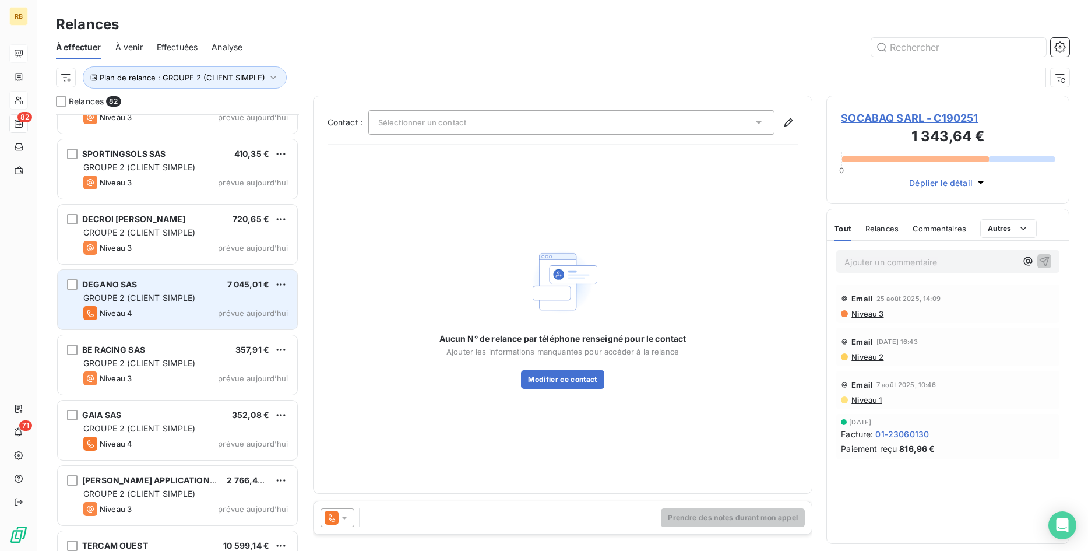
click at [216, 304] on div "DEGANO SAS 7 045,01 € GROUPE 2 (CLIENT SIMPLE) Niveau 4 prévue [DATE]" at bounding box center [177, 299] width 239 height 59
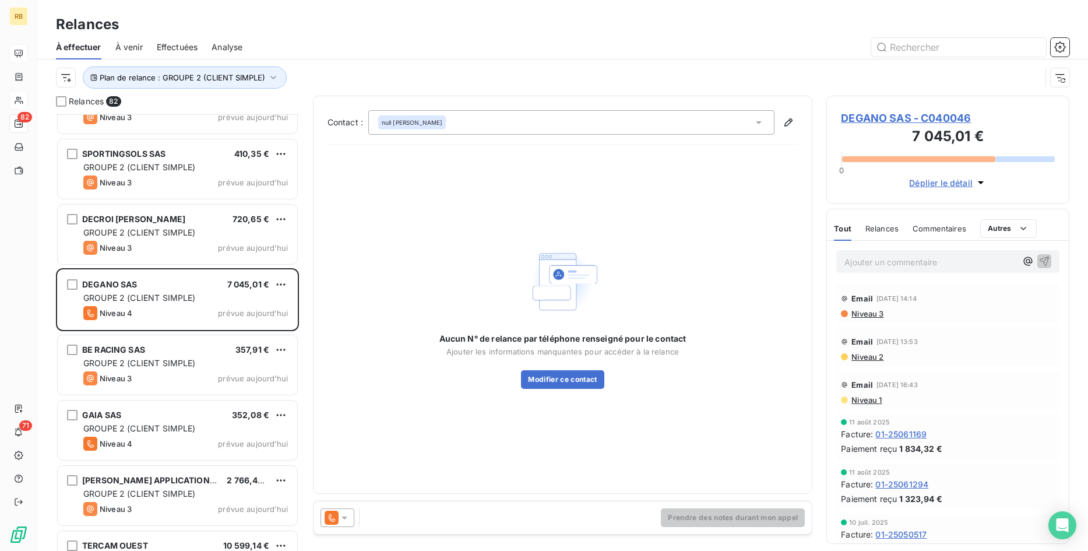
click at [352, 516] on div at bounding box center [337, 517] width 34 height 19
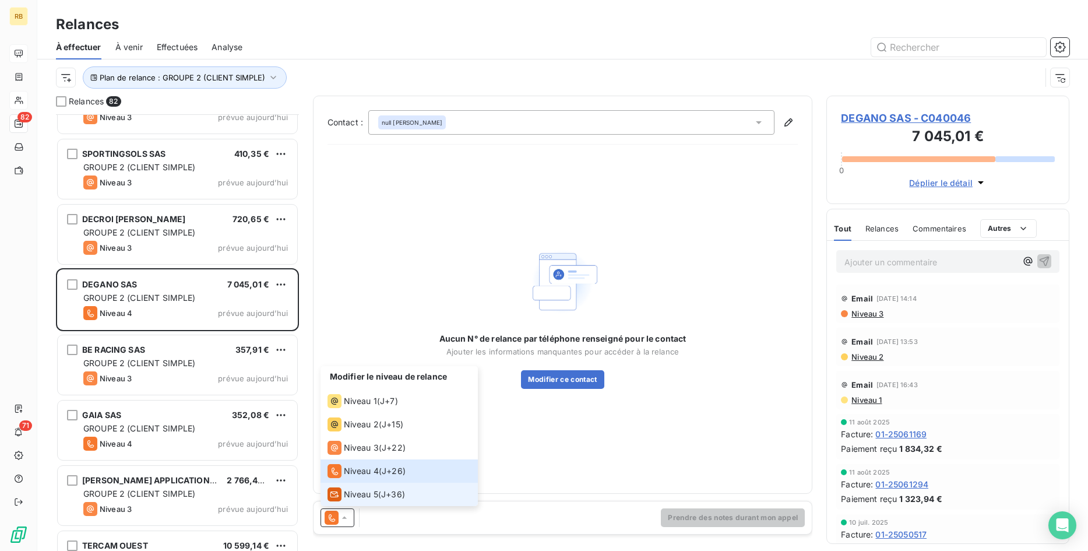
click at [357, 498] on span "Niveau 5" at bounding box center [361, 494] width 34 height 12
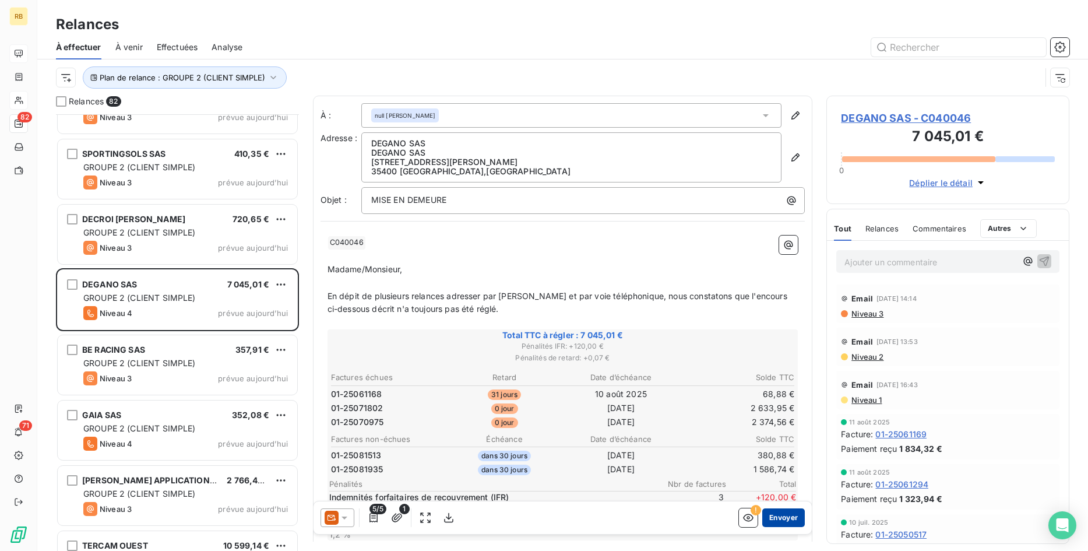
click at [792, 512] on button "Envoyer" at bounding box center [783, 517] width 43 height 19
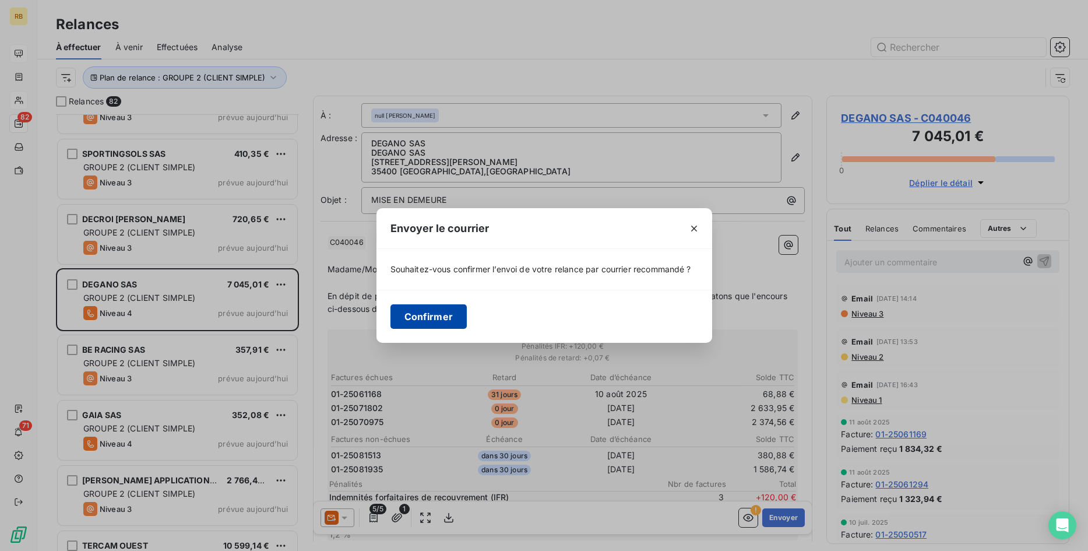
click at [425, 315] on button "Confirmer" at bounding box center [428, 316] width 77 height 24
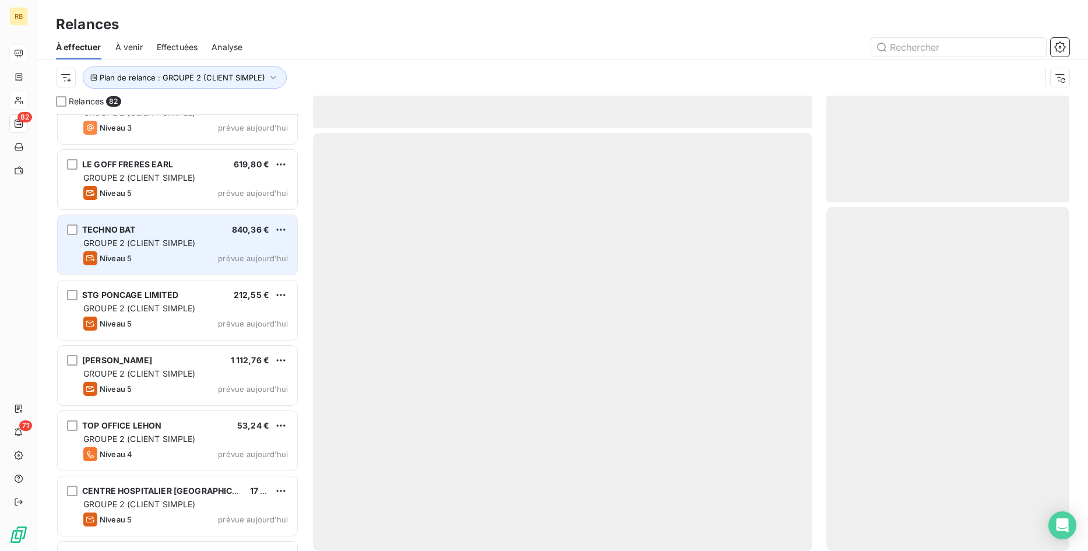
scroll to position [4458, 0]
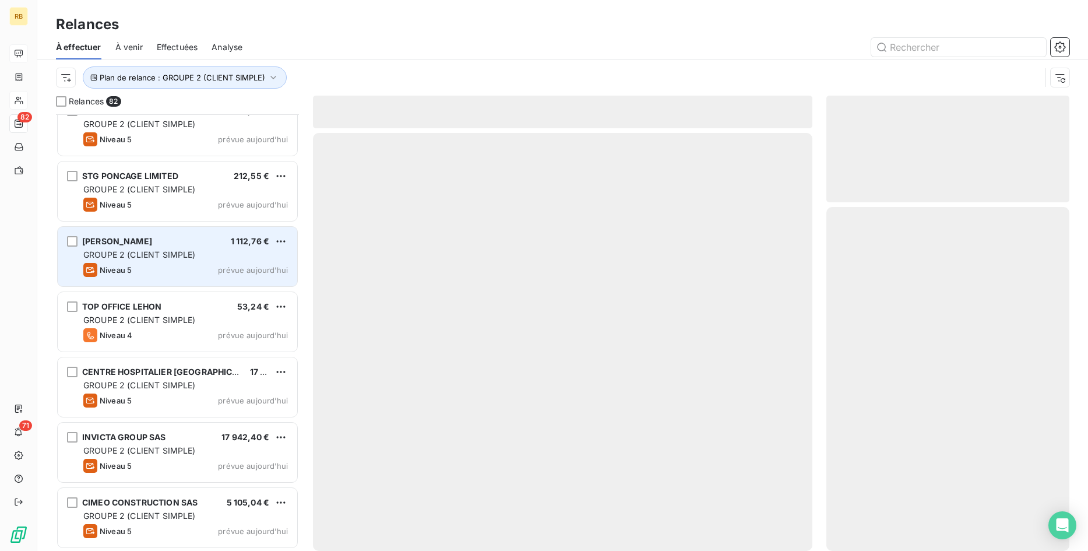
click at [201, 255] on div "GROUPE 2 (CLIENT SIMPLE)" at bounding box center [185, 255] width 205 height 12
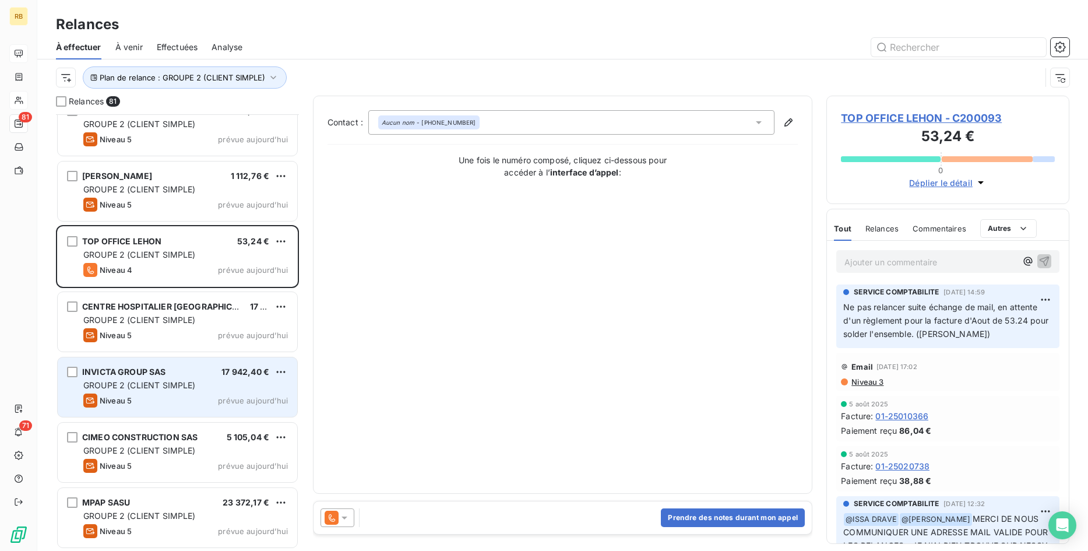
click at [248, 383] on div "GROUPE 2 (CLIENT SIMPLE)" at bounding box center [185, 385] width 205 height 12
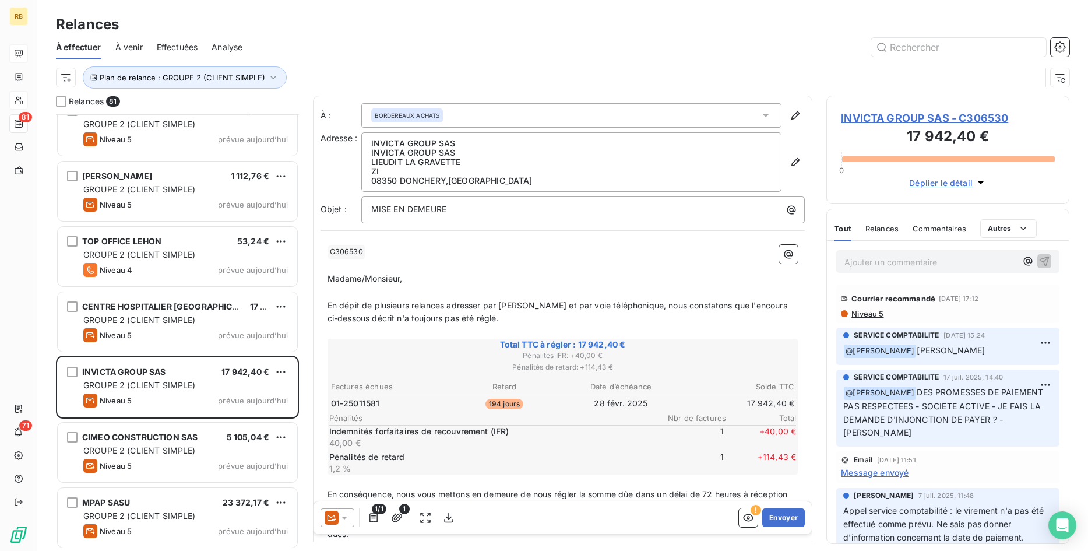
click at [877, 314] on span "Niveau 5" at bounding box center [866, 313] width 33 height 9
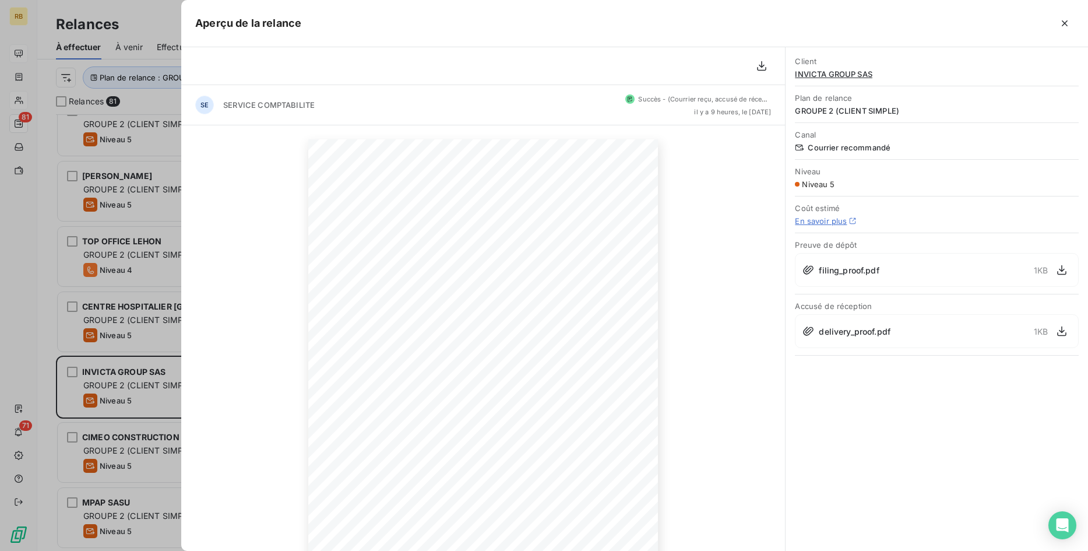
click at [851, 270] on span "filing_proof.pdf" at bounding box center [849, 270] width 60 height 12
click at [1060, 267] on icon "button" at bounding box center [1062, 270] width 12 height 12
click at [1057, 325] on button "button" at bounding box center [1061, 331] width 19 height 19
click at [1066, 24] on icon "button" at bounding box center [1065, 23] width 6 height 6
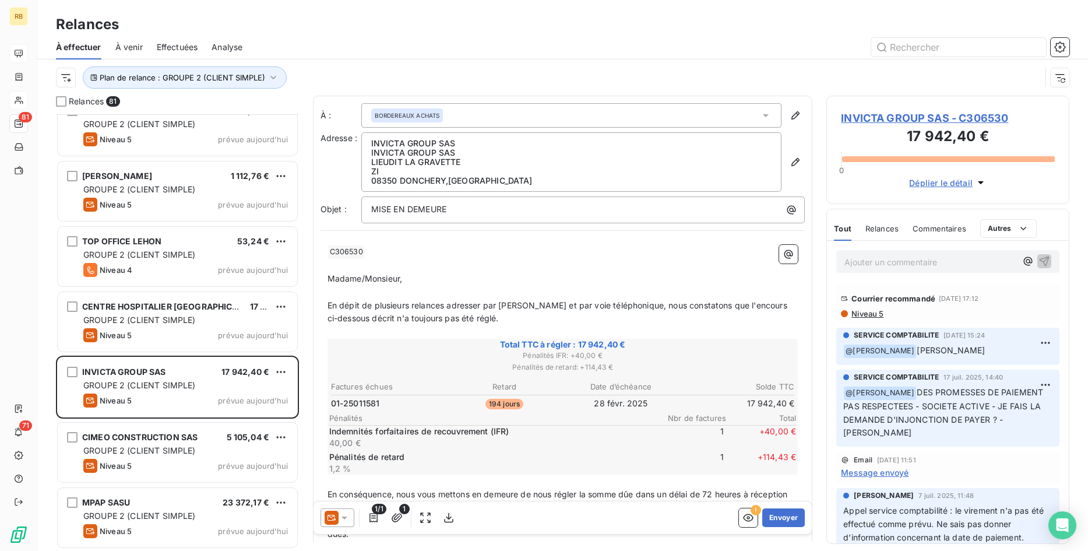
click at [887, 262] on p "Ajouter un commentaire ﻿" at bounding box center [930, 262] width 172 height 15
click at [951, 261] on span "RECOMMANDE RECUPERE LE 090925" at bounding box center [919, 261] width 151 height 10
drag, startPoint x: 1047, startPoint y: 258, endPoint x: 982, endPoint y: 117, distance: 155.7
click at [1047, 257] on icon "button" at bounding box center [1044, 261] width 10 height 10
click at [1043, 258] on icon "button" at bounding box center [1044, 261] width 12 height 12
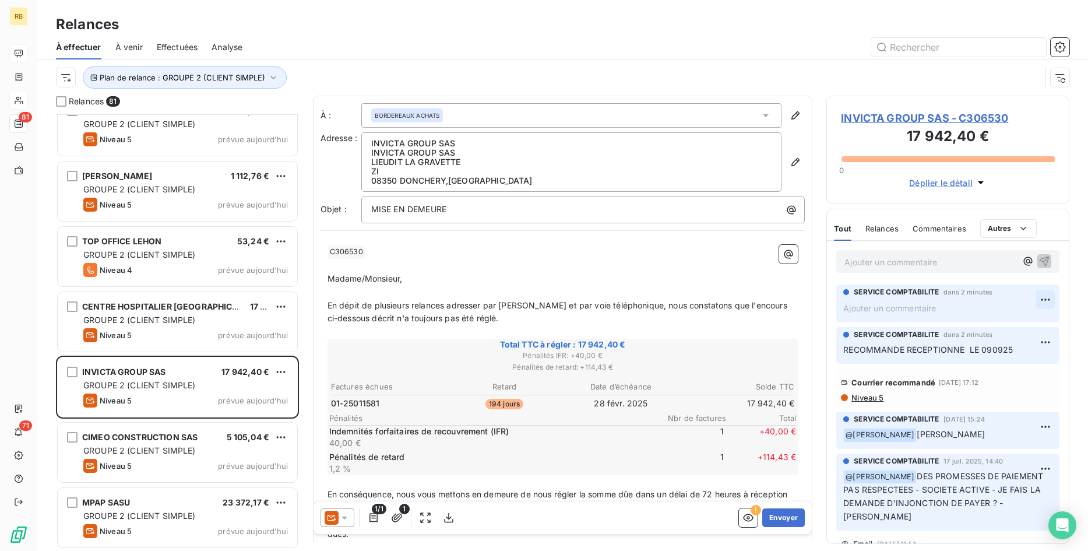
click at [1045, 298] on html "RB 81 71 Relances À effectuer À venir Effectuées Analyse Plan de relance : GROU…" at bounding box center [544, 275] width 1088 height 551
click at [1023, 349] on div "Supprimer" at bounding box center [1017, 346] width 65 height 19
click at [981, 302] on p "Ajouter un commentaire ﻿" at bounding box center [947, 308] width 209 height 15
click at [1044, 298] on html "RB 81 71 Relances À effectuer À venir Effectuées Analyse Plan de relance : GROU…" at bounding box center [544, 275] width 1088 height 551
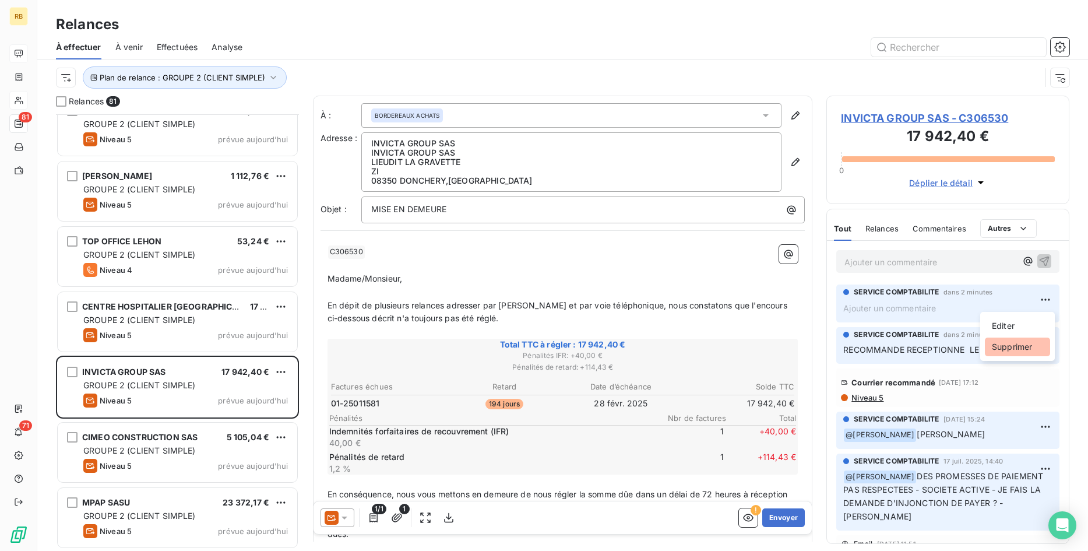
click at [1011, 347] on div "Supprimer" at bounding box center [1017, 346] width 65 height 19
click at [944, 119] on span "INVICTA GROUP SAS - C306530" at bounding box center [948, 118] width 214 height 16
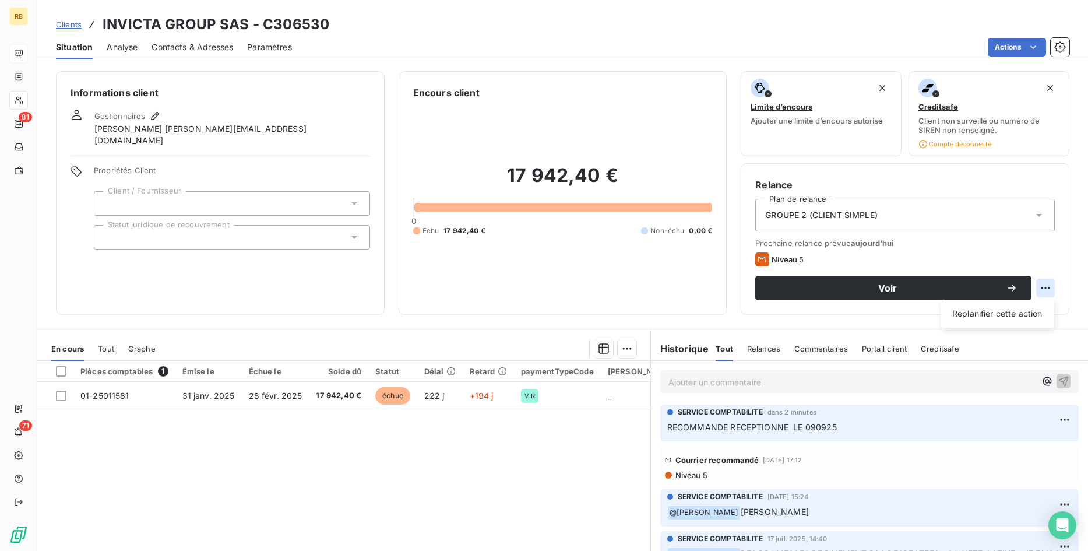
click at [1045, 288] on html "RB 81 71 Clients INVICTA GROUP SAS - C306530 Situation Analyse Contacts & Adres…" at bounding box center [544, 275] width 1088 height 551
click at [1004, 314] on div "Replanifier cette action" at bounding box center [997, 313] width 104 height 19
select select "8"
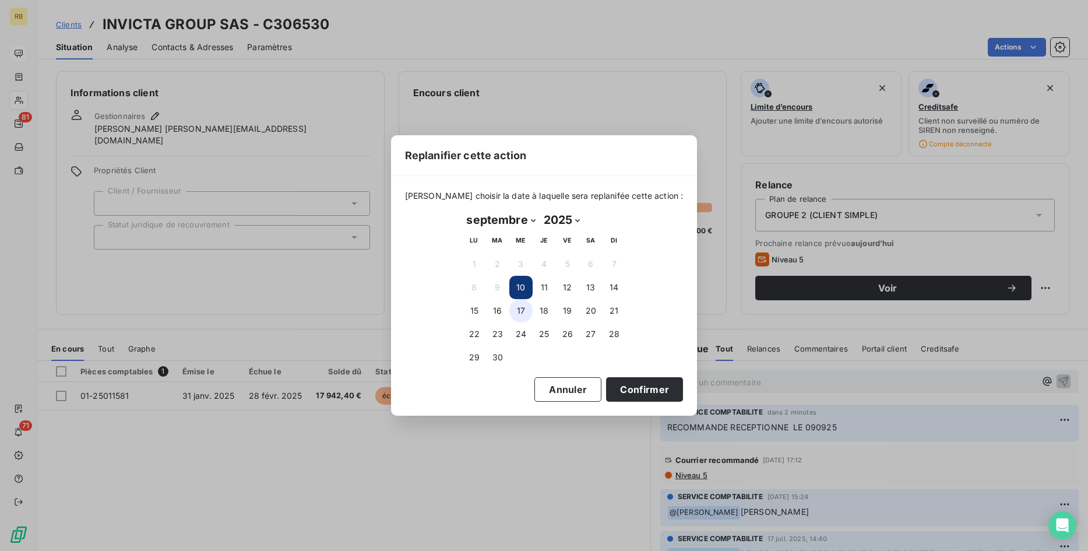
click at [519, 309] on button "17" at bounding box center [520, 310] width 23 height 23
click at [619, 387] on button "Confirmer" at bounding box center [644, 389] width 77 height 24
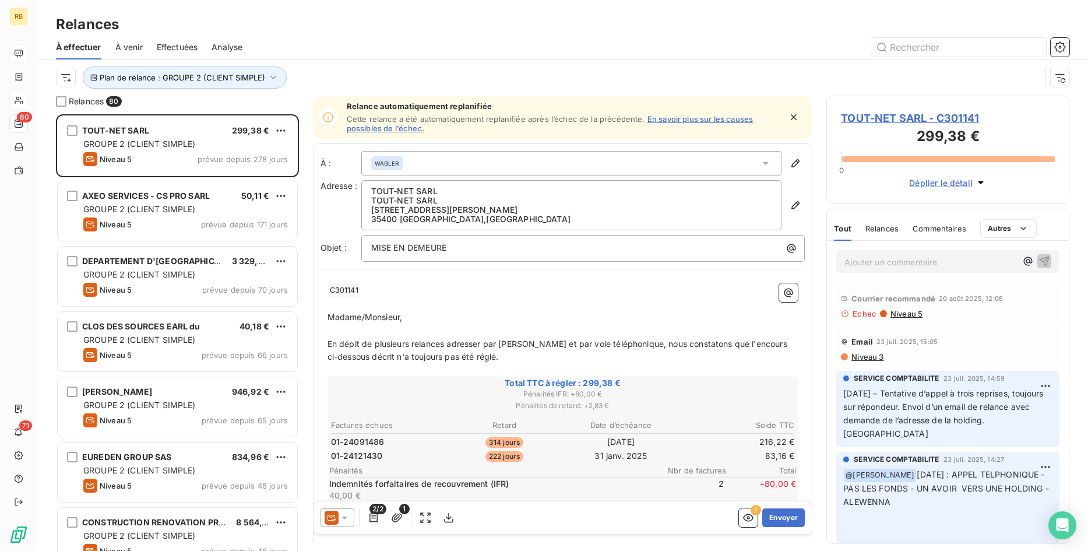
scroll to position [436, 243]
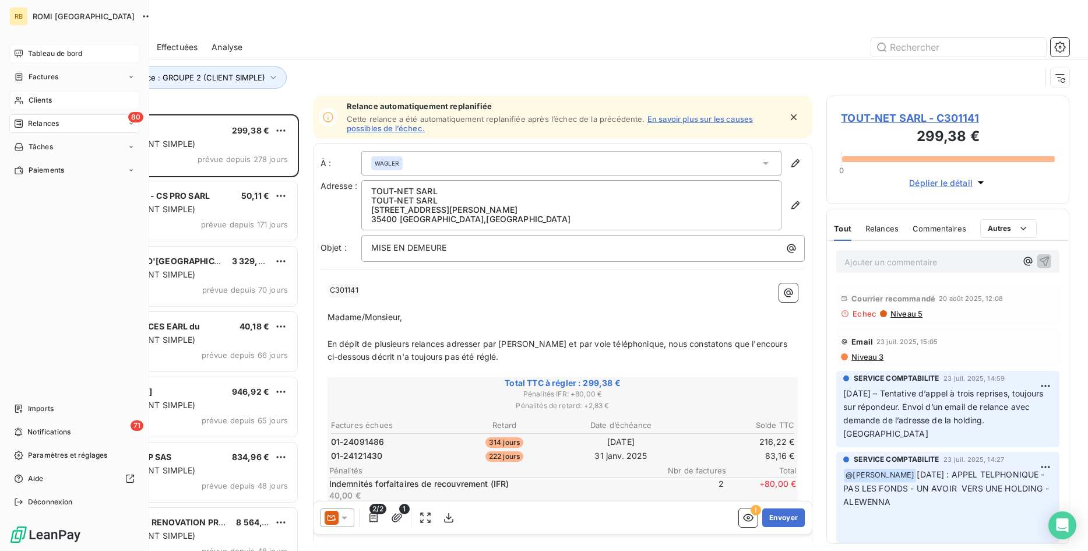
click at [79, 52] on span "Tableau de bord" at bounding box center [55, 53] width 54 height 10
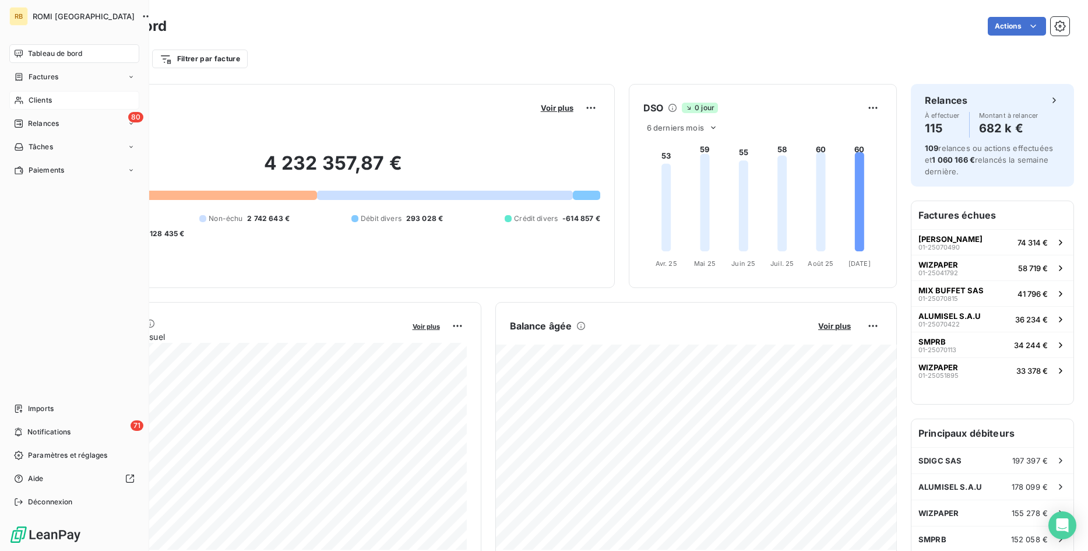
click at [50, 97] on span "Clients" at bounding box center [40, 100] width 23 height 10
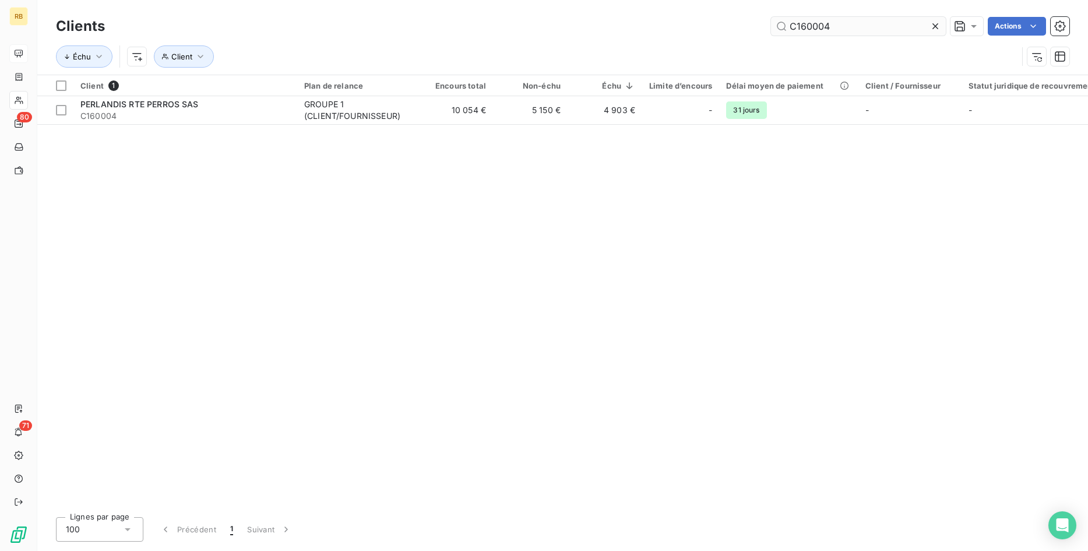
drag, startPoint x: 903, startPoint y: 30, endPoint x: 622, endPoint y: 31, distance: 280.3
click at [771, 31] on input "C160004" at bounding box center [858, 26] width 175 height 19
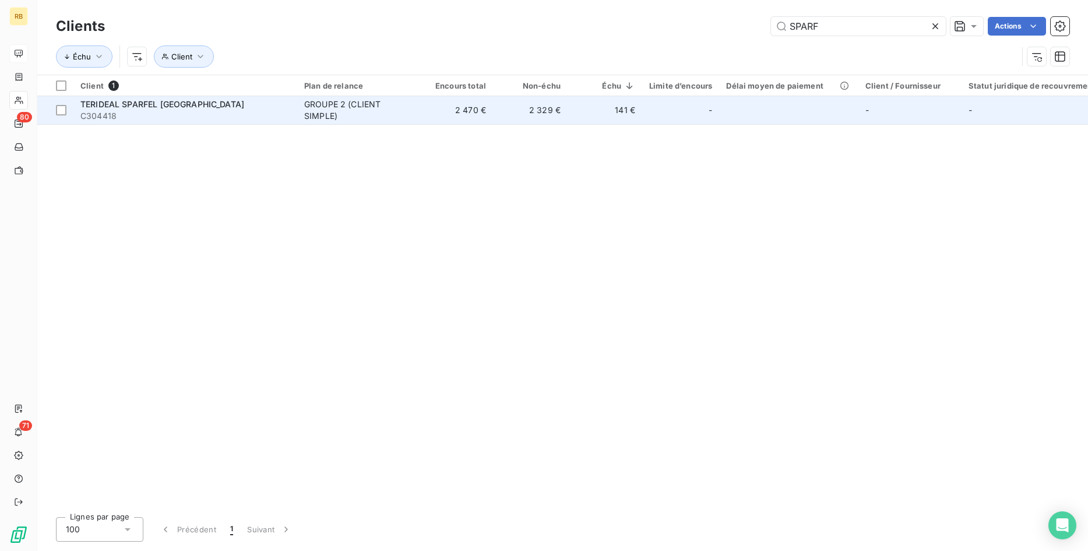
type input "SPARF"
click at [424, 116] on td "2 470 €" at bounding box center [455, 110] width 75 height 28
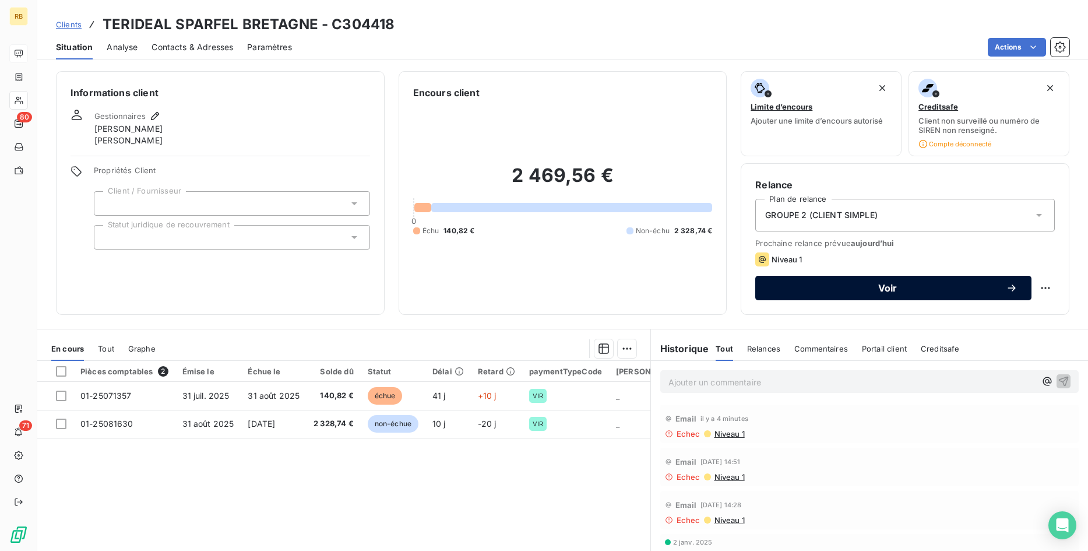
click at [885, 283] on span "Voir" at bounding box center [887, 287] width 237 height 9
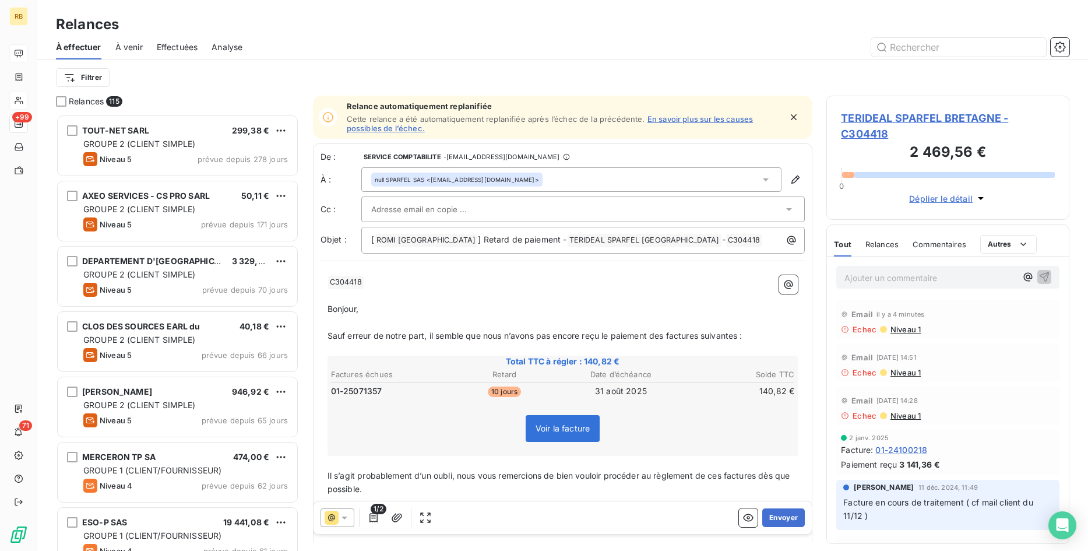
scroll to position [436, 243]
click at [521, 209] on div at bounding box center [577, 208] width 413 height 17
click at [524, 209] on input "text" at bounding box center [577, 208] width 413 height 17
click at [795, 176] on icon "button" at bounding box center [795, 180] width 12 height 12
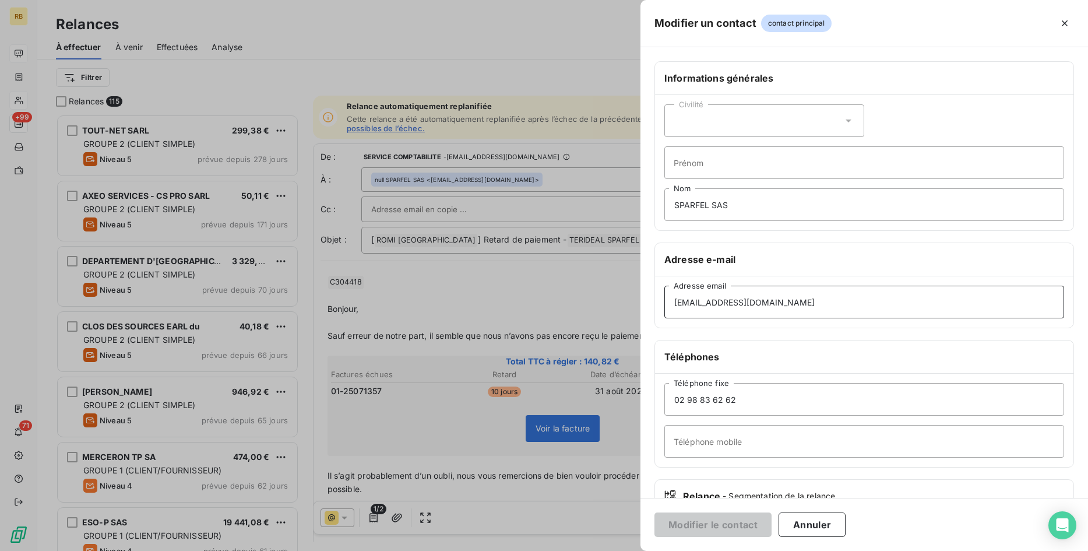
drag, startPoint x: 753, startPoint y: 302, endPoint x: 617, endPoint y: 306, distance: 135.8
click at [617, 551] on div "Modifier un contact contact principal Informations générales Civilité Prénom SP…" at bounding box center [544, 551] width 1088 height 0
drag, startPoint x: 802, startPoint y: 298, endPoint x: 597, endPoint y: 298, distance: 205.1
click at [664, 298] on input "[EMAIL_ADDRESS][DOMAIN_NAME]" at bounding box center [864, 301] width 400 height 33
paste input "[EMAIL_ADDRESS][DOMAIN_NAME]"
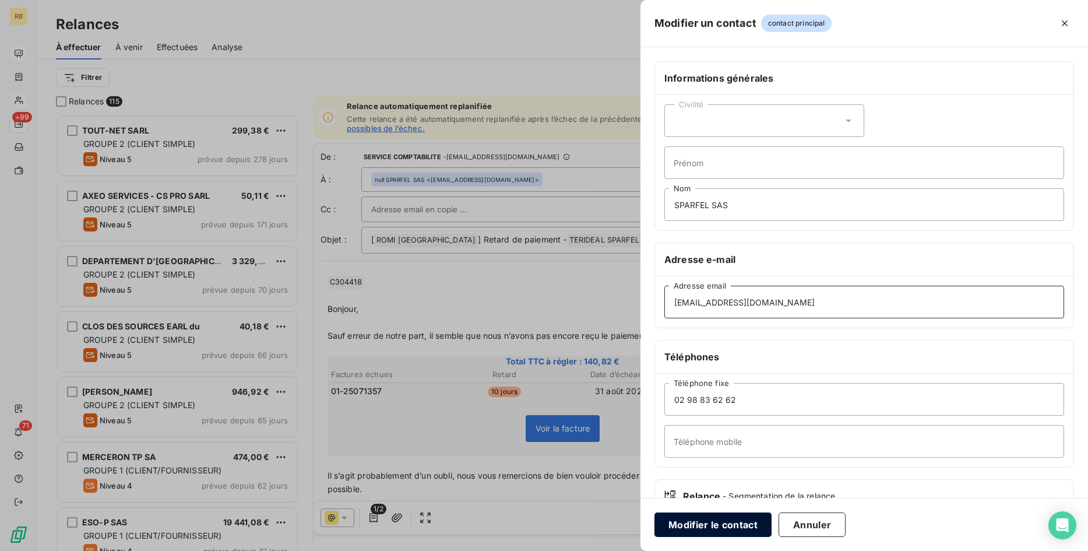
type input "[EMAIL_ADDRESS][DOMAIN_NAME]"
click at [741, 520] on button "Modifier le contact" at bounding box center [712, 524] width 117 height 24
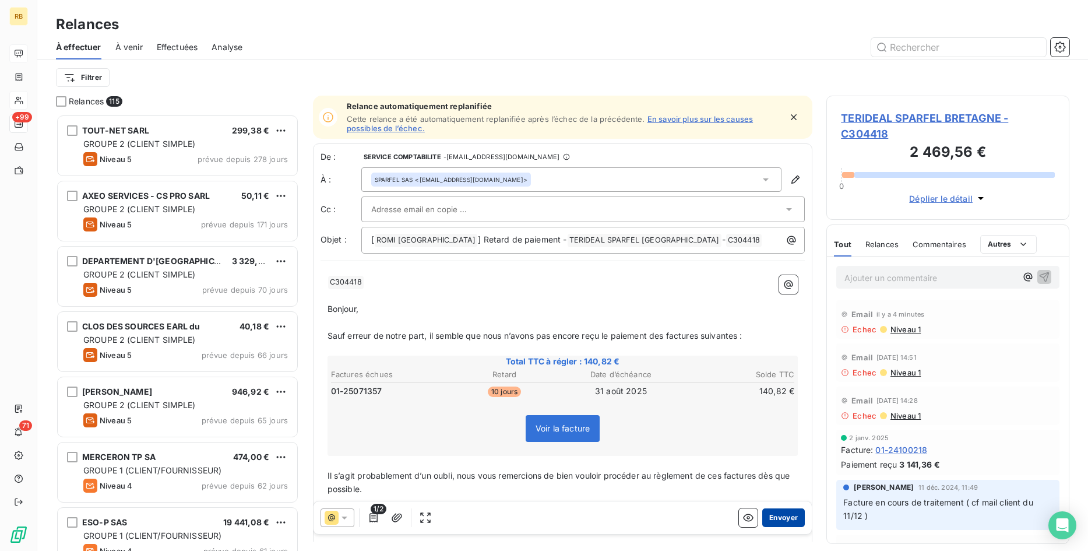
click at [789, 514] on button "Envoyer" at bounding box center [783, 517] width 43 height 19
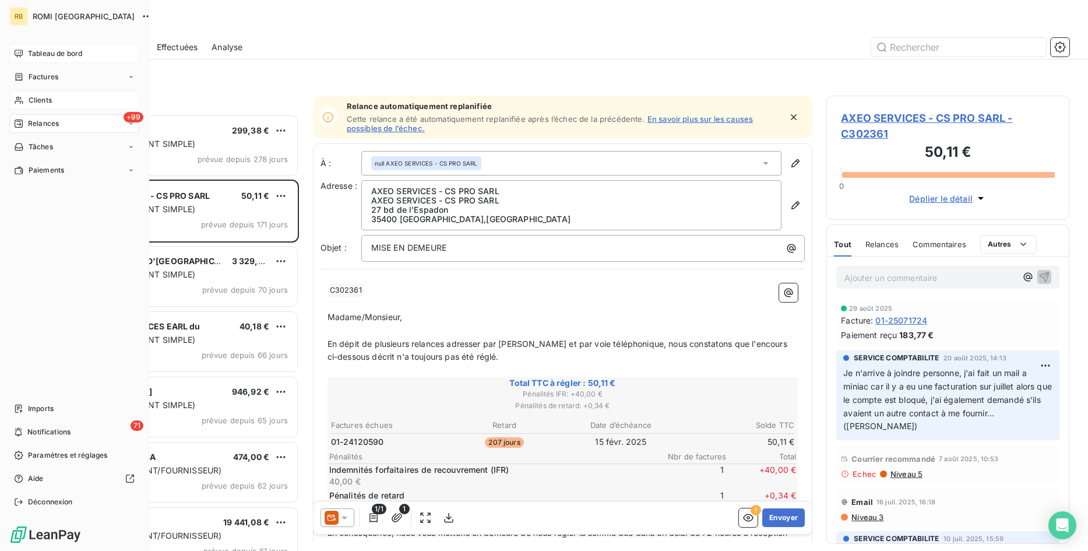
click at [55, 50] on span "Tableau de bord" at bounding box center [55, 53] width 54 height 10
